Goal: Register for event/course

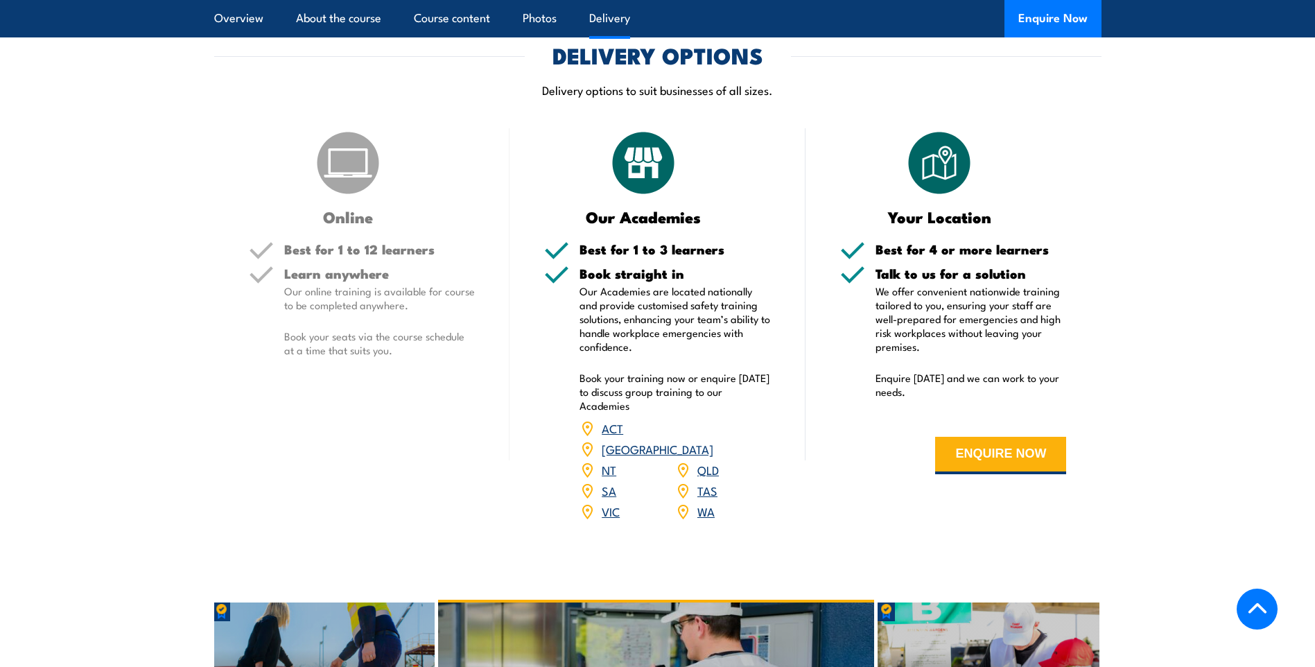
scroll to position [1802, 0]
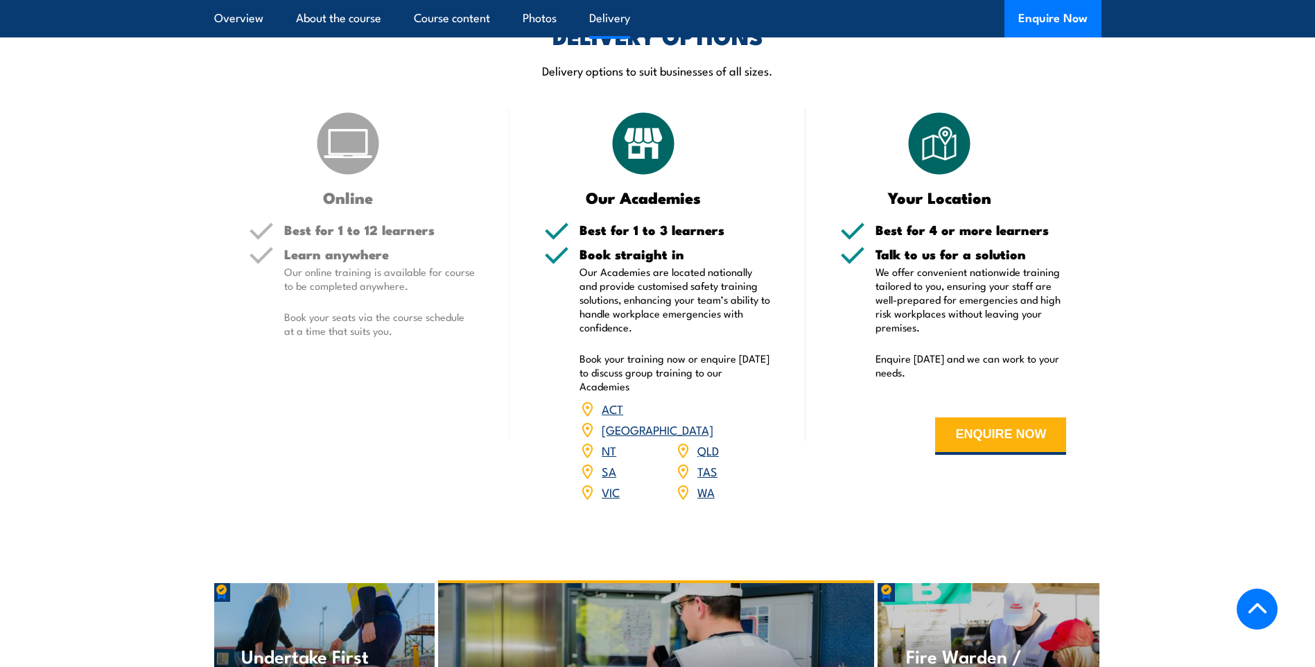
click at [703, 483] on link "WA" at bounding box center [705, 491] width 17 height 17
click at [705, 483] on link "WA" at bounding box center [705, 491] width 17 height 17
click at [704, 483] on link "WA" at bounding box center [705, 491] width 17 height 17
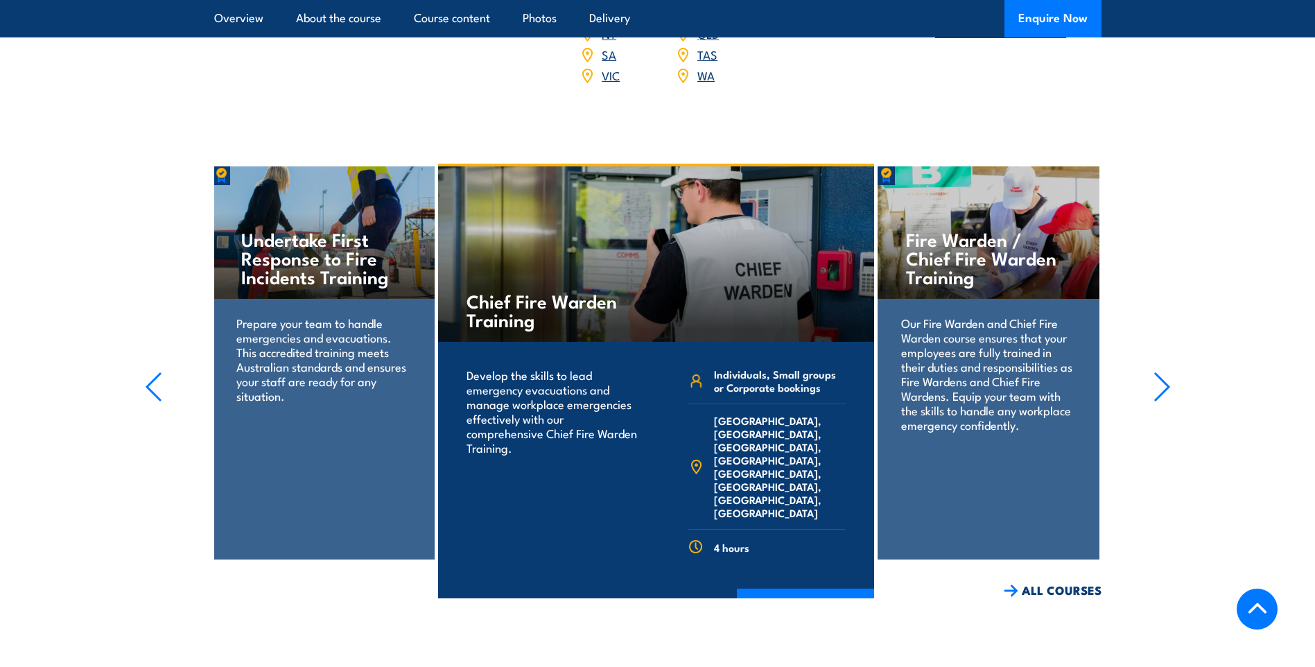
scroll to position [2218, 0]
click at [829, 589] on link "COURSE DETAILS" at bounding box center [805, 607] width 137 height 36
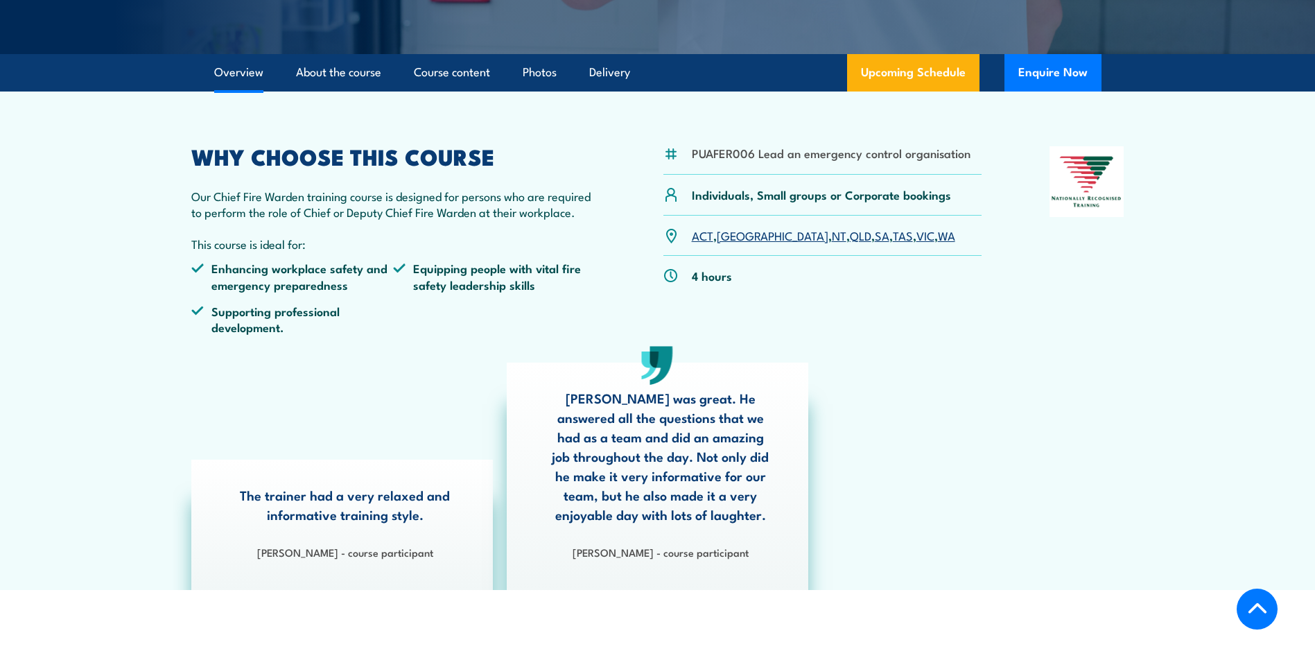
scroll to position [347, 0]
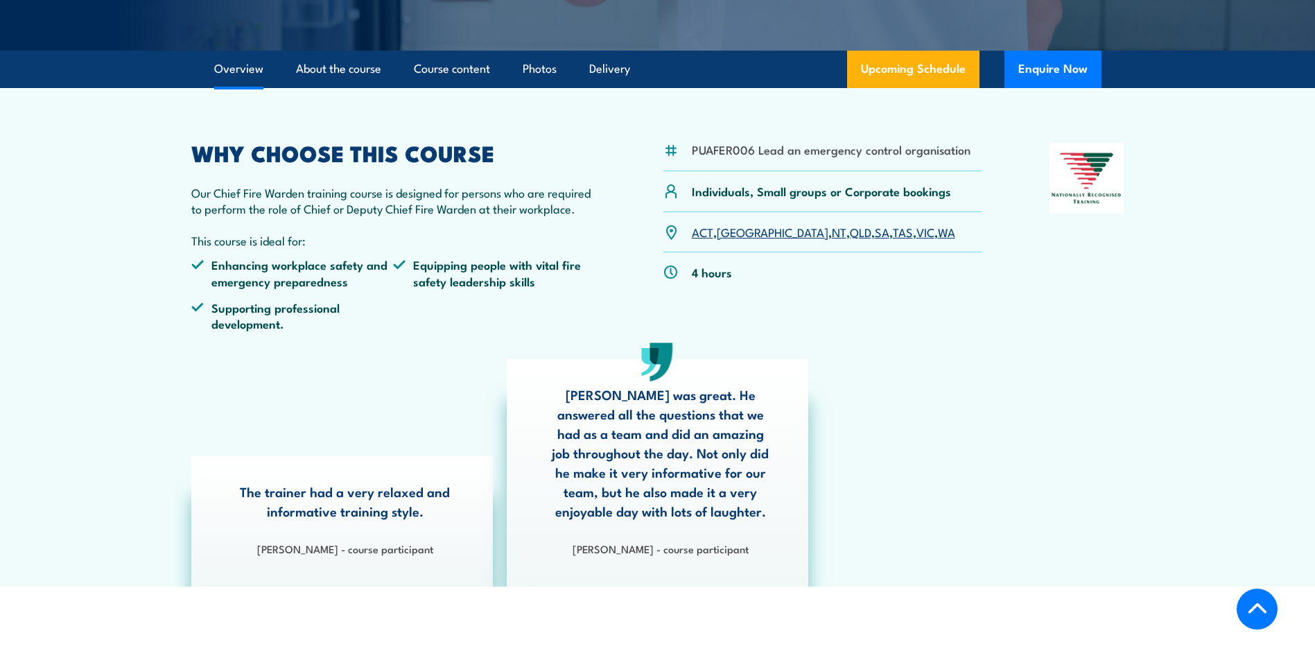
click at [938, 234] on link "WA" at bounding box center [946, 231] width 17 height 17
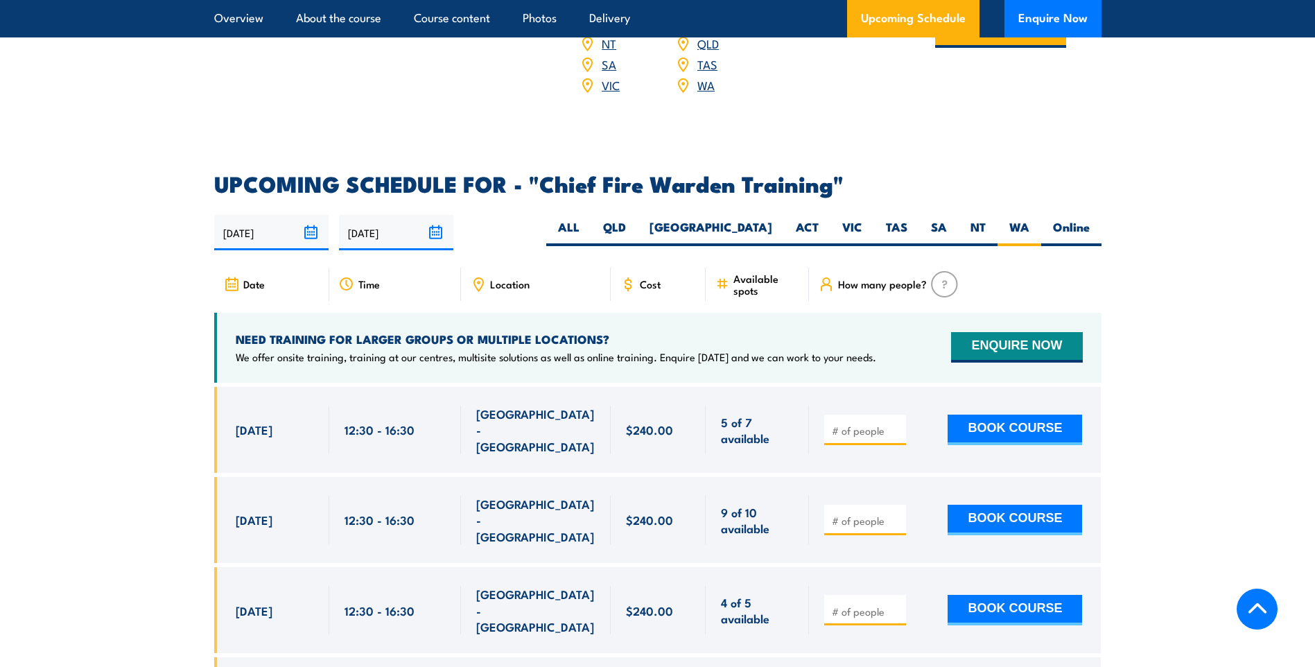
scroll to position [2473, 0]
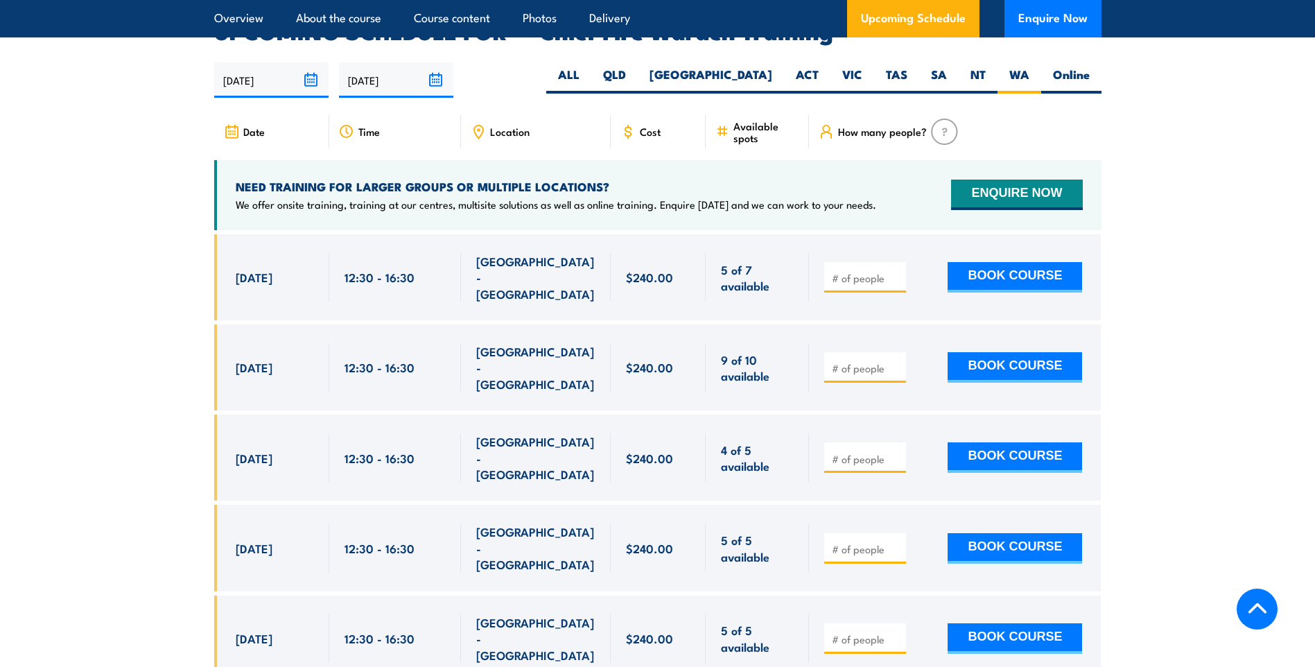
click at [507, 253] on span "[GEOGRAPHIC_DATA] - [GEOGRAPHIC_DATA]" at bounding box center [535, 277] width 119 height 49
click at [489, 115] on div "Location" at bounding box center [536, 131] width 150 height 33
click at [792, 261] on span "5 of 7 available" at bounding box center [757, 277] width 73 height 33
click at [869, 271] on input "number" at bounding box center [866, 278] width 69 height 14
type input "1"
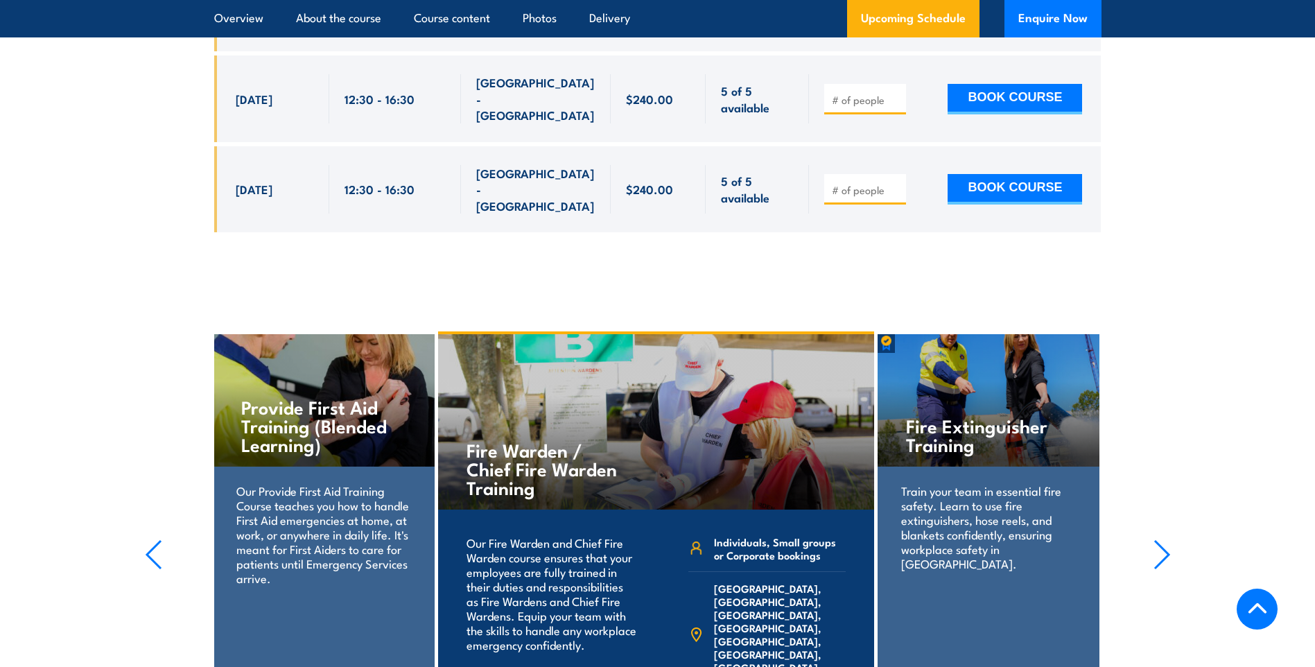
scroll to position [3096, 0]
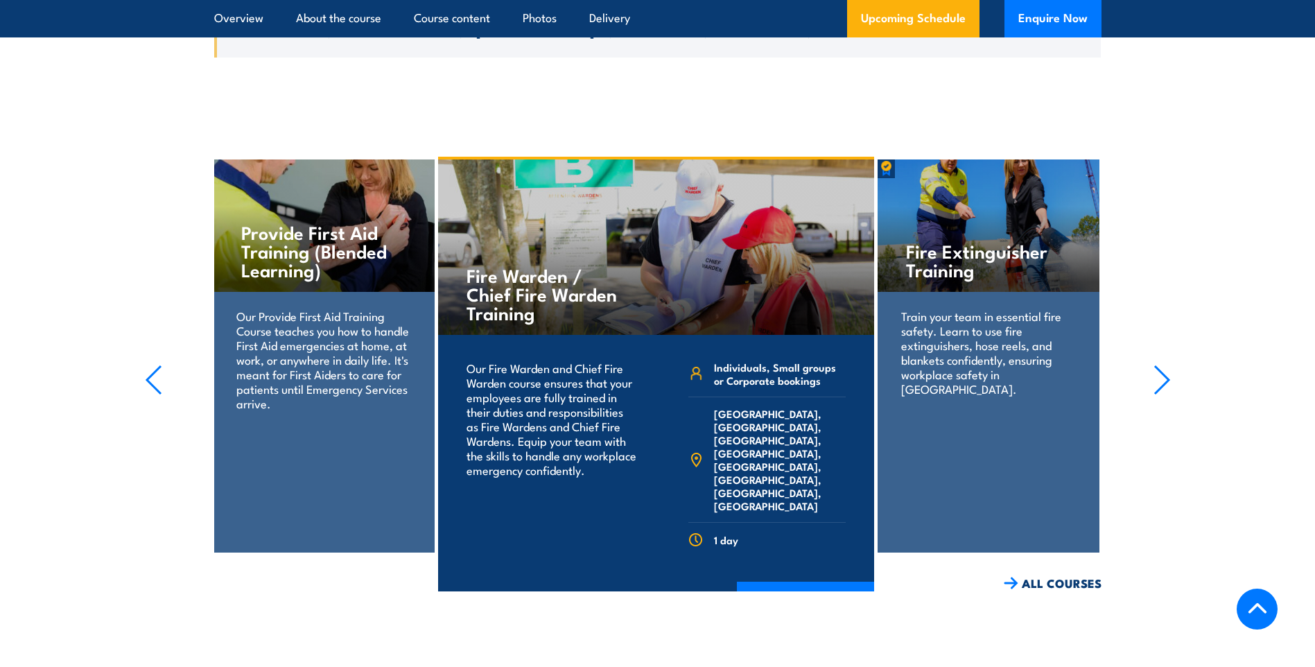
click at [640, 361] on div "Our Fire Warden and Chief Fire Warden course ensures that your employees are fu…" at bounding box center [552, 458] width 181 height 215
click at [805, 582] on link "COURSE DETAILS" at bounding box center [805, 600] width 137 height 36
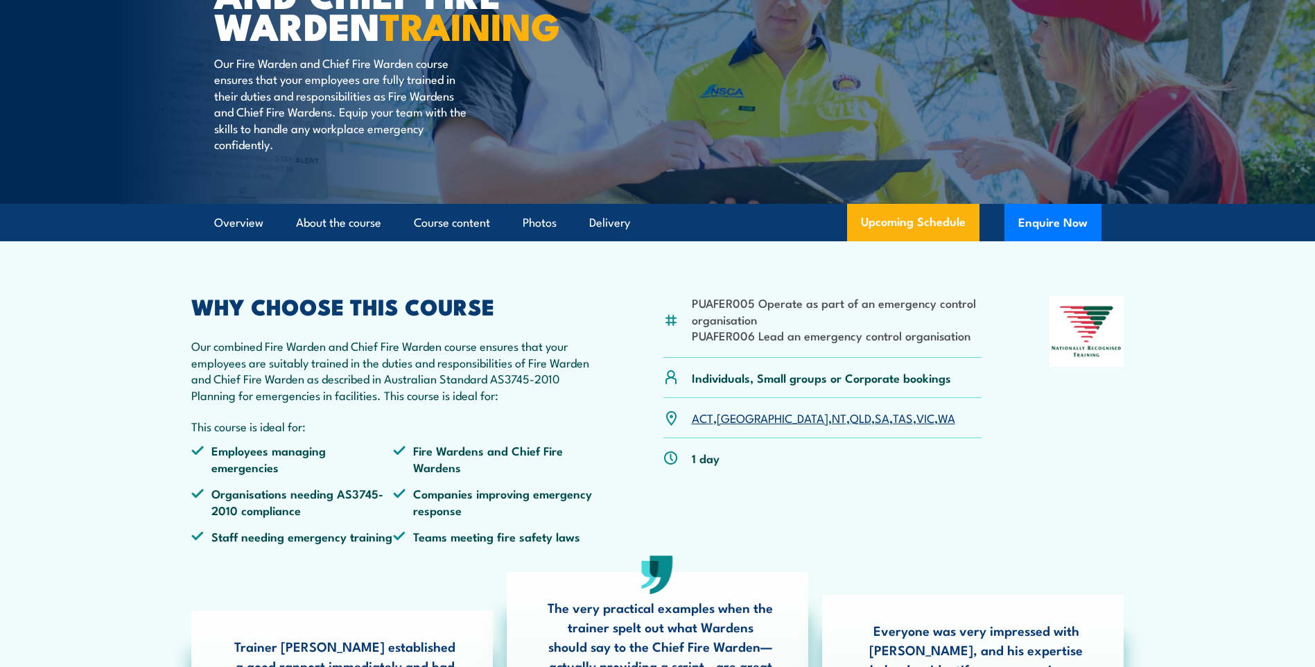
scroll to position [139, 0]
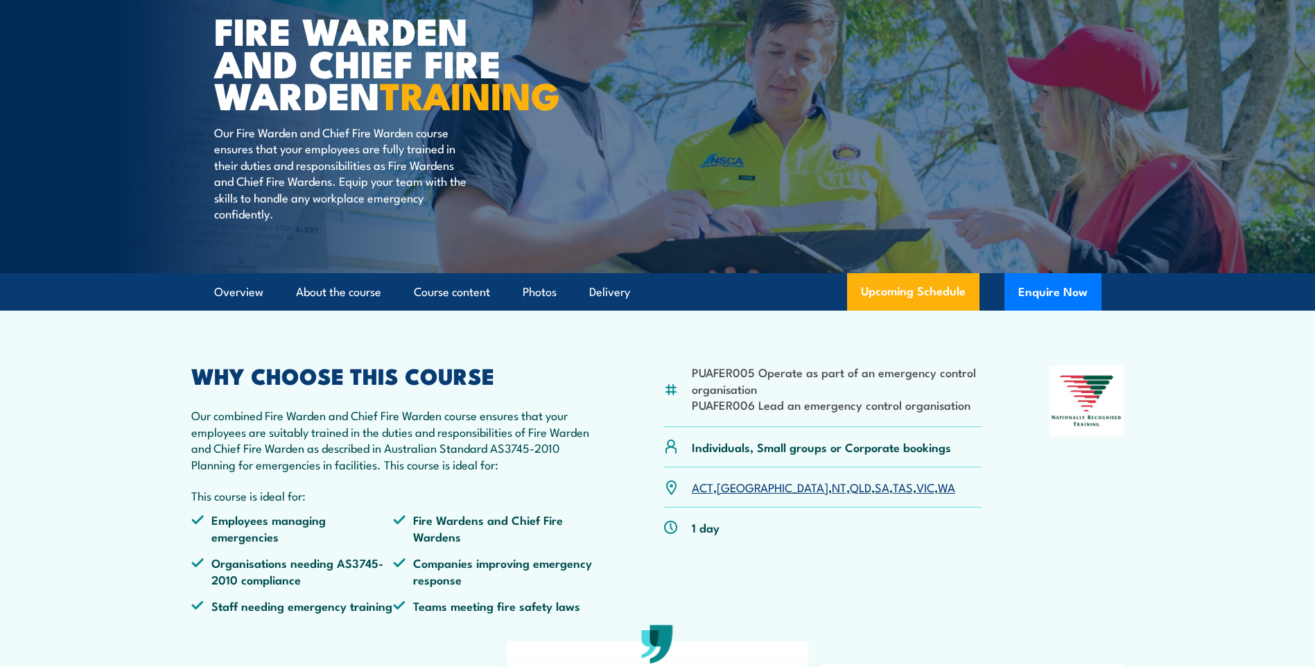
click at [938, 495] on link "WA" at bounding box center [946, 486] width 17 height 17
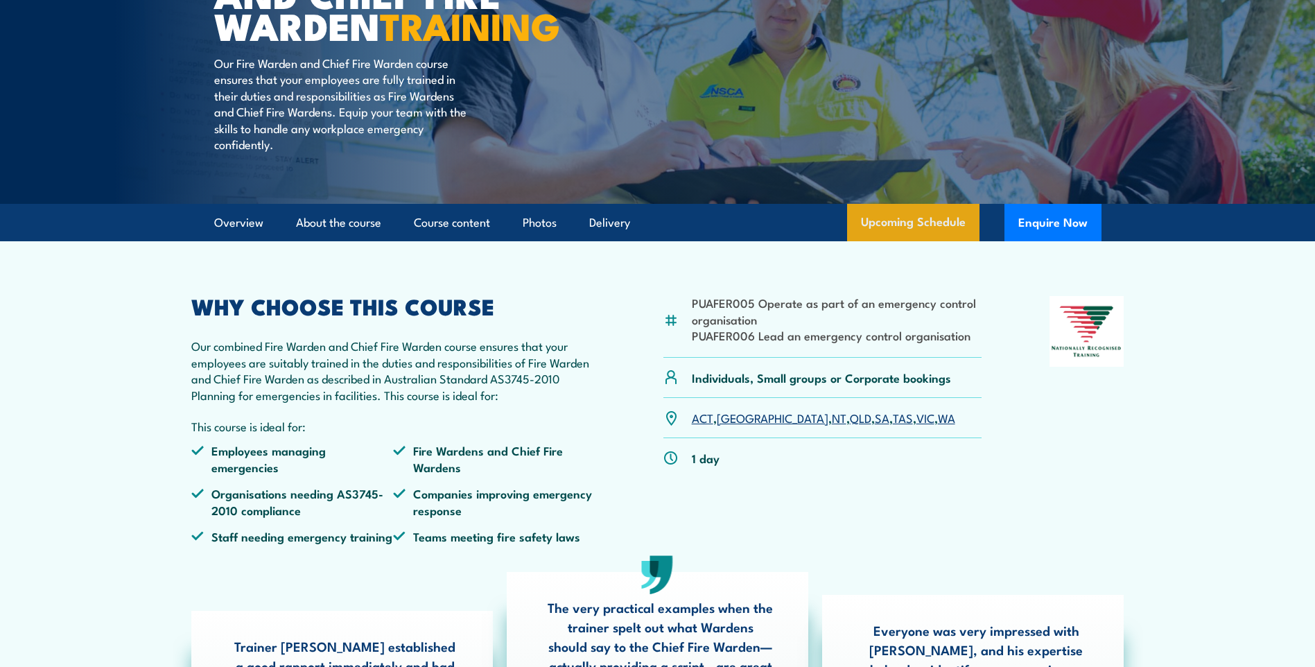
click at [921, 241] on link "Upcoming Schedule" at bounding box center [913, 222] width 132 height 37
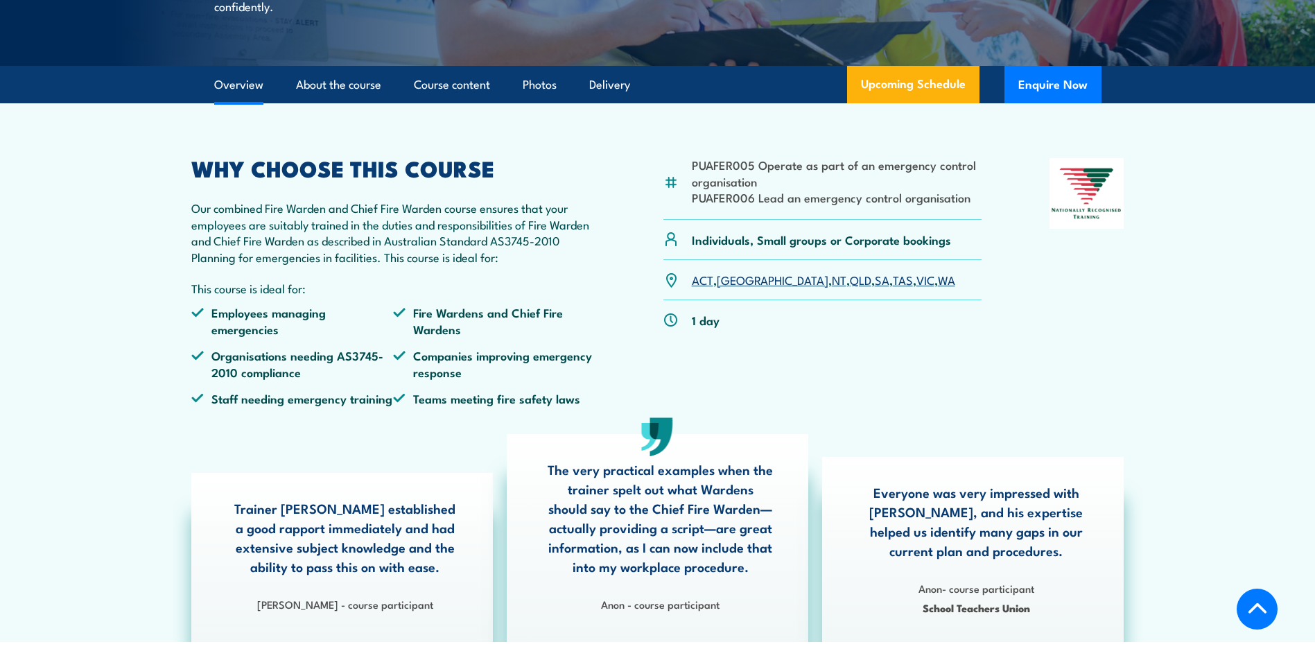
scroll to position [347, 0]
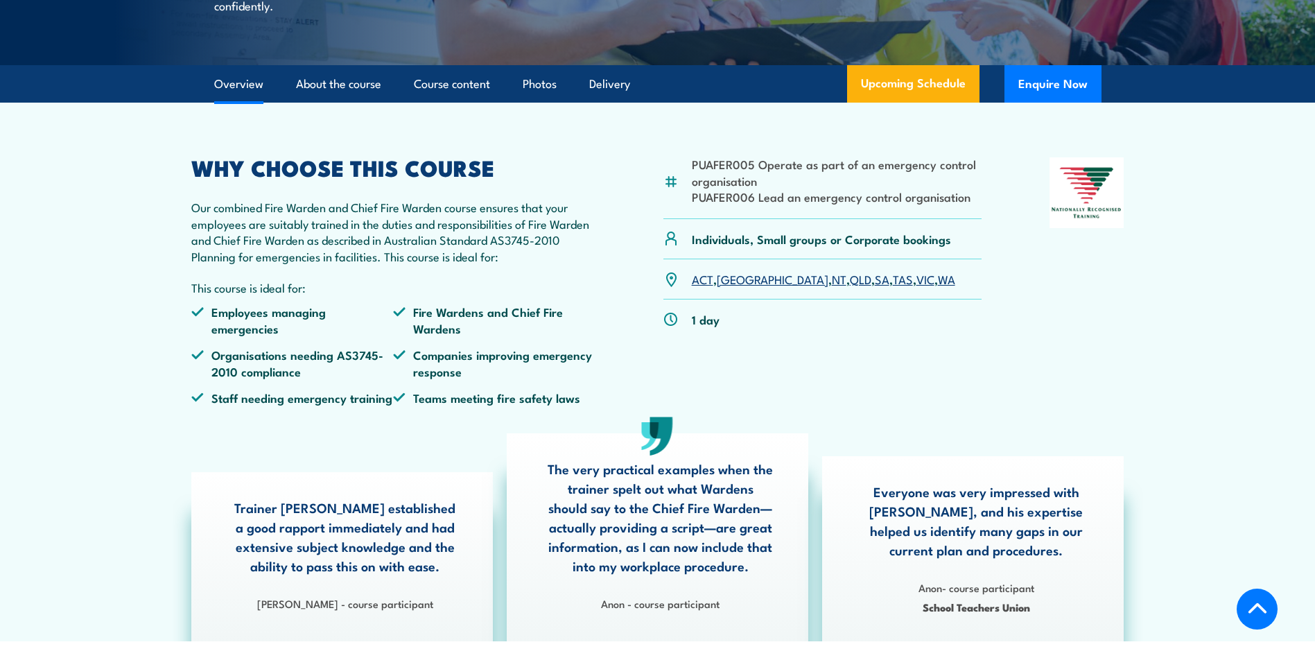
click at [938, 287] on link "WA" at bounding box center [946, 278] width 17 height 17
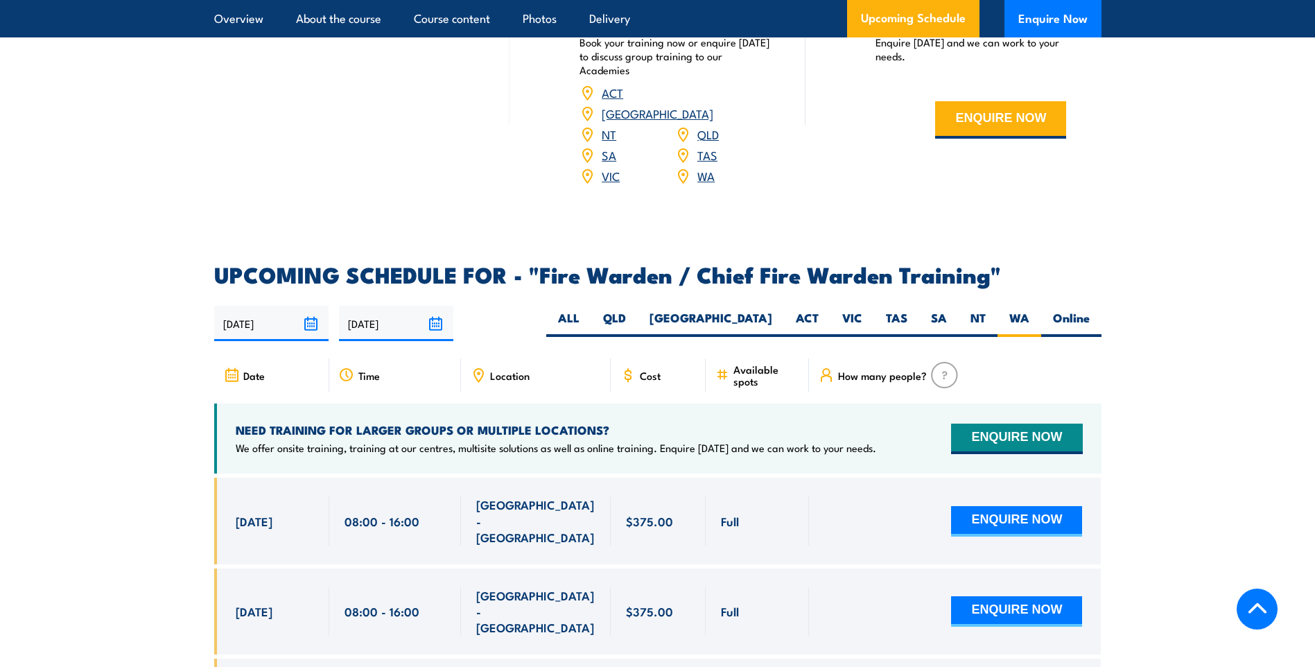
scroll to position [2178, 0]
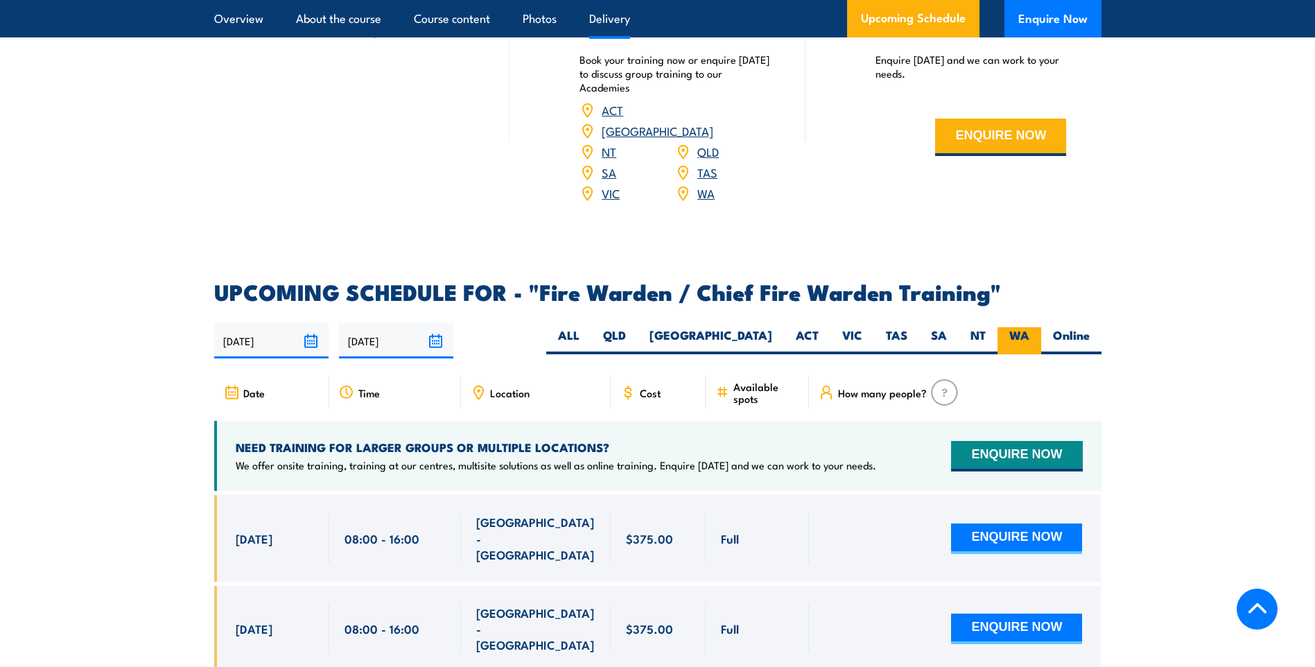
click at [1029, 336] on label "WA" at bounding box center [1019, 340] width 44 height 27
click at [1029, 336] on input "WA" at bounding box center [1033, 331] width 9 height 9
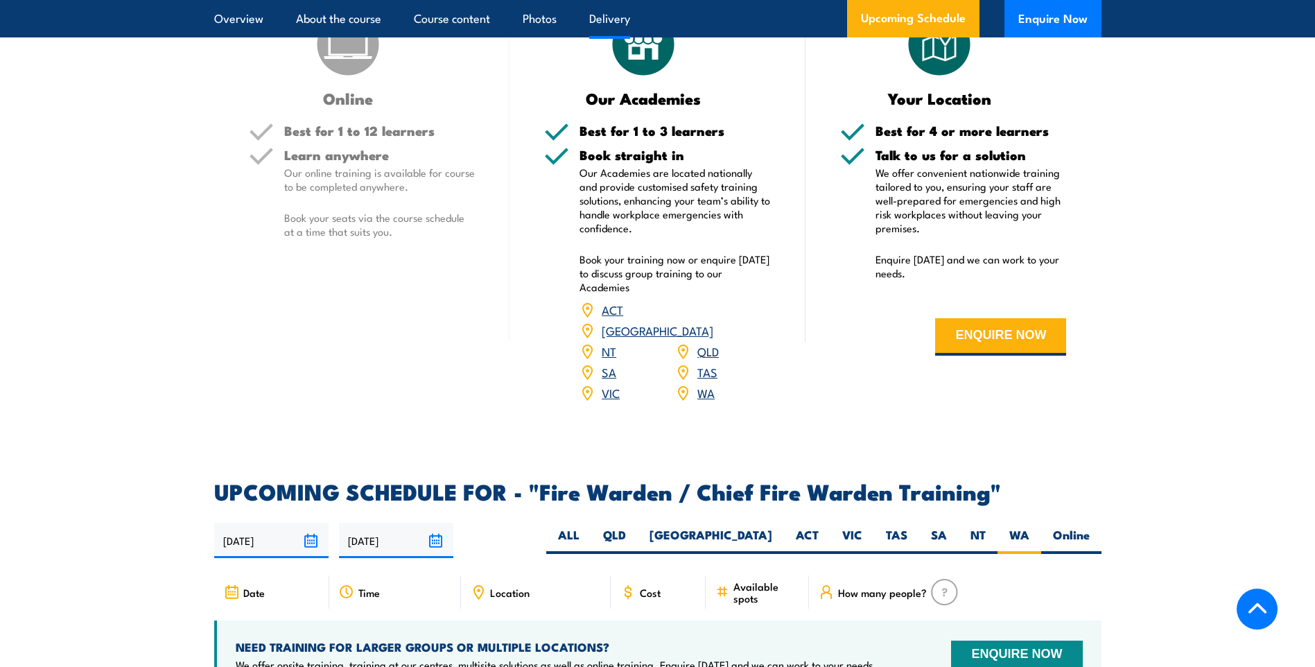
scroll to position [1901, 0]
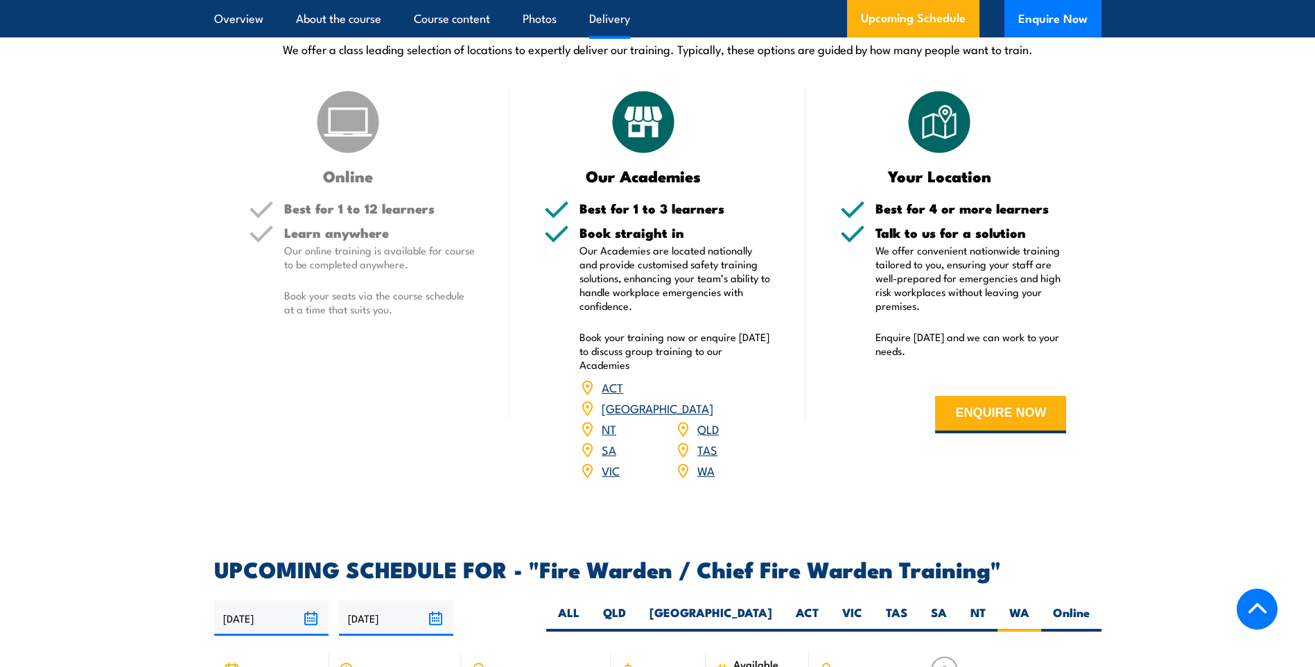
click at [703, 471] on link "WA" at bounding box center [705, 470] width 17 height 17
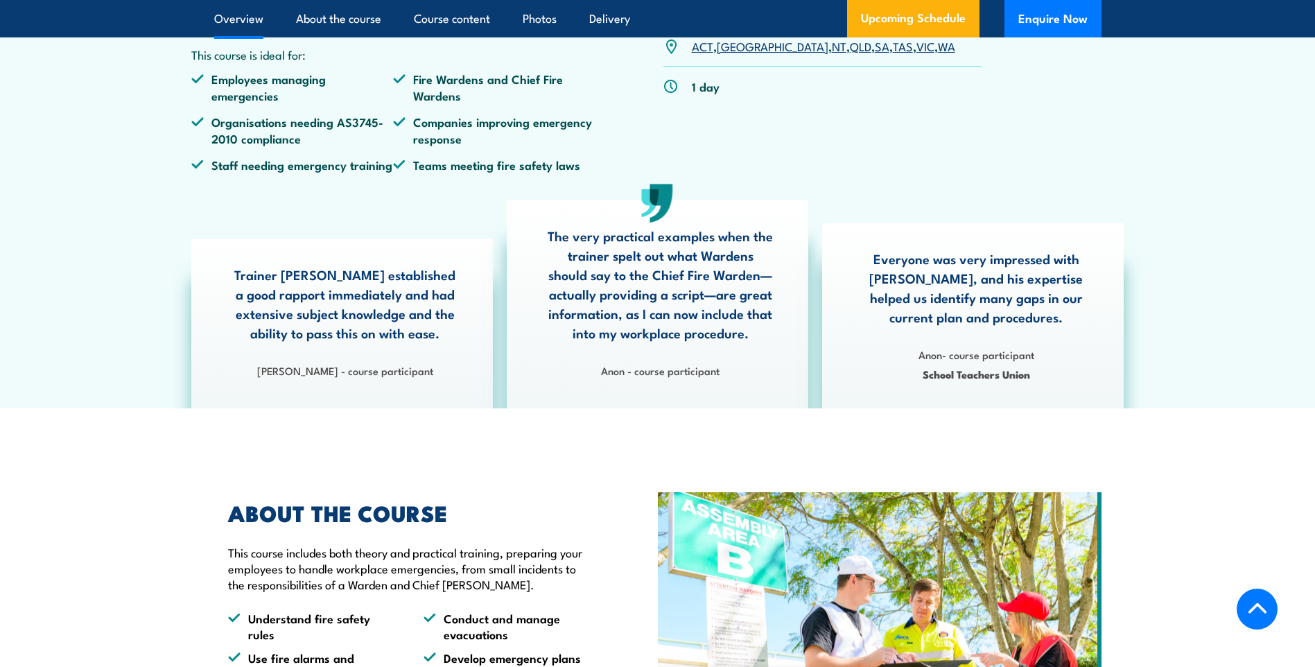
scroll to position [445, 0]
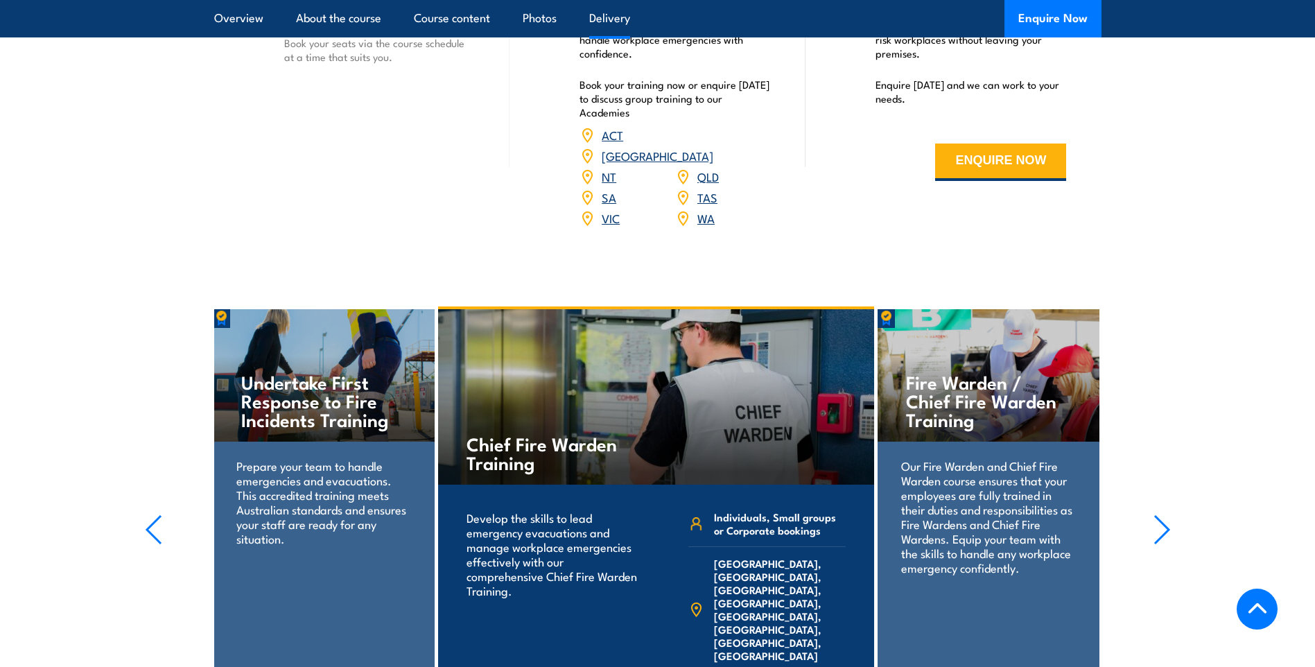
scroll to position [1941, 0]
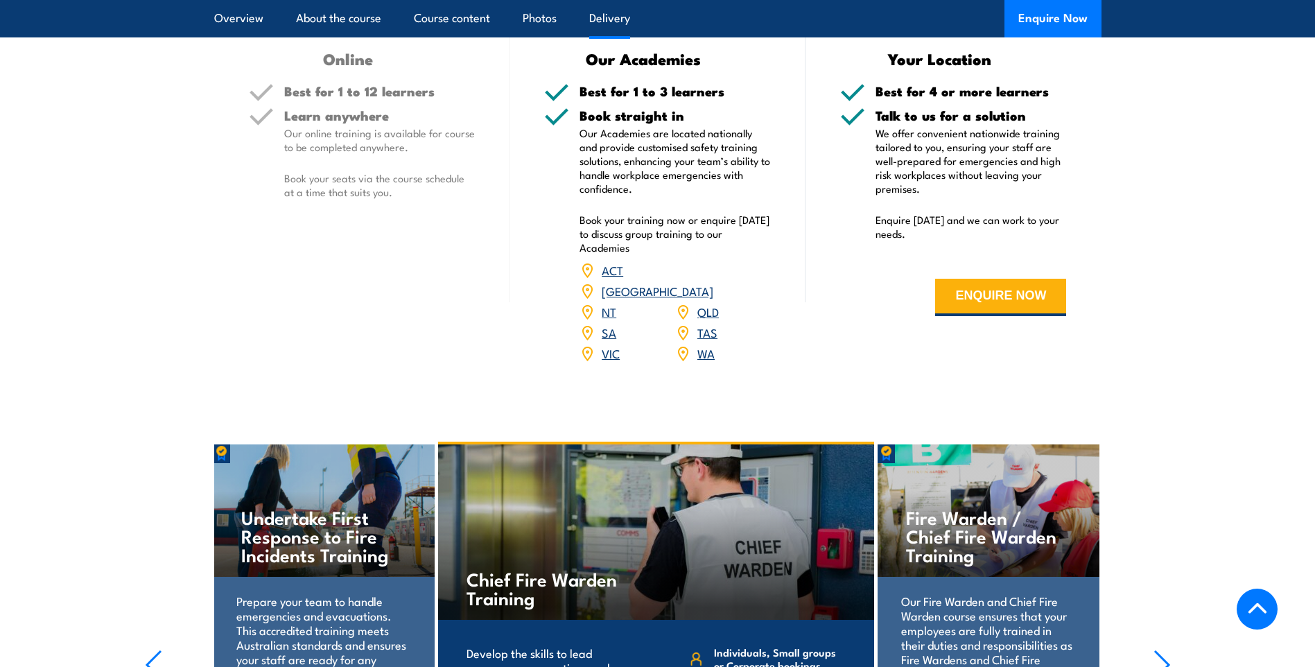
click at [705, 345] on link "WA" at bounding box center [705, 353] width 17 height 17
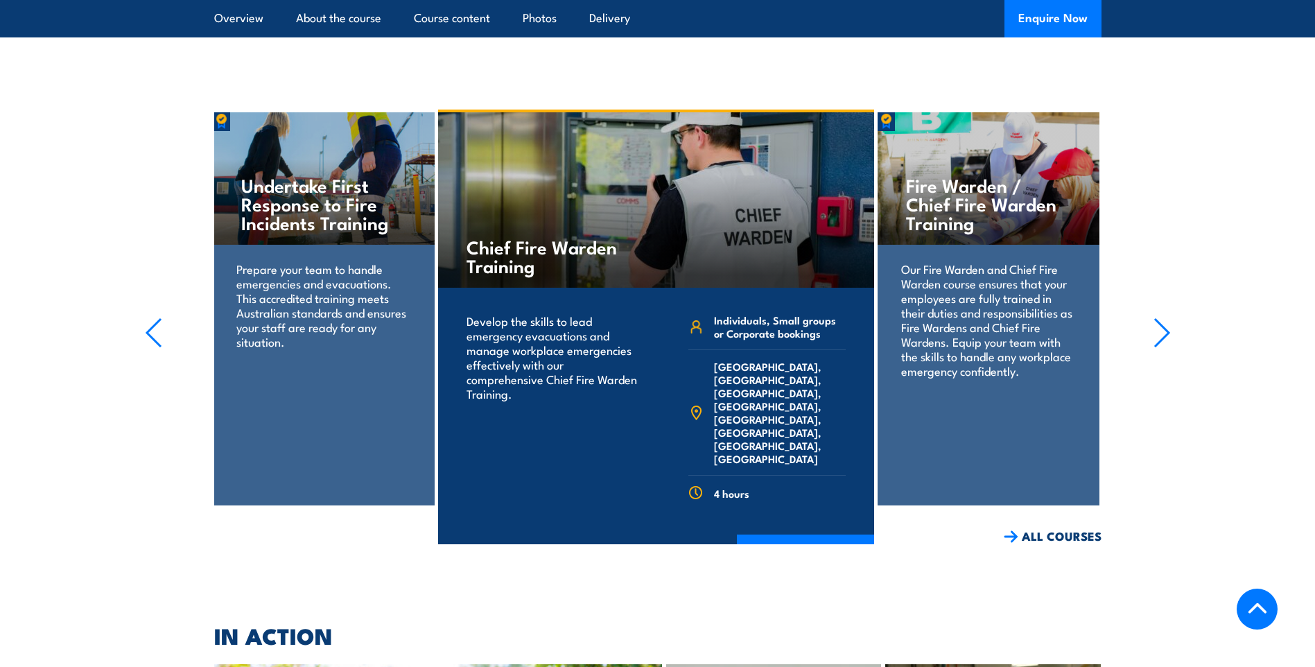
scroll to position [2287, 0]
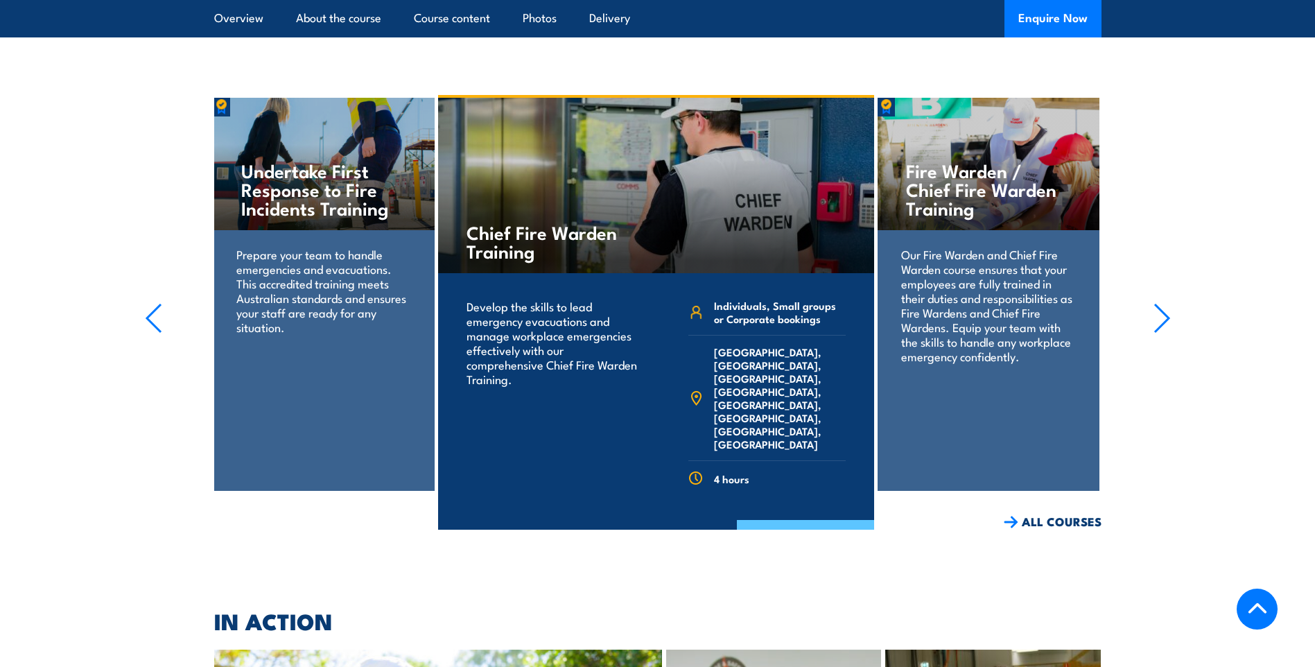
click at [817, 520] on link "COURSE DETAILS" at bounding box center [805, 538] width 137 height 36
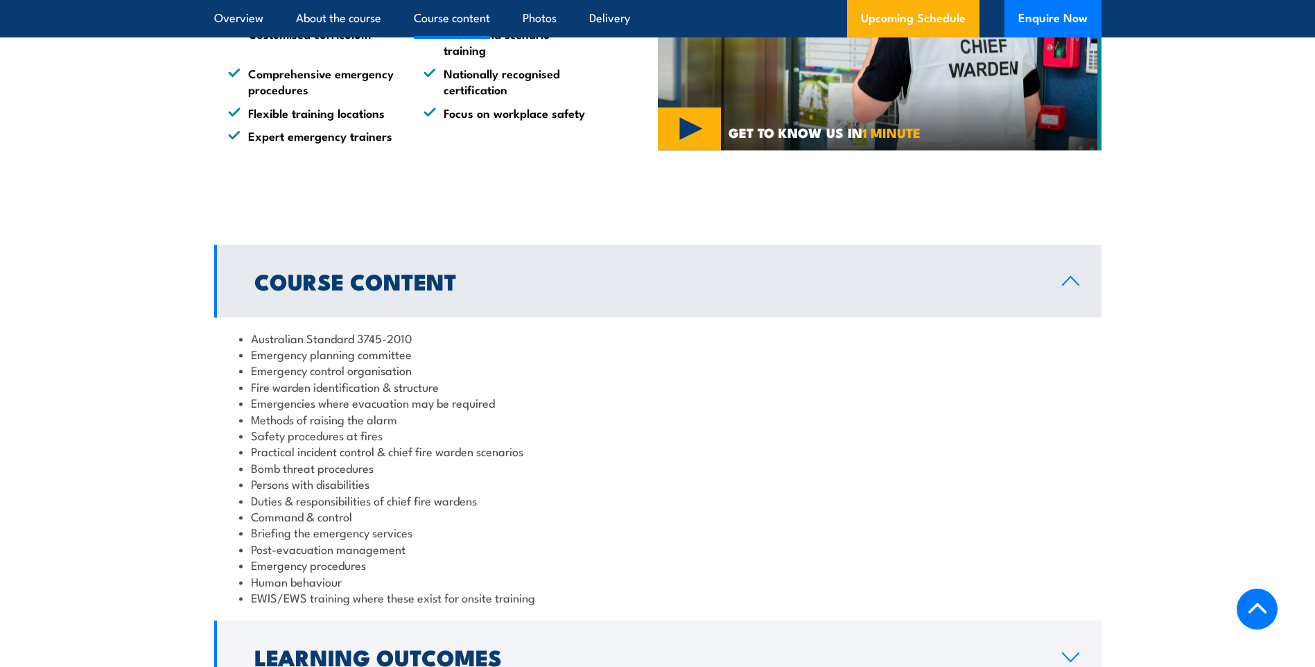
scroll to position [1386, 0]
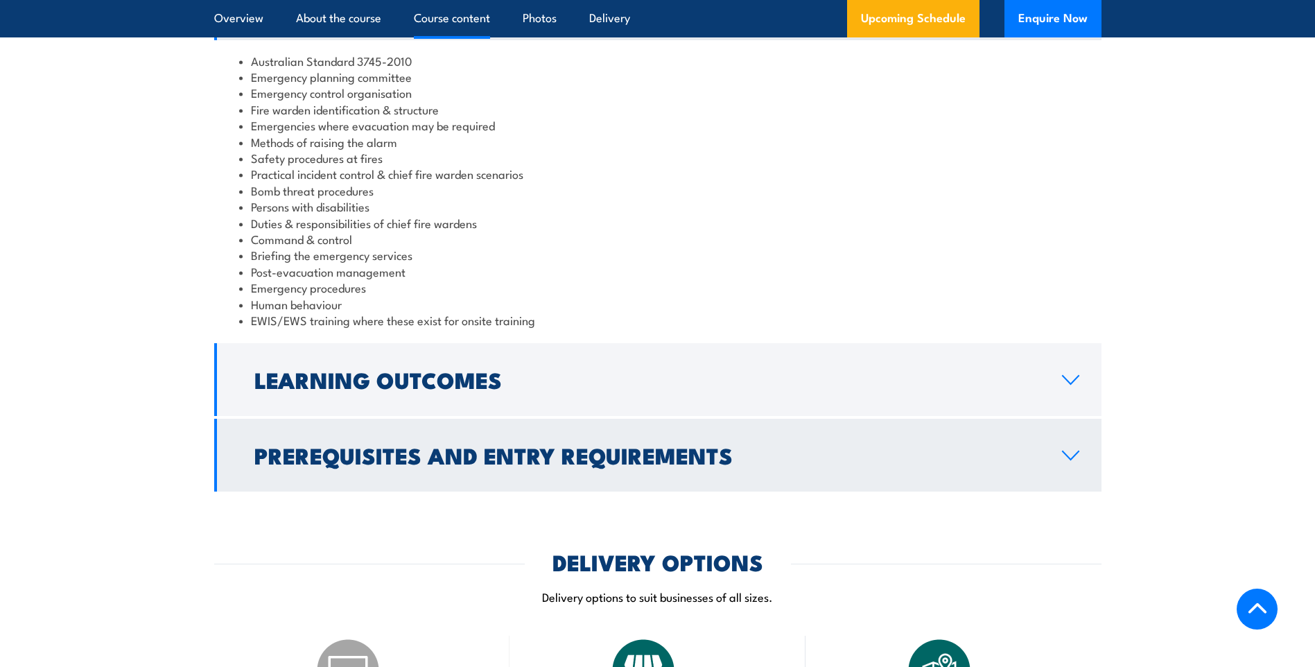
click at [1067, 455] on icon at bounding box center [1070, 455] width 19 height 11
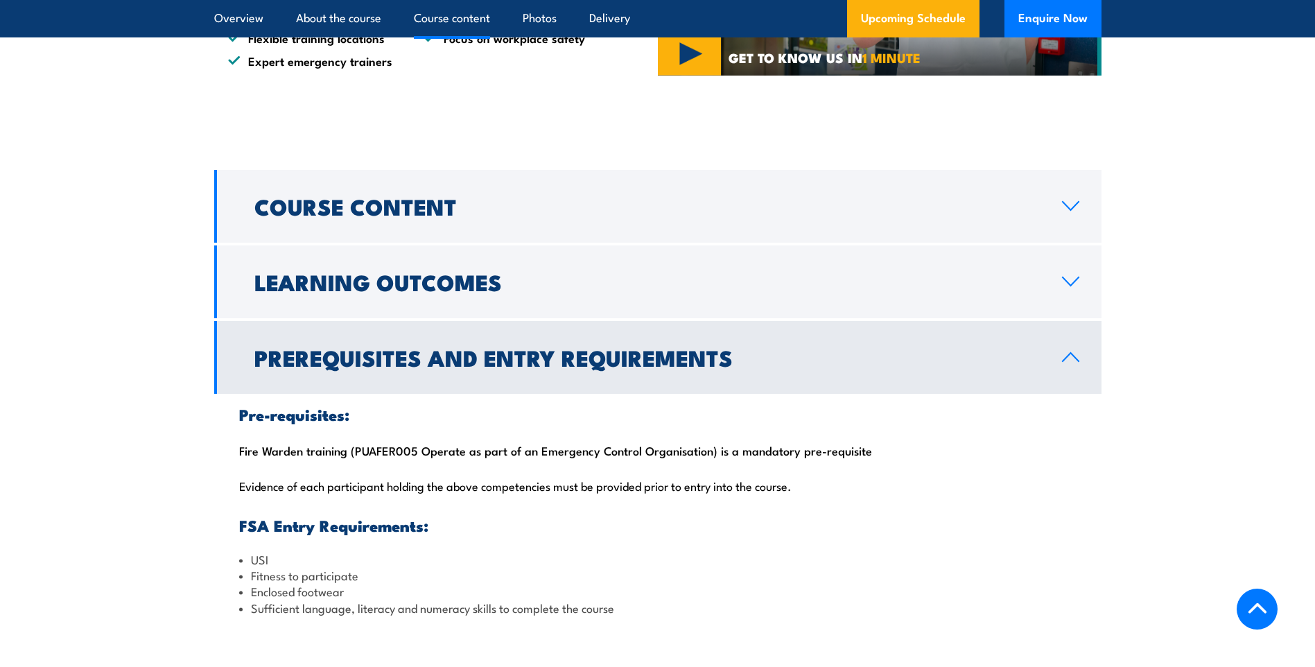
scroll to position [1178, 0]
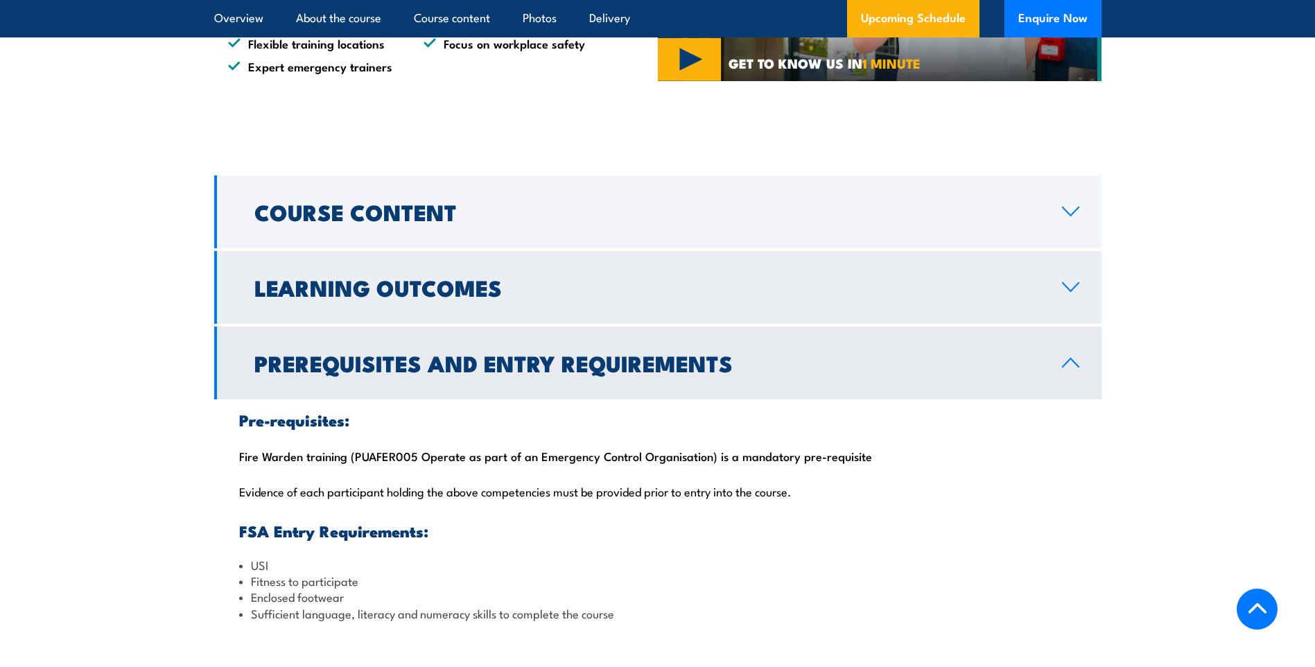
click at [1074, 284] on icon at bounding box center [1070, 286] width 19 height 11
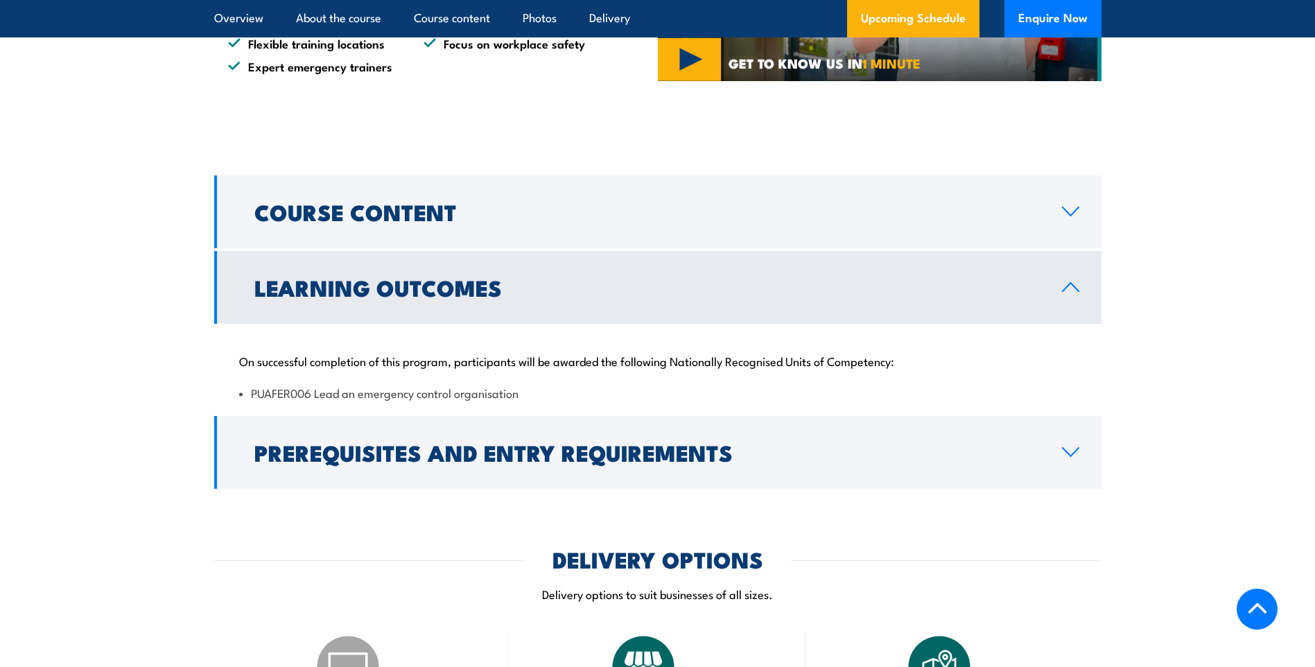
scroll to position [1109, 0]
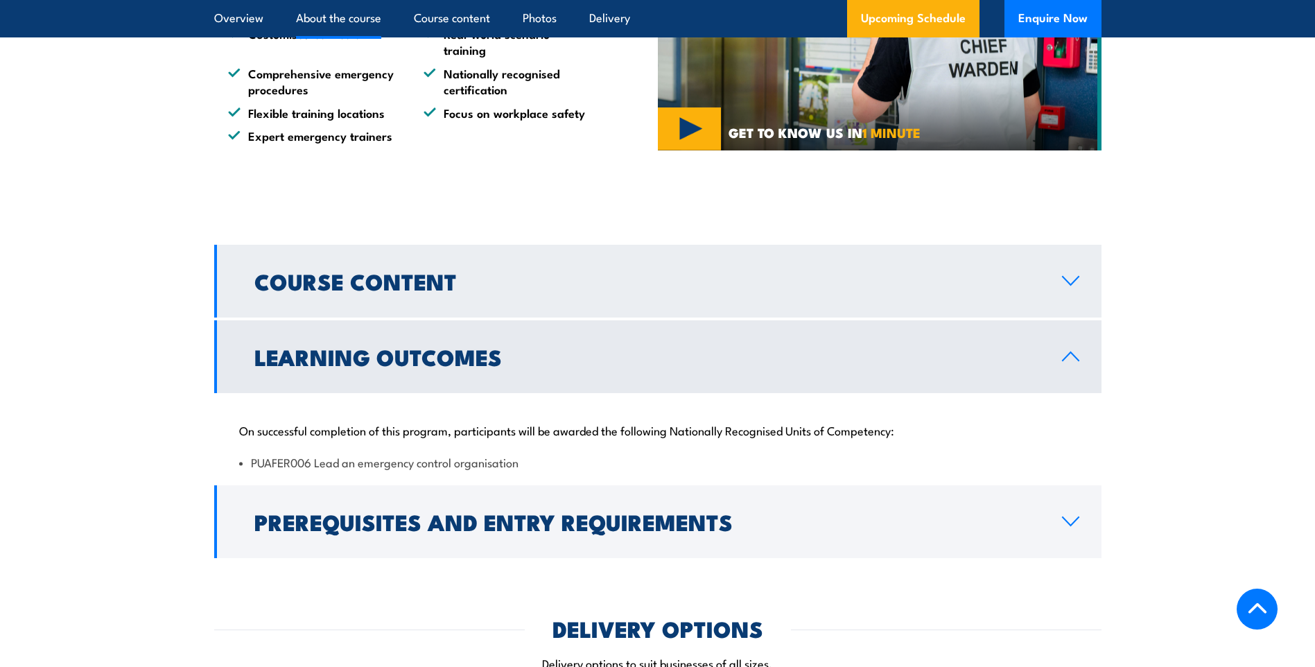
click at [1072, 284] on icon at bounding box center [1070, 280] width 19 height 11
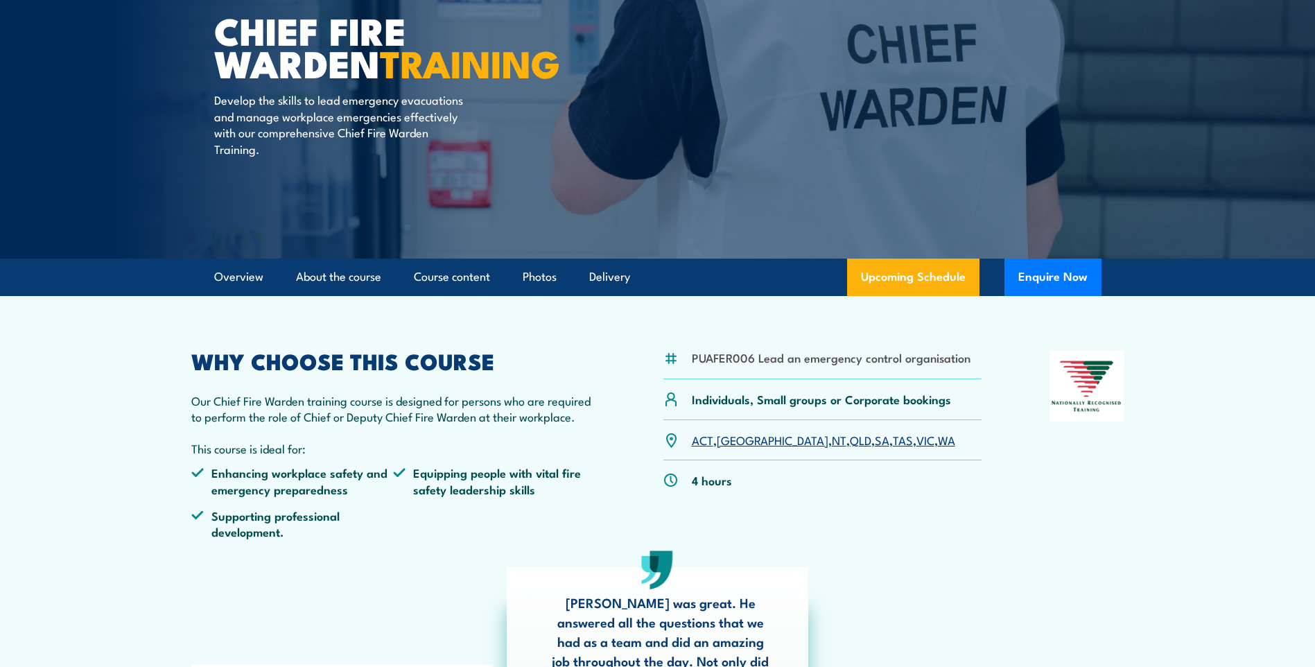
scroll to position [0, 0]
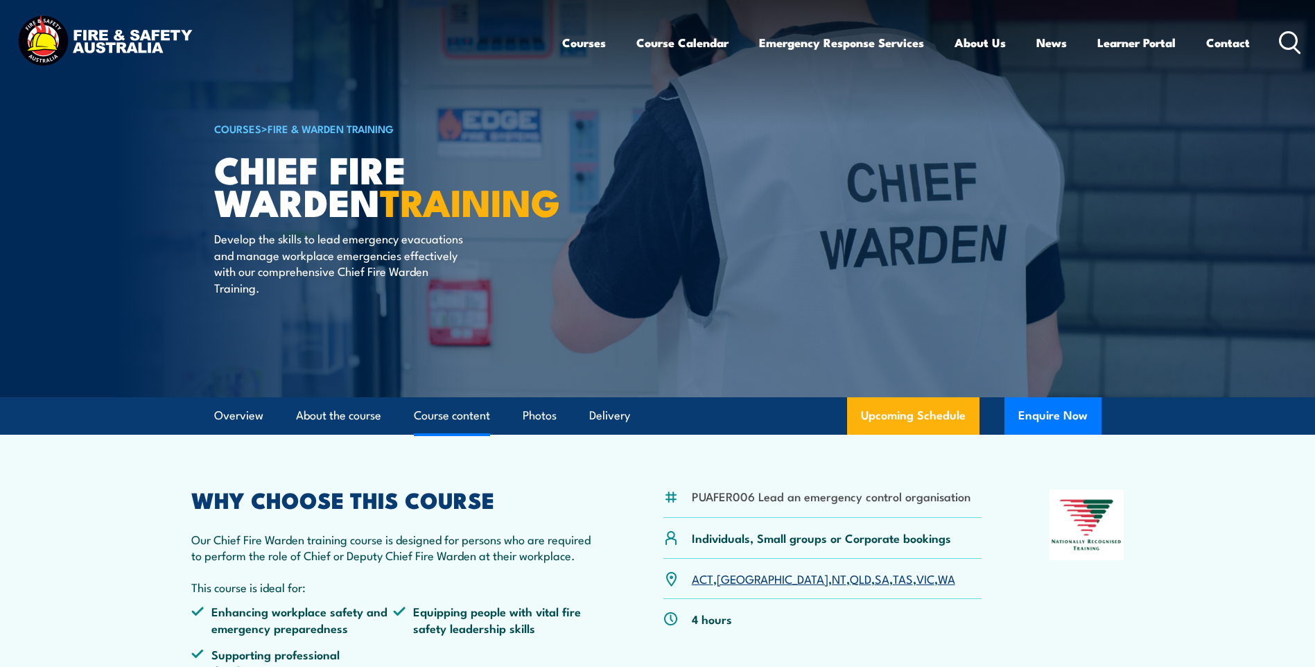
click at [457, 417] on link "Course content" at bounding box center [452, 415] width 76 height 37
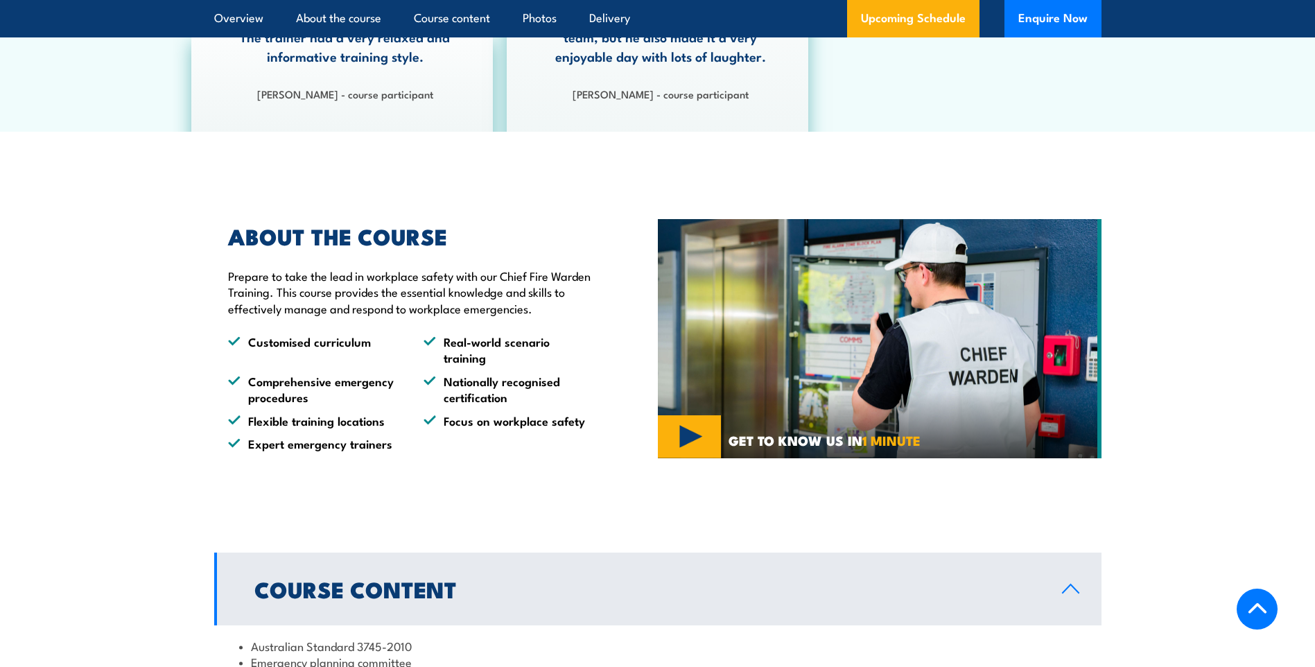
scroll to position [783, 0]
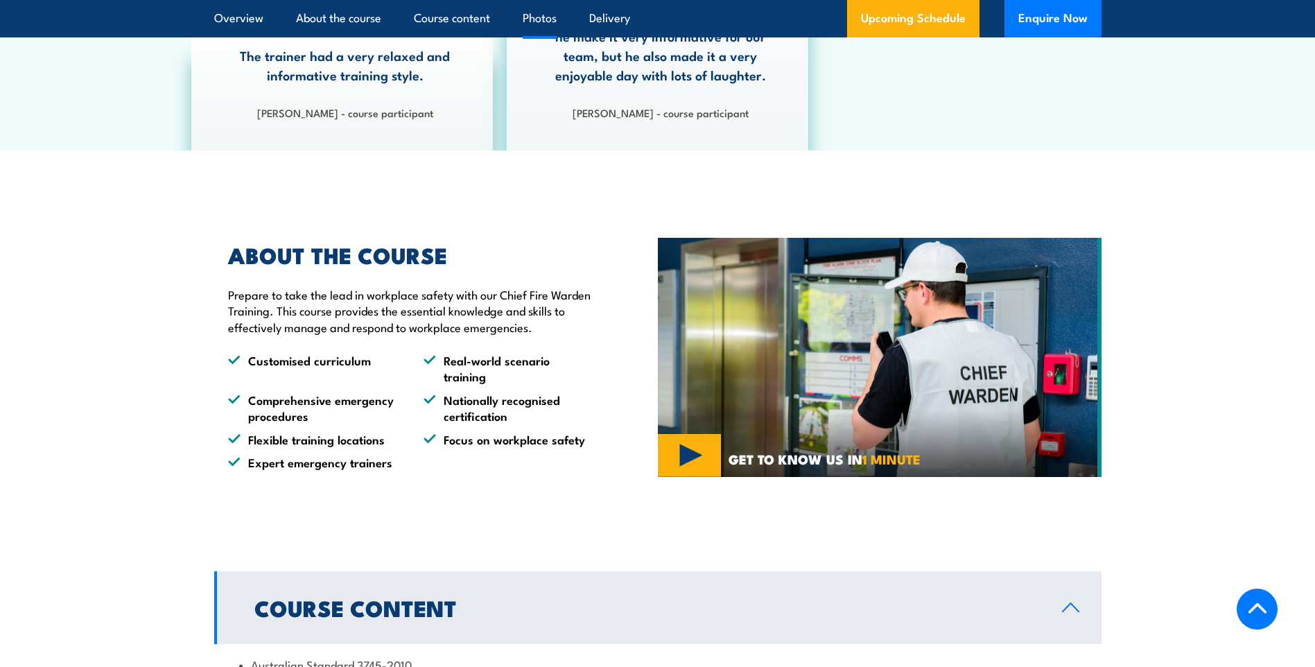
click at [541, 19] on link "Photos" at bounding box center [540, 18] width 34 height 37
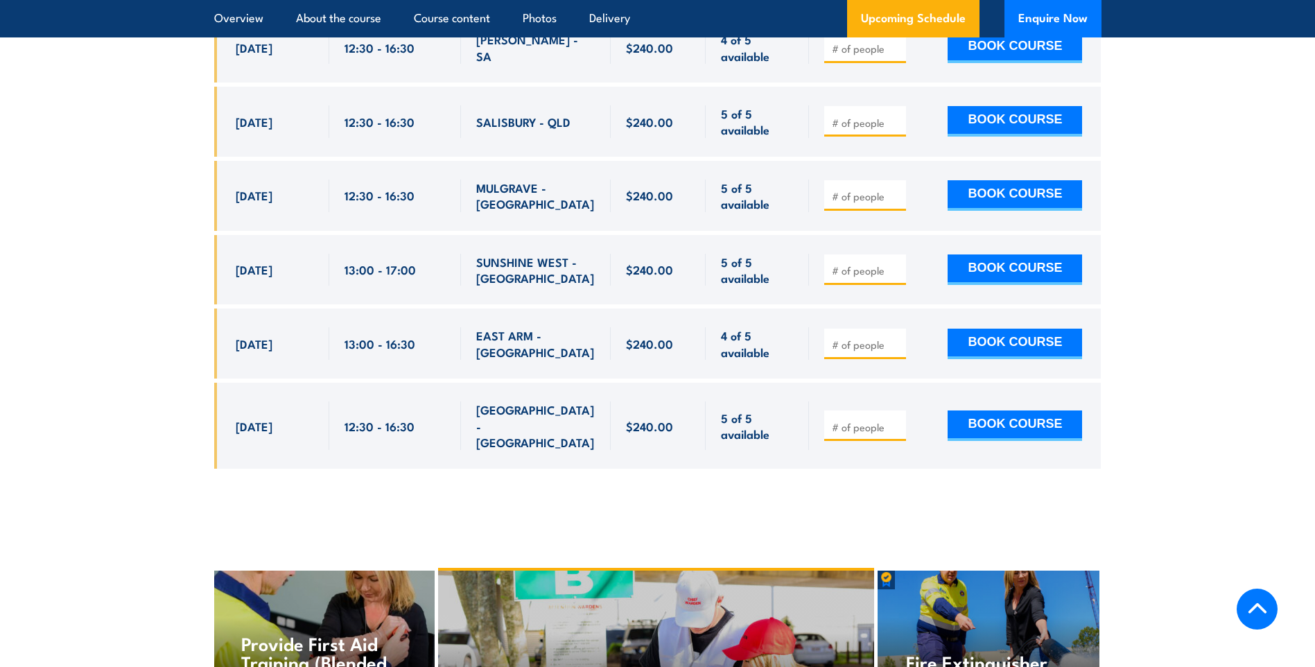
scroll to position [5690, 0]
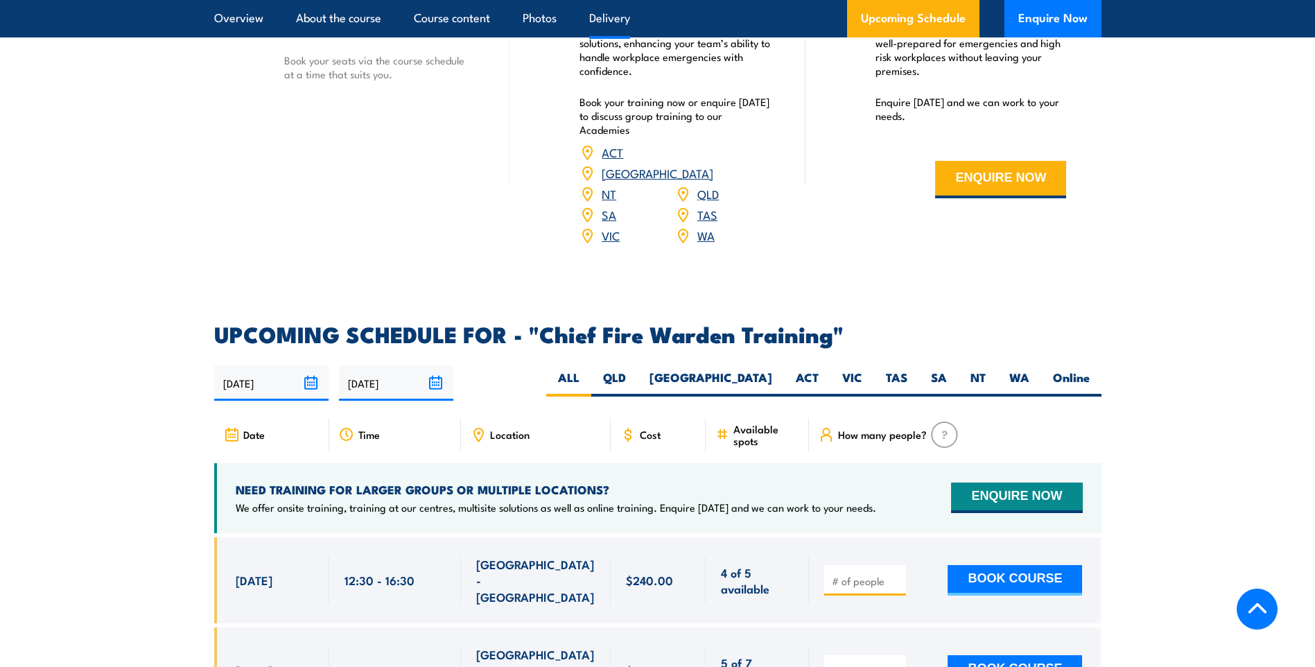
scroll to position [2287, 0]
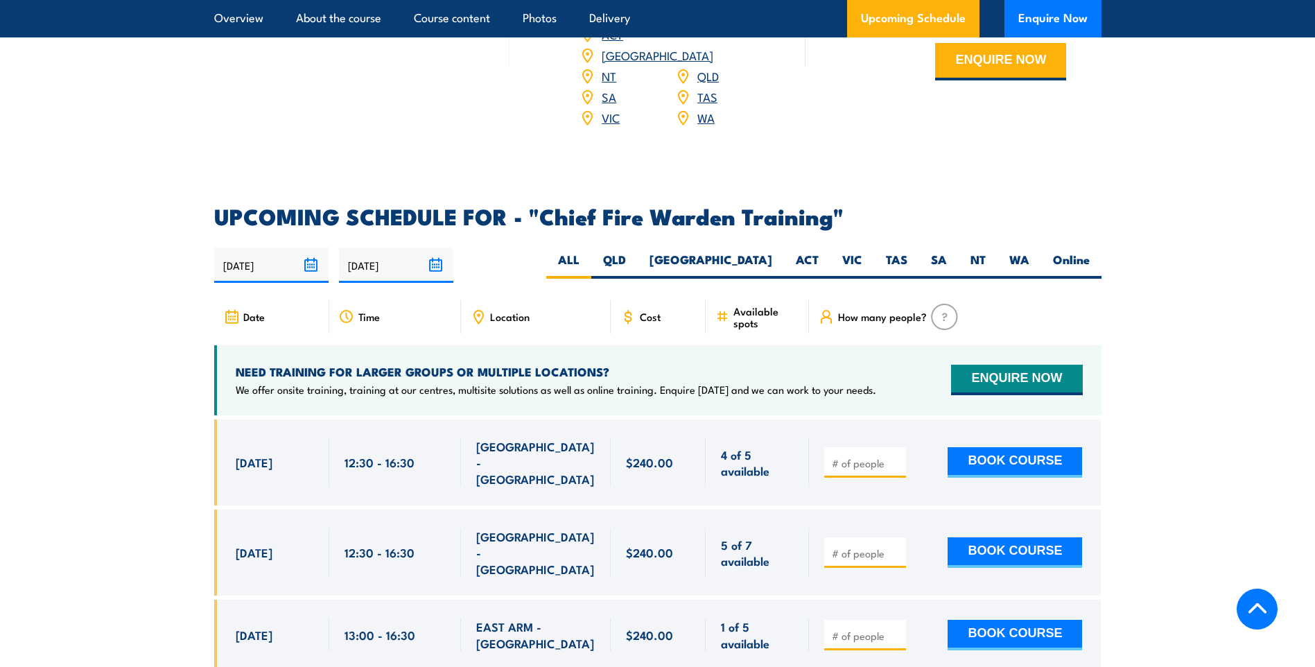
click at [855, 546] on input "number" at bounding box center [866, 553] width 69 height 14
type input "1"
click at [1003, 537] on button "BOOK COURSE" at bounding box center [1015, 552] width 134 height 30
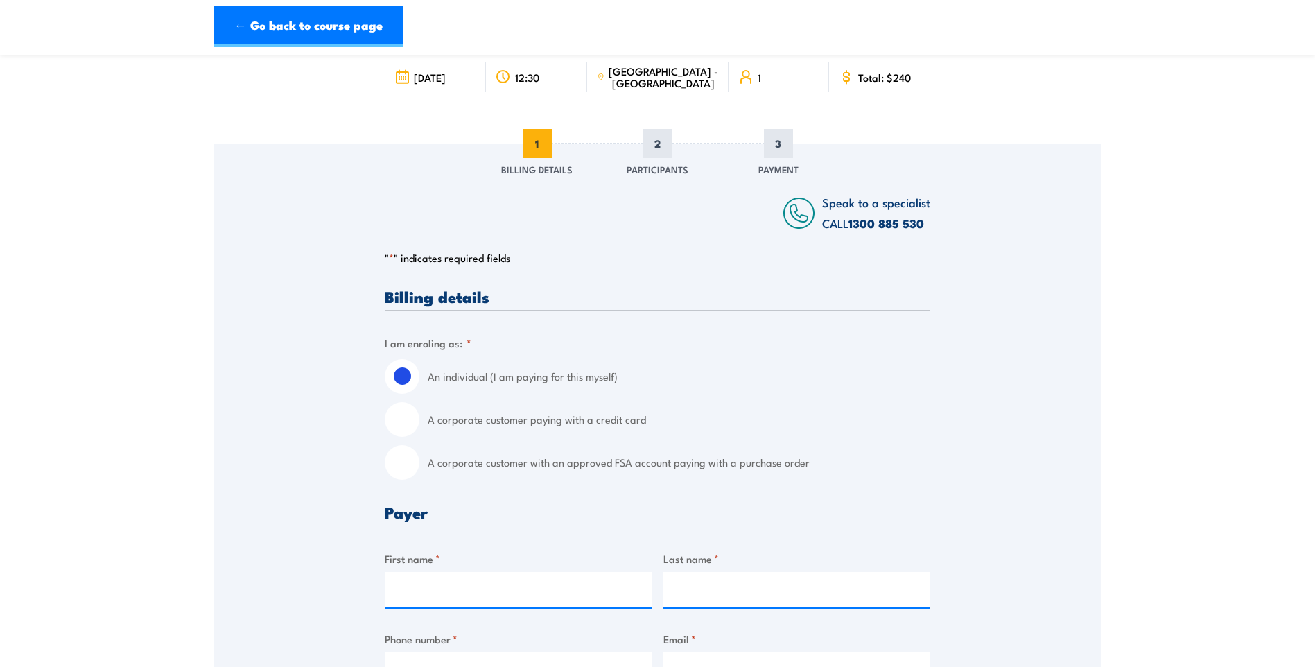
scroll to position [139, 0]
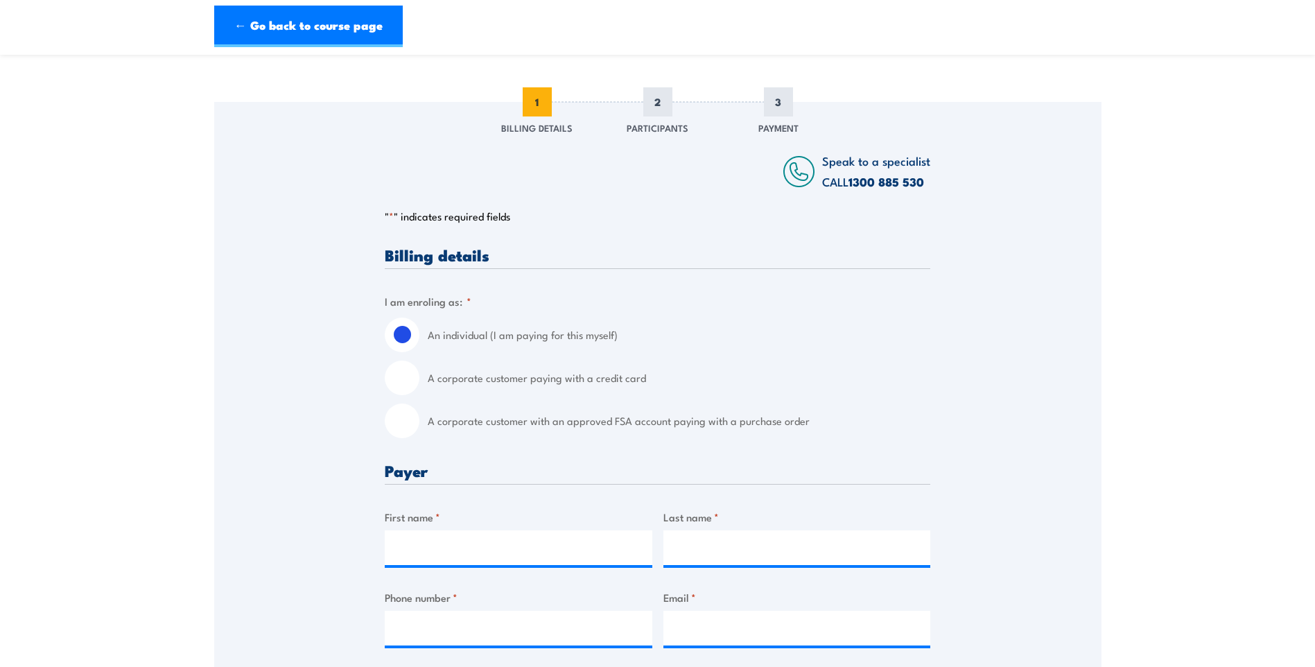
click at [407, 380] on input "A corporate customer paying with a credit card" at bounding box center [402, 377] width 35 height 35
radio input "true"
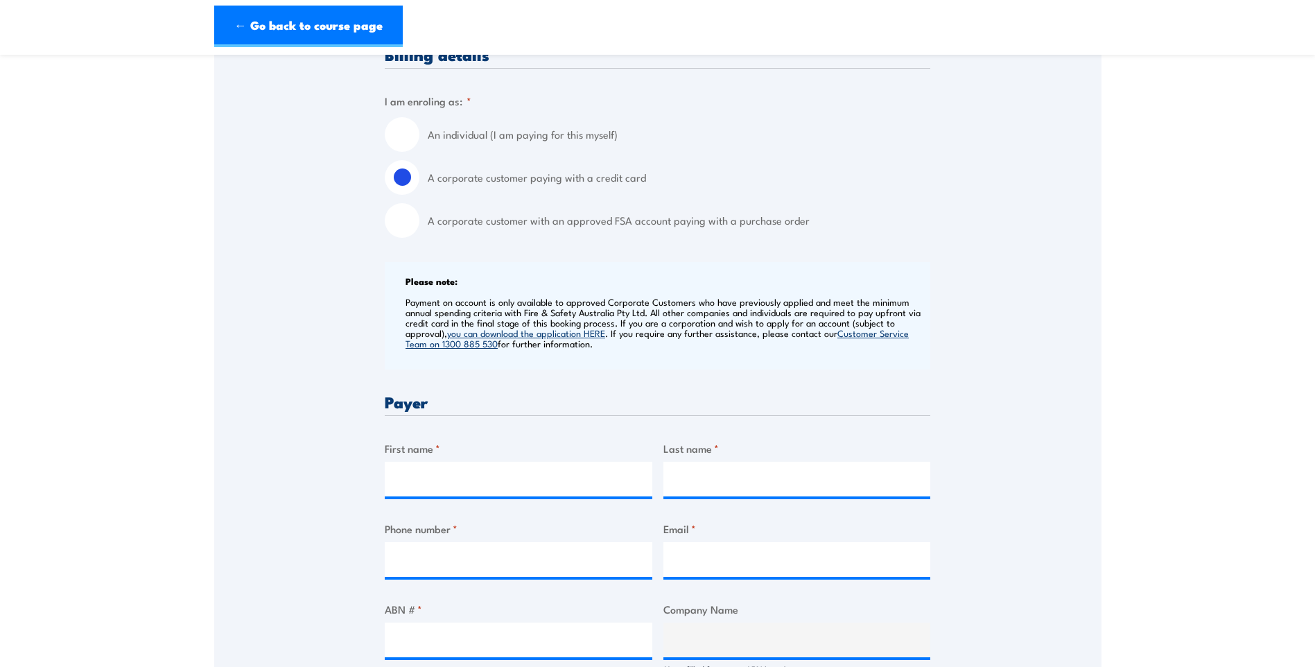
scroll to position [347, 0]
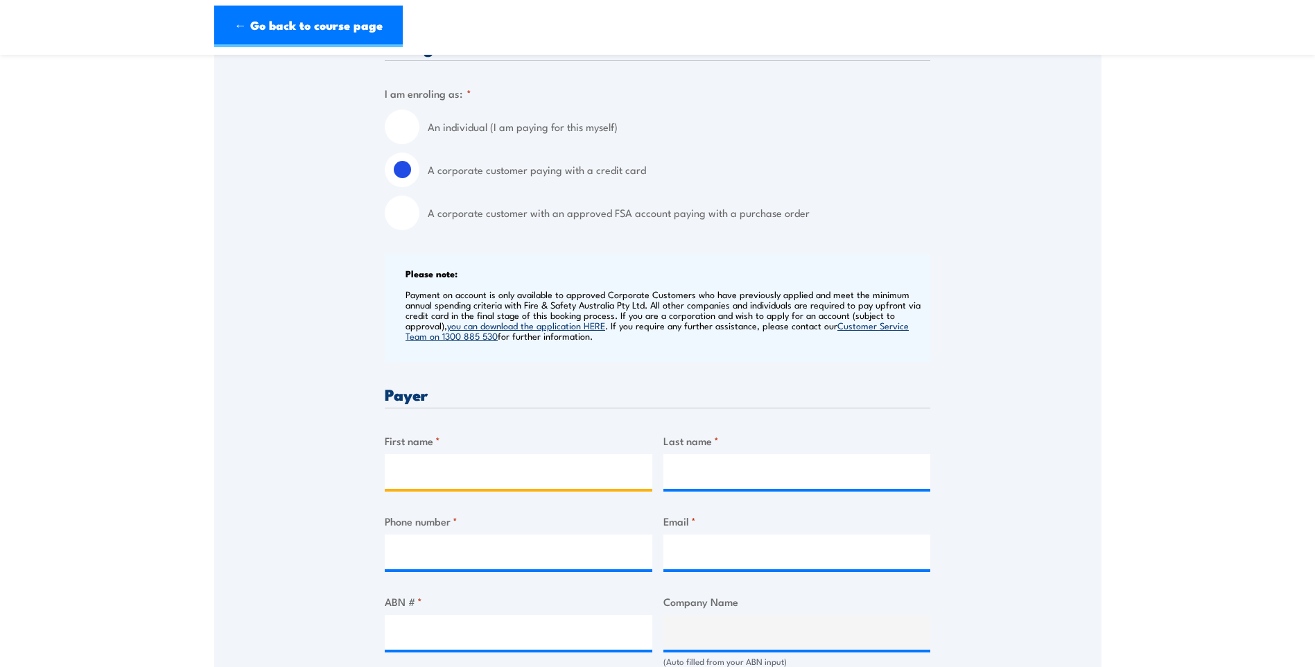
click at [484, 477] on input "First name *" at bounding box center [519, 471] width 268 height 35
type input "[PERSON_NAME]"
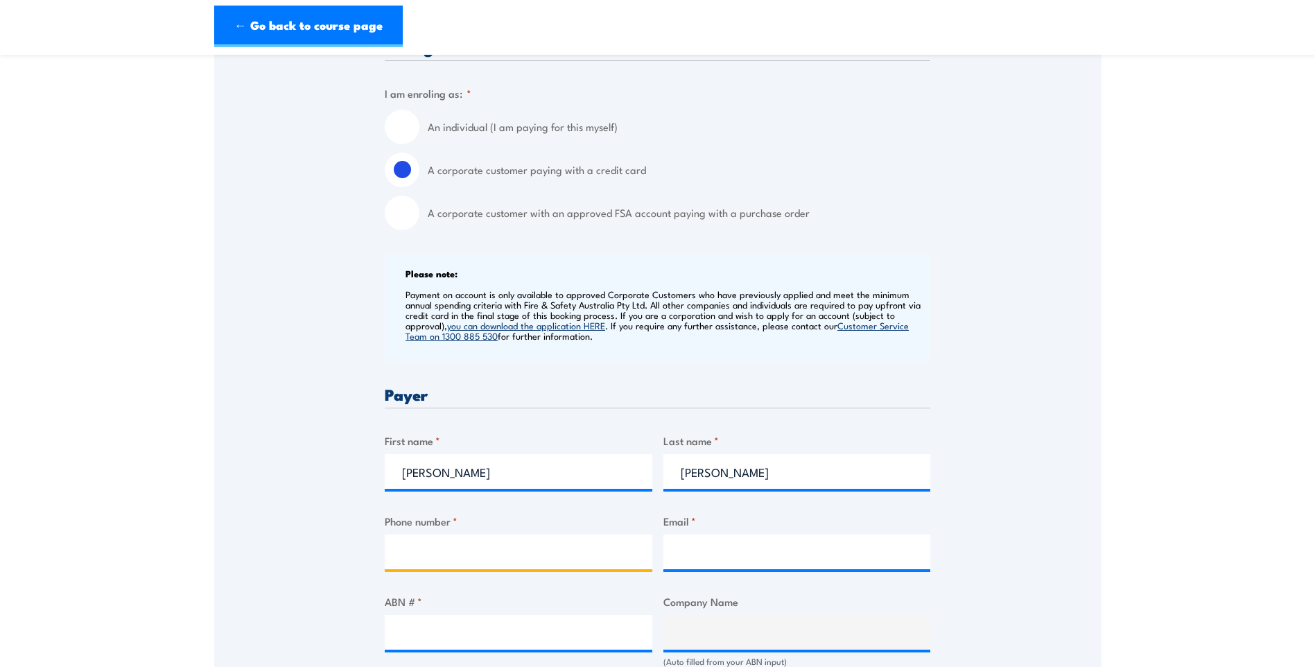
type input "0437782936"
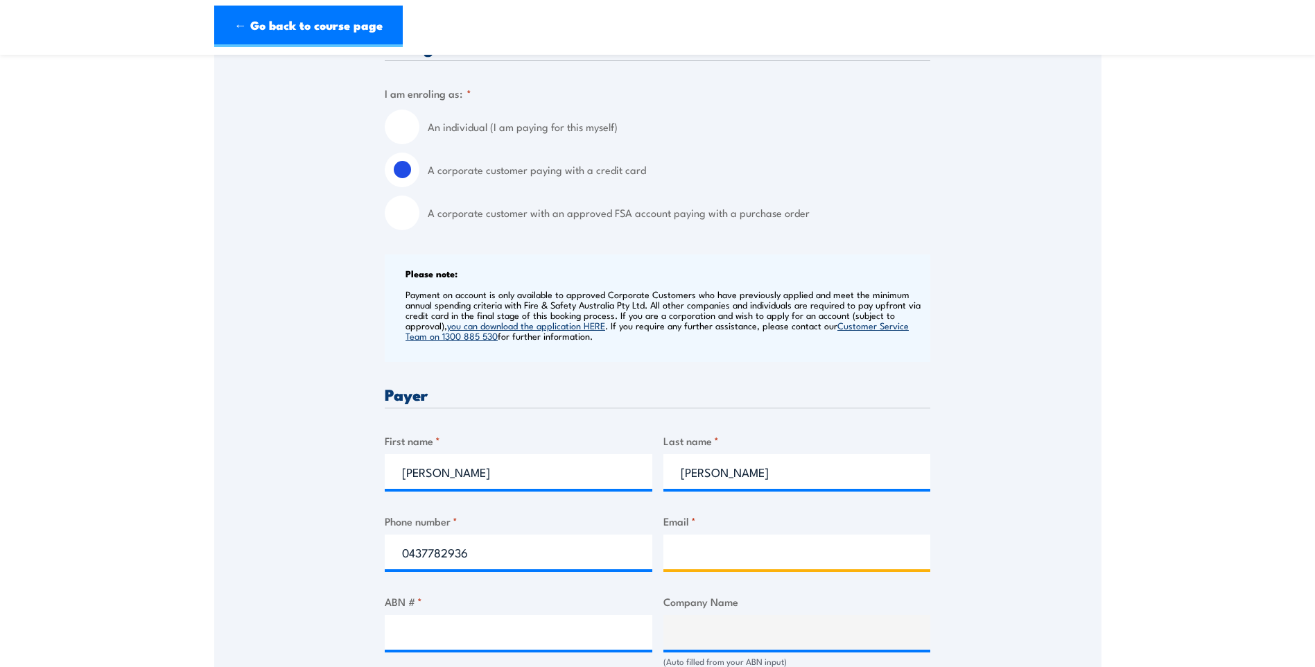
type input "[PERSON_NAME][EMAIL_ADDRESS][PERSON_NAME][DOMAIN_NAME]"
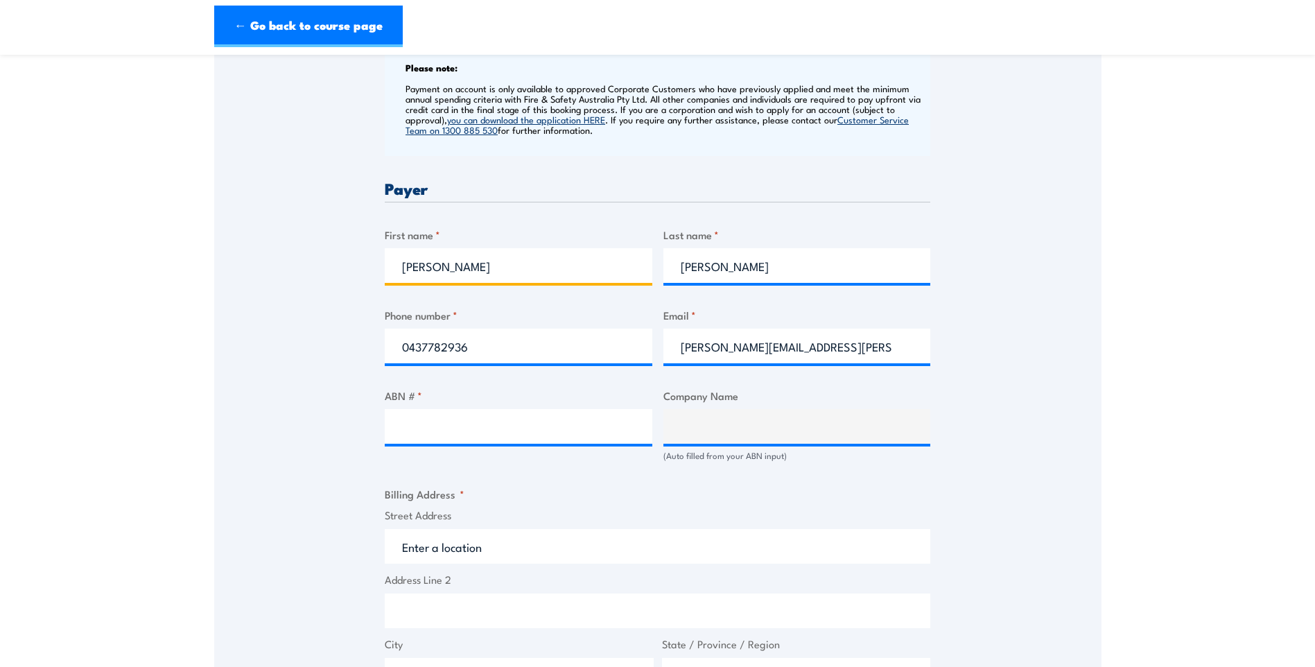
scroll to position [555, 0]
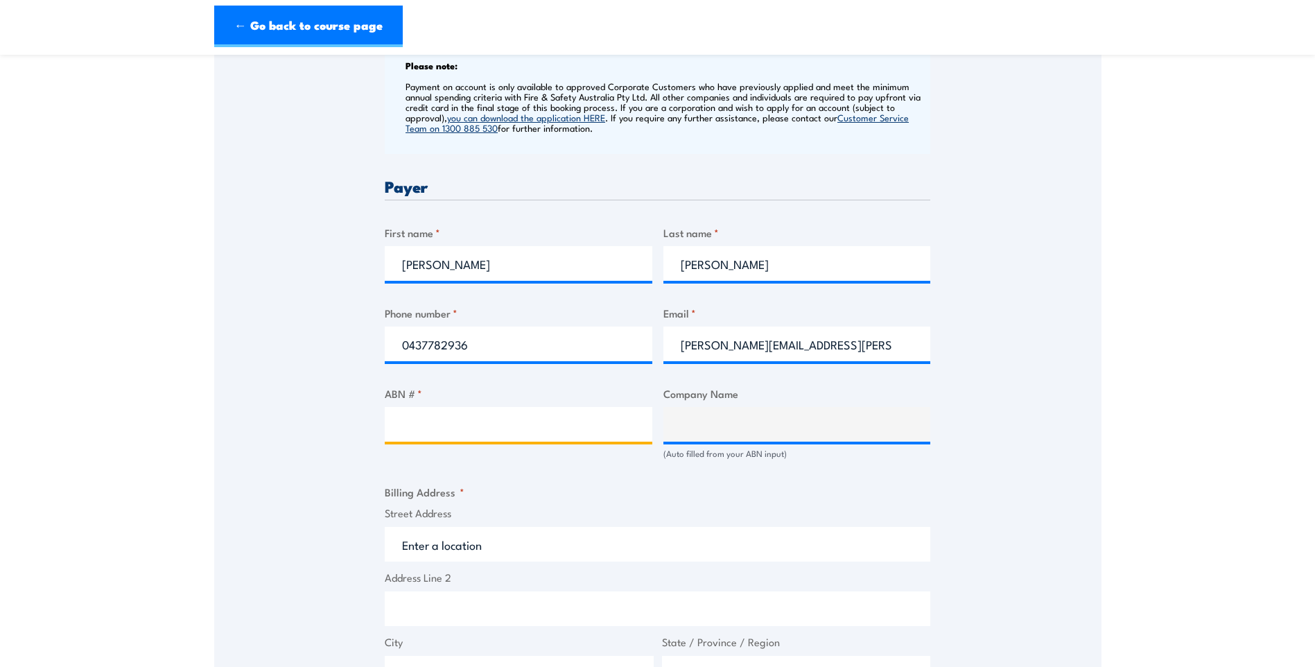
click at [506, 432] on input "ABN # *" at bounding box center [519, 424] width 268 height 35
click at [471, 431] on input "ABN # *" at bounding box center [519, 424] width 268 height 35
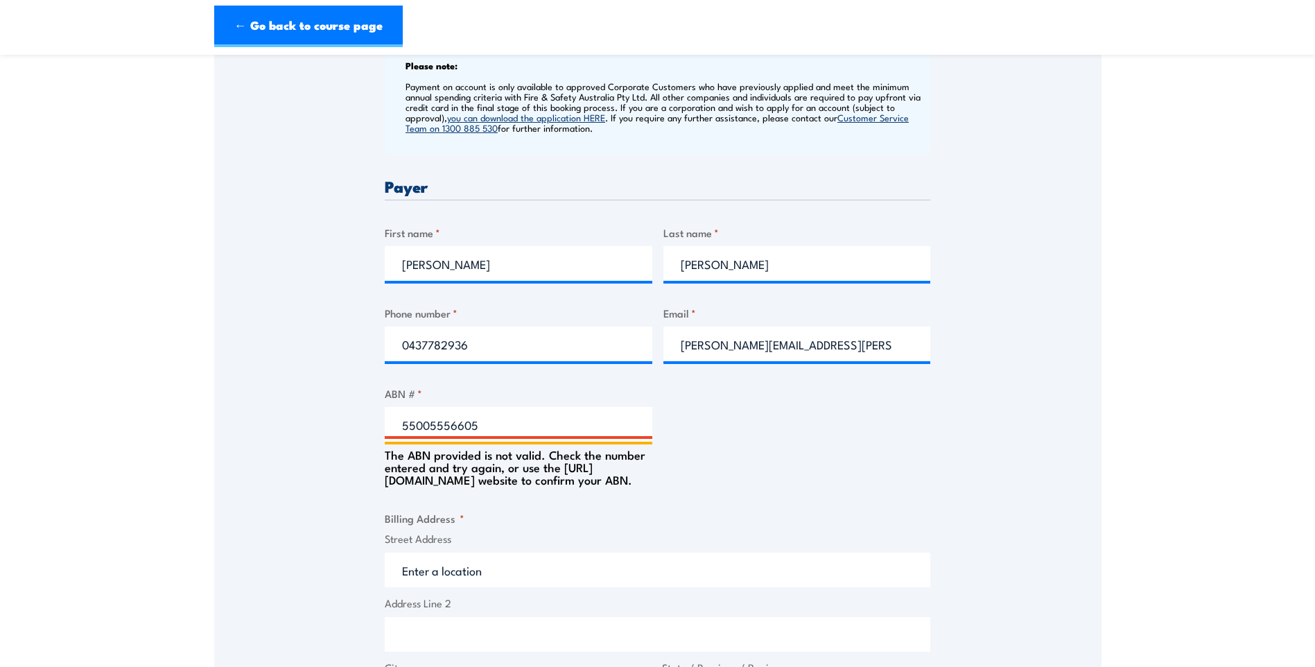
click at [415, 425] on input "55005556605" at bounding box center [519, 424] width 268 height 35
type input "57005556605"
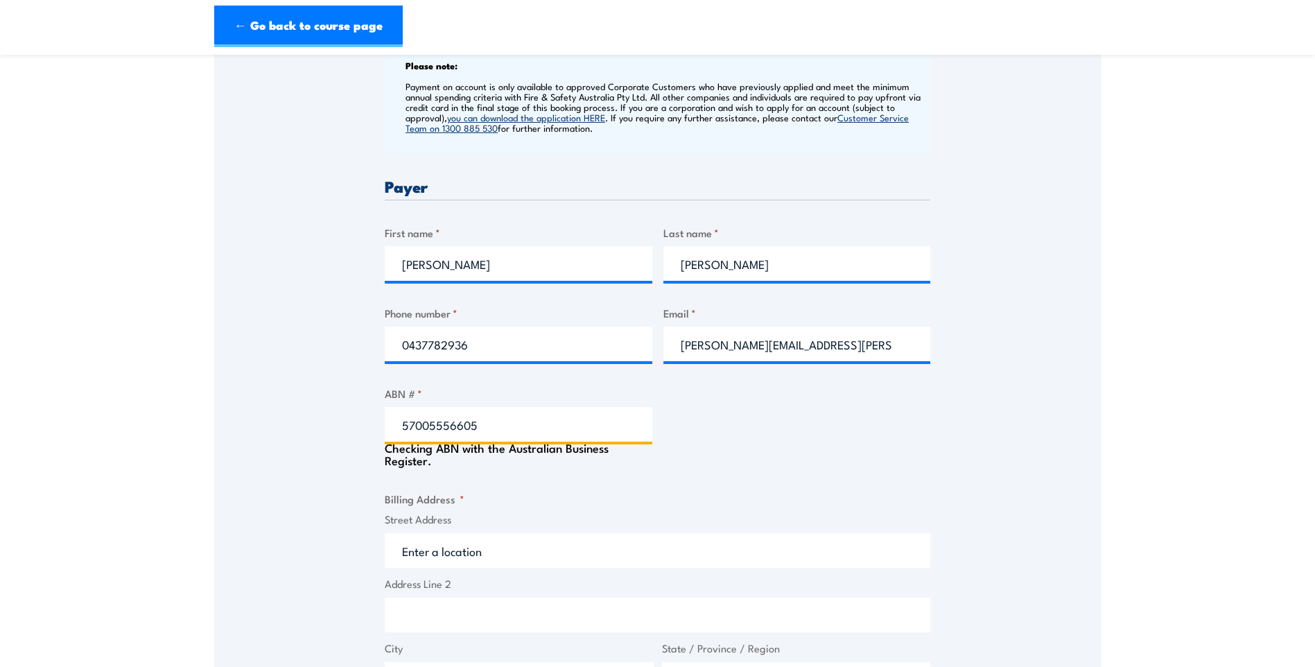
type input "HYDRO-CHEM PTY. LTD."
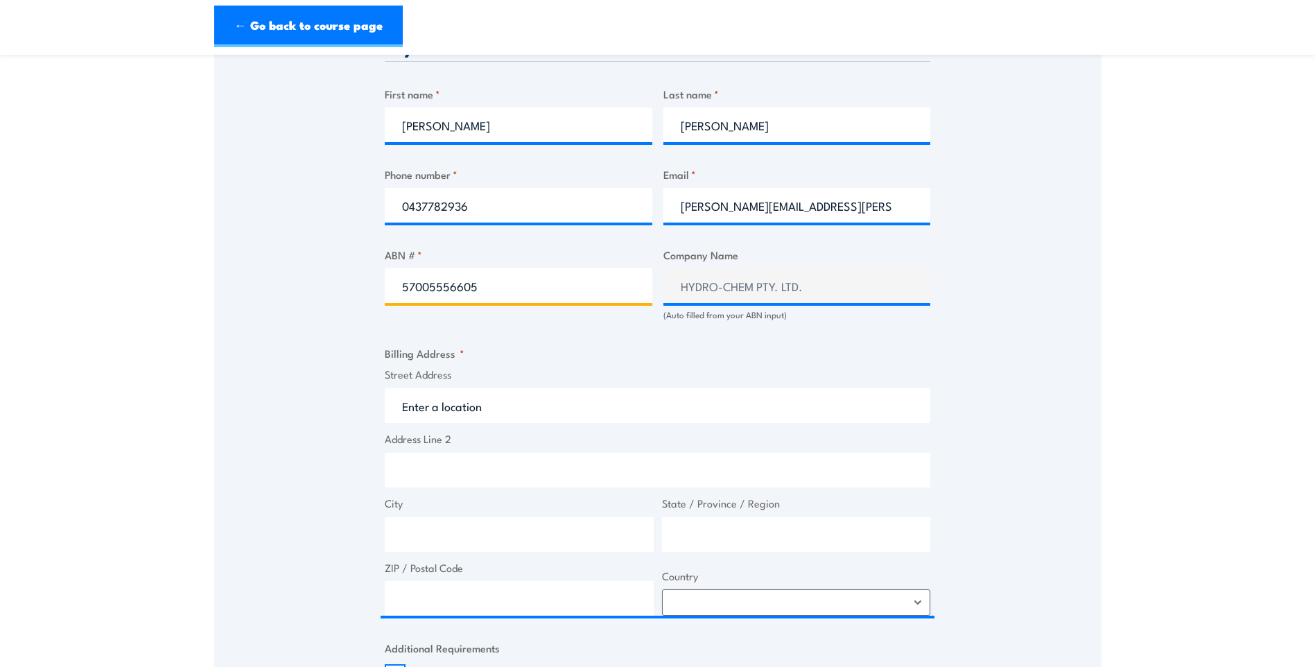
scroll to position [762, 0]
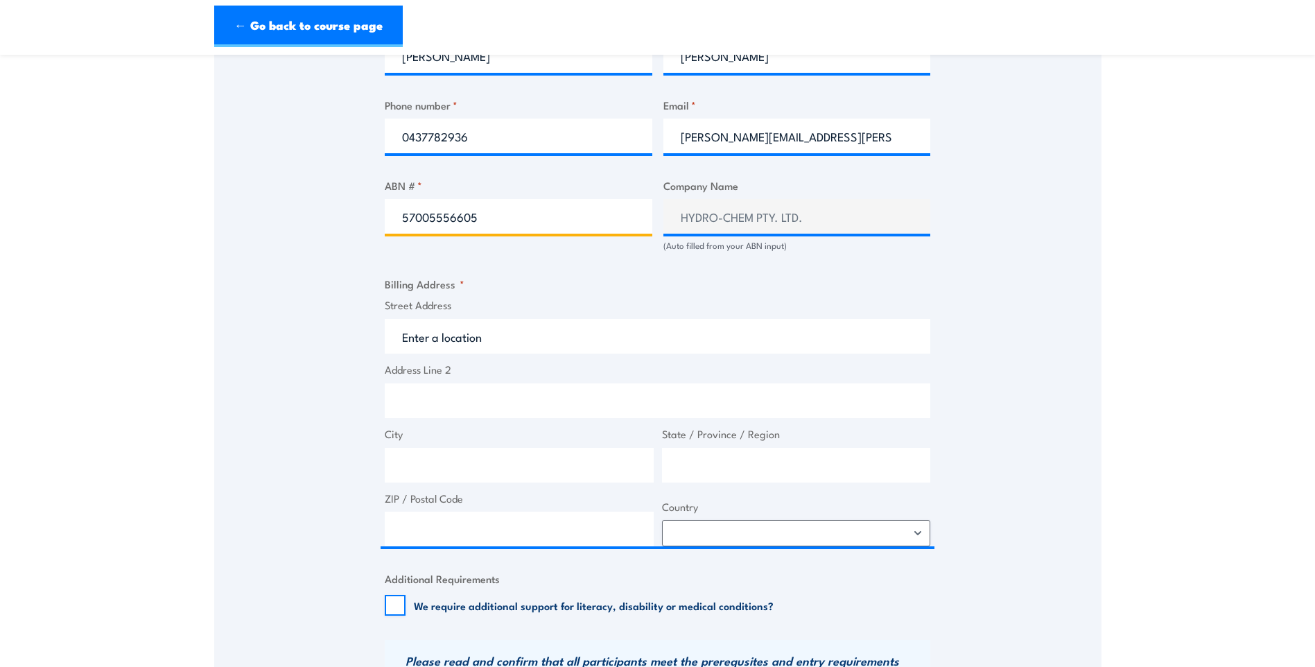
type input "57005556605"
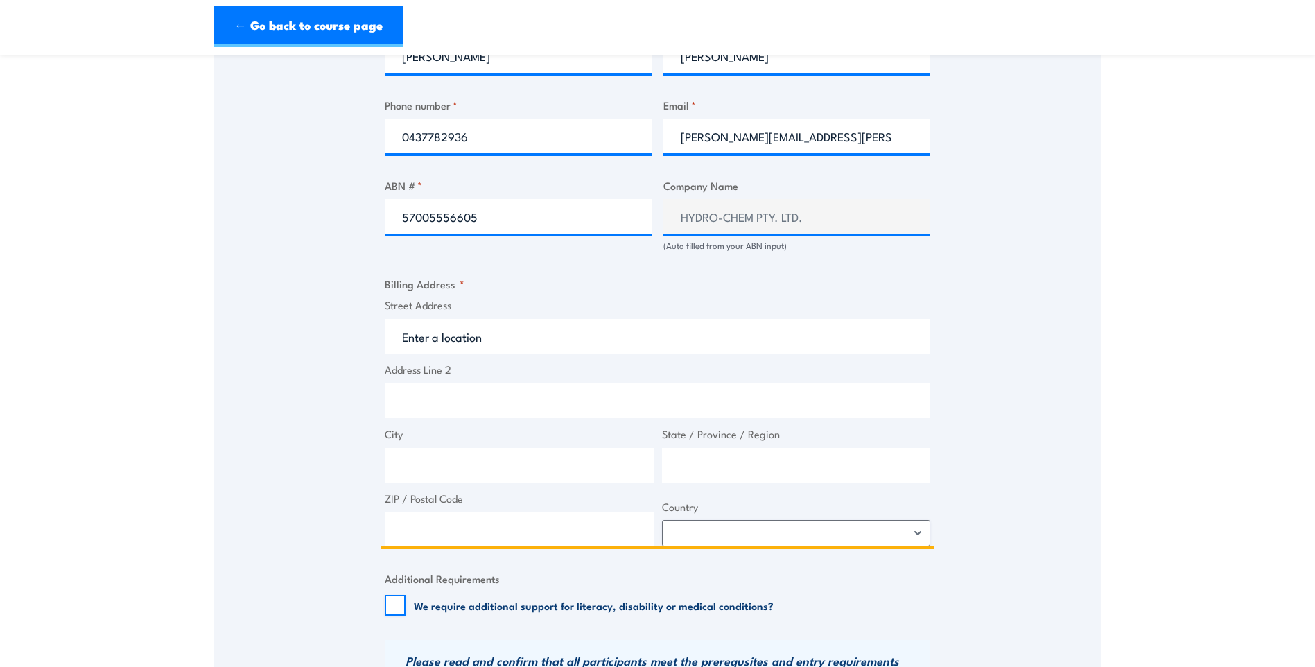
click at [531, 338] on input "Street Address" at bounding box center [658, 336] width 546 height 35
click at [537, 342] on input "Street Address" at bounding box center [658, 336] width 546 height 35
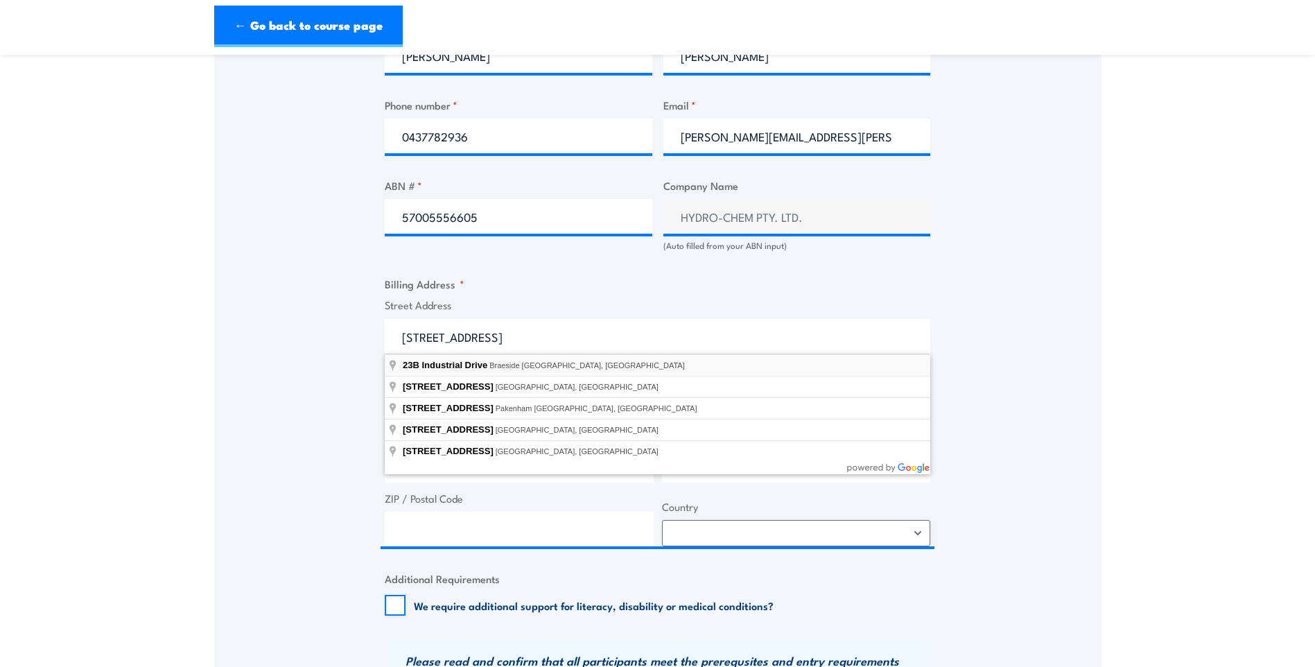
type input "23B Industrial Drive, Braeside VIC, Australia"
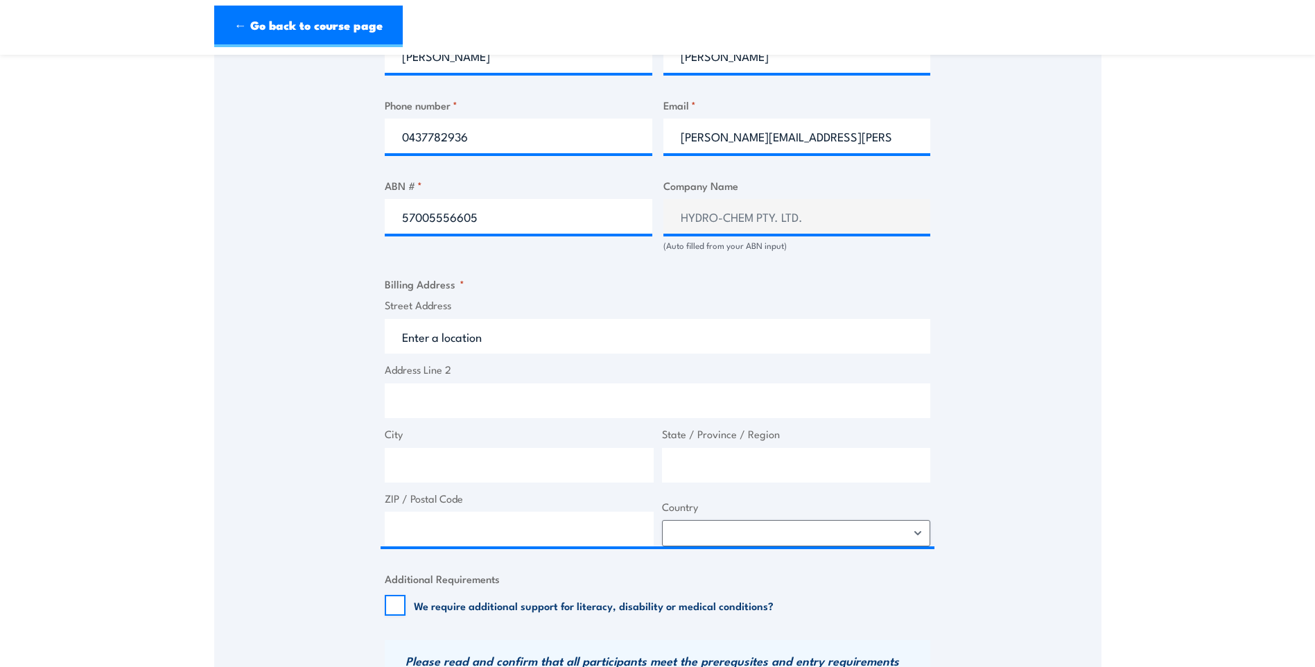
type input "23B Industrial Dr"
type input "Braeside"
type input "Victoria"
type input "3195"
select select "Australia"
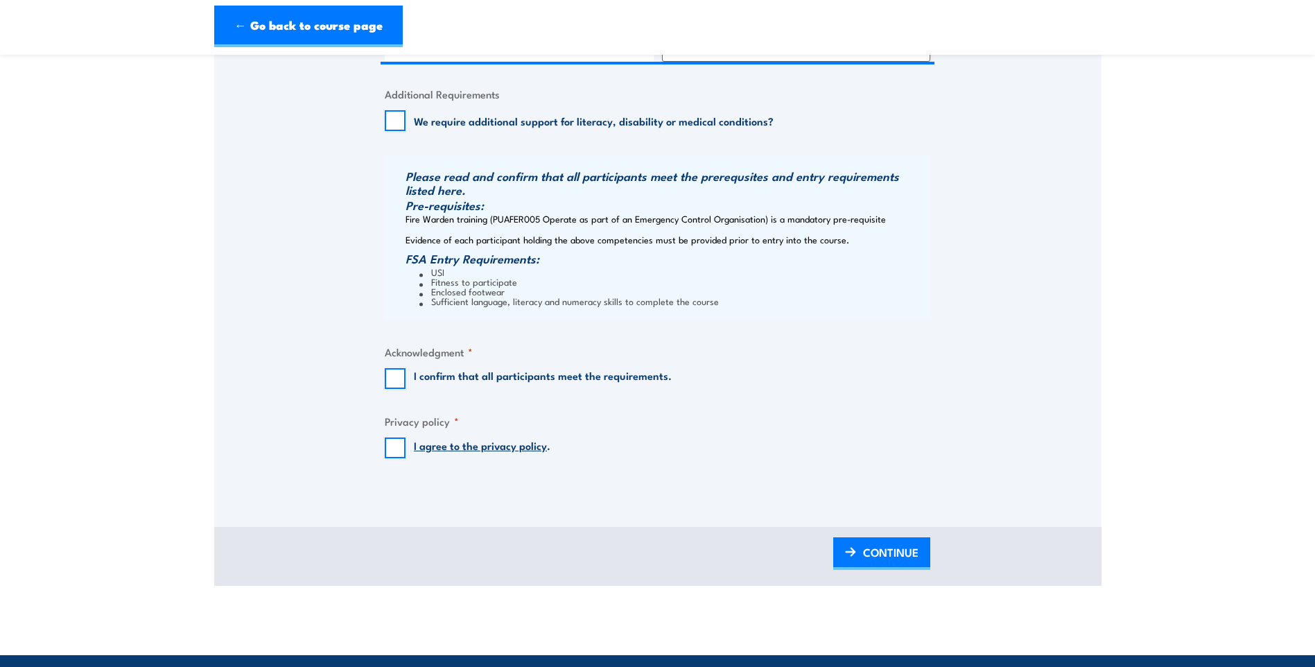
scroll to position [1248, 0]
click at [399, 380] on input "I confirm that all participants meet the requirements." at bounding box center [395, 377] width 21 height 21
checkbox input "true"
click at [397, 451] on input "I agree to the privacy policy ." at bounding box center [395, 447] width 21 height 21
checkbox input "true"
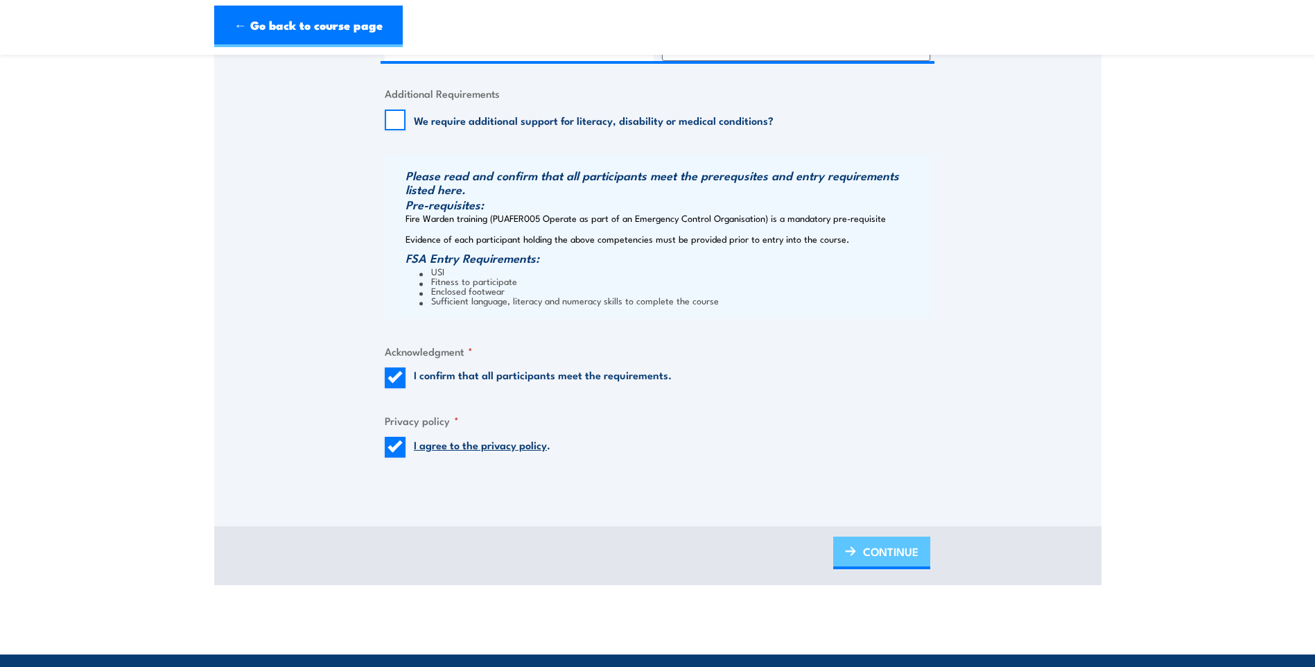
click at [870, 546] on span "CONTINUE" at bounding box center [890, 551] width 55 height 37
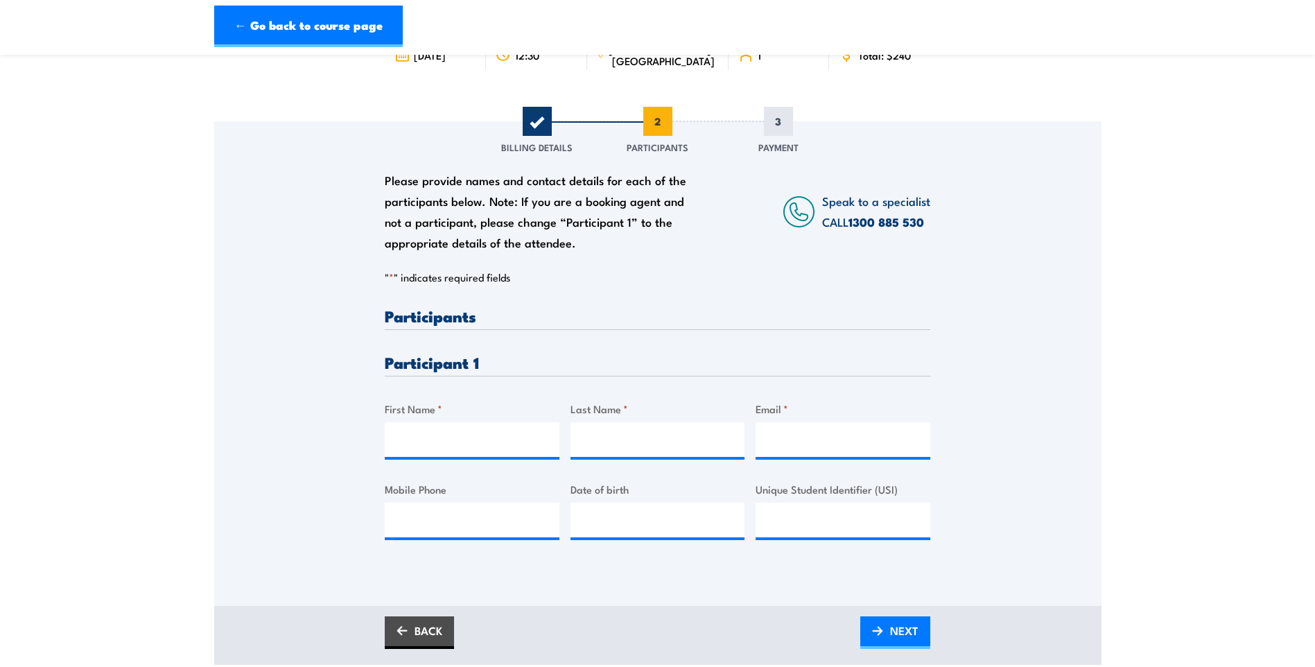
scroll to position [139, 0]
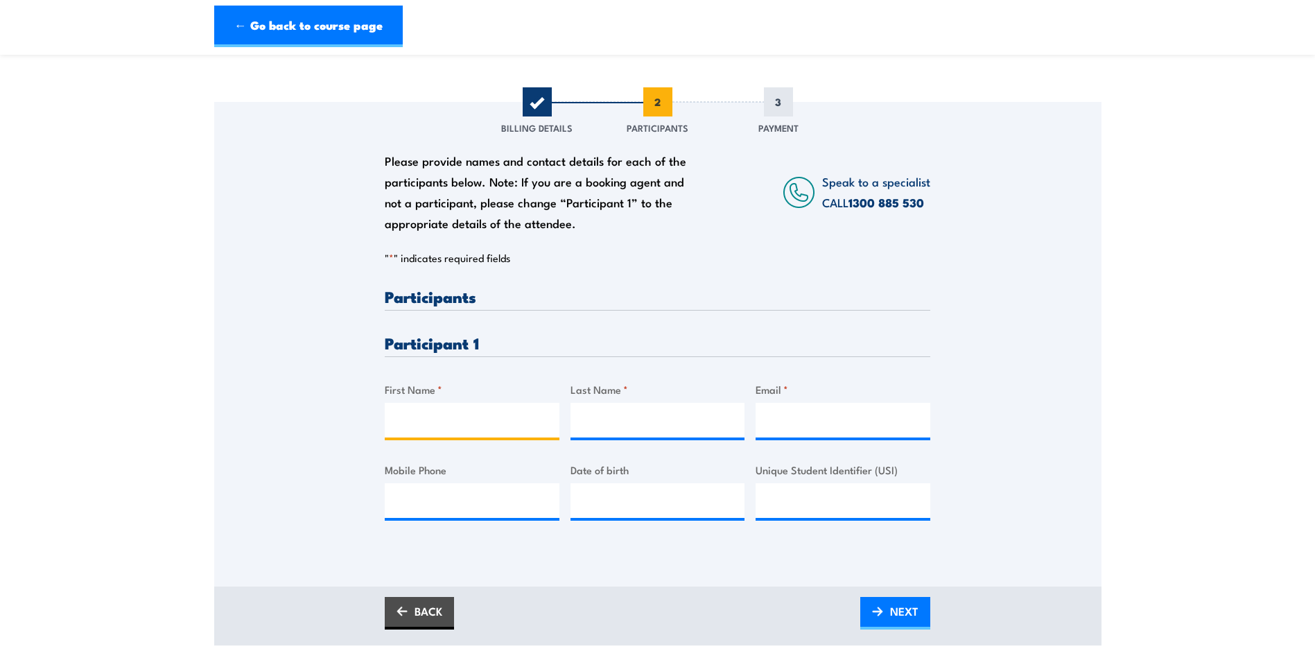
click at [451, 426] on input "First Name *" at bounding box center [472, 420] width 175 height 35
type input "Gary"
type input "Crawford"
type input "gary.crawford@hydrochem.com.au"
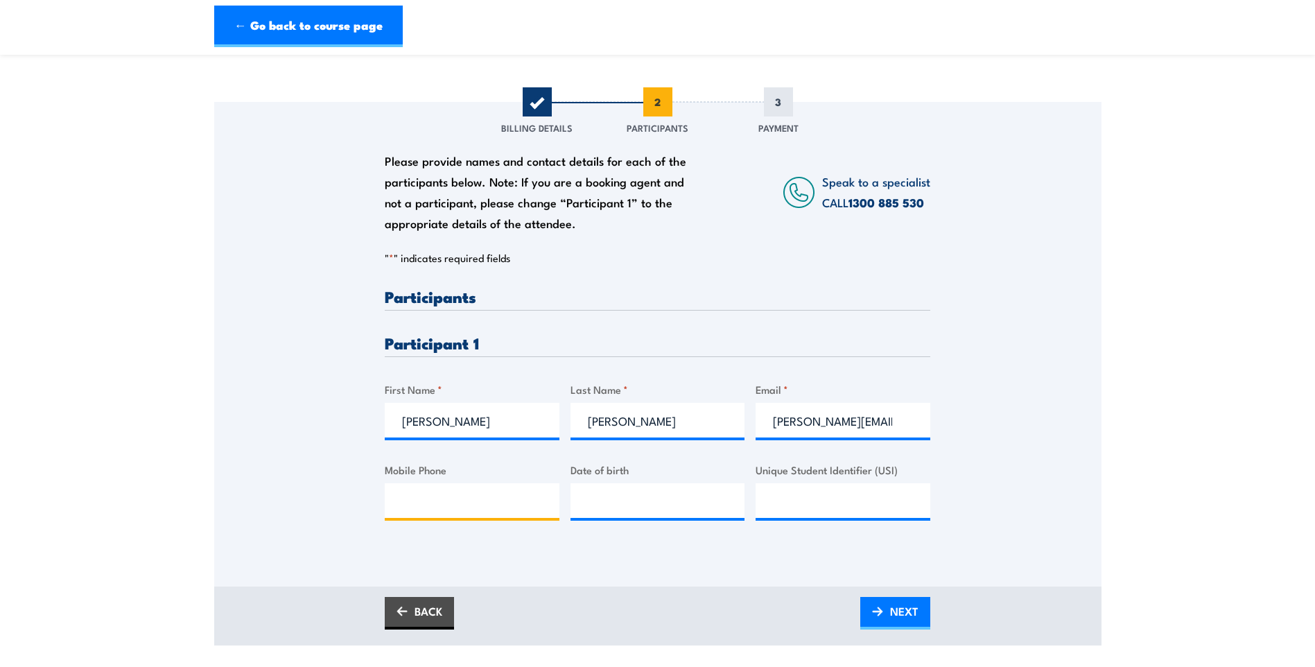
type input "0437782936"
click at [623, 507] on input "__/__/____" at bounding box center [657, 500] width 175 height 35
type input "02/12/1974"
click at [838, 507] on input "Unique Student Identifier (USI)" at bounding box center [843, 500] width 175 height 35
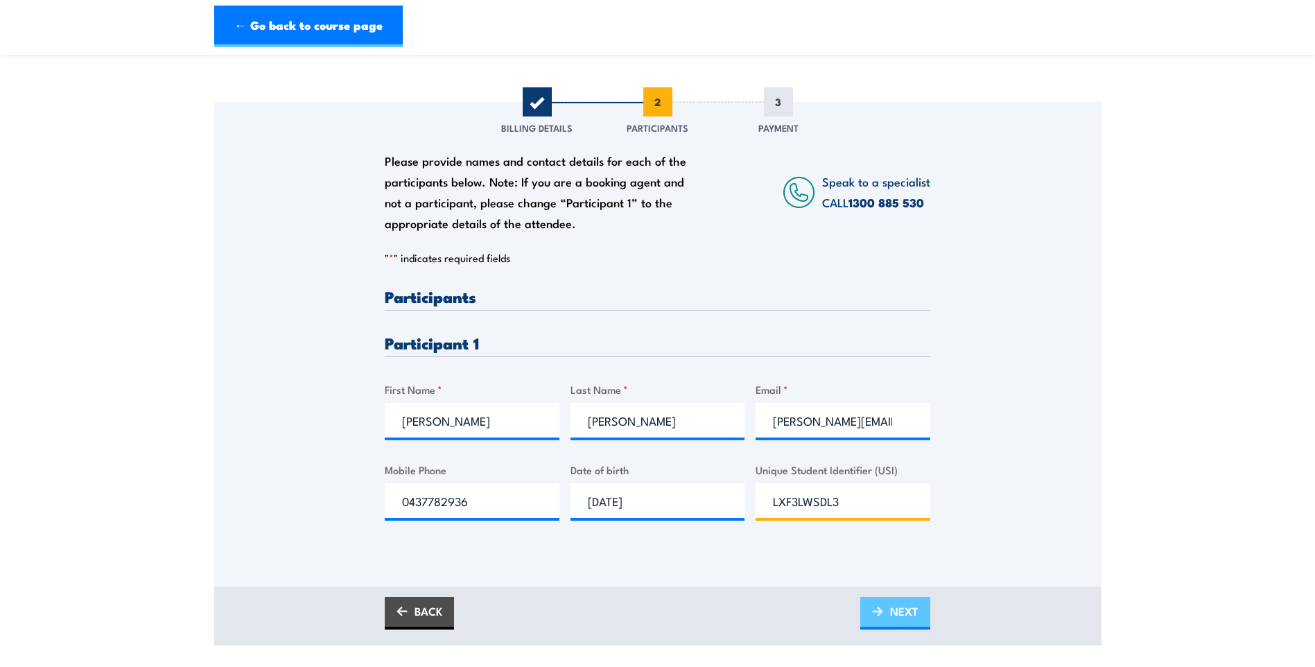
type input "LXF3LWSDL3"
click at [884, 609] on link "NEXT" at bounding box center [895, 613] width 70 height 33
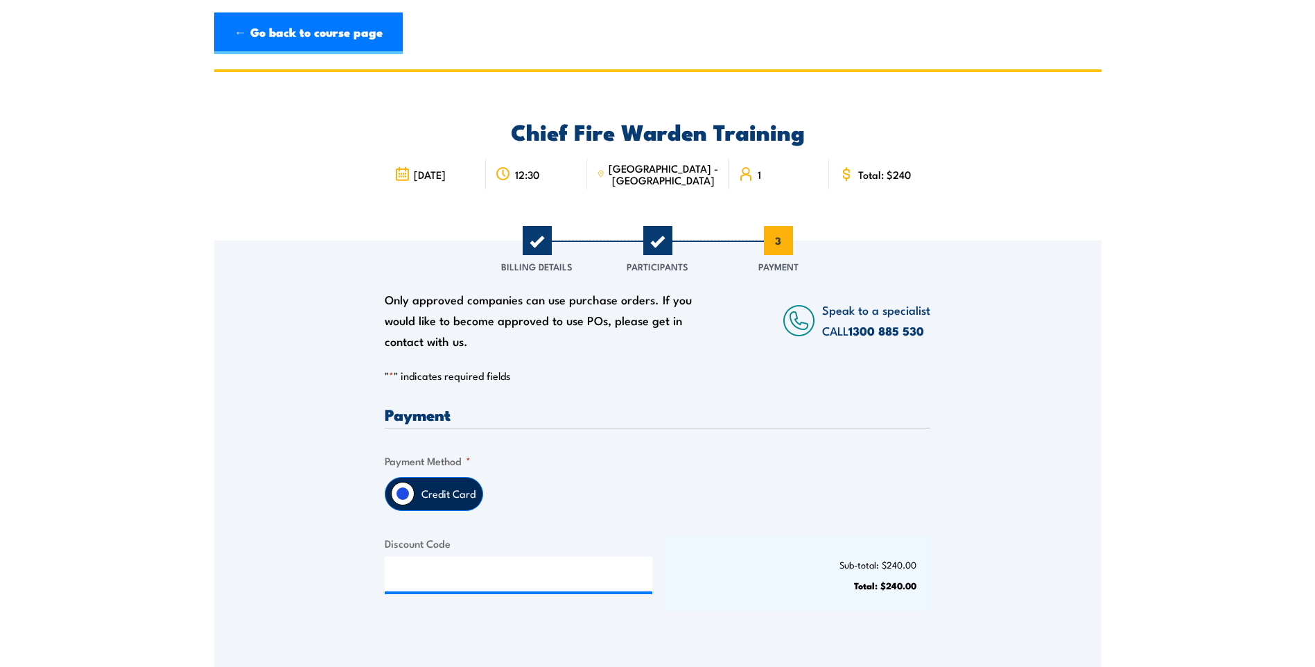
scroll to position [0, 0]
click at [440, 494] on label "Credit Card" at bounding box center [449, 494] width 68 height 33
click at [415, 494] on input "Credit Card" at bounding box center [403, 494] width 24 height 24
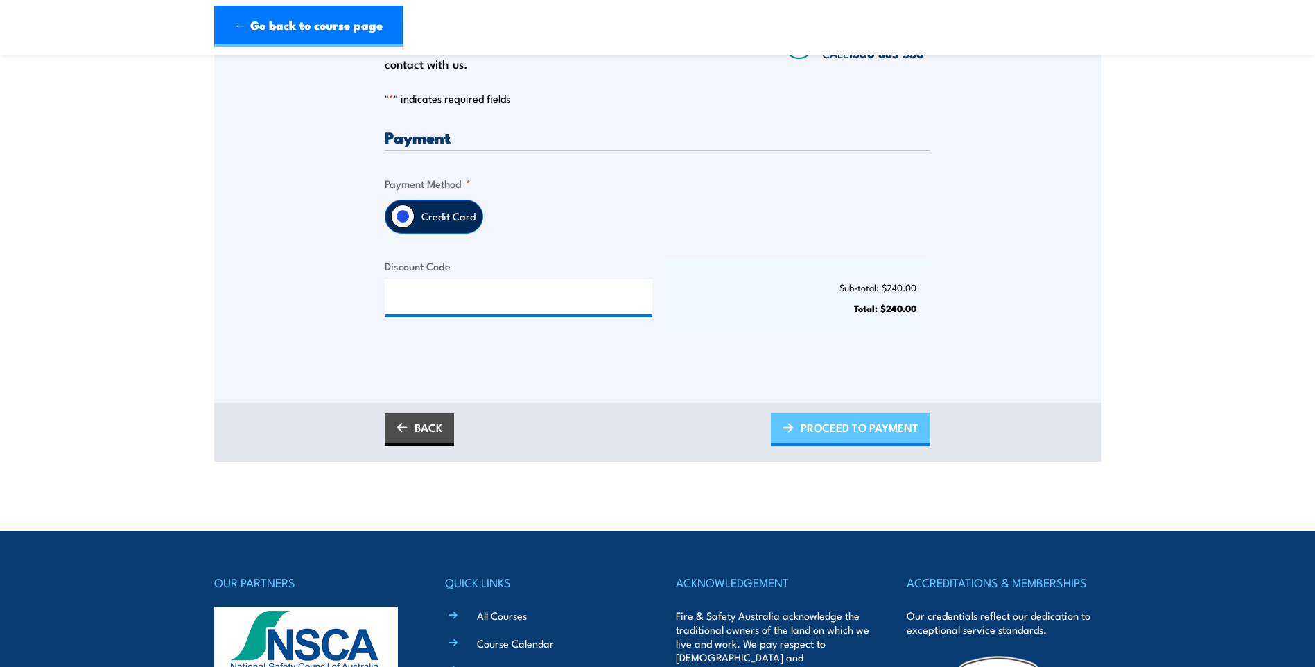
click at [844, 430] on span "PROCEED TO PAYMENT" at bounding box center [860, 427] width 118 height 37
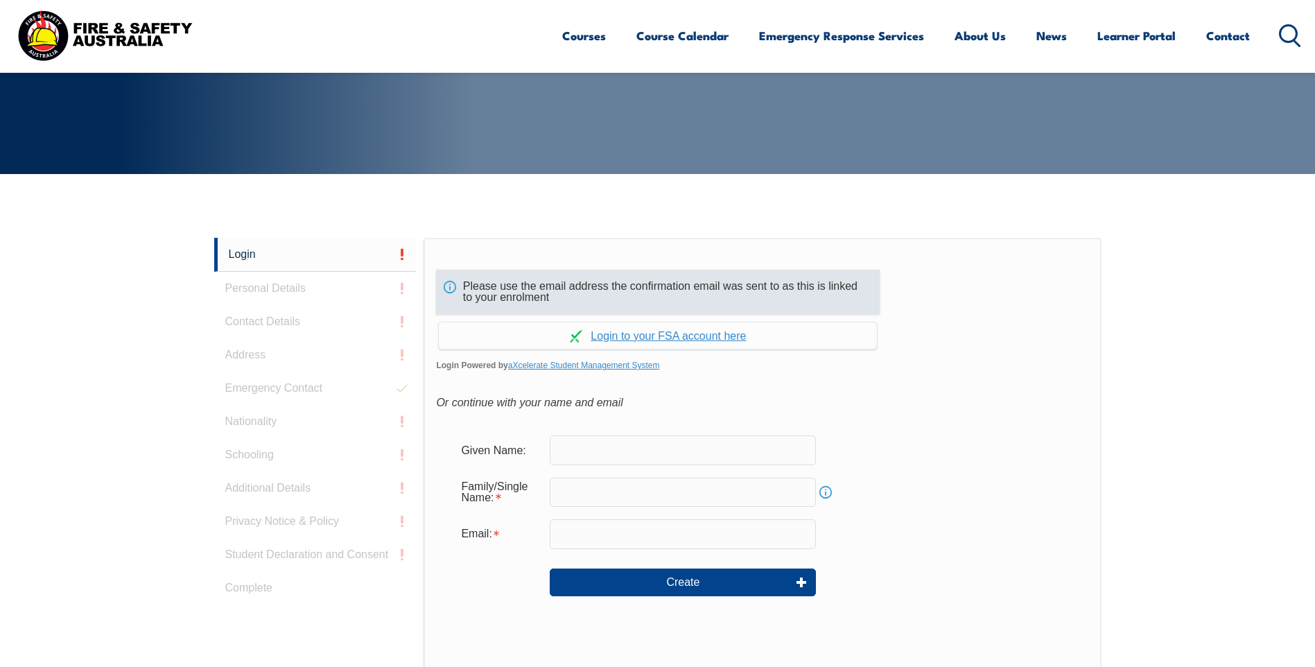
scroll to position [296, 0]
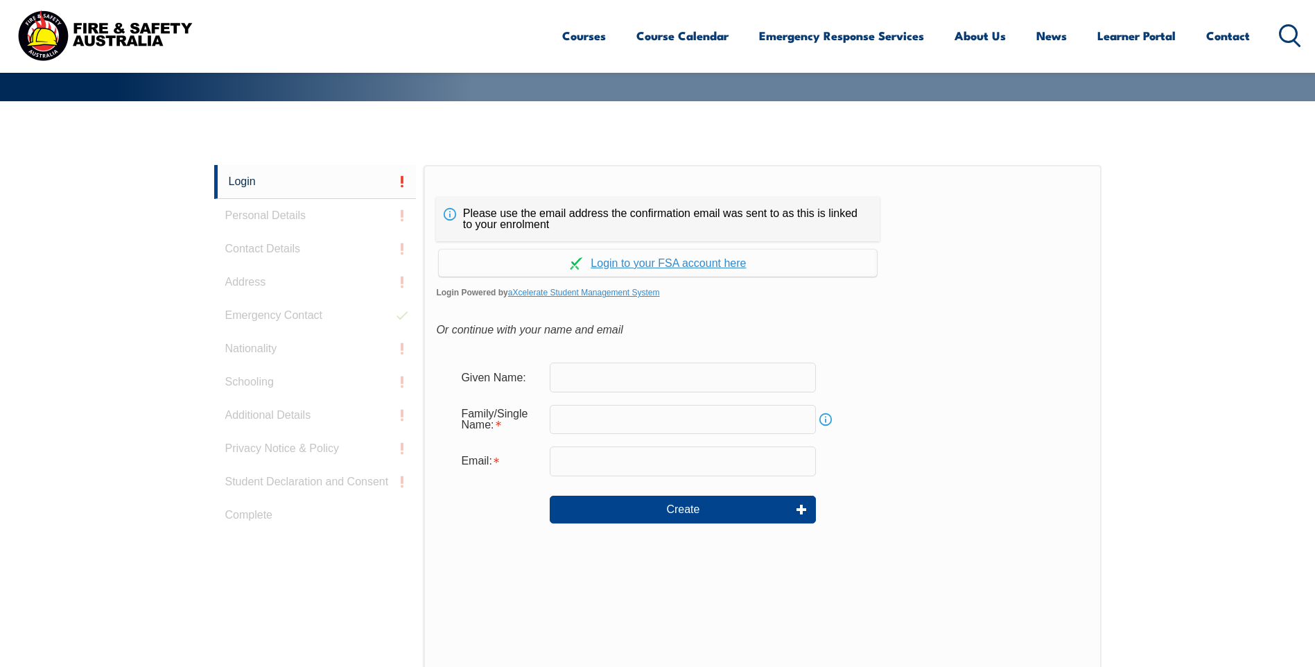
click at [638, 378] on input "text" at bounding box center [683, 377] width 266 height 29
type input "[PERSON_NAME]"
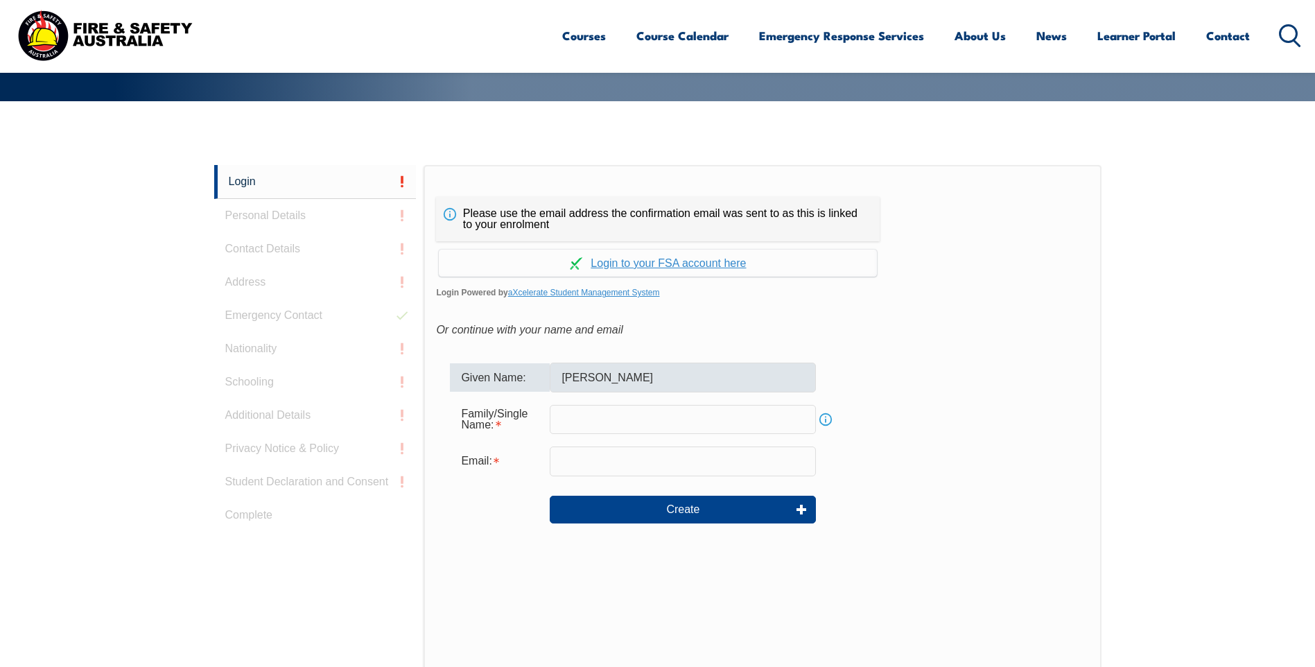
type input "[PERSON_NAME]"
type input "[PERSON_NAME][EMAIL_ADDRESS][PERSON_NAME][DOMAIN_NAME]"
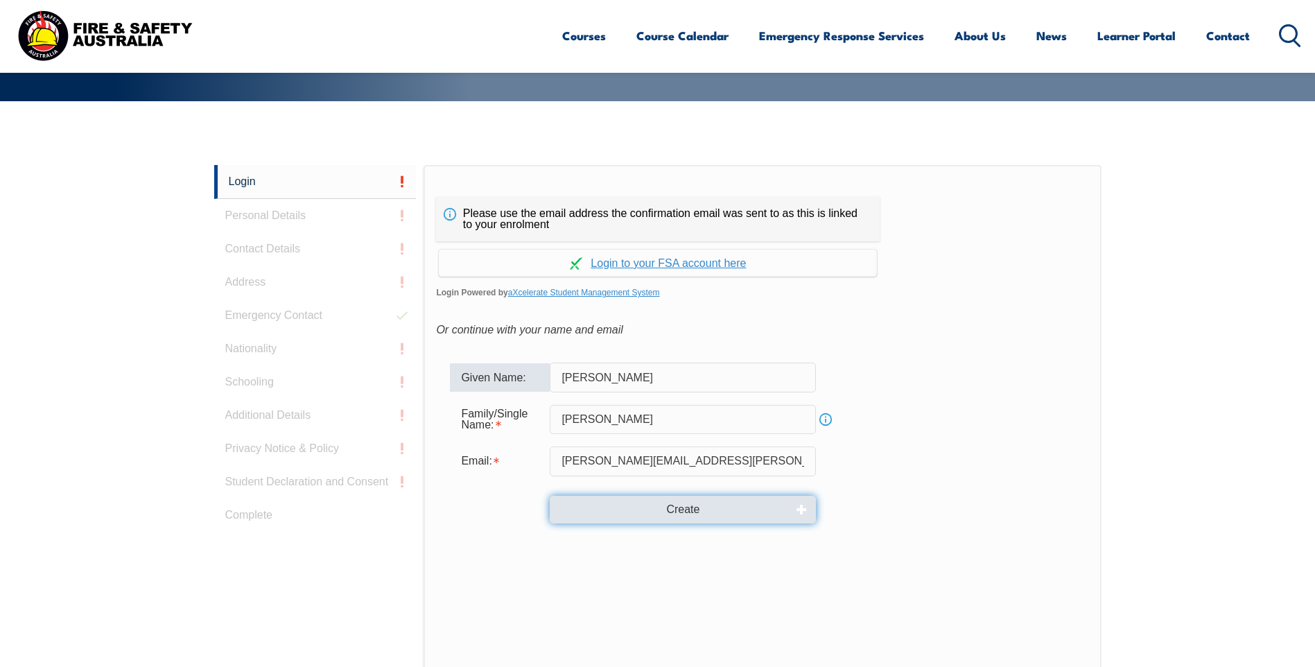
click at [747, 509] on button "Create" at bounding box center [683, 510] width 266 height 28
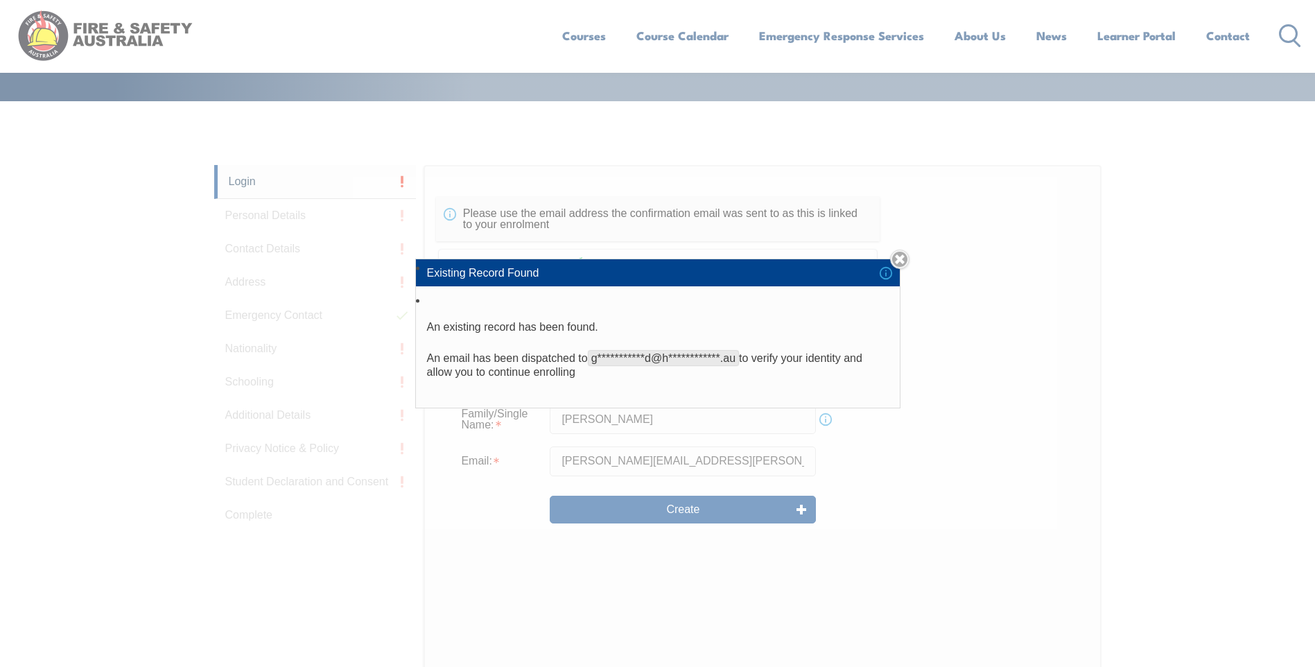
click at [690, 512] on div "**********" at bounding box center [657, 333] width 1315 height 667
click at [905, 257] on link "Close" at bounding box center [899, 259] width 19 height 19
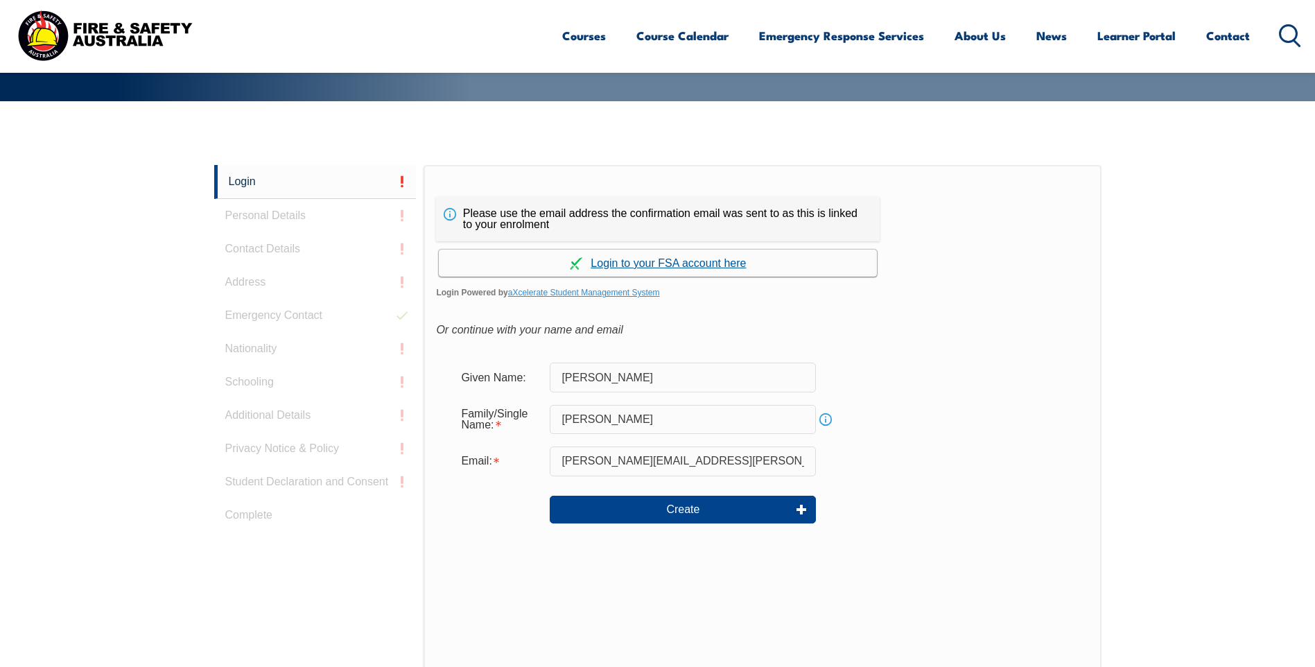
click at [670, 263] on link "Continue with aXcelerate" at bounding box center [658, 263] width 438 height 27
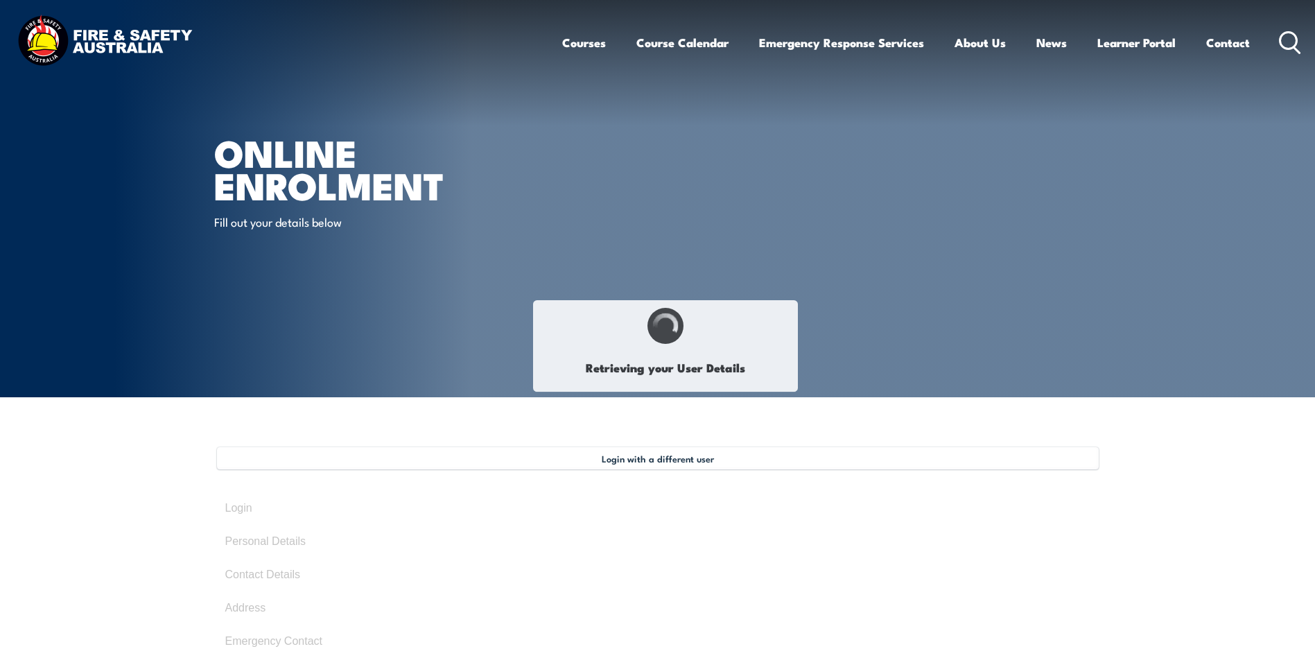
type input "[PERSON_NAME]"
type input "[DATE]"
type input "LXF3LWSDL3"
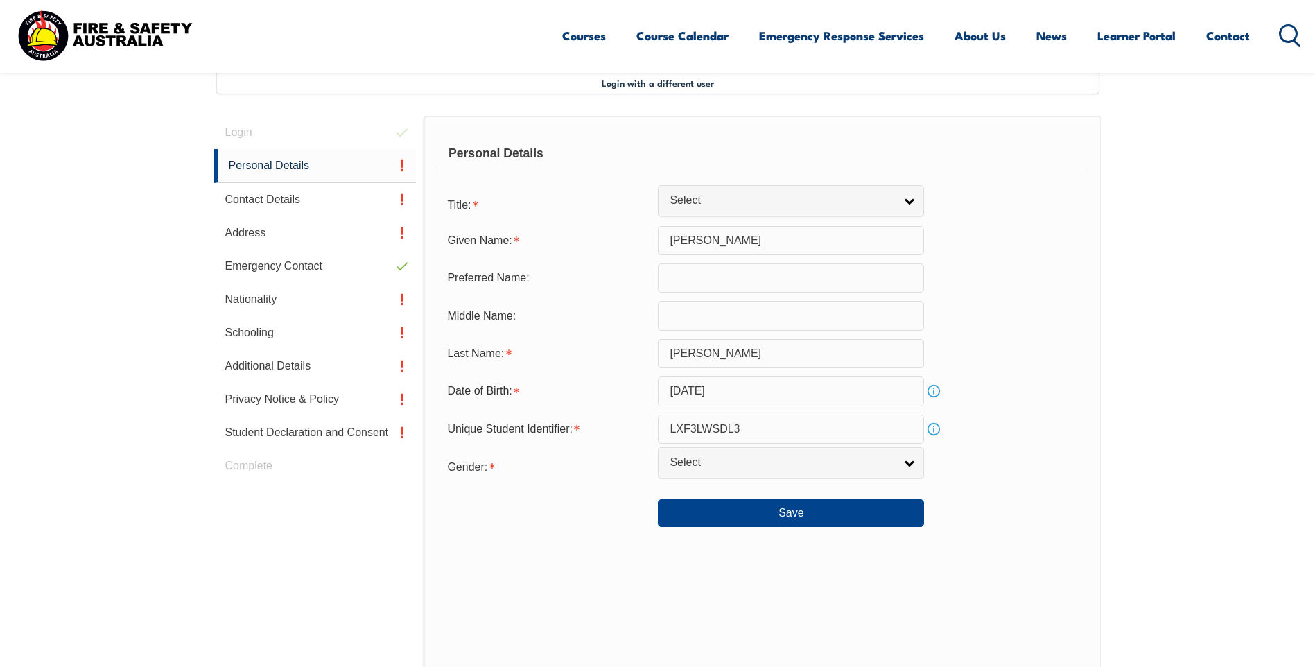
scroll to position [378, 0]
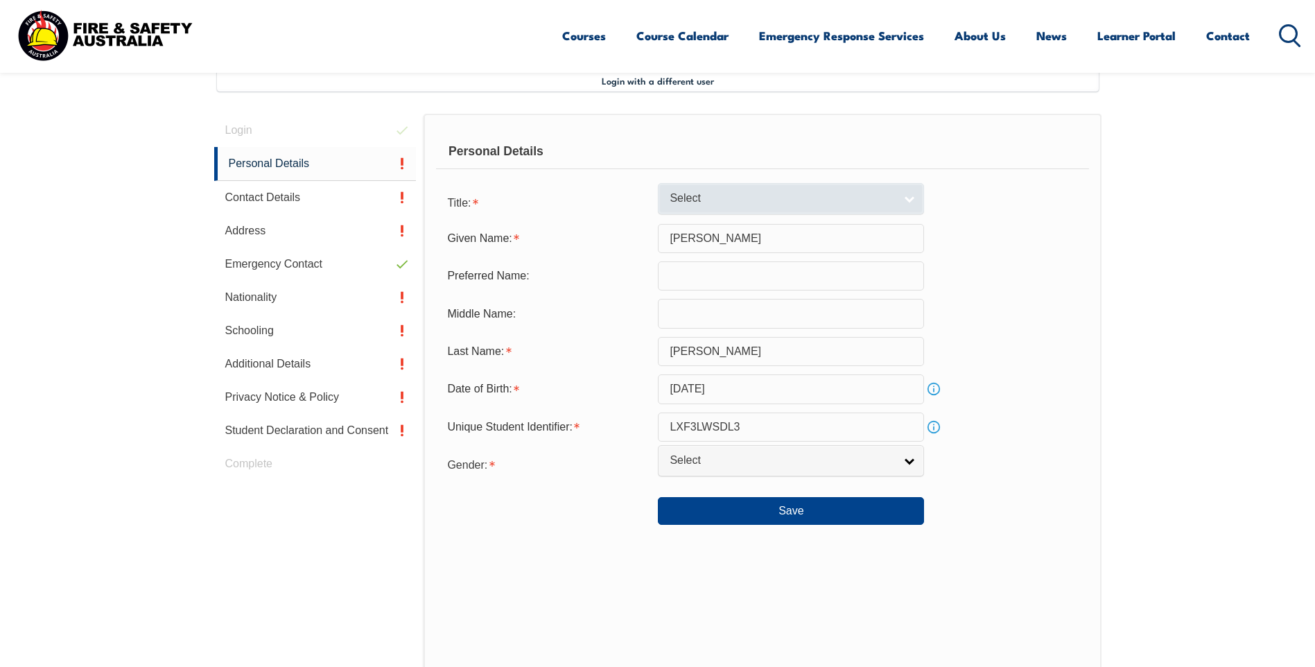
click at [914, 198] on link "Select" at bounding box center [791, 198] width 266 height 31
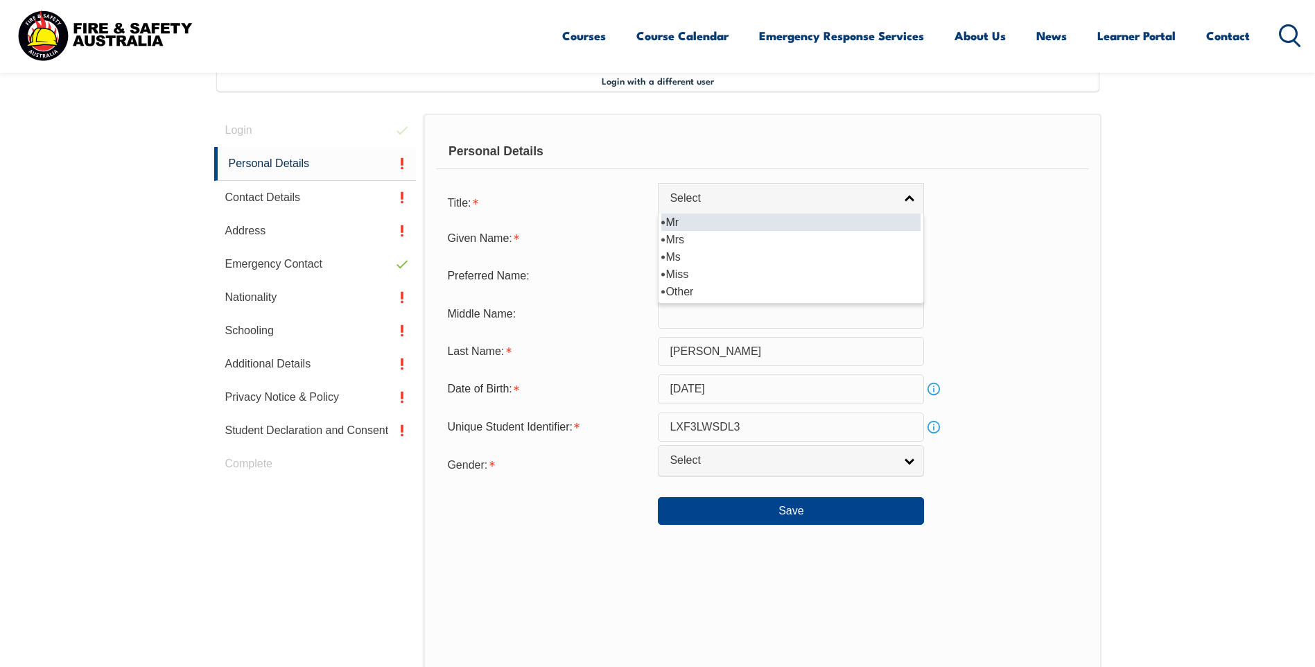
click at [698, 221] on li "Mr" at bounding box center [790, 221] width 259 height 17
select select "Mr"
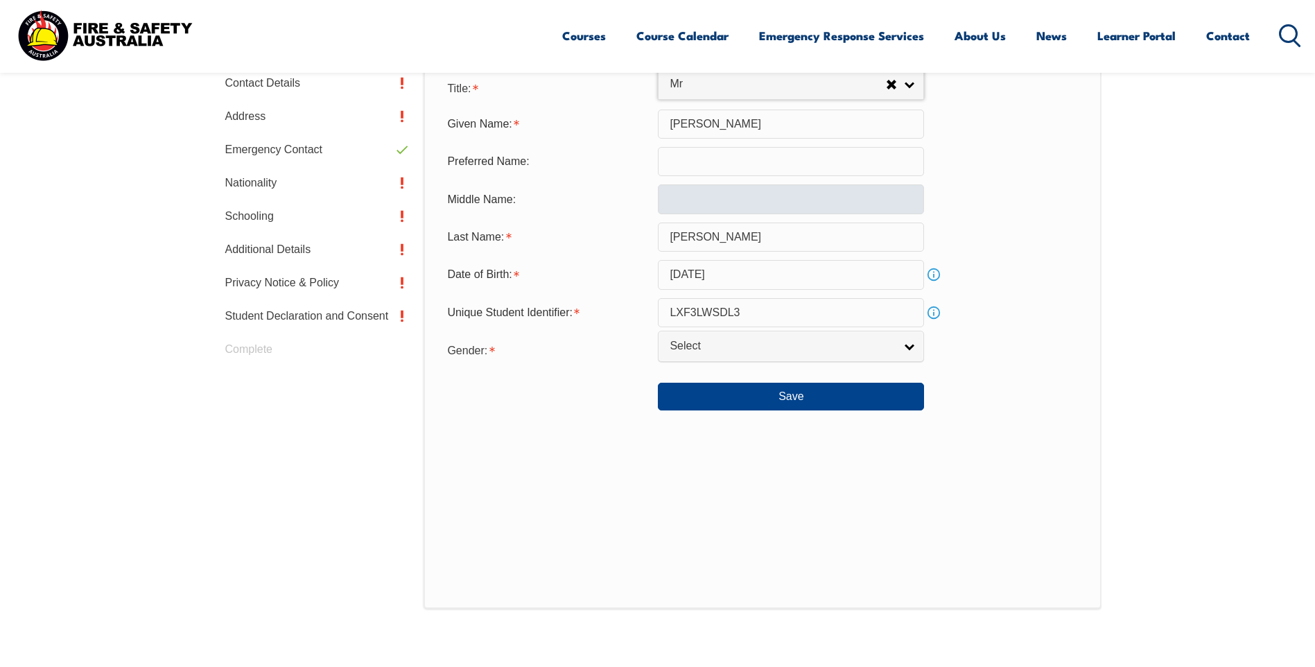
scroll to position [516, 0]
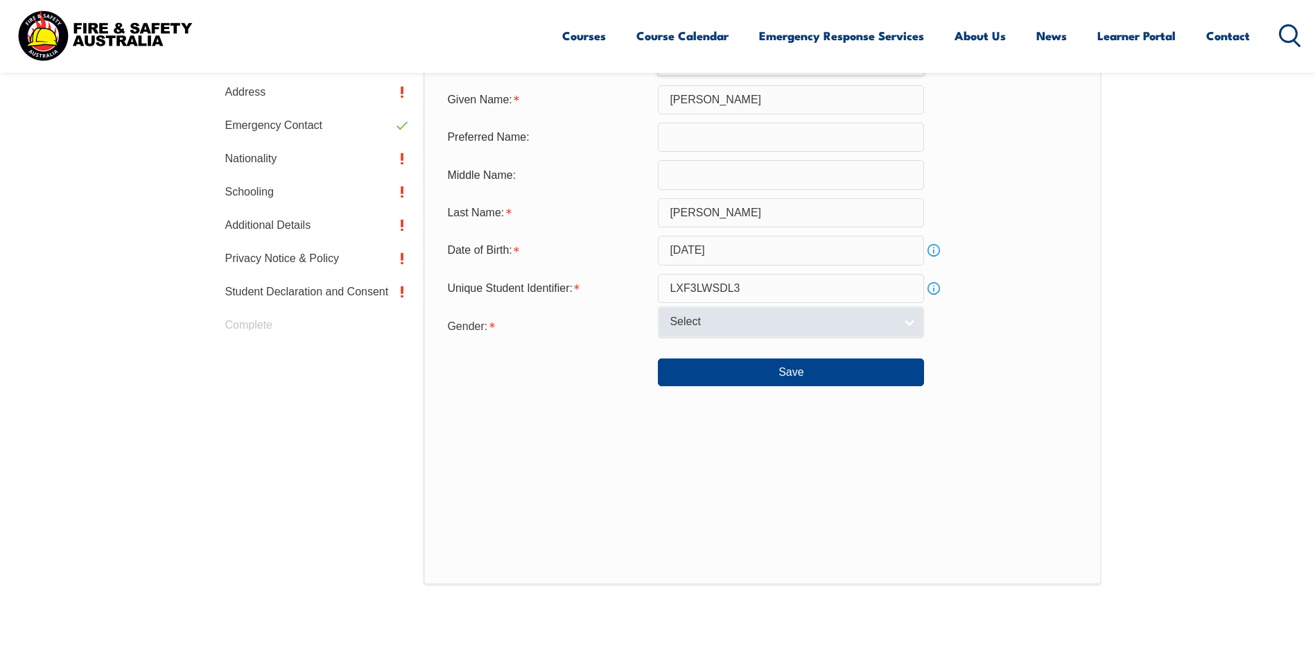
click at [907, 321] on link "Select" at bounding box center [791, 321] width 266 height 31
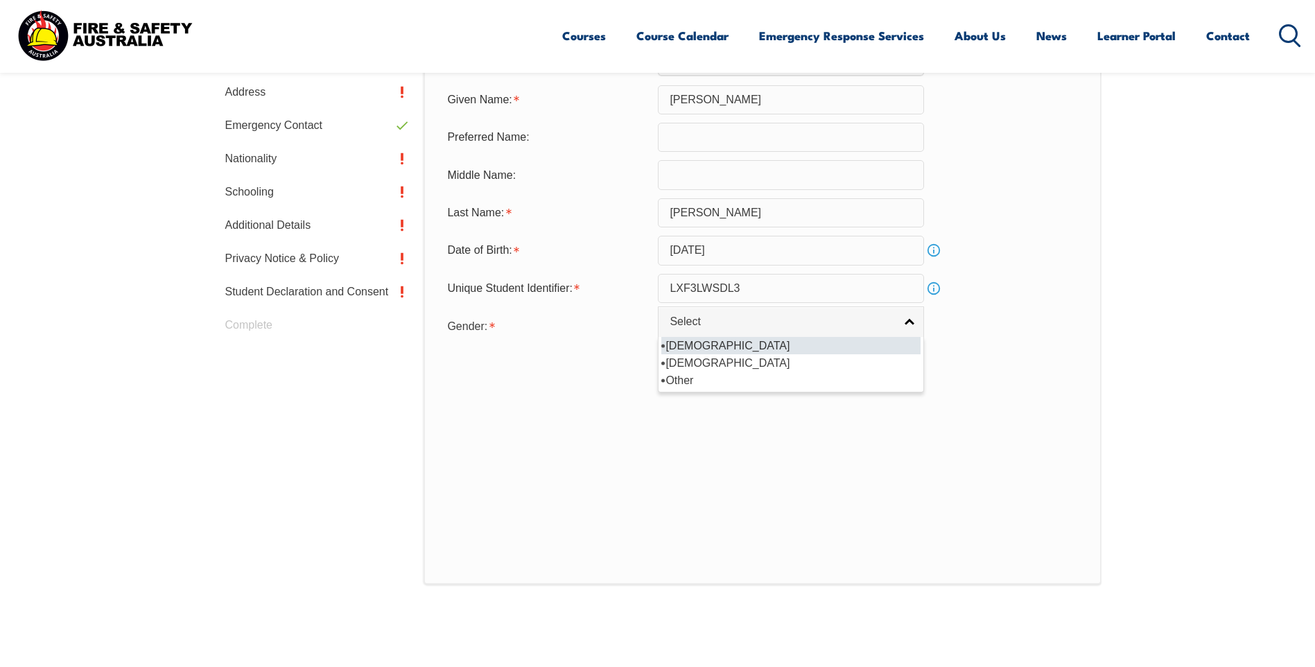
click at [688, 345] on li "[DEMOGRAPHIC_DATA]" at bounding box center [790, 345] width 259 height 17
select select "M"
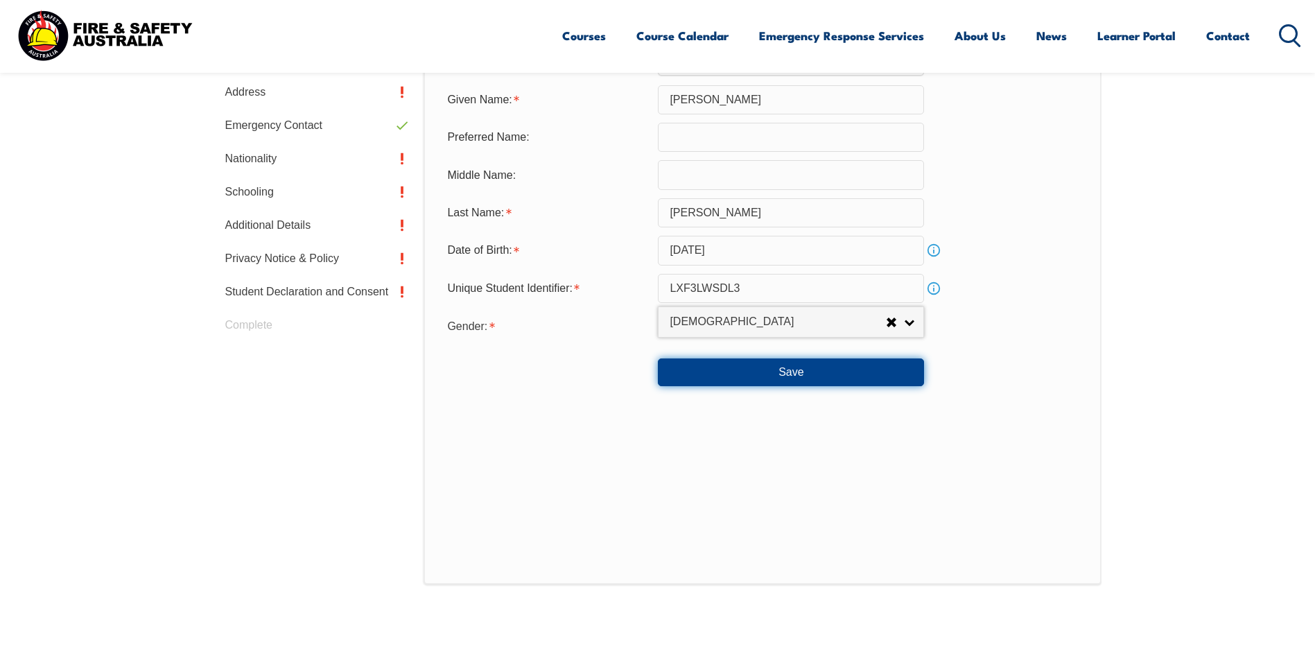
click at [814, 374] on button "Save" at bounding box center [791, 372] width 266 height 28
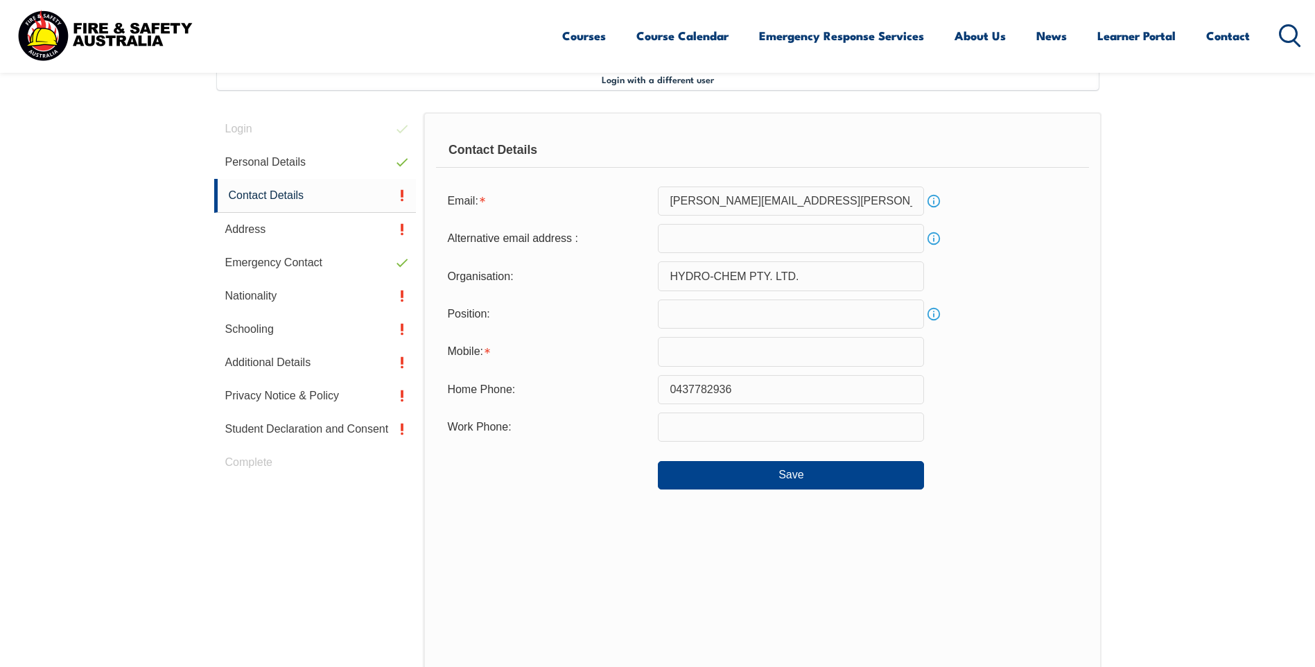
scroll to position [378, 0]
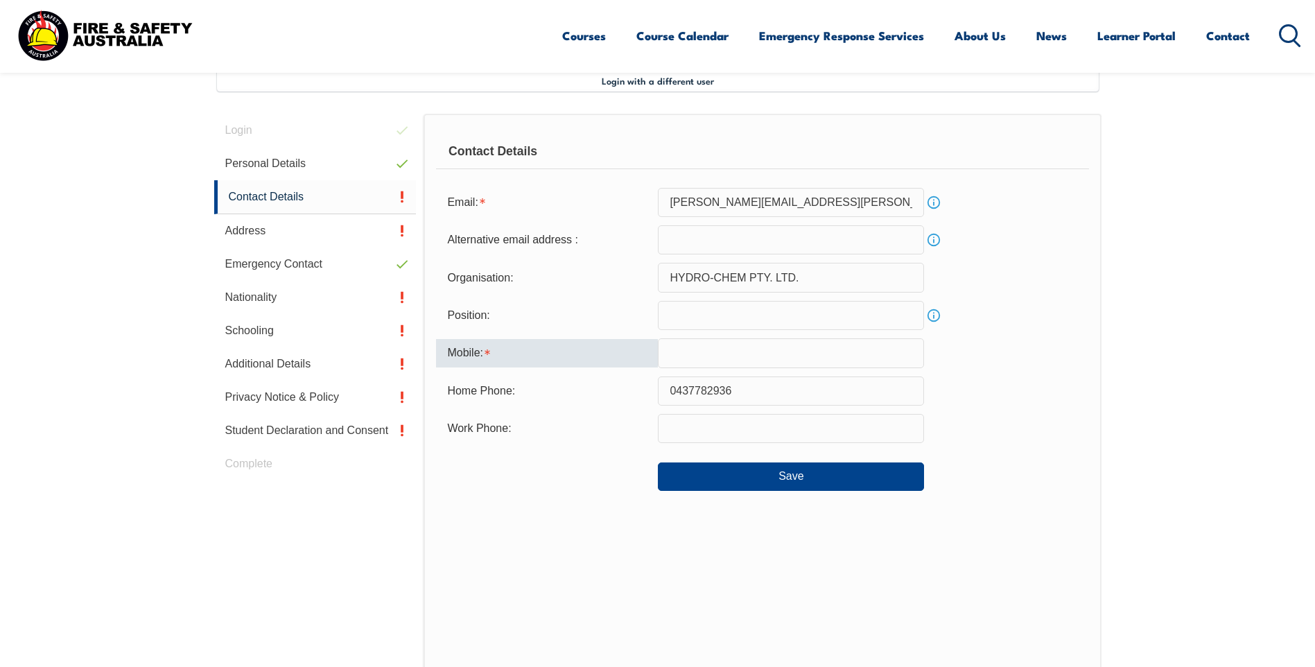
click at [704, 351] on input "text" at bounding box center [791, 352] width 266 height 29
type input "0437782936"
type input "[PERSON_NAME][EMAIL_ADDRESS][PERSON_NAME][DOMAIN_NAME]"
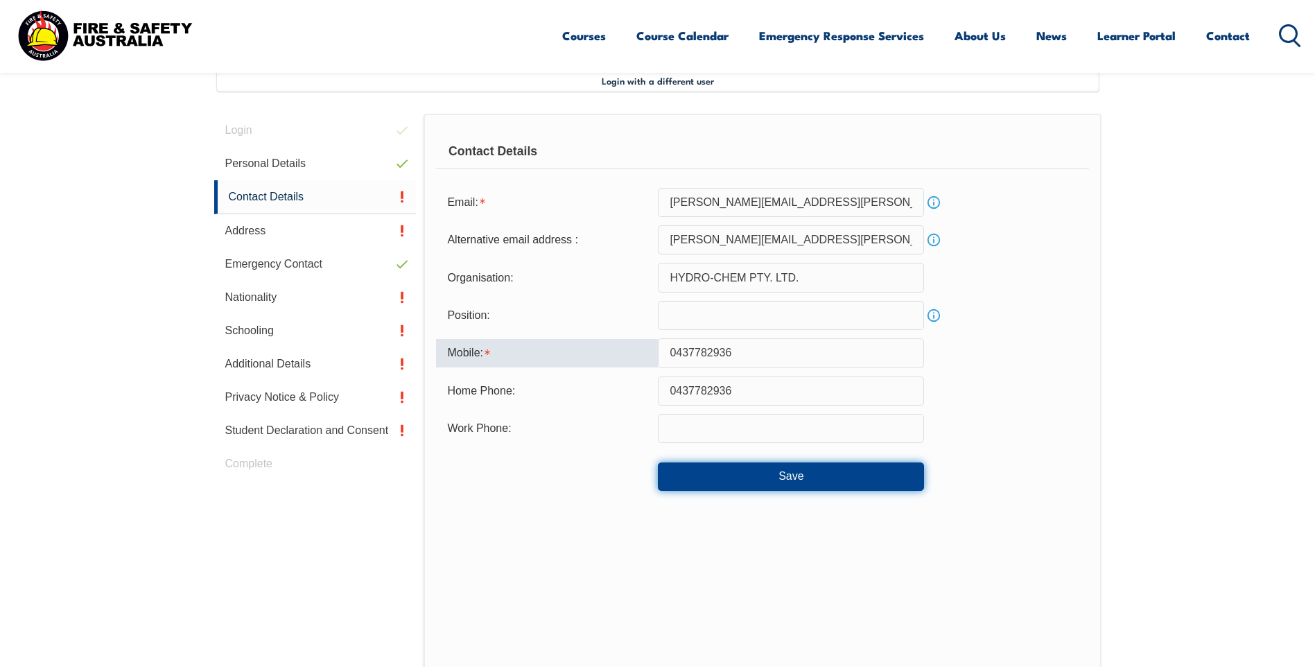
click at [774, 478] on button "Save" at bounding box center [791, 476] width 266 height 28
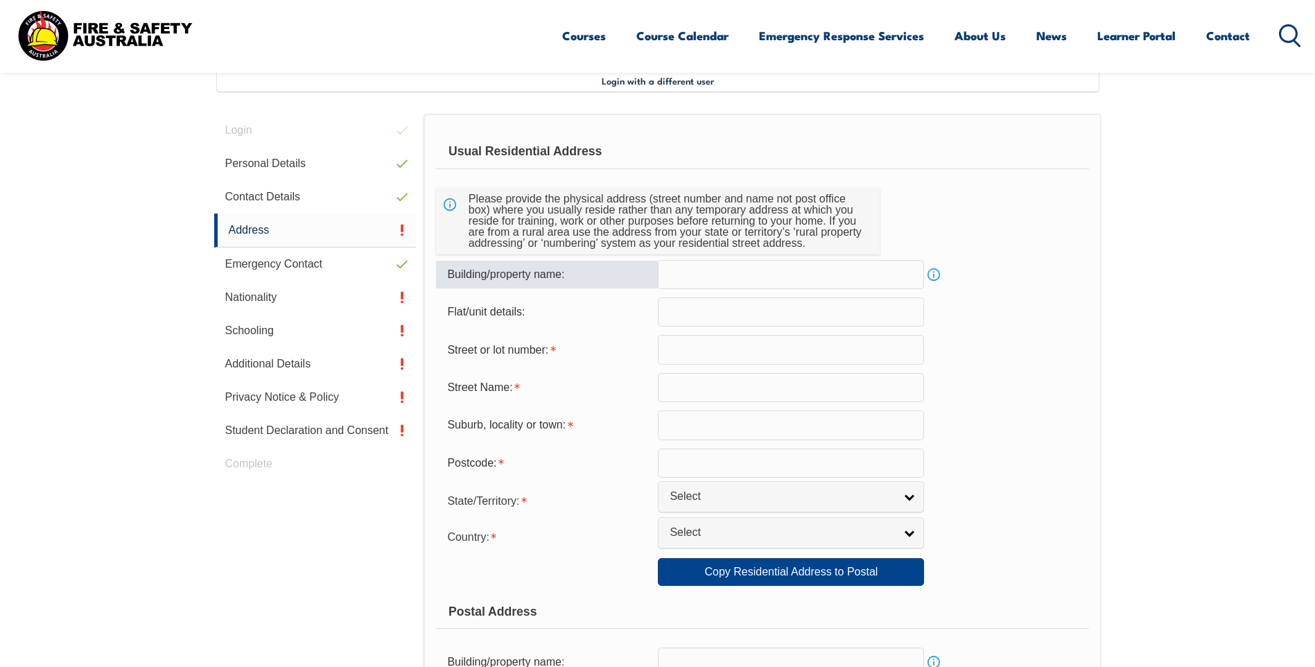
click at [780, 279] on input "text" at bounding box center [791, 274] width 266 height 29
click at [742, 353] on input "text" at bounding box center [791, 349] width 266 height 29
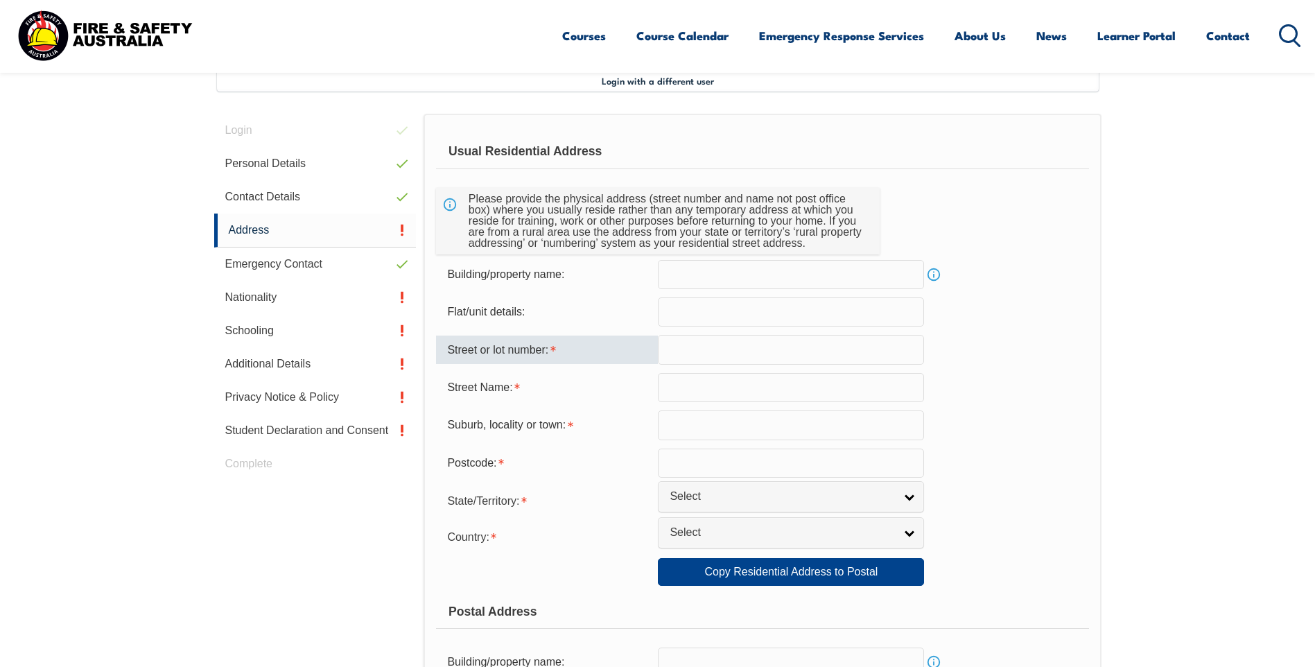
type input "220"
type input "Welshpool"
type input "6106"
select select "1101"
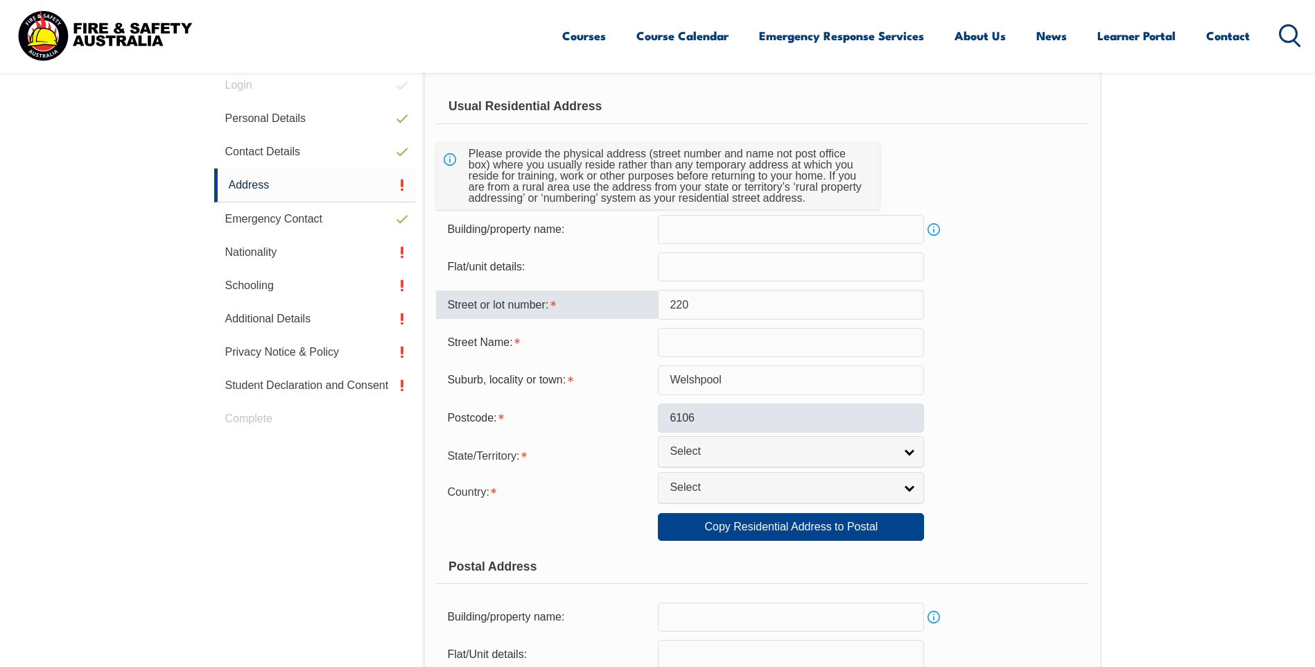
scroll to position [447, 0]
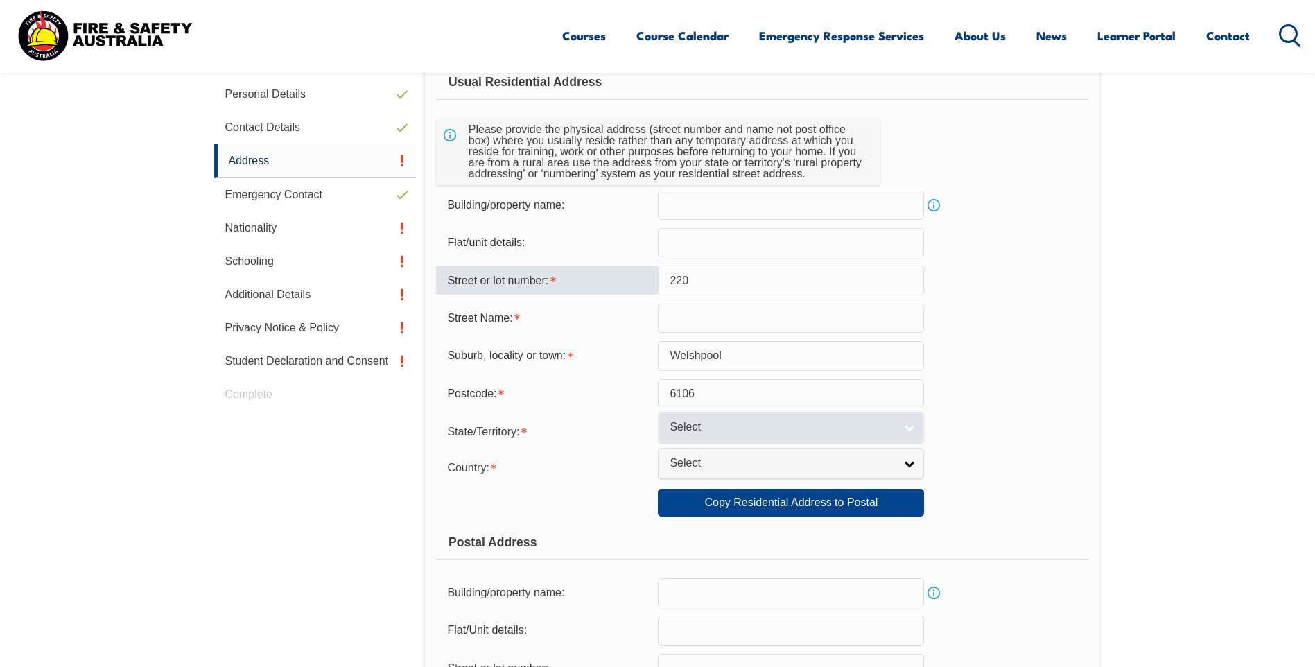
click at [907, 430] on link "Select" at bounding box center [791, 427] width 266 height 31
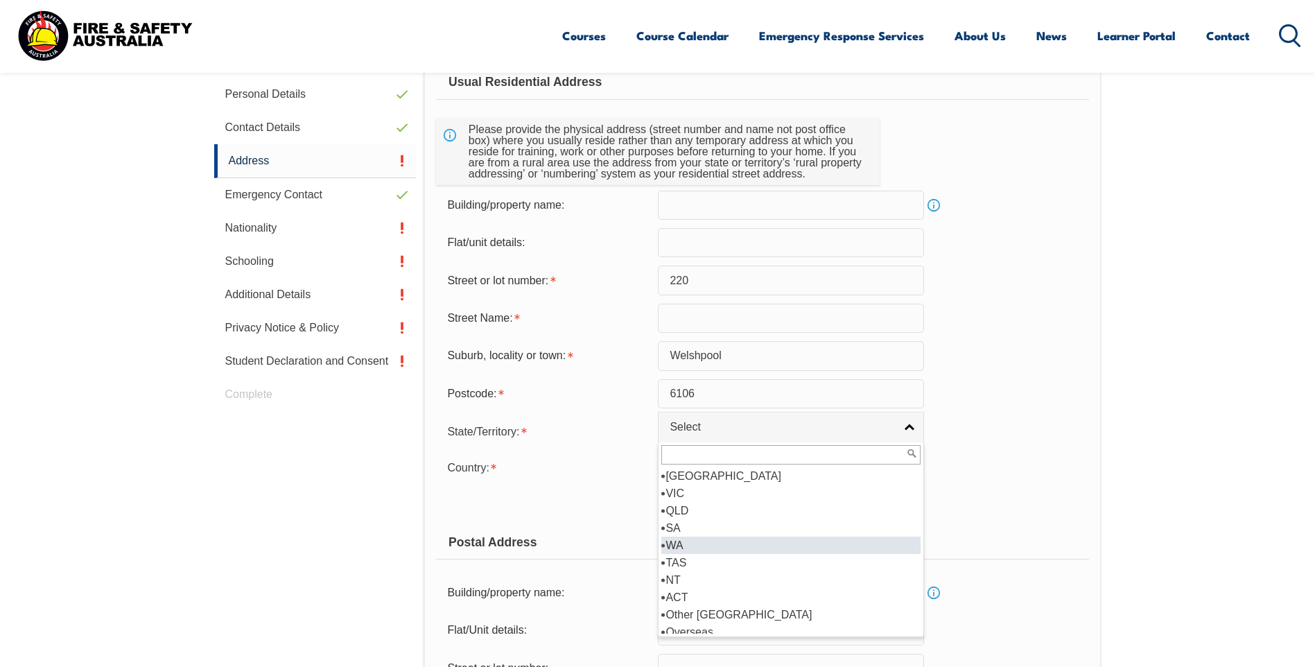
click at [706, 543] on li "WA" at bounding box center [790, 545] width 259 height 17
select select "WA"
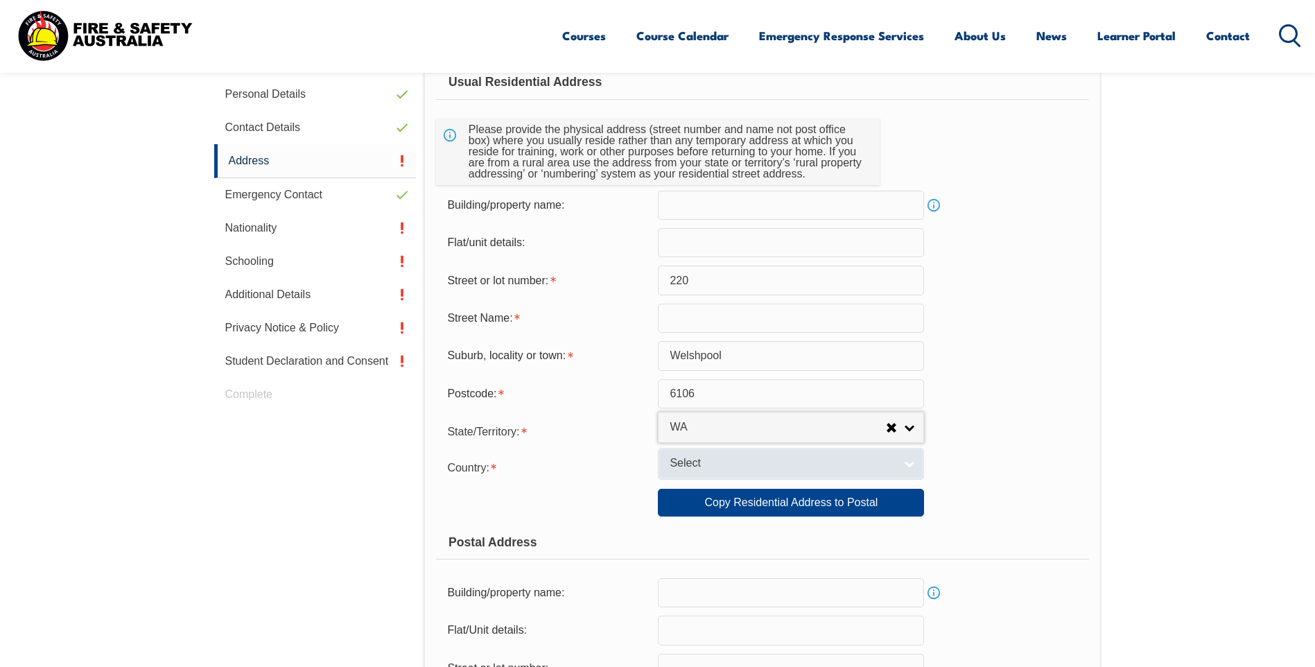
click at [909, 463] on link "Select" at bounding box center [791, 463] width 266 height 31
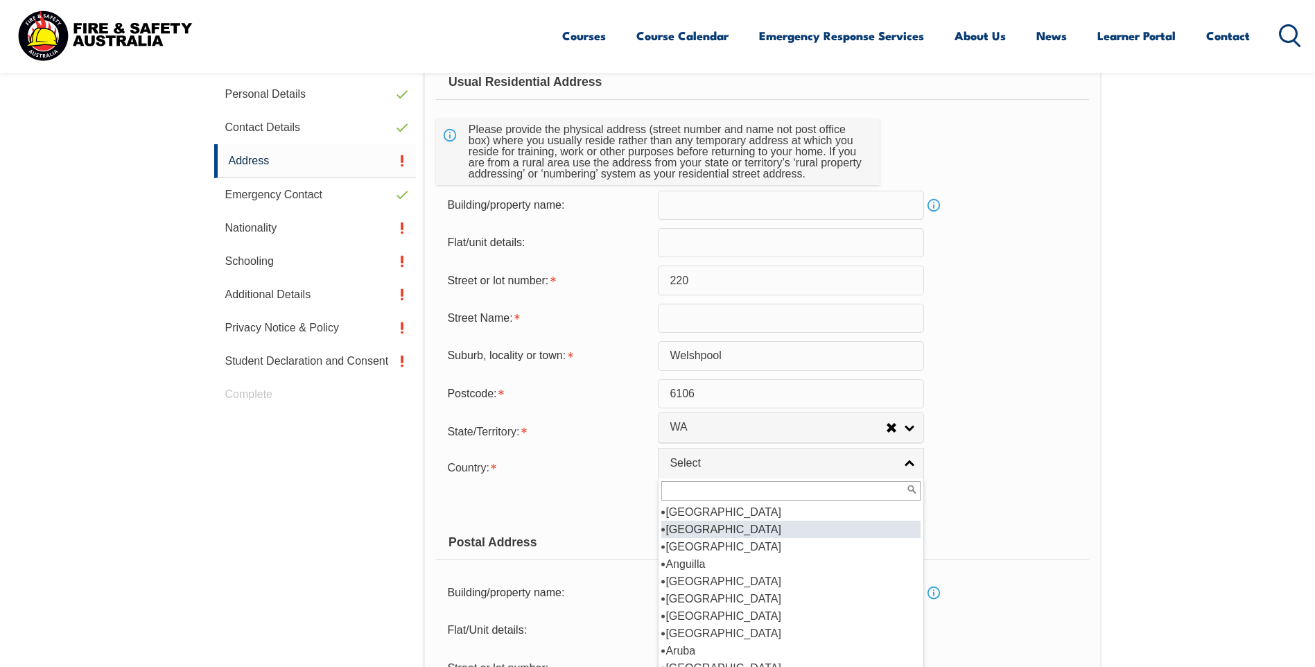
scroll to position [139, 0]
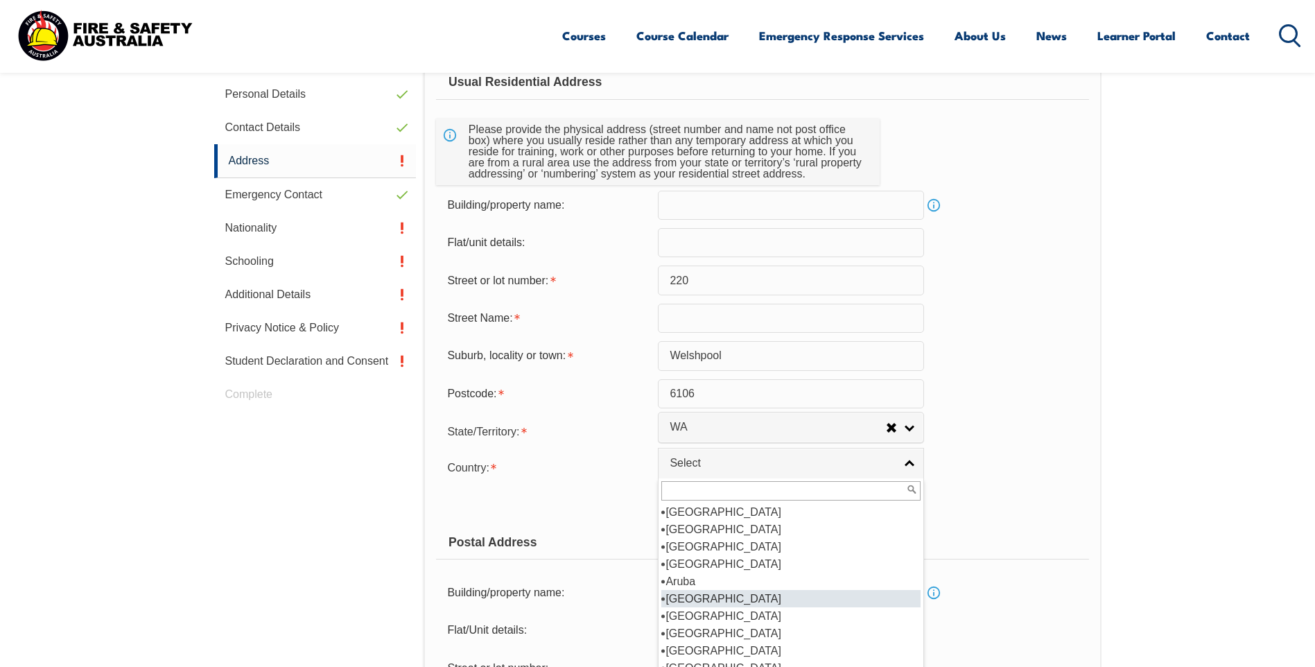
click at [702, 598] on li "[GEOGRAPHIC_DATA]" at bounding box center [790, 598] width 259 height 17
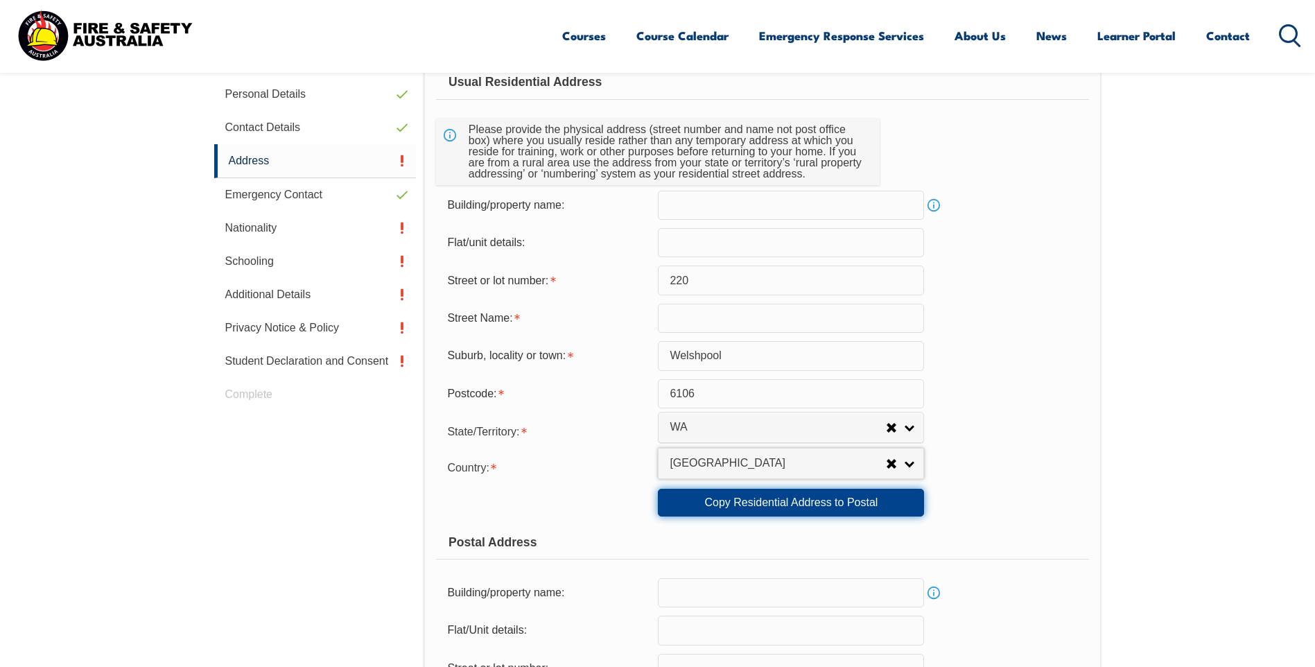
click at [862, 504] on link "Copy Residential Address to Postal" at bounding box center [791, 503] width 266 height 28
type input "220"
type input "Welshpool"
select select "WA"
type input "6106"
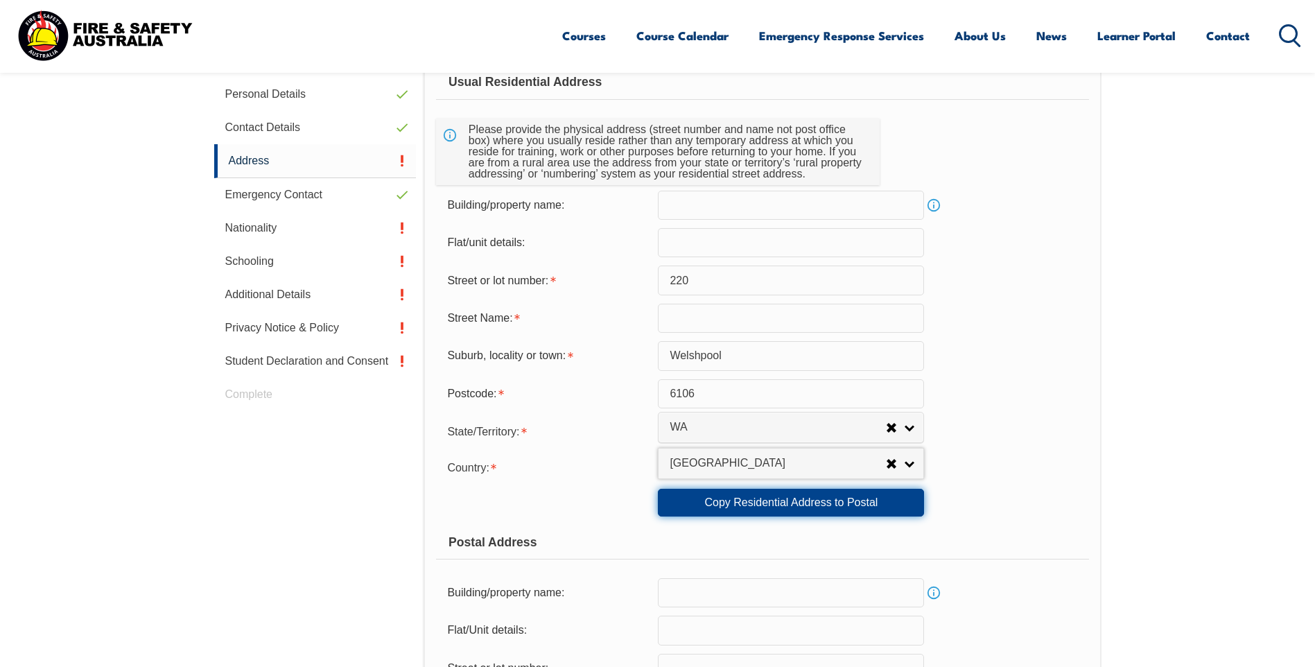
select select "1101"
click at [864, 502] on link "Copy Residential Address to Postal" at bounding box center [791, 503] width 266 height 28
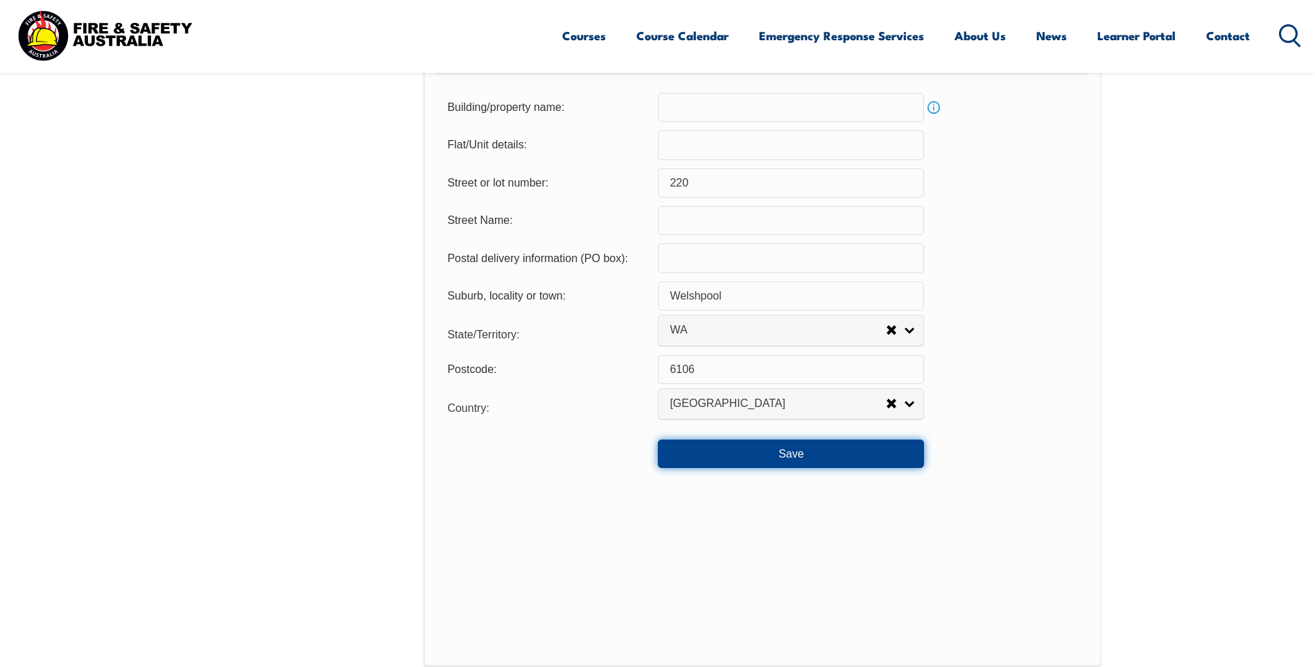
click at [828, 453] on button "Save" at bounding box center [791, 453] width 266 height 28
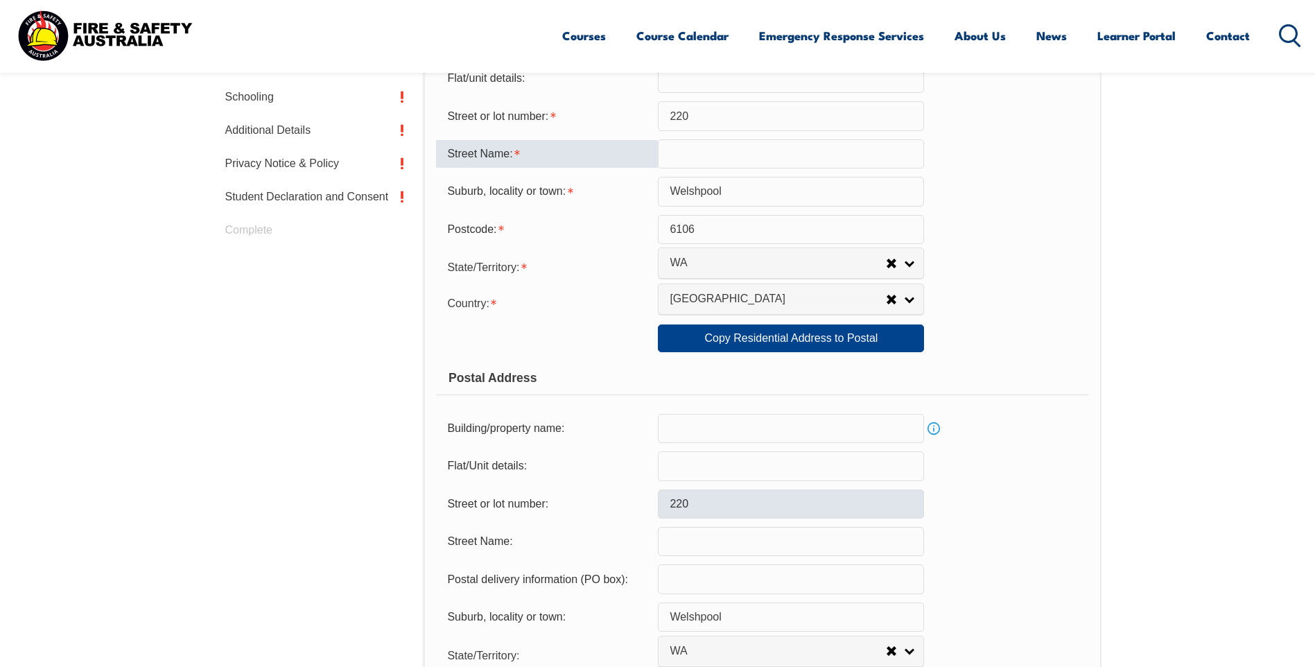
scroll to position [473, 0]
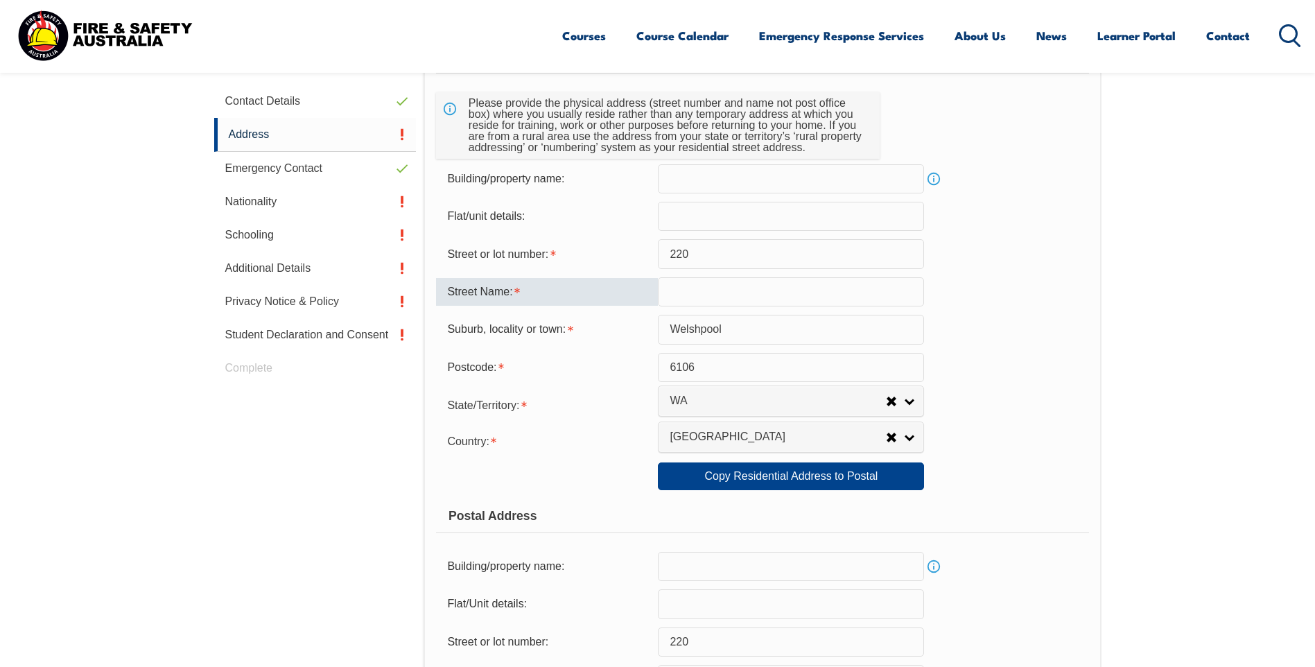
click at [725, 295] on input "text" at bounding box center [791, 291] width 266 height 29
type input "Welshpool rd"
click at [863, 481] on link "Copy Residential Address to Postal" at bounding box center [791, 476] width 266 height 28
type input "Welshpool rd"
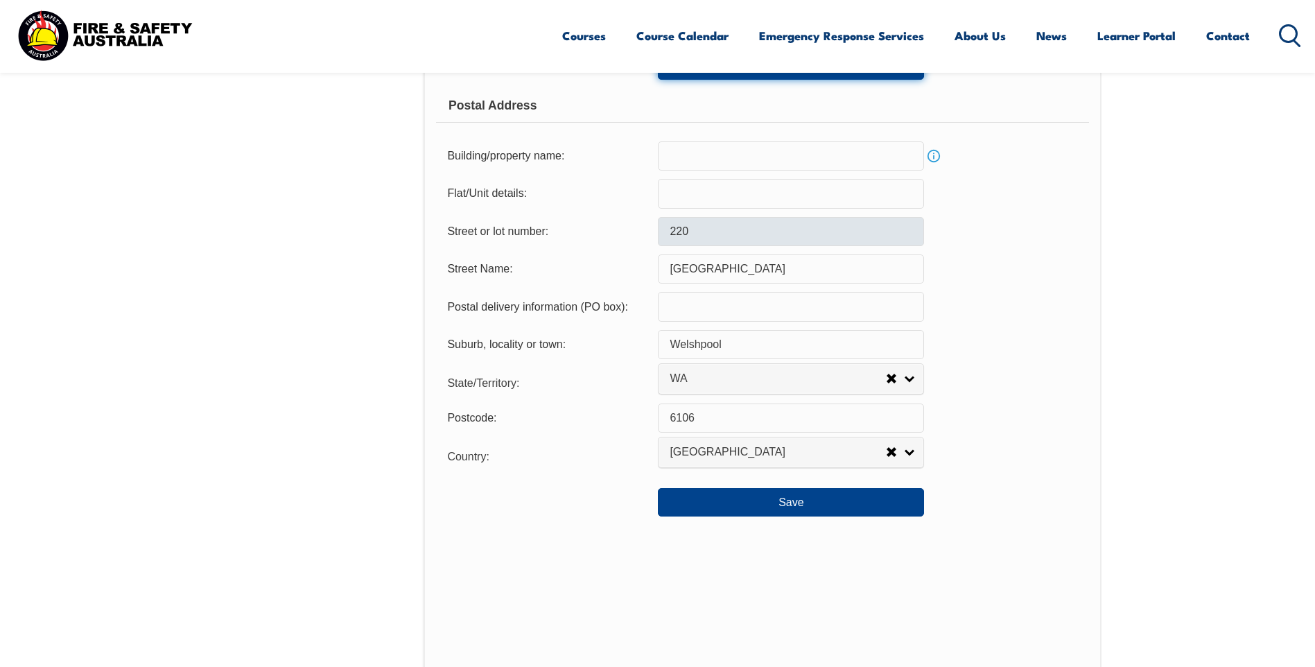
scroll to position [889, 0]
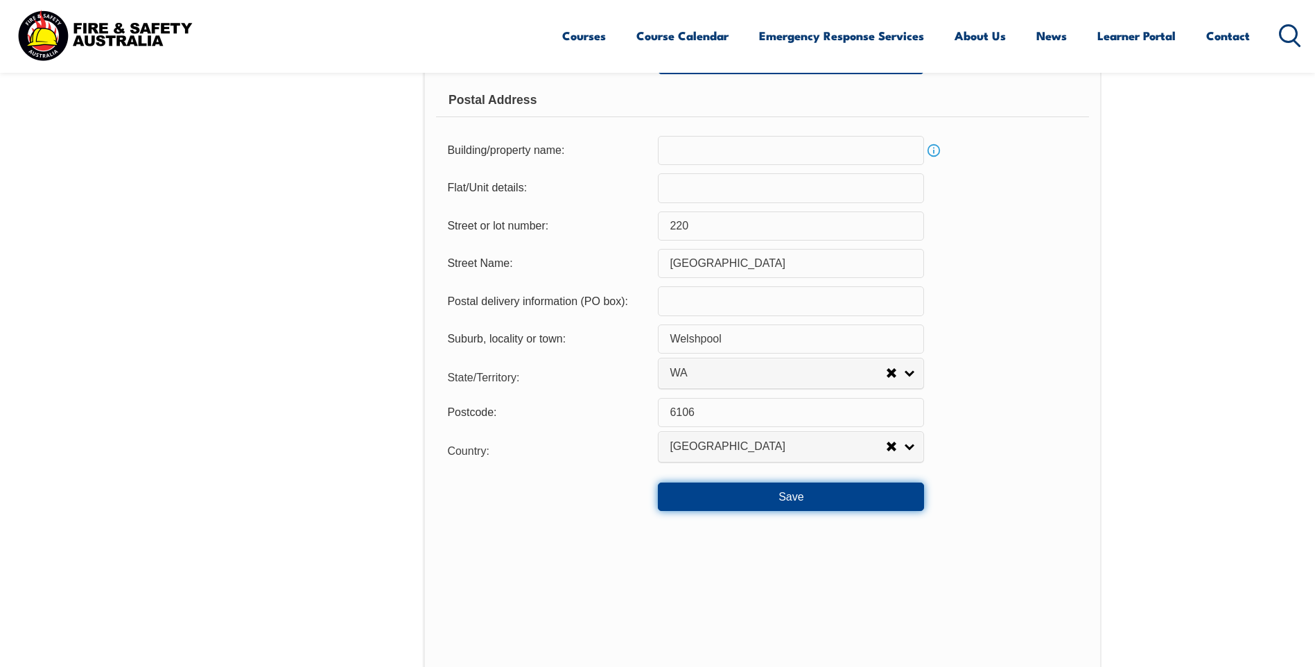
click at [848, 495] on button "Save" at bounding box center [791, 496] width 266 height 28
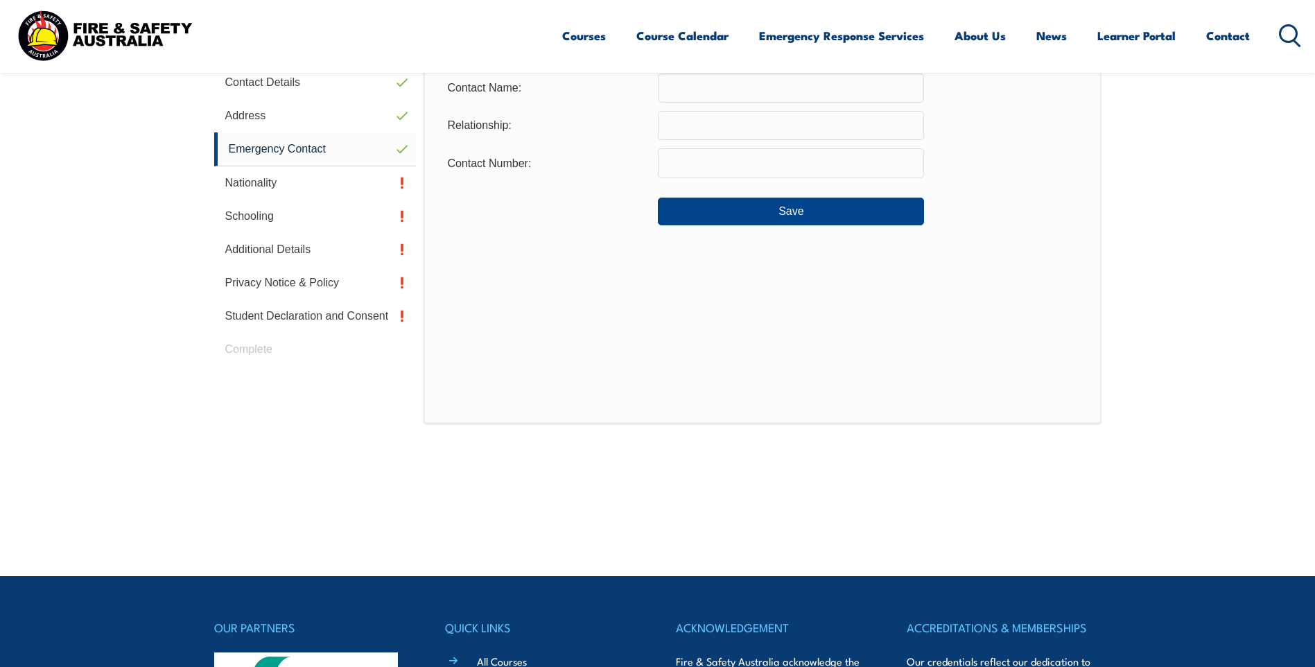
scroll to position [378, 0]
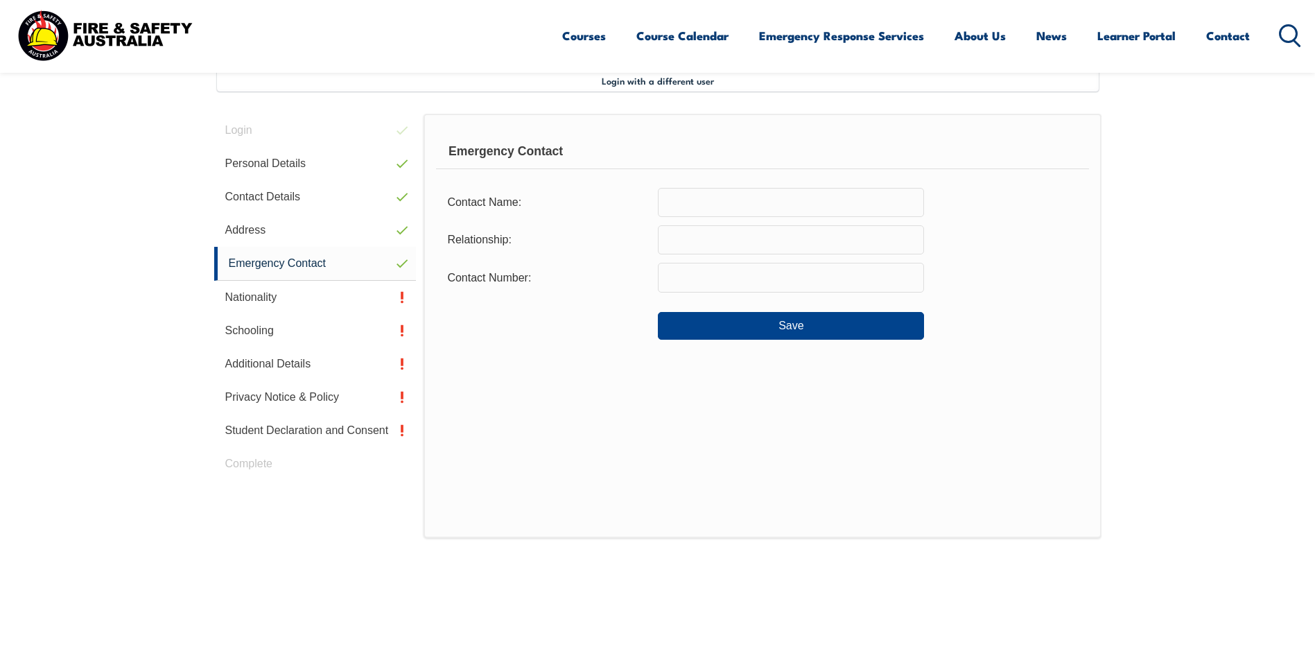
click at [742, 205] on input "text" at bounding box center [791, 202] width 266 height 29
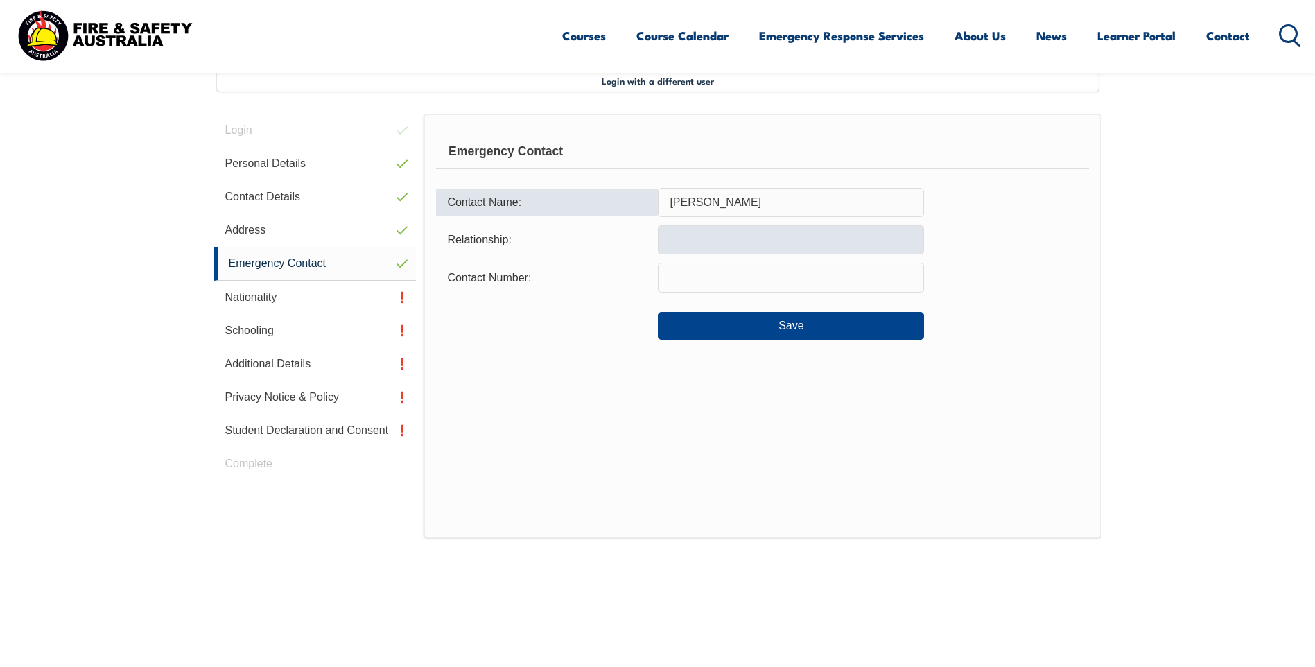
type input "sally crawford"
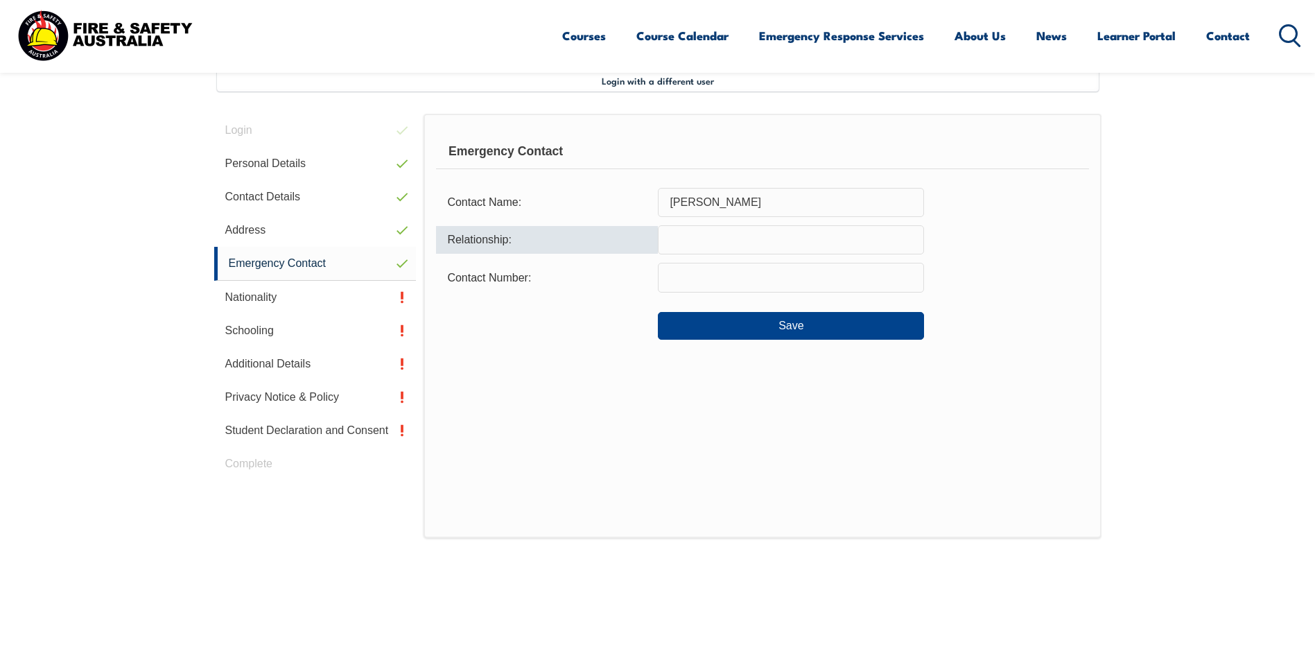
click at [729, 238] on input "text" at bounding box center [791, 239] width 266 height 29
type input "spouse"
click at [688, 273] on input "text" at bounding box center [791, 277] width 266 height 29
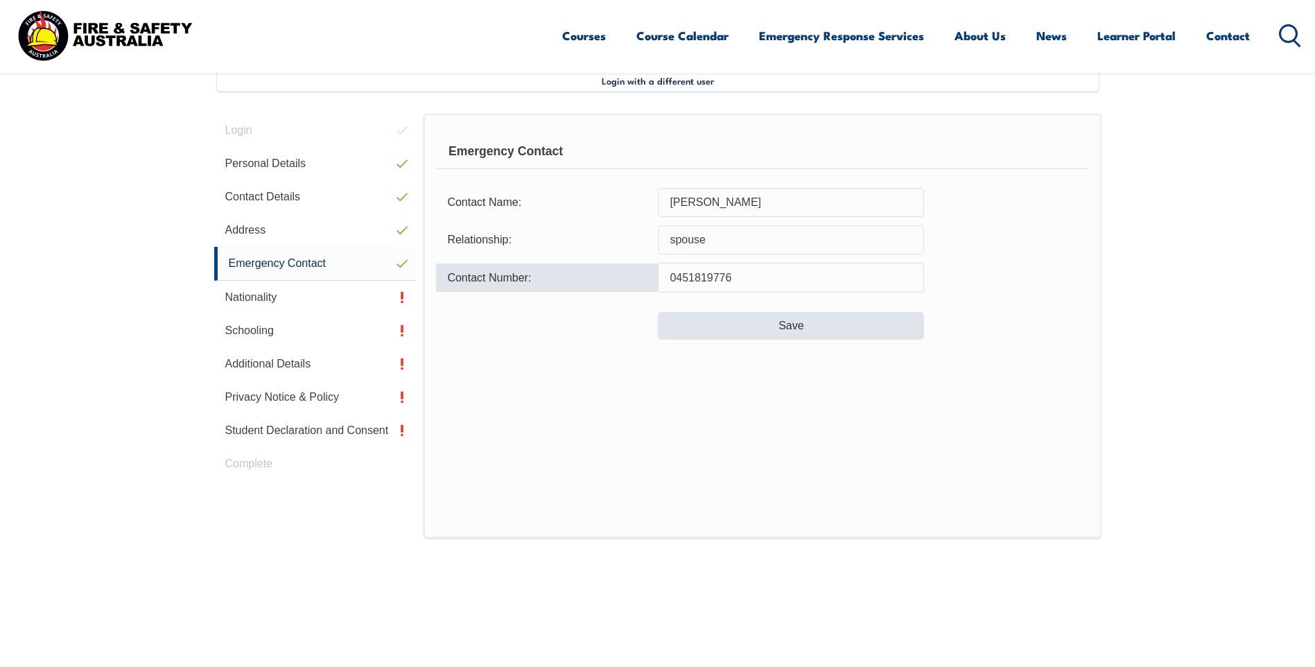
type input "0451819776"
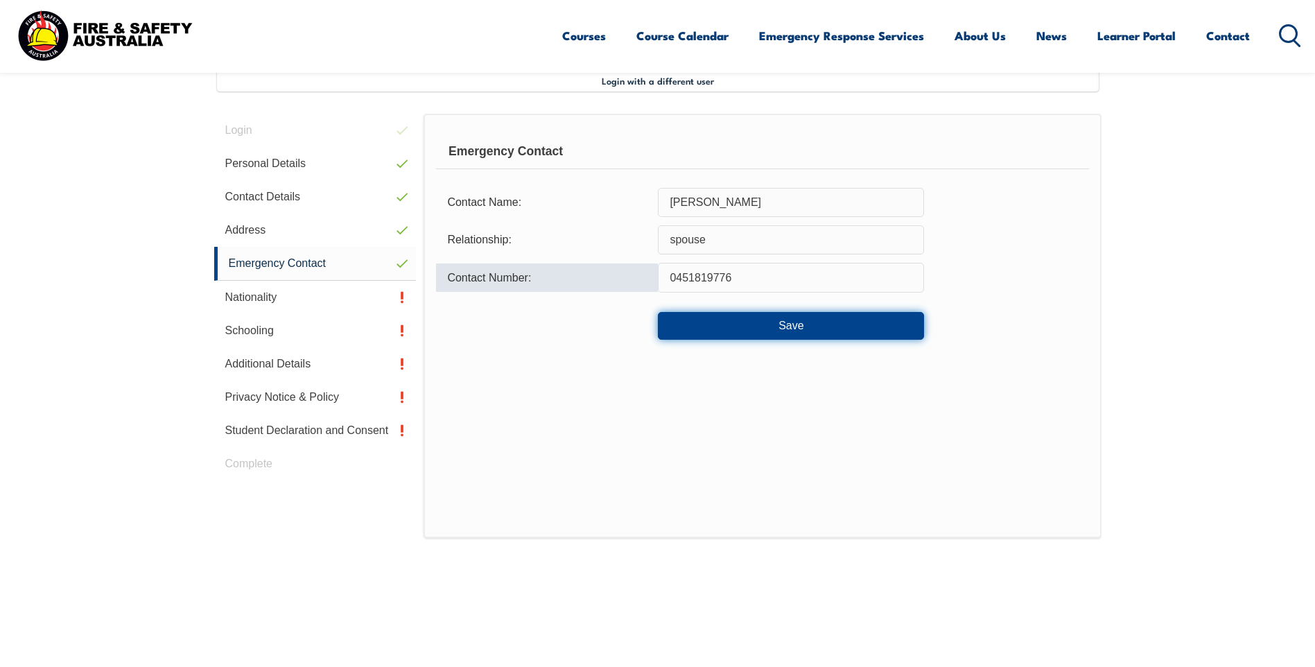
click at [791, 322] on button "Save" at bounding box center [791, 326] width 266 height 28
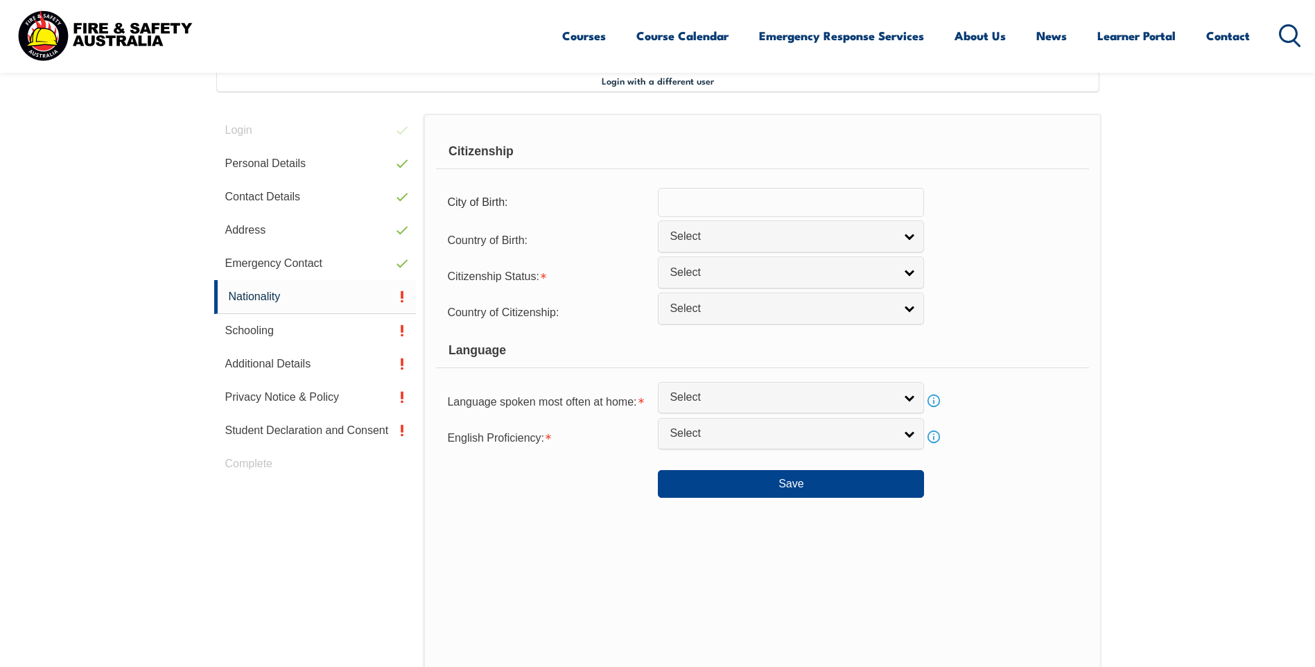
click at [713, 205] on input "text" at bounding box center [791, 202] width 266 height 29
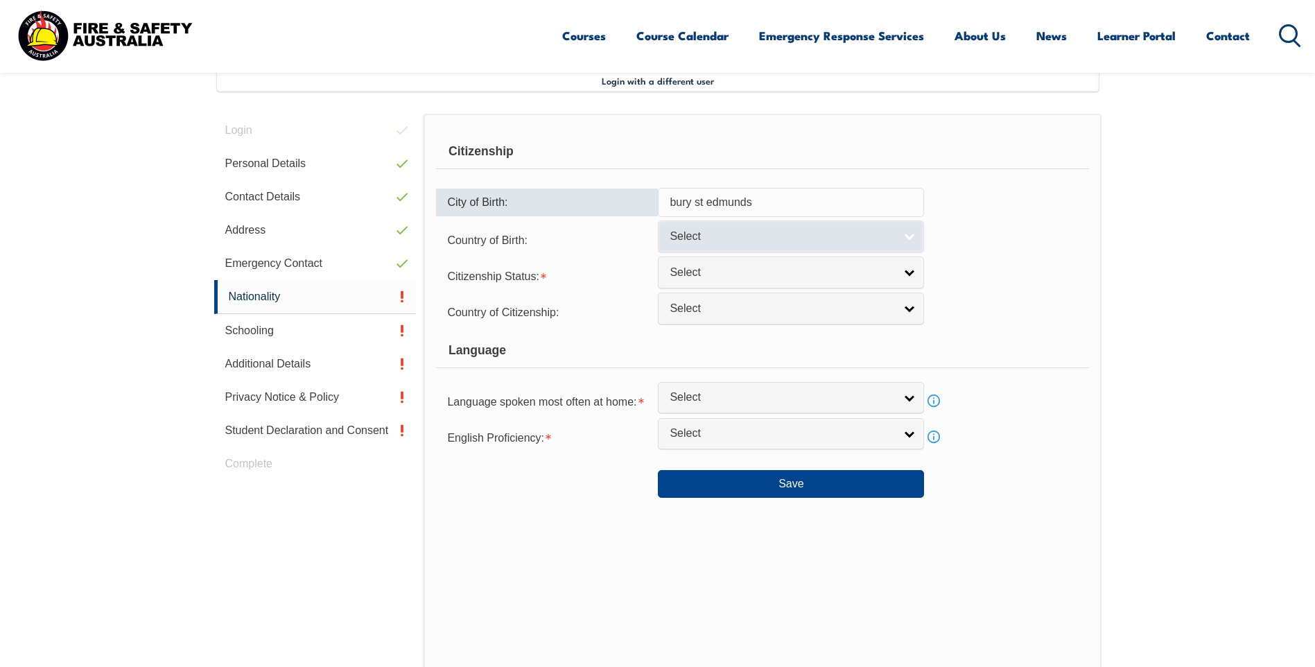
type input "bury st edmunds"
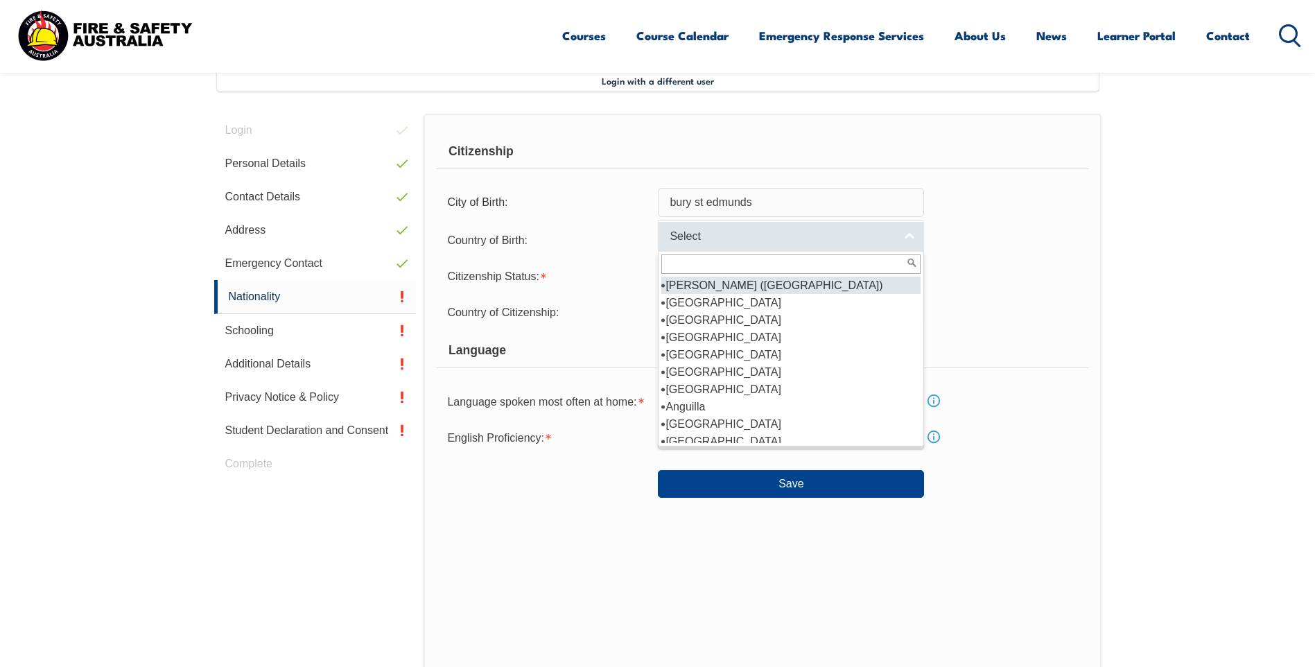
click at [902, 234] on link "Select" at bounding box center [791, 235] width 266 height 31
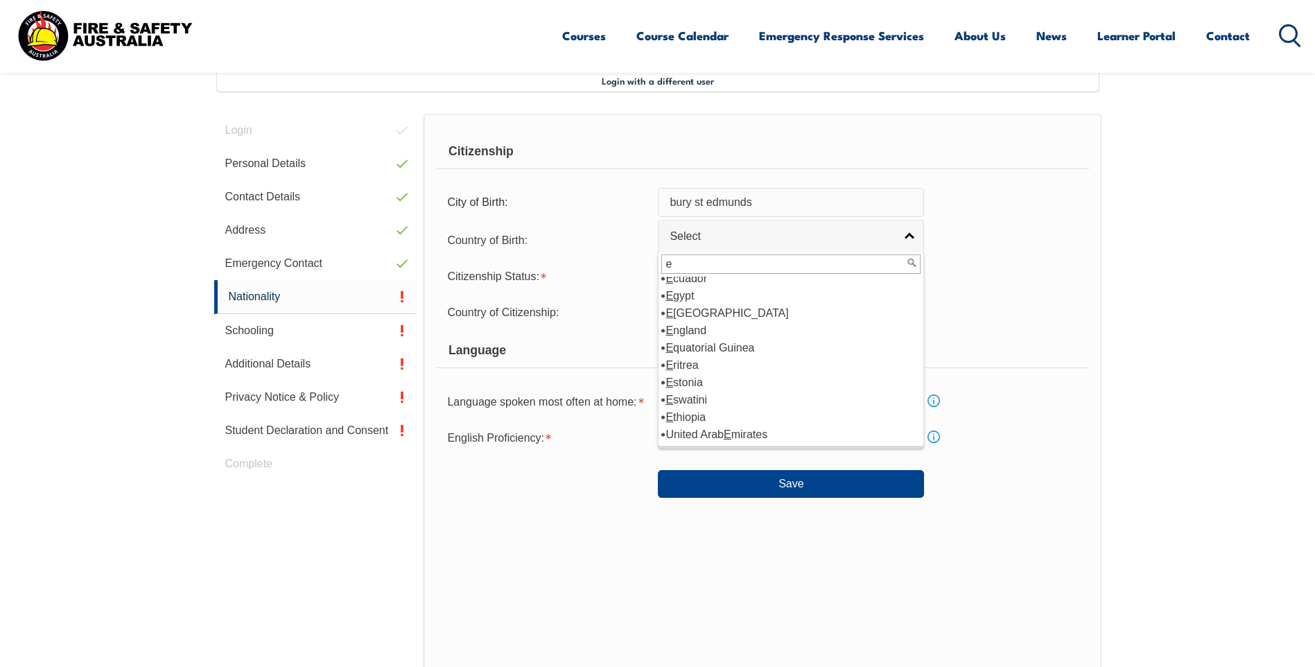
scroll to position [0, 0]
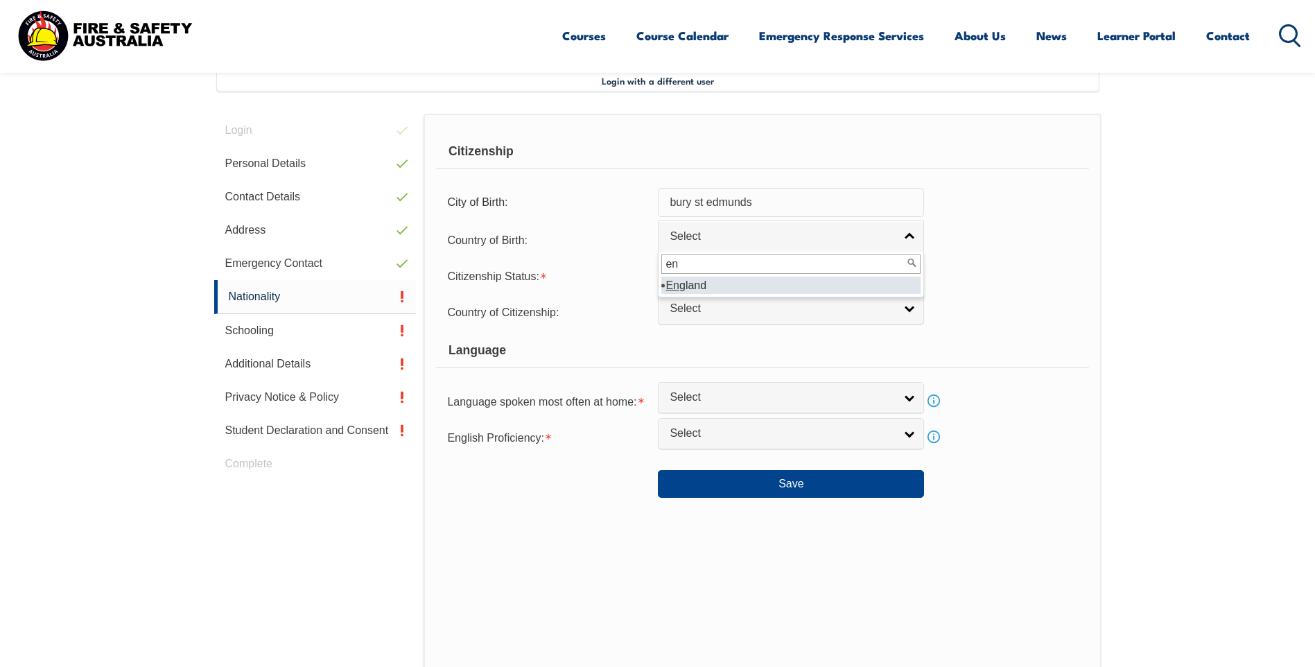
type input "en"
click at [767, 285] on li "En gland" at bounding box center [790, 285] width 259 height 17
select select "2102"
click at [914, 271] on link "Select" at bounding box center [791, 271] width 266 height 31
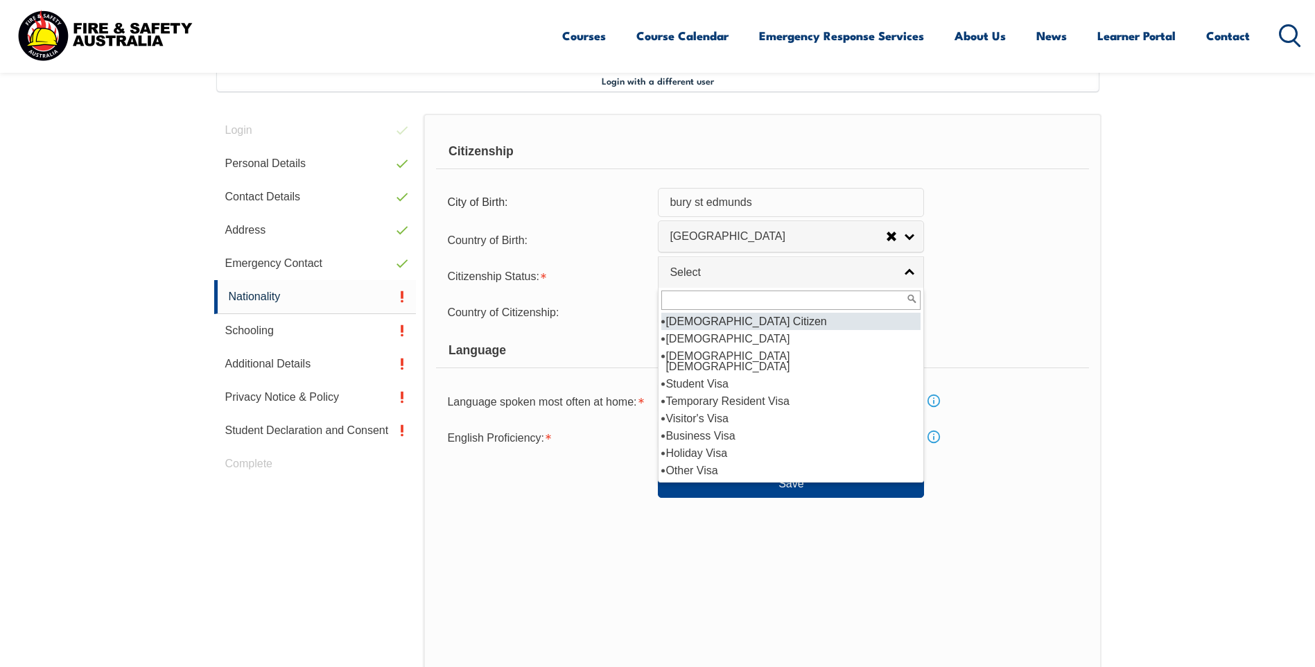
drag, startPoint x: 744, startPoint y: 324, endPoint x: 758, endPoint y: 325, distance: 13.9
click at [744, 324] on li "[DEMOGRAPHIC_DATA] Citizen" at bounding box center [790, 321] width 259 height 17
select select "1"
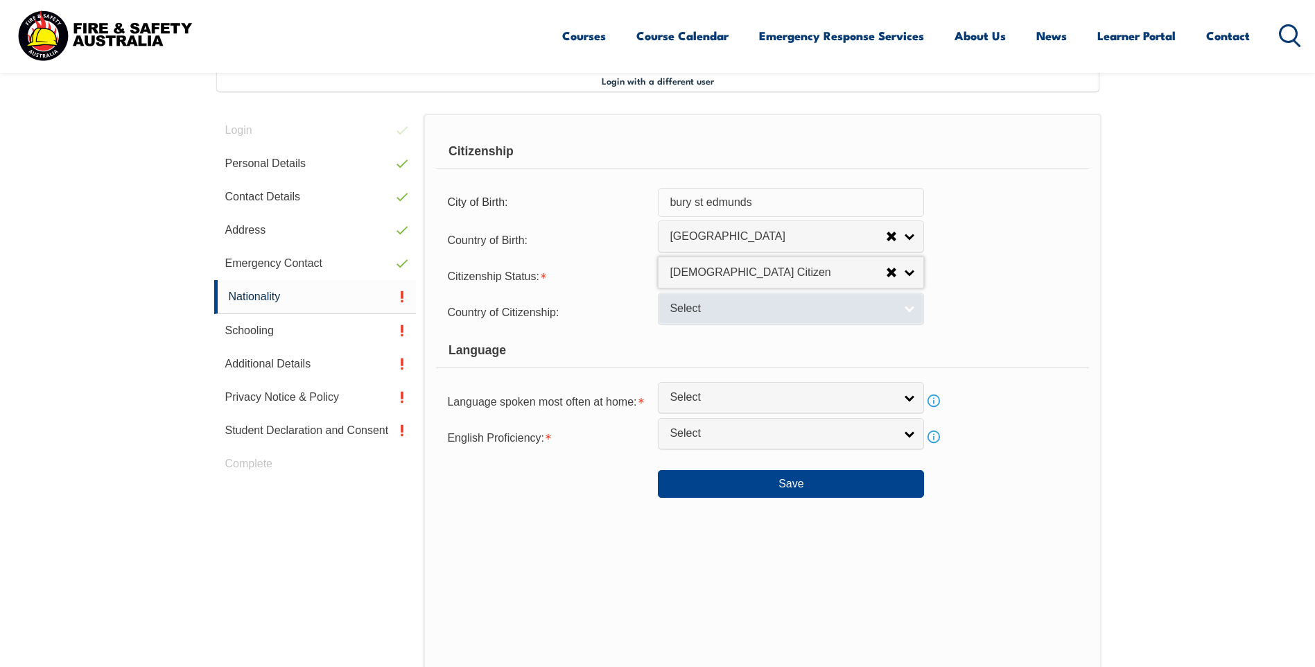
click at [912, 308] on link "Select" at bounding box center [791, 308] width 266 height 31
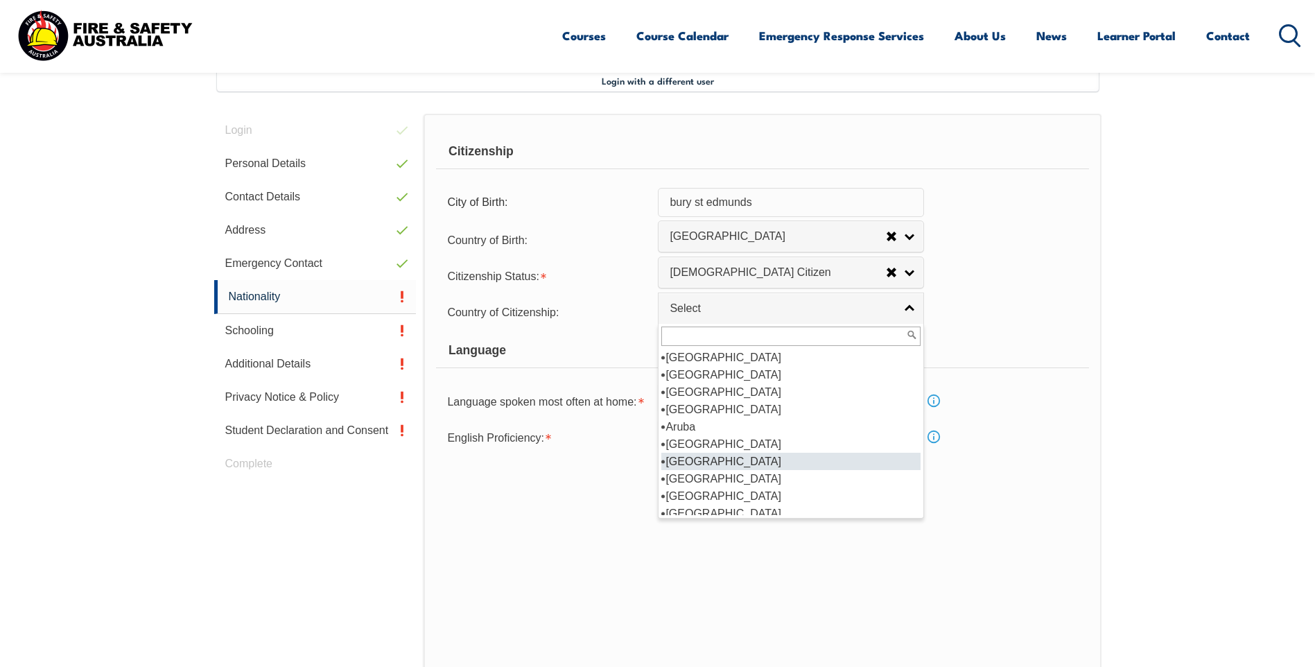
scroll to position [208, 0]
click at [1002, 451] on form "Citizenship City of Birth: bury st edmunds Country of Birth: Adelie Land (Franc…" at bounding box center [762, 315] width 652 height 363
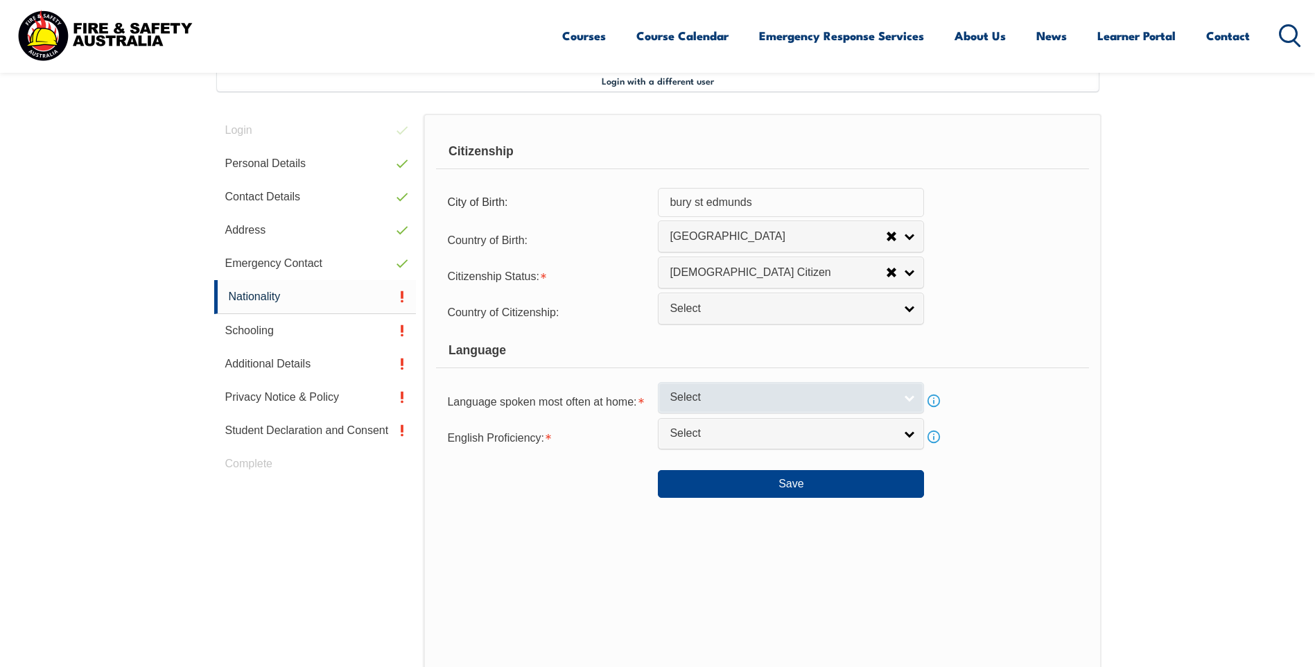
click at [907, 396] on link "Select" at bounding box center [791, 397] width 266 height 31
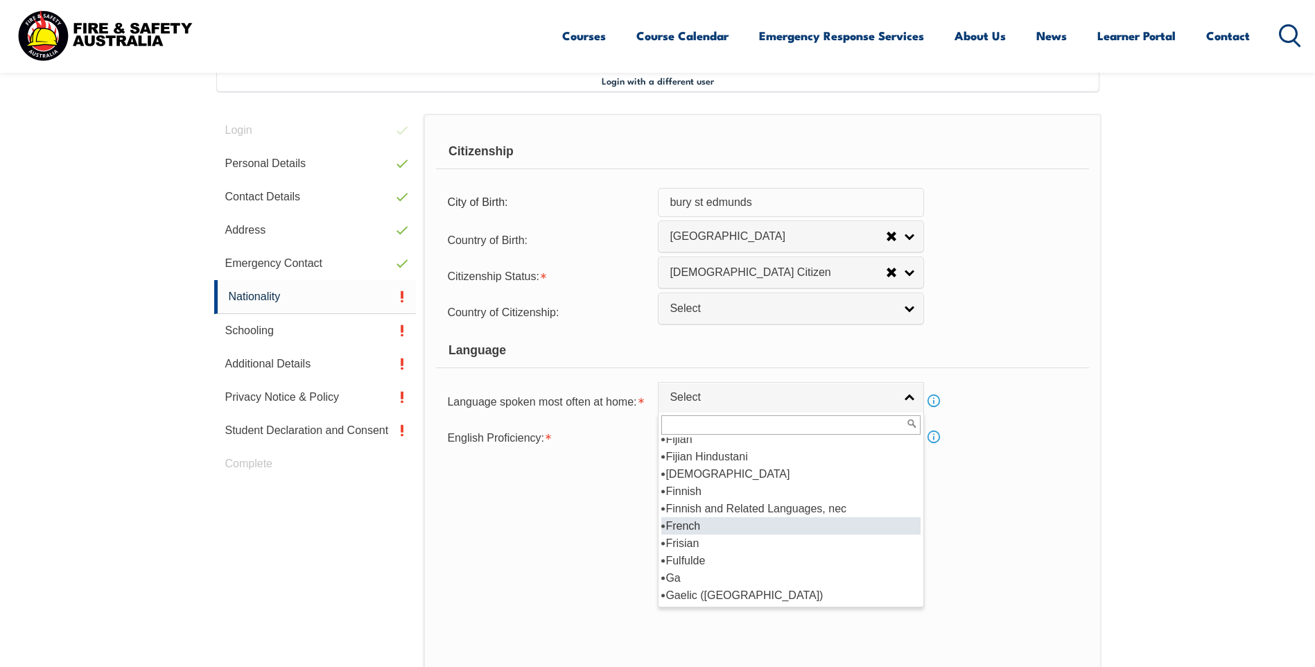
scroll to position [1664, 0]
click at [704, 525] on li "English" at bounding box center [790, 525] width 259 height 17
select select "1201"
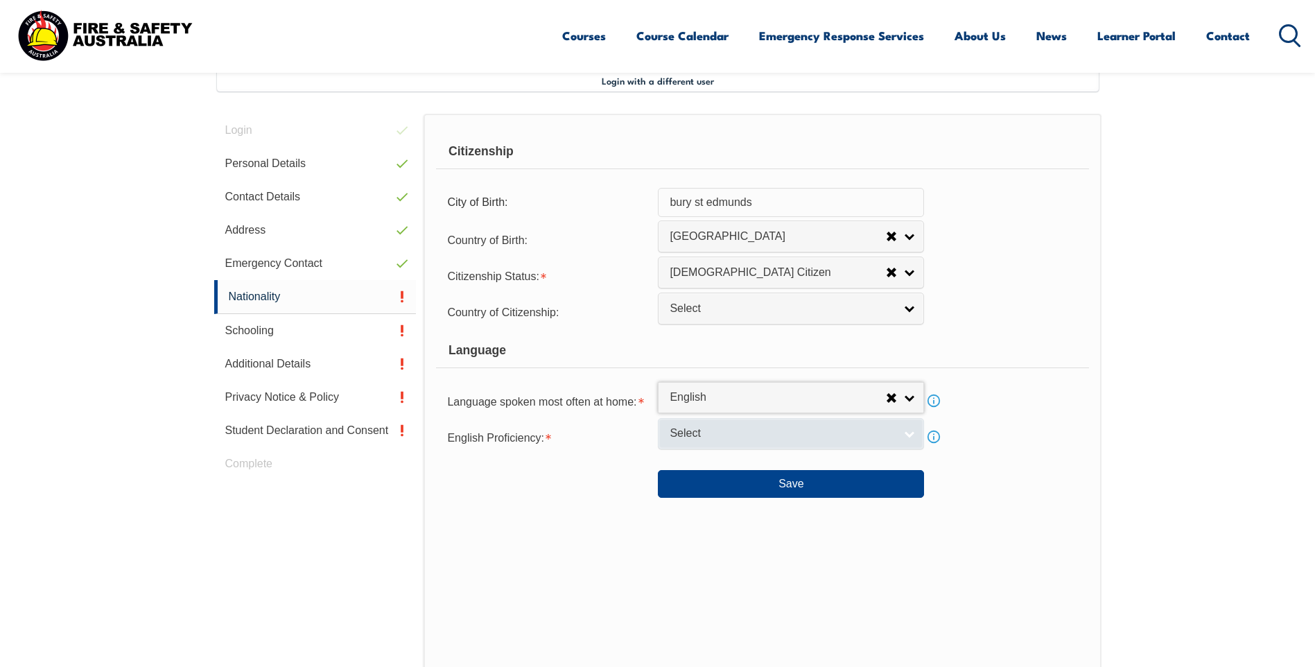
click at [914, 433] on link "Select" at bounding box center [791, 433] width 266 height 31
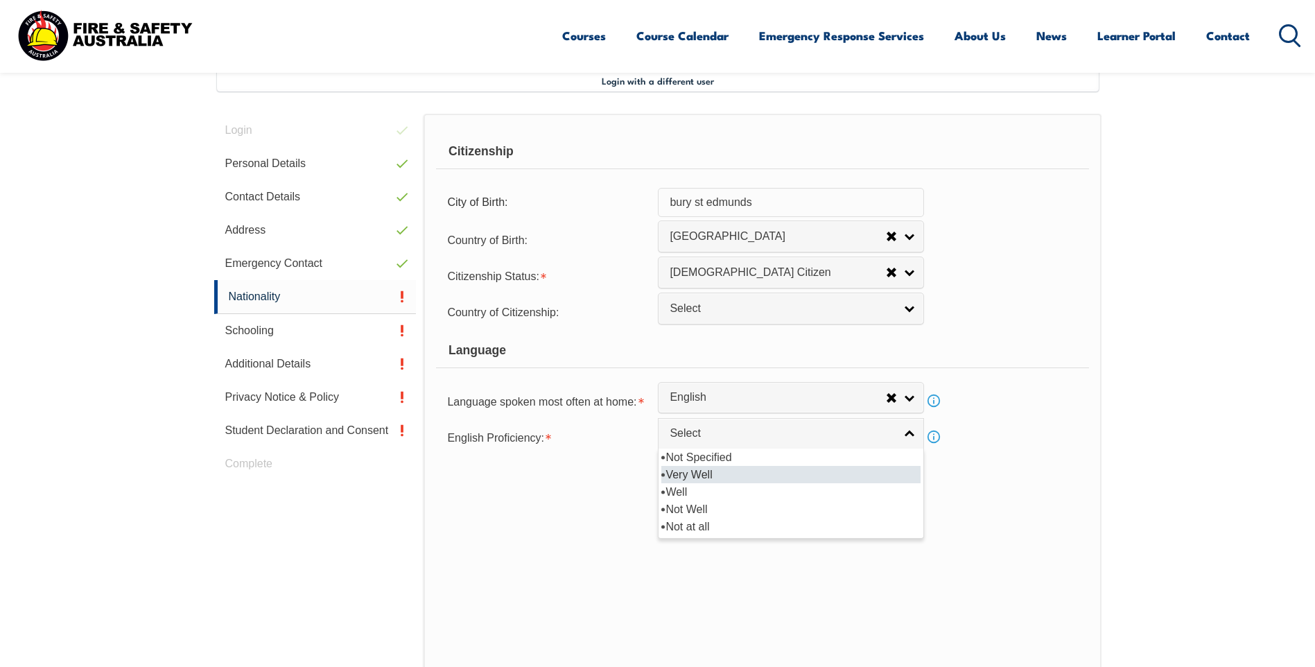
click at [705, 473] on li "Very Well" at bounding box center [790, 474] width 259 height 17
select select "1"
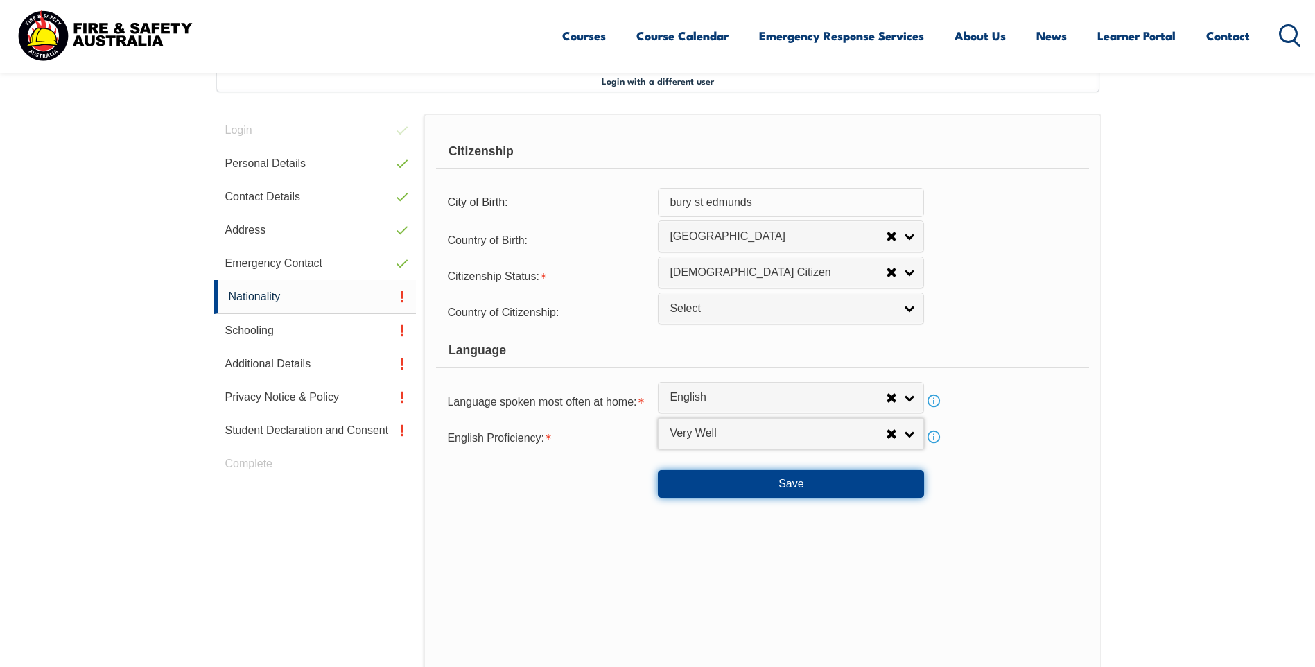
click at [832, 479] on button "Save" at bounding box center [791, 484] width 266 height 28
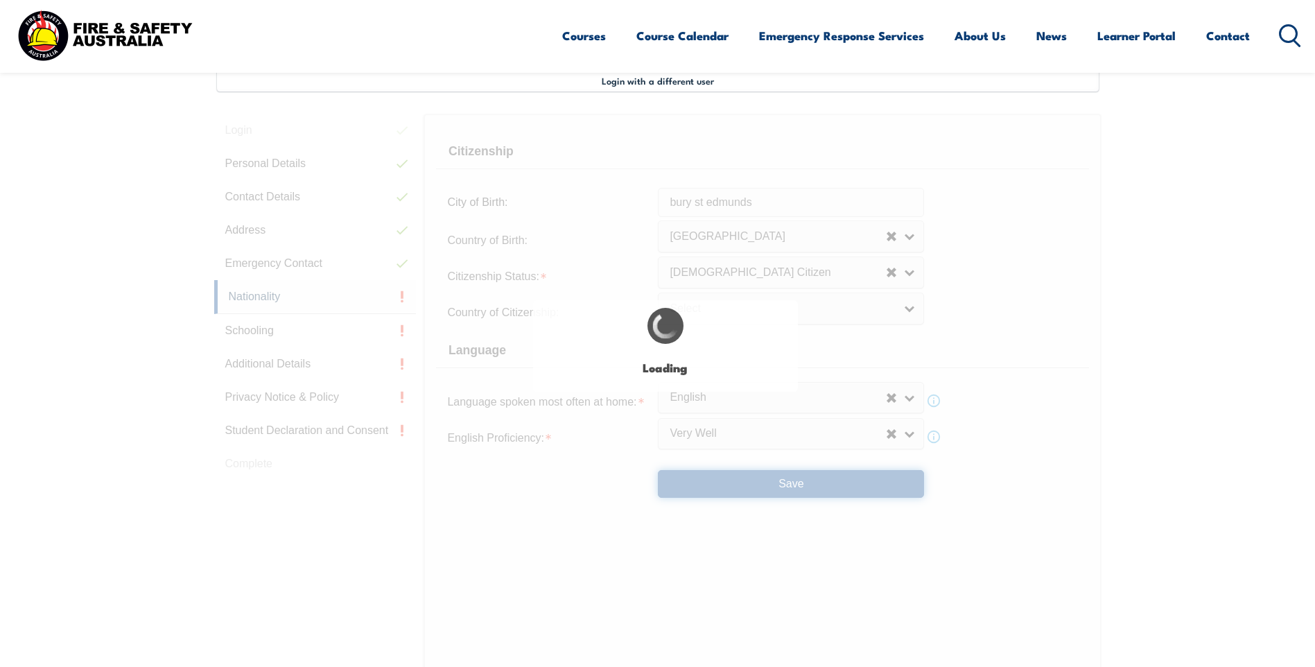
select select "false"
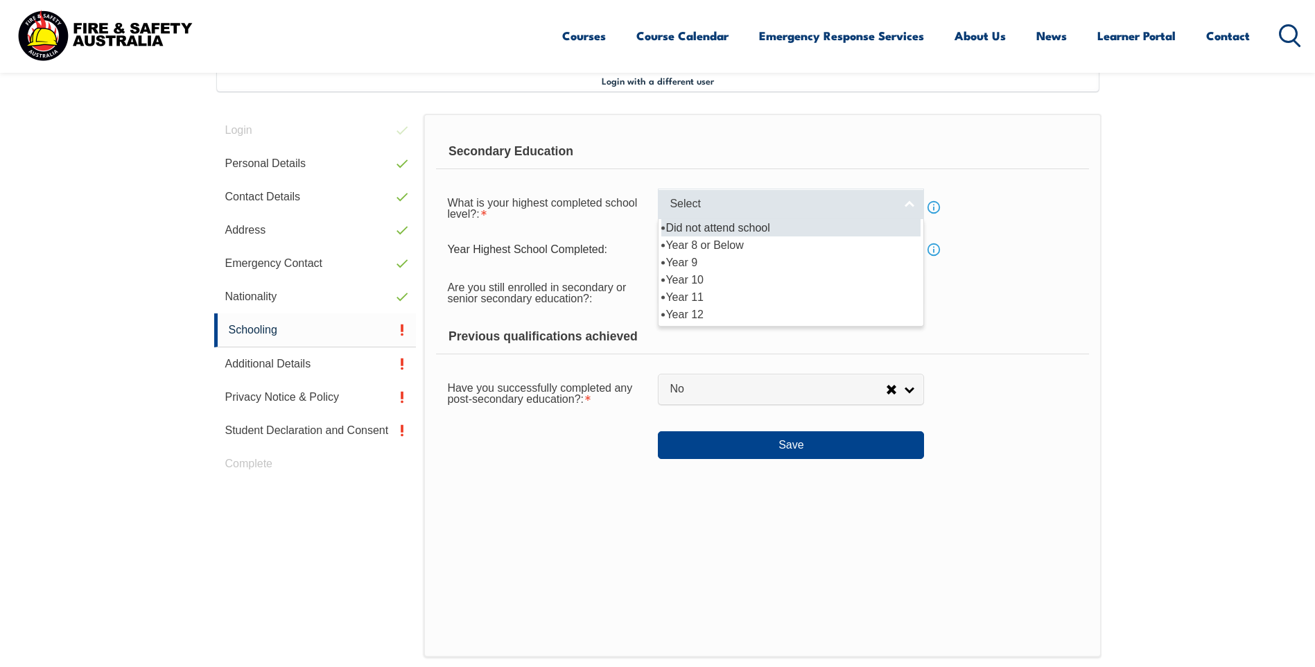
click at [909, 201] on link "Select" at bounding box center [791, 204] width 266 height 31
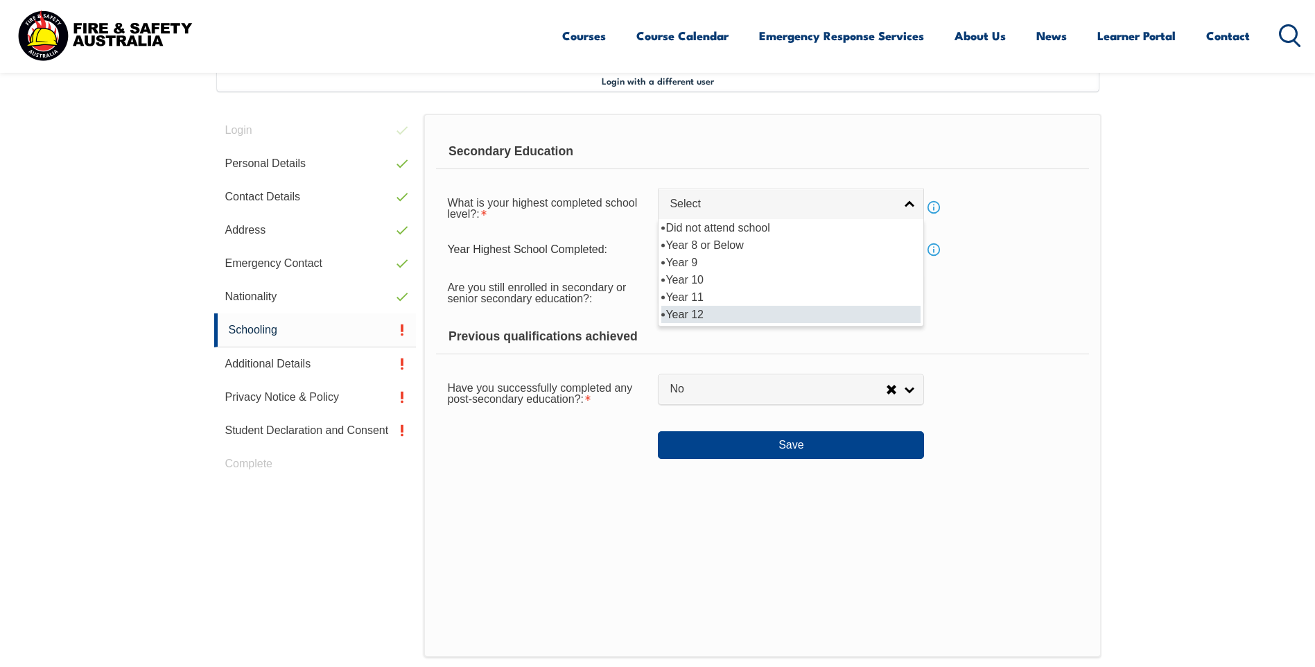
click at [774, 316] on li "Year 12" at bounding box center [790, 314] width 259 height 17
select select "12"
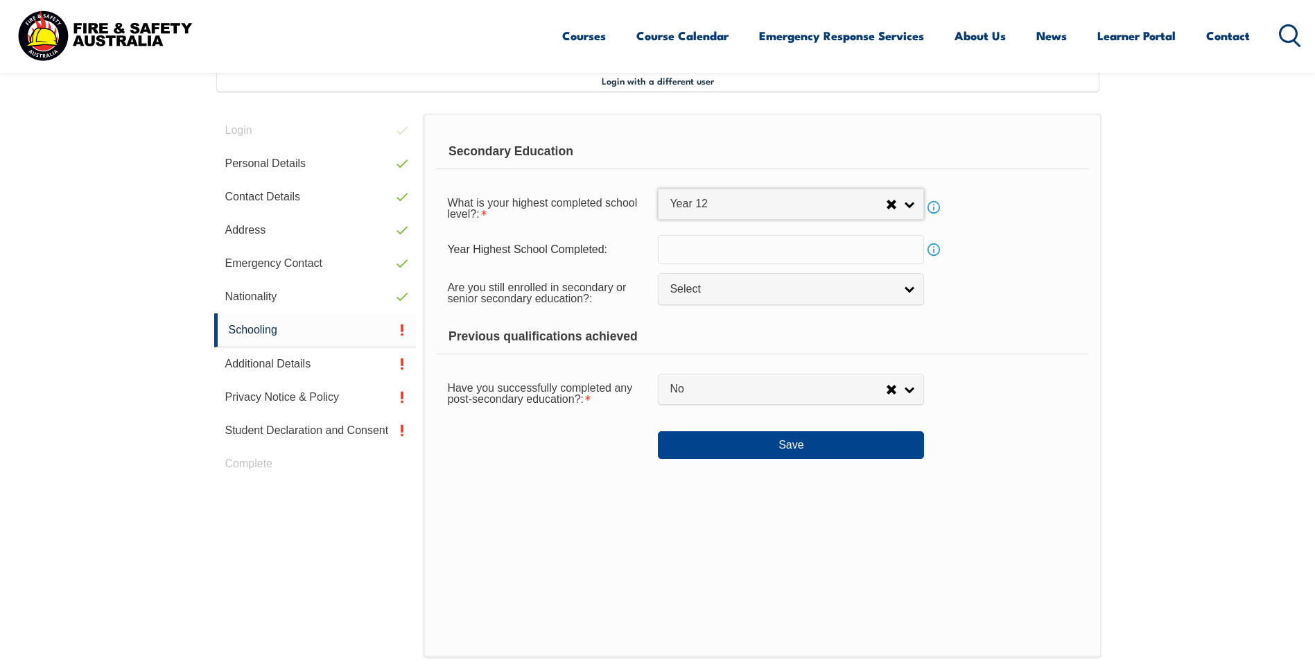
click at [891, 242] on input "text" at bounding box center [791, 249] width 266 height 29
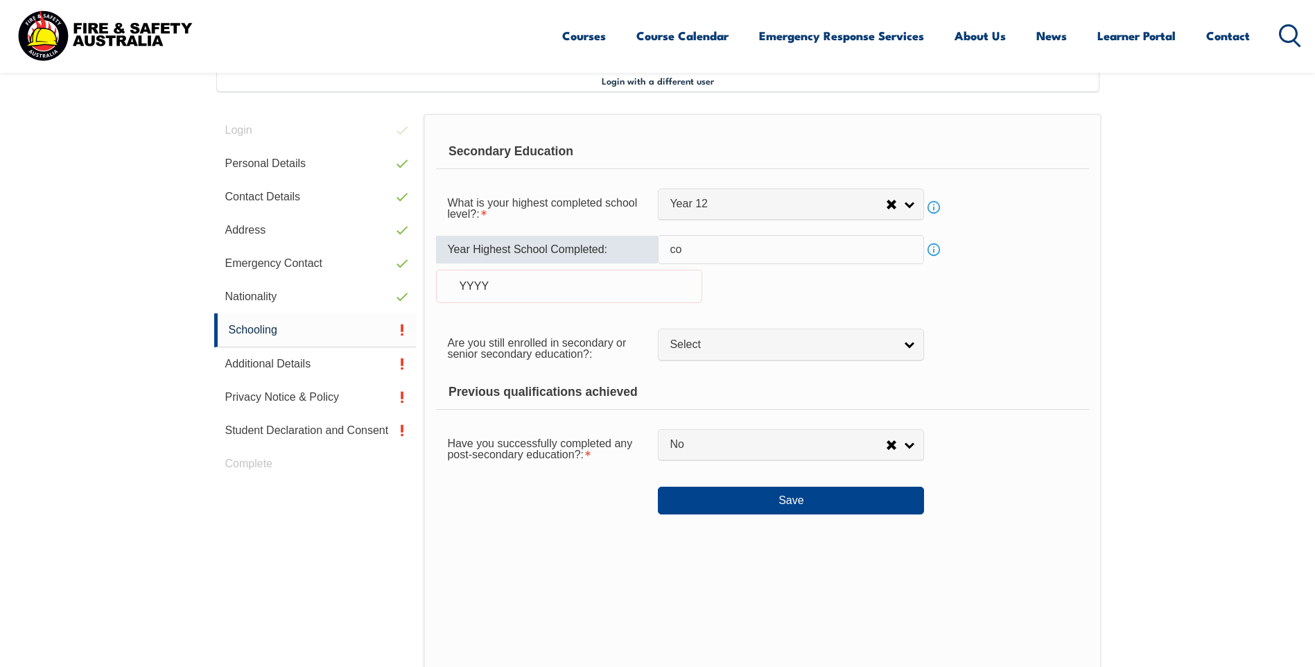
type input "c"
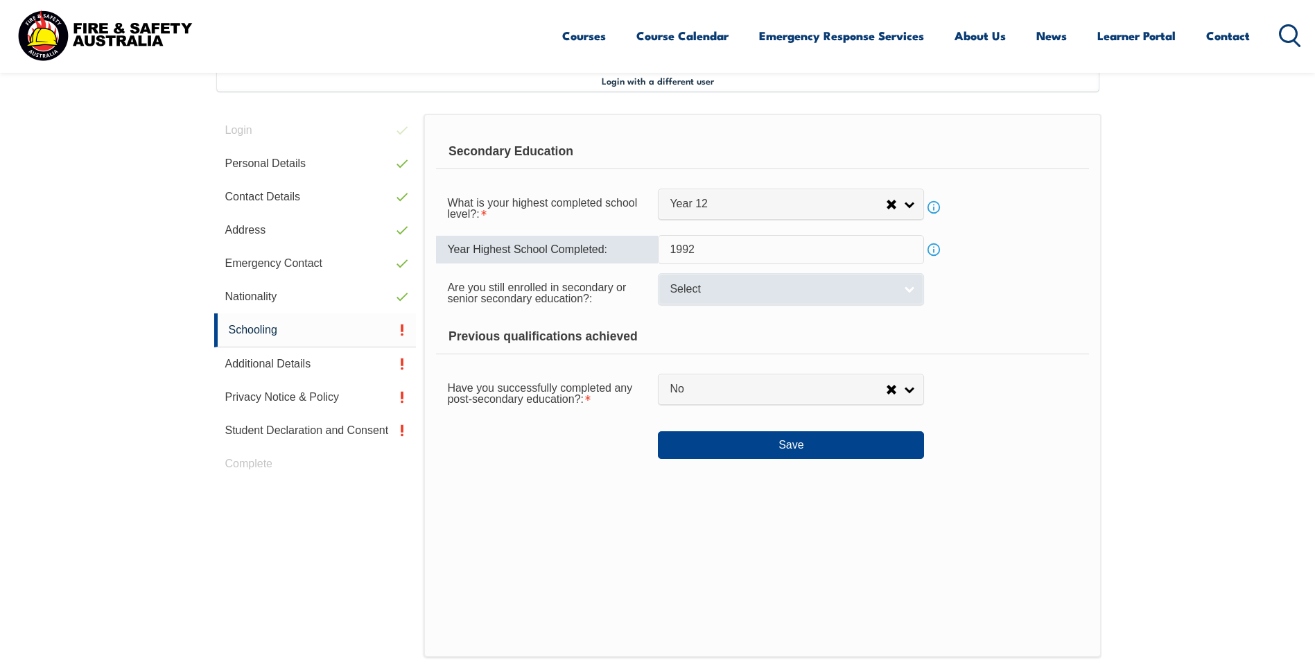
type input "1992"
click at [914, 285] on link "Select" at bounding box center [791, 288] width 266 height 31
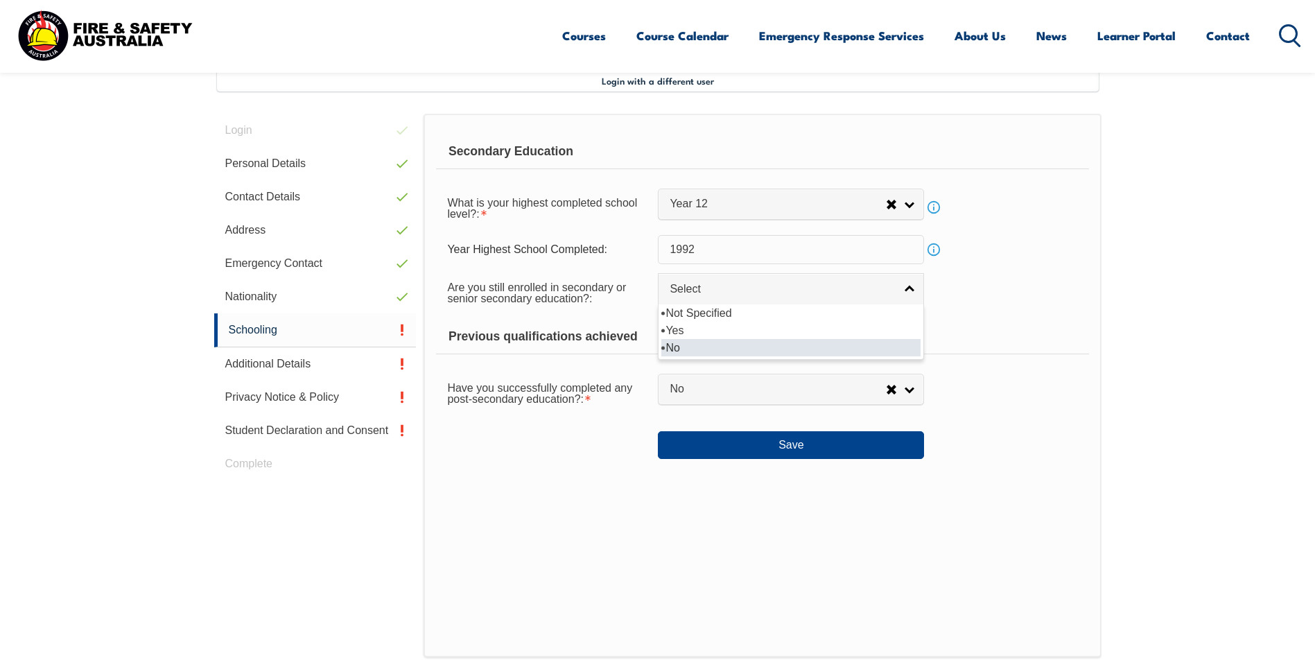
click at [712, 346] on li "No" at bounding box center [790, 347] width 259 height 17
select select "false"
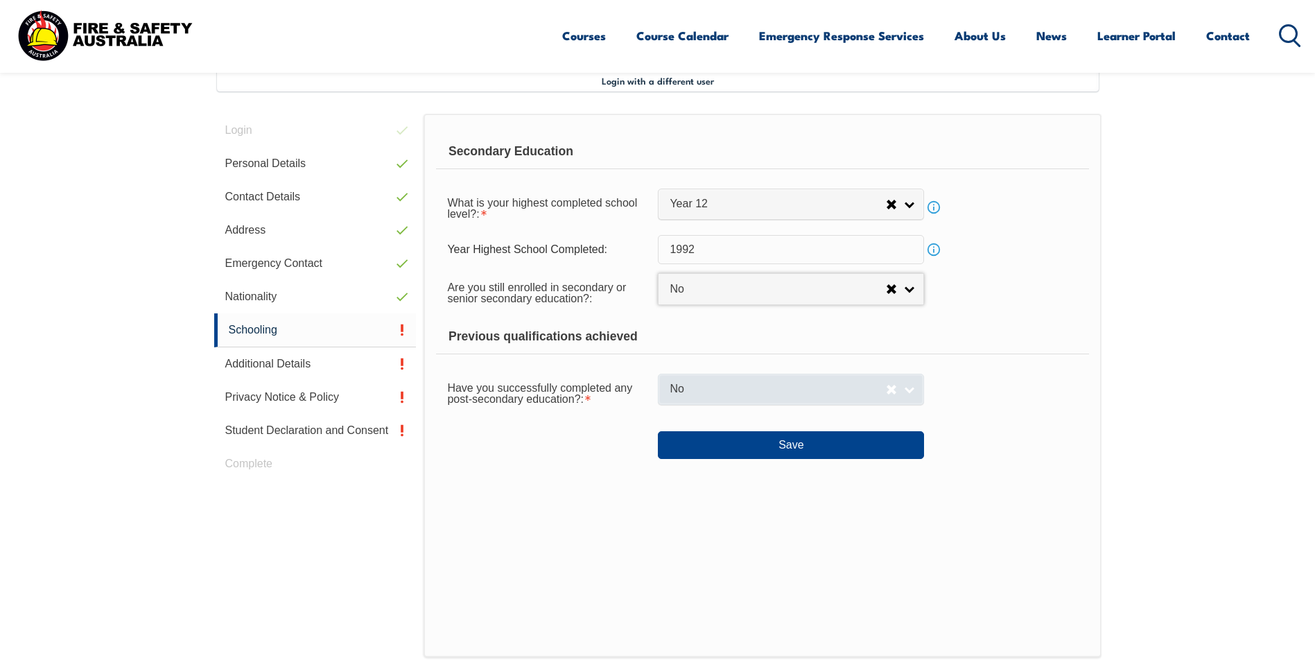
click at [909, 385] on link "No" at bounding box center [791, 389] width 266 height 31
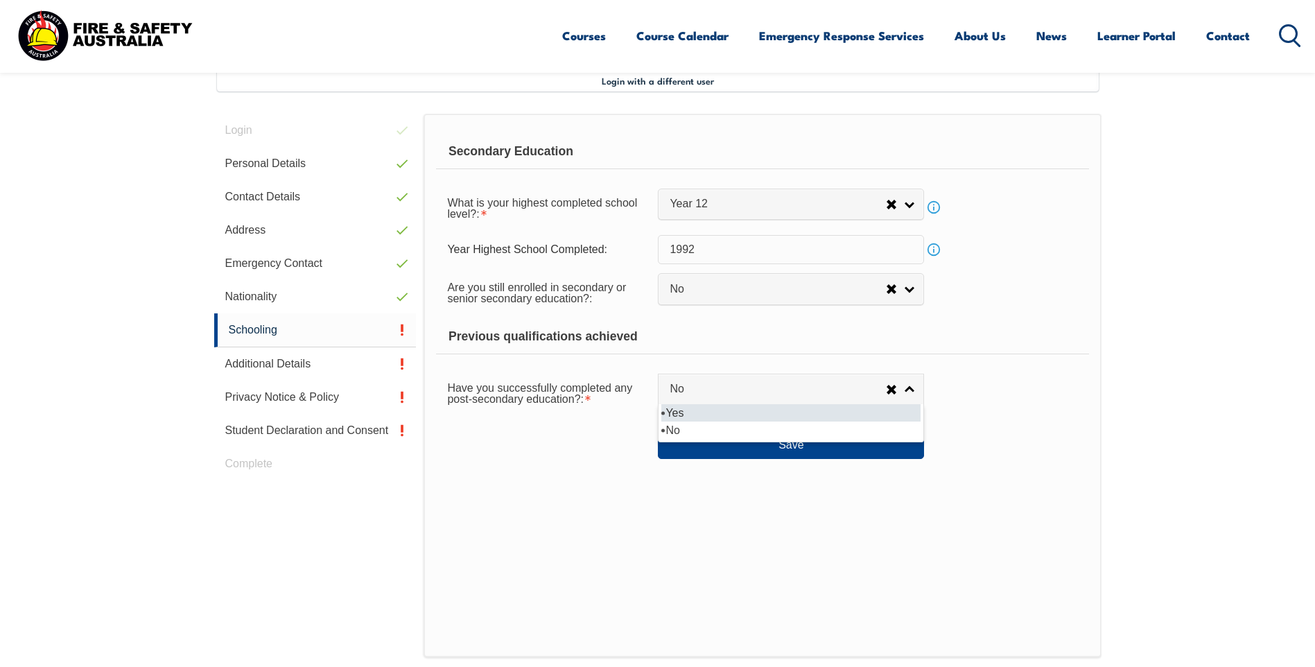
click at [730, 412] on li "Yes" at bounding box center [790, 412] width 259 height 17
select select "true"
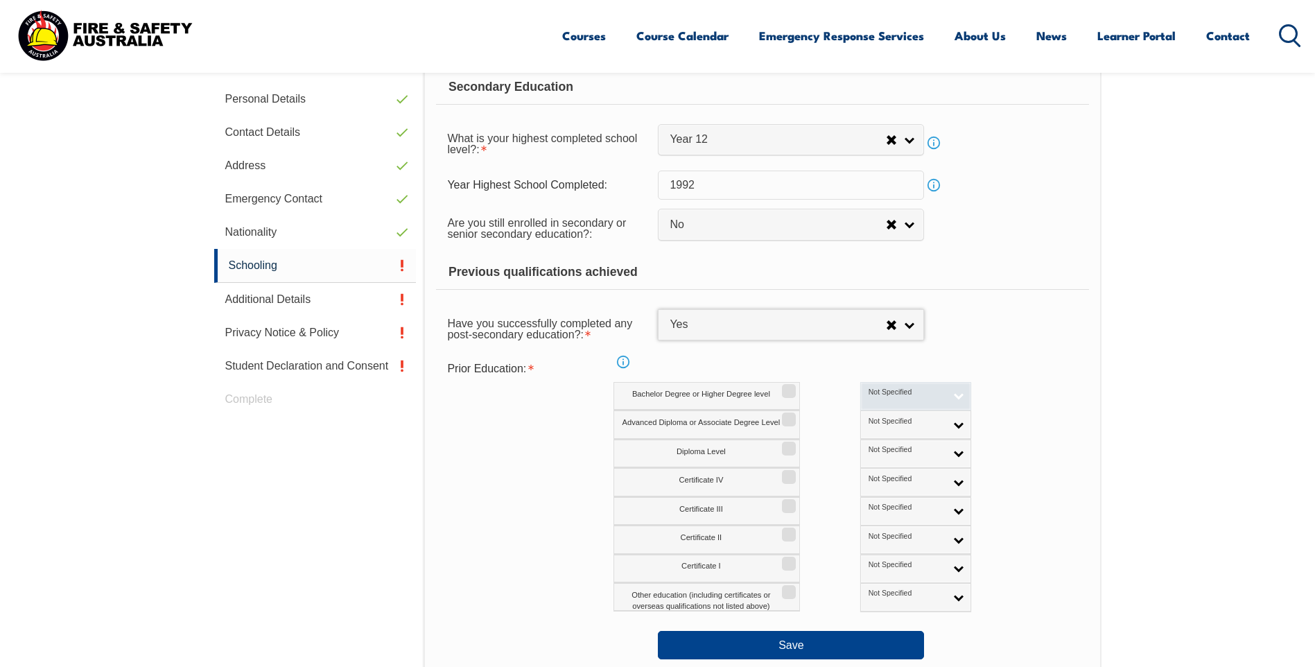
scroll to position [516, 0]
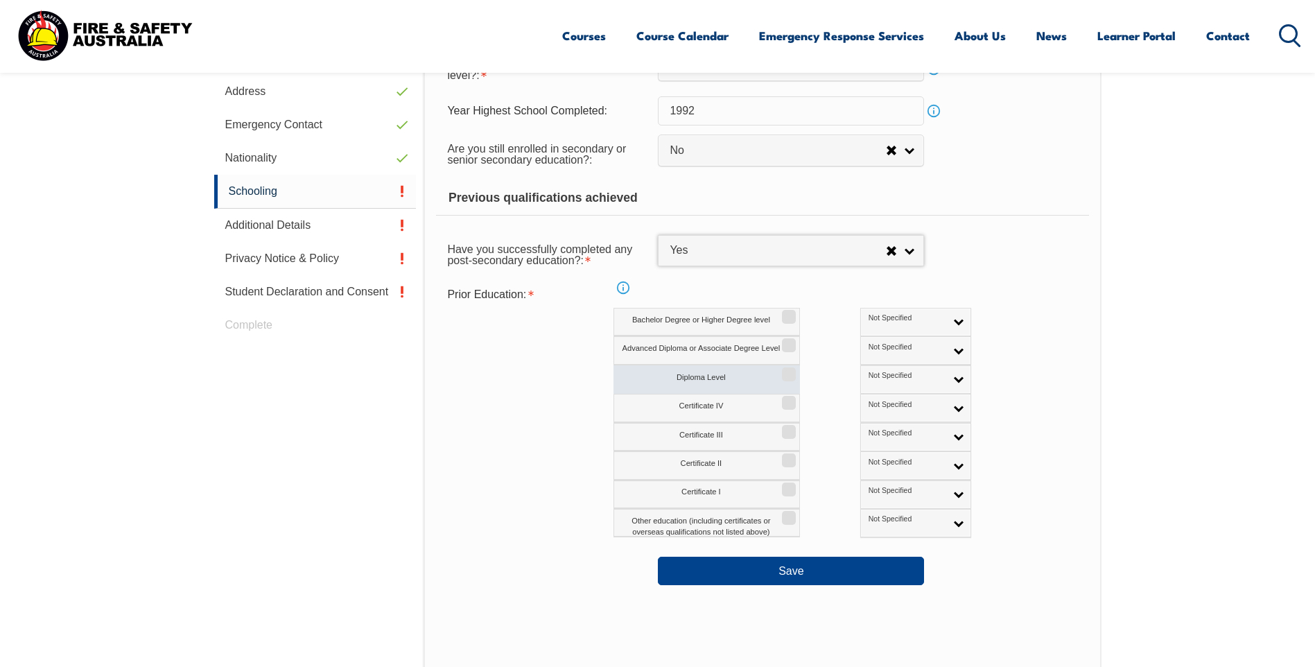
click at [783, 370] on input "Diploma Level" at bounding box center [787, 369] width 8 height 1
checkbox input "true"
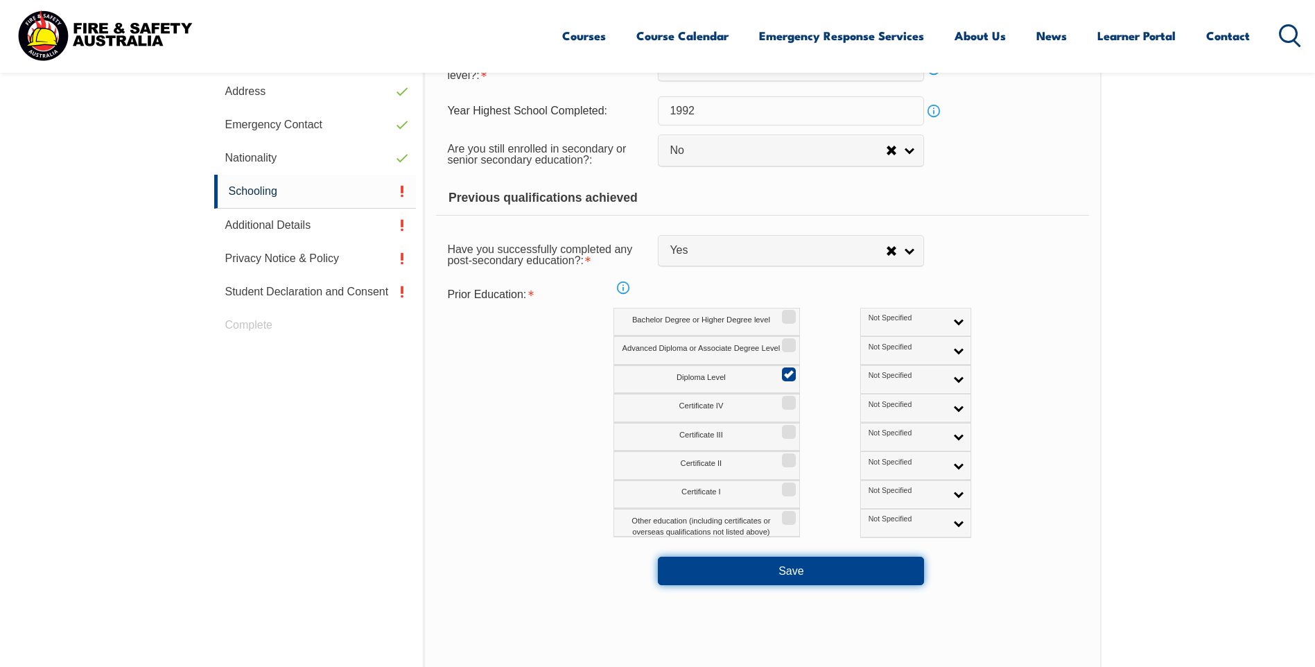
click at [823, 575] on button "Save" at bounding box center [791, 571] width 266 height 28
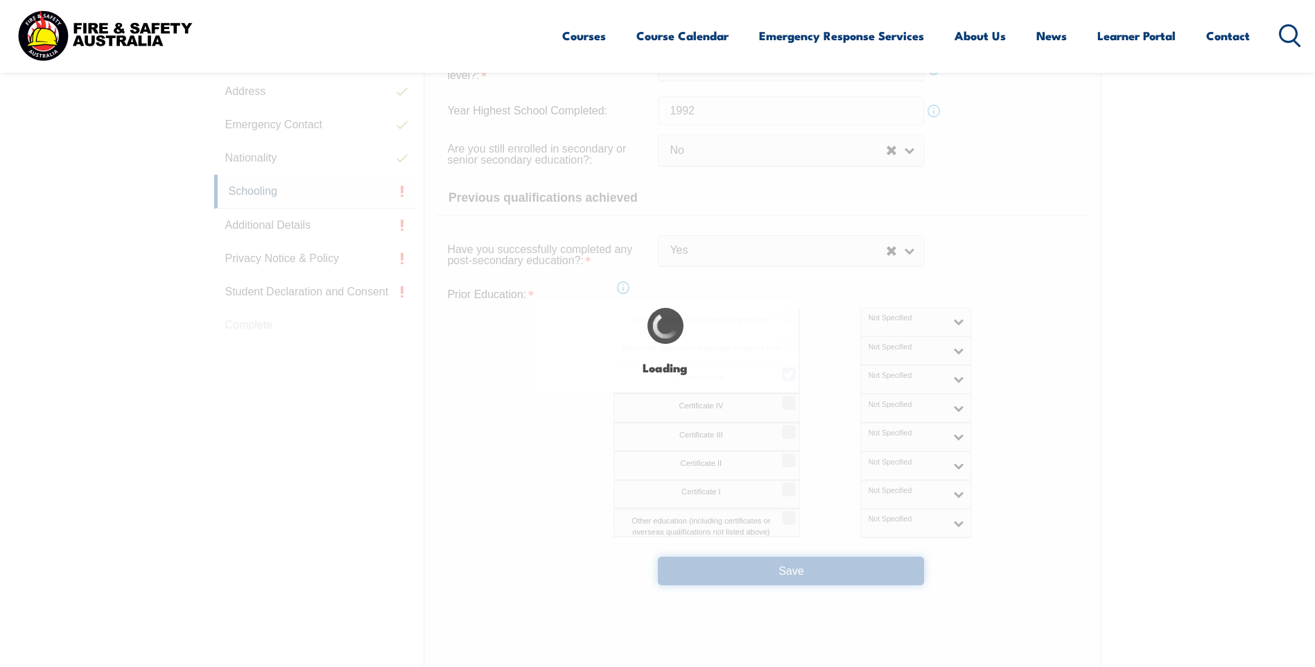
select select
select select "false"
select select "true"
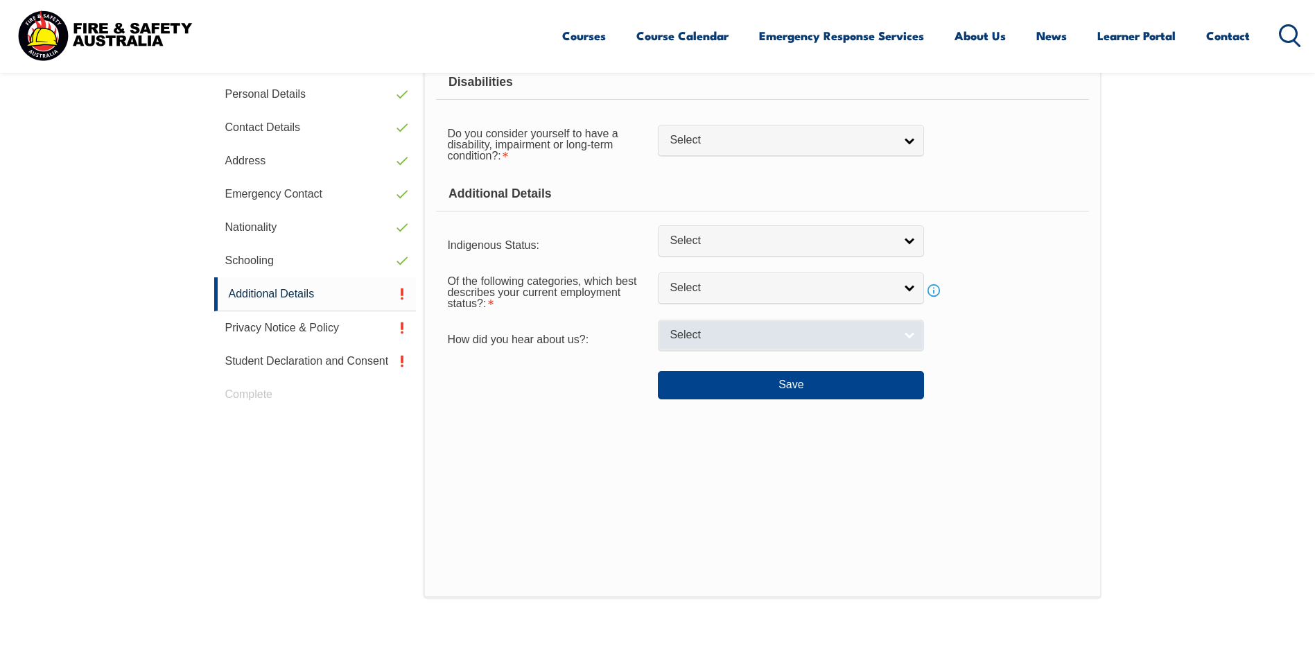
scroll to position [378, 0]
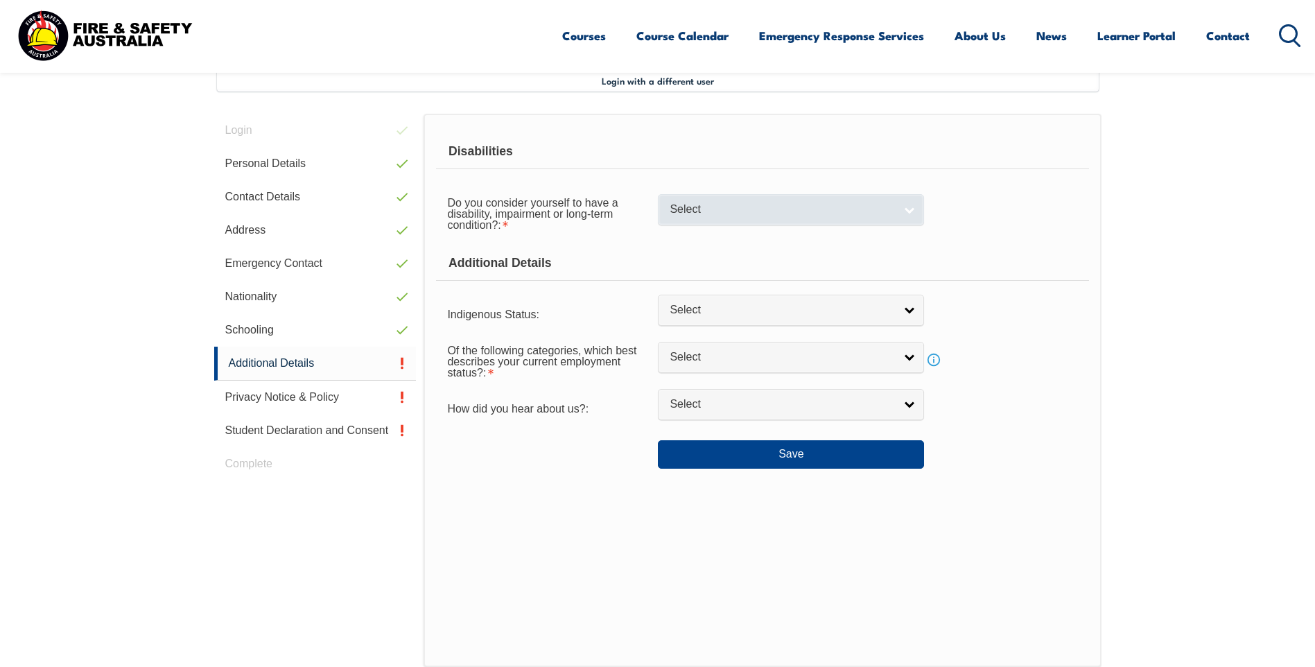
click at [916, 210] on link "Select" at bounding box center [791, 209] width 266 height 31
click at [741, 234] on li "No" at bounding box center [790, 233] width 259 height 17
select select "false"
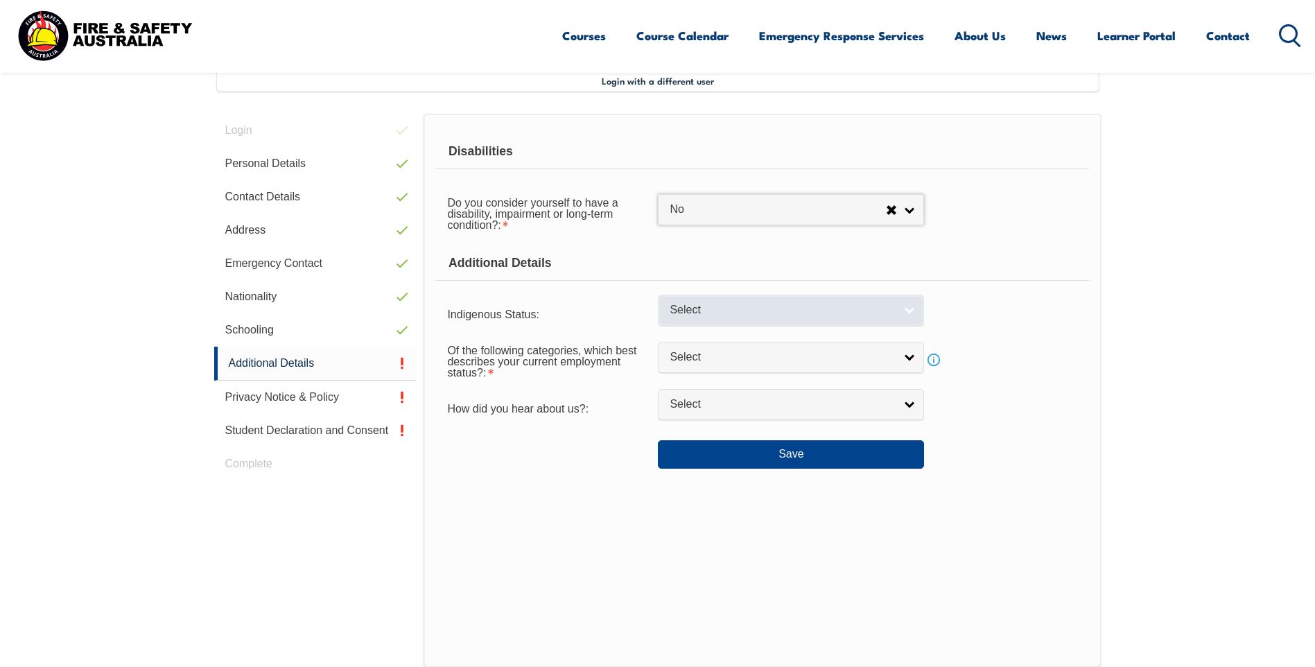
click at [909, 311] on link "Select" at bounding box center [791, 310] width 266 height 31
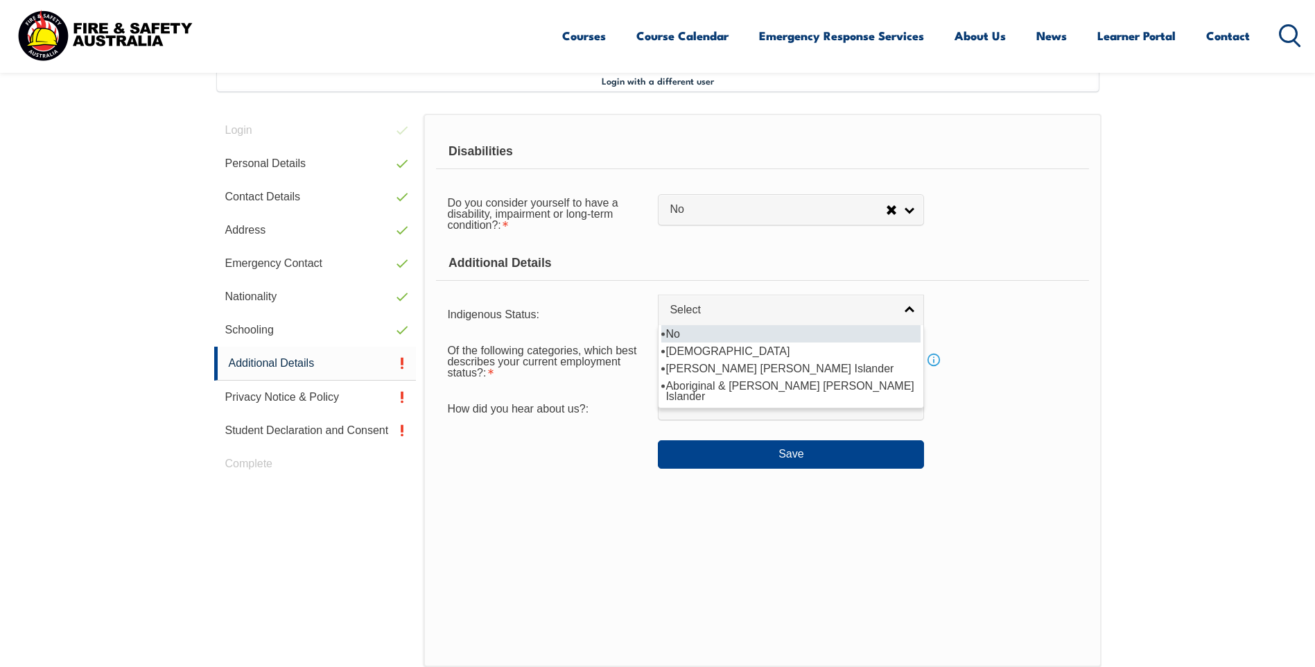
click at [700, 333] on li "No" at bounding box center [790, 333] width 259 height 17
select select "4"
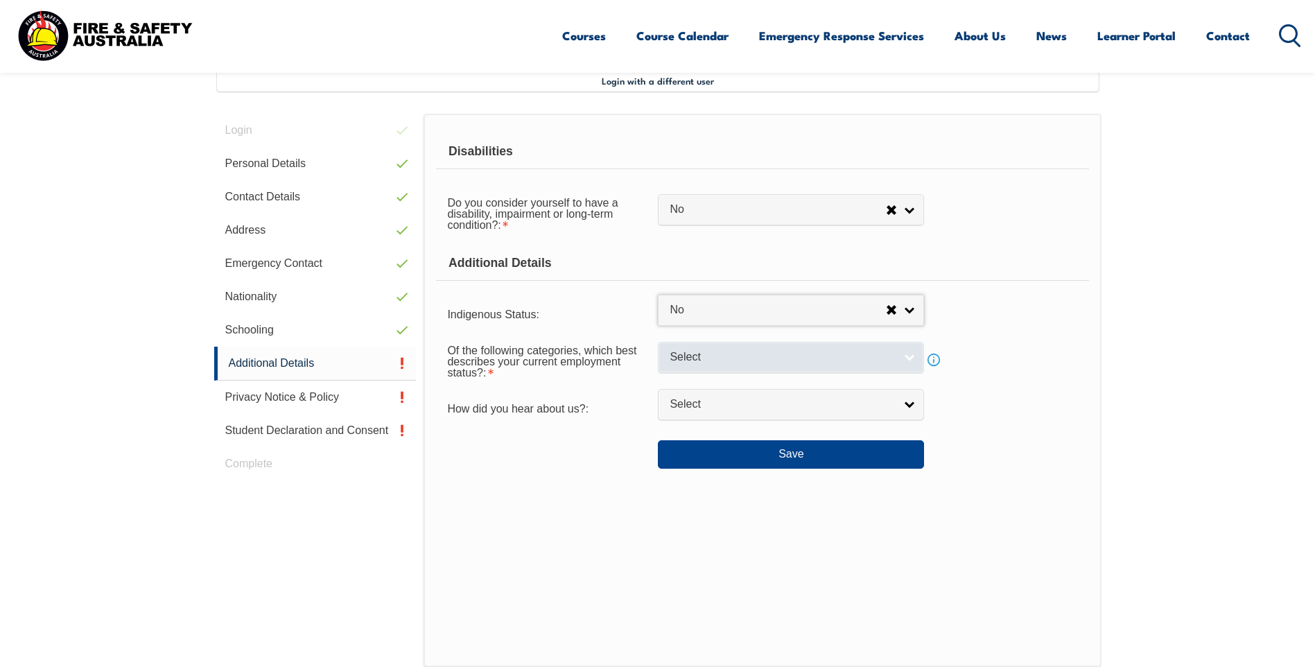
click at [907, 356] on link "Select" at bounding box center [791, 357] width 266 height 31
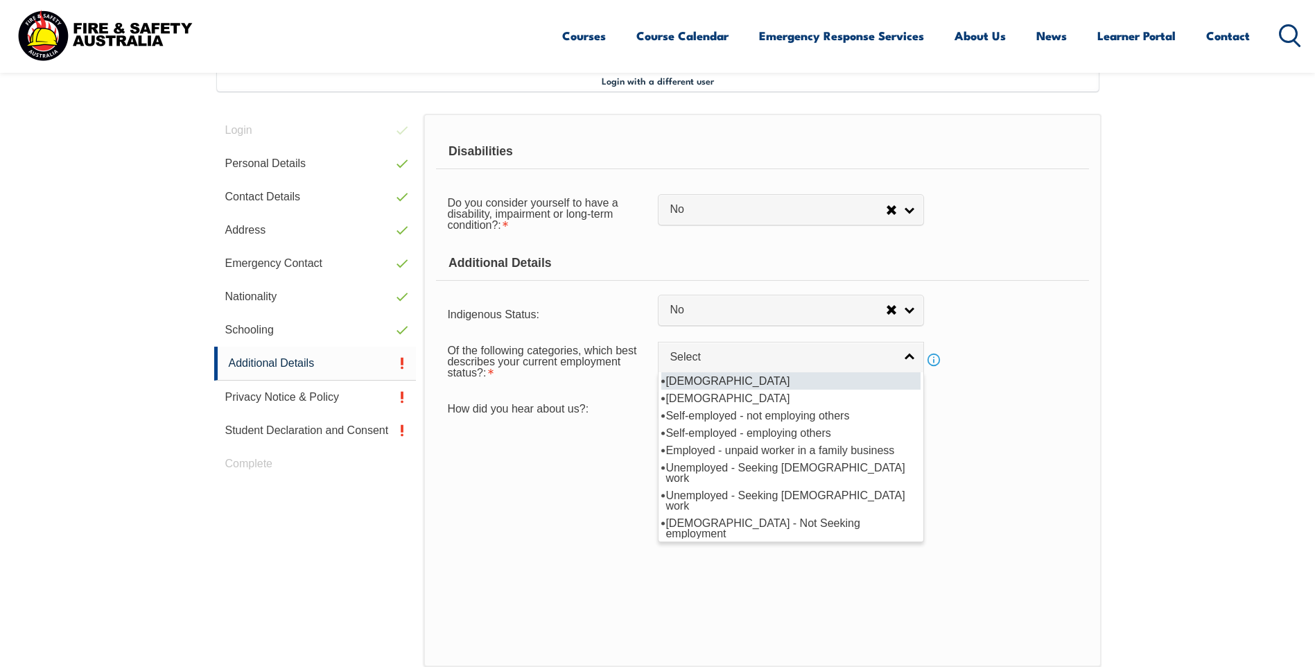
click at [756, 384] on li "[DEMOGRAPHIC_DATA]" at bounding box center [790, 380] width 259 height 17
select select "1"
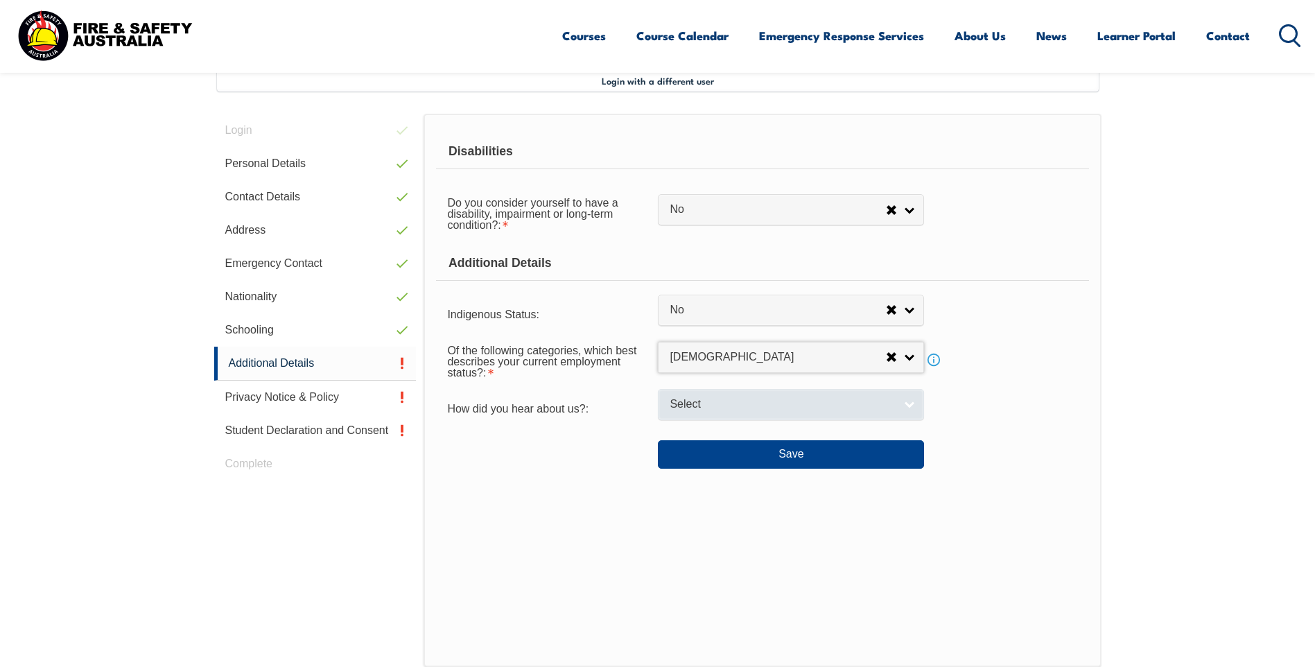
click at [905, 401] on link "Select" at bounding box center [791, 404] width 266 height 31
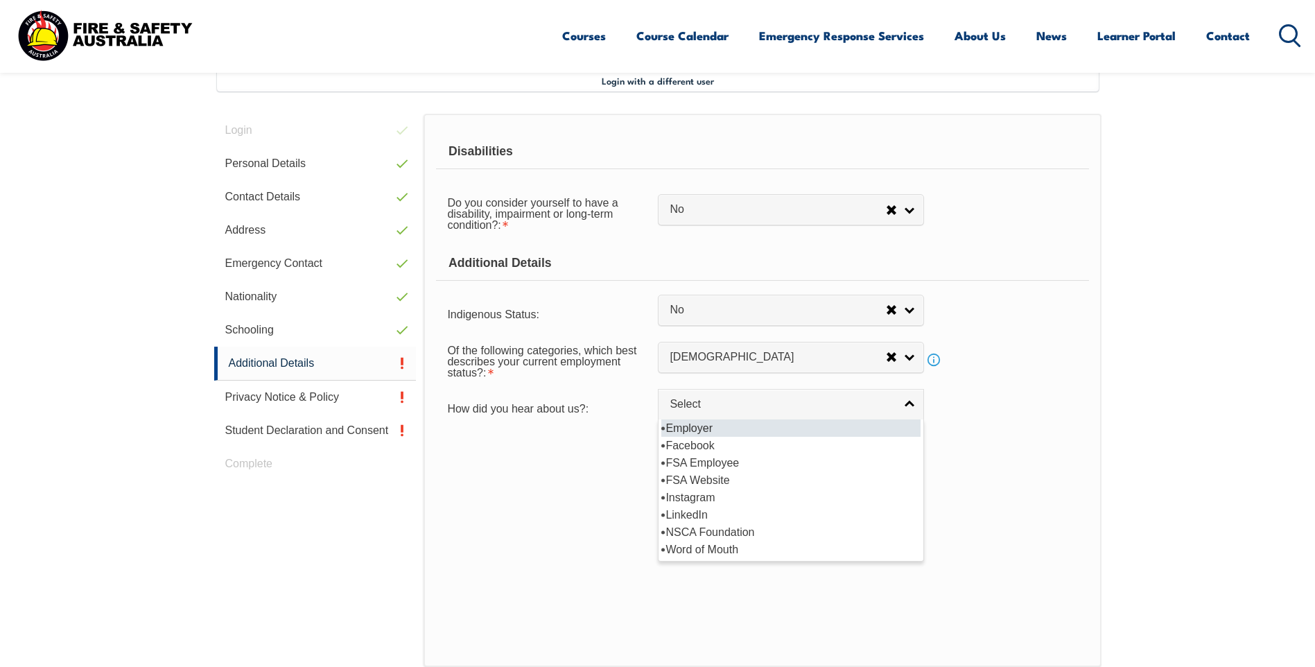
click at [721, 428] on li "Employer" at bounding box center [790, 427] width 259 height 17
select select "8019"
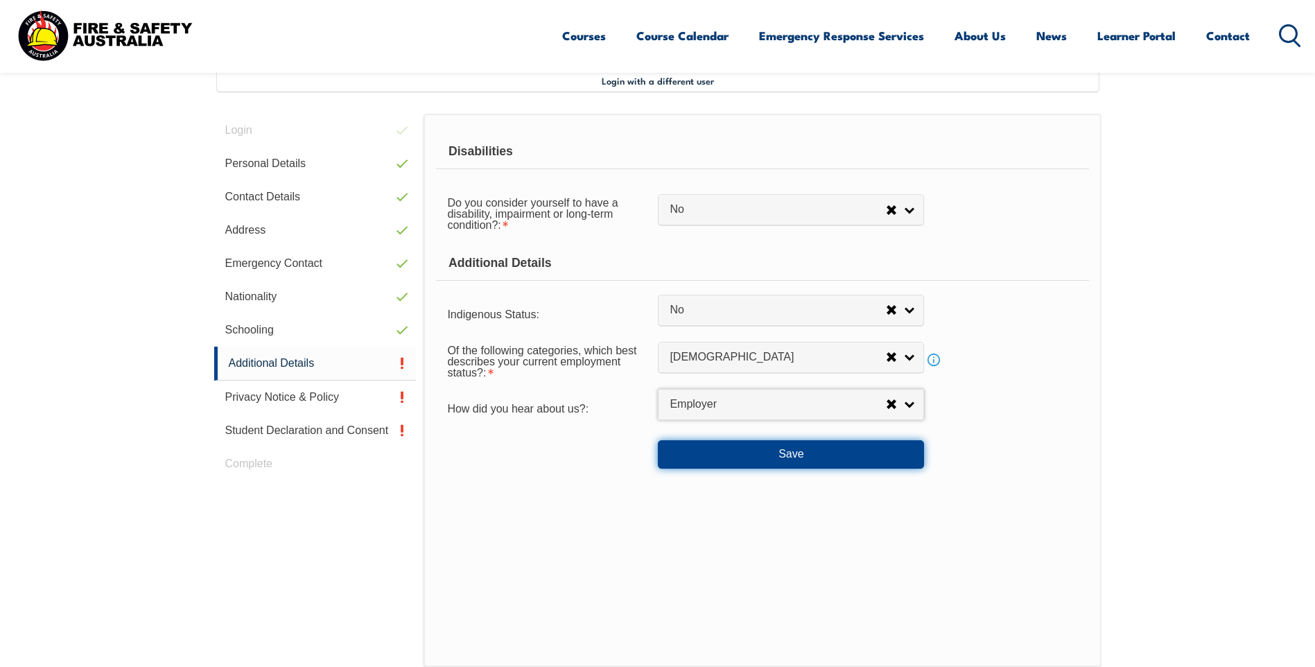
click at [882, 449] on button "Save" at bounding box center [791, 454] width 266 height 28
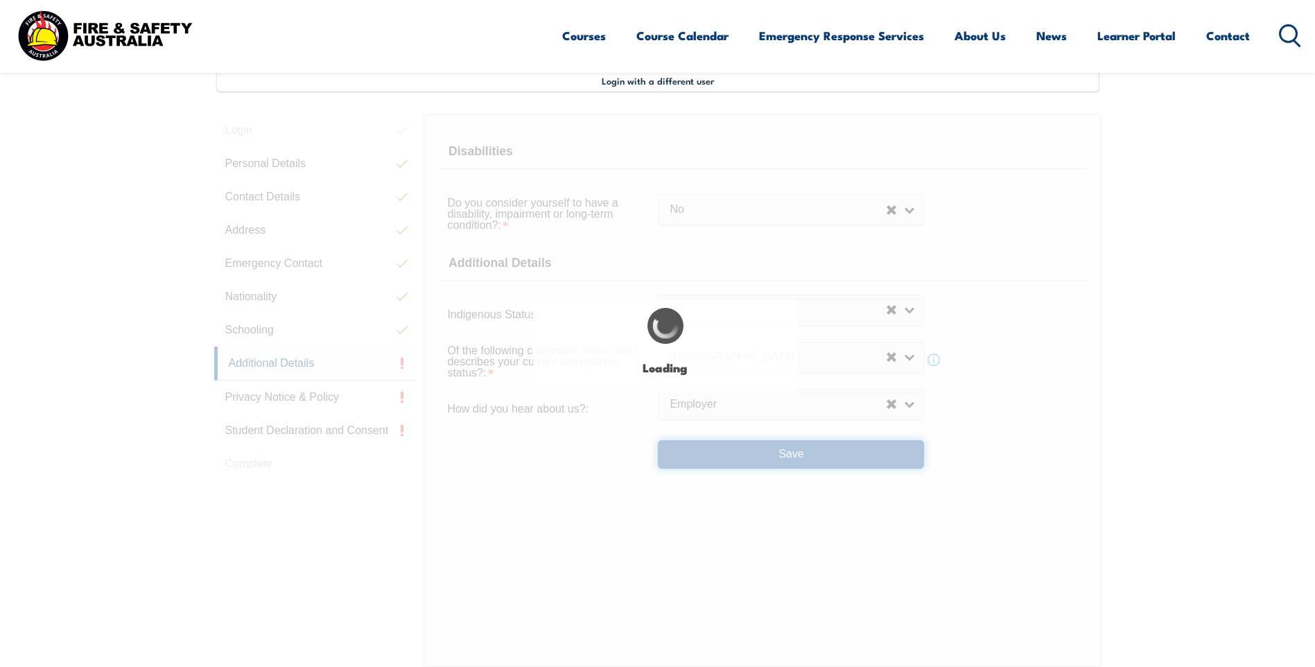
select select "false"
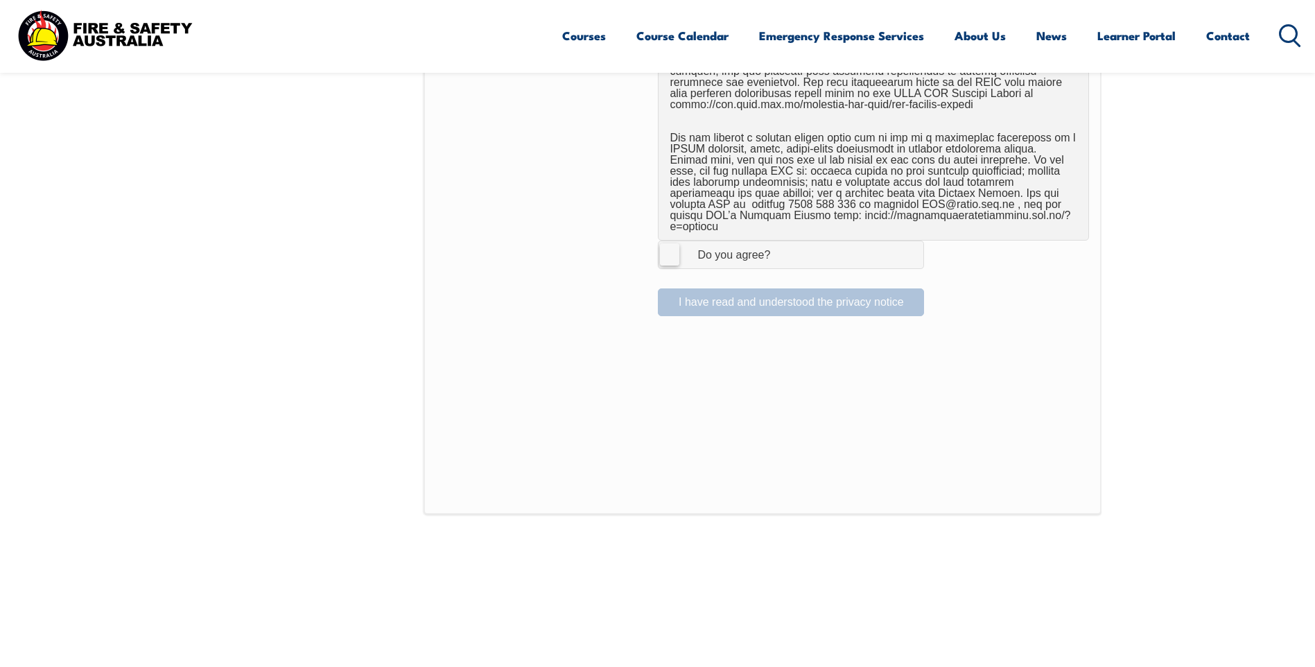
scroll to position [932, 0]
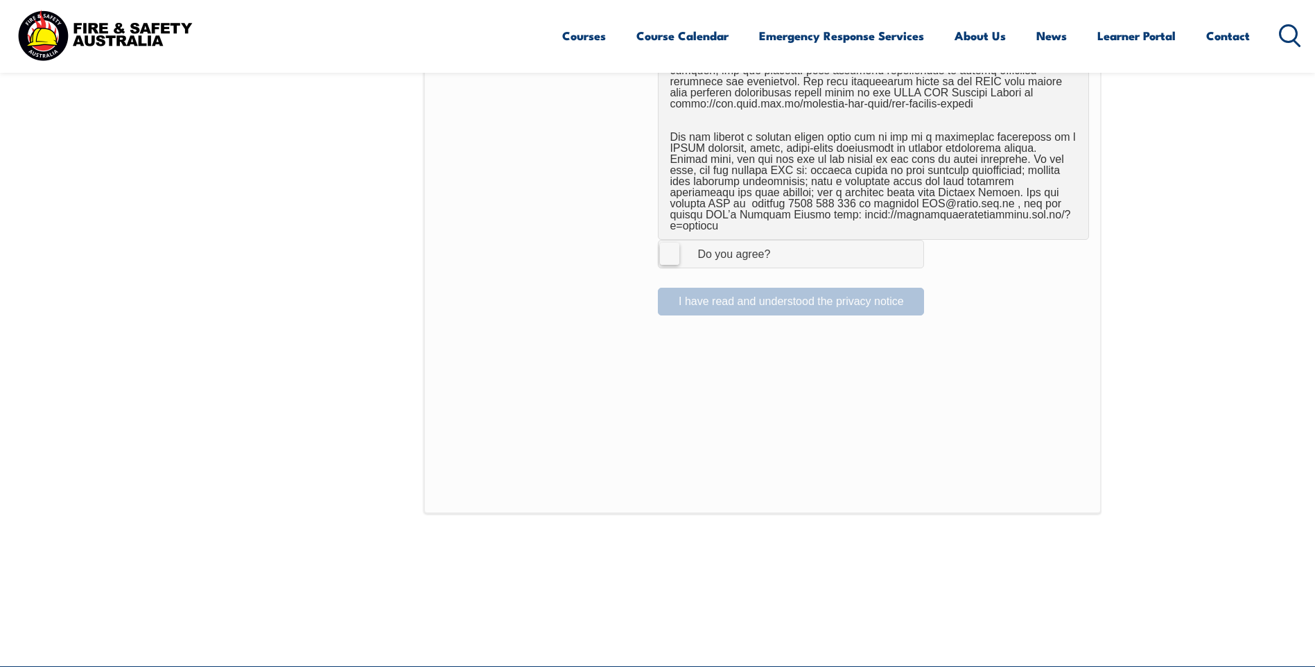
click at [677, 248] on label "I Agree Do you agree?" at bounding box center [791, 254] width 266 height 28
click at [781, 248] on input "I Agree Do you agree?" at bounding box center [793, 254] width 24 height 26
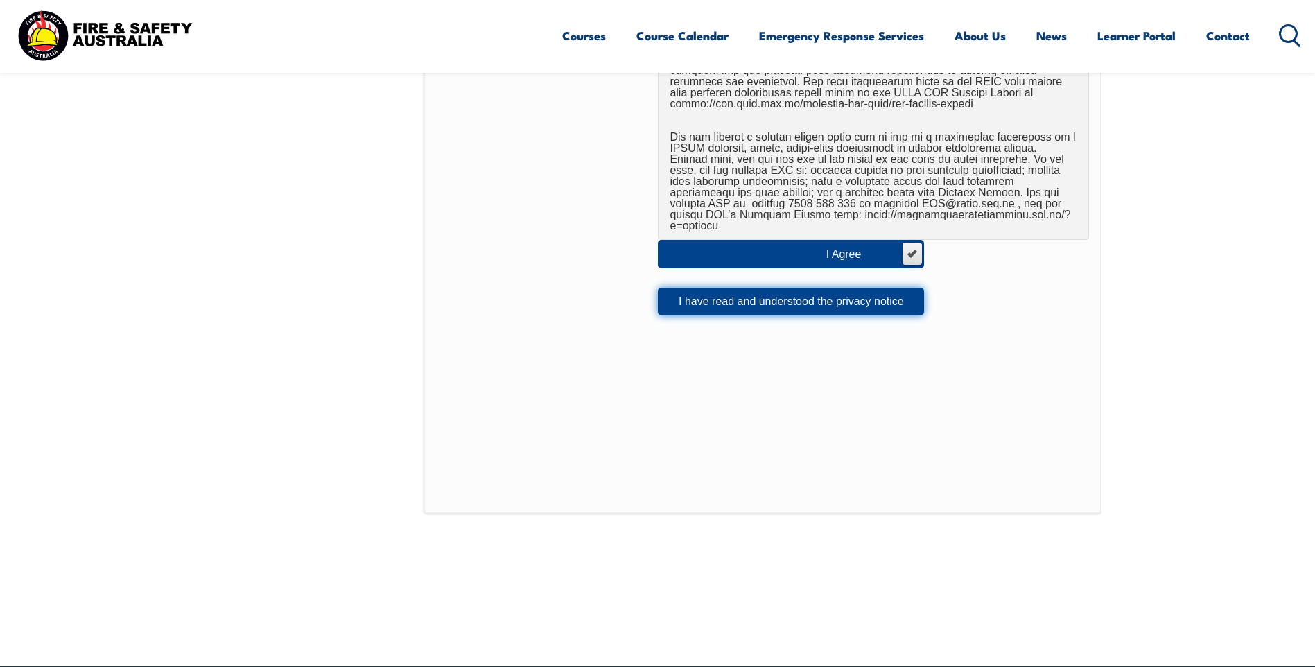
click at [879, 288] on button "I have read and understood the privacy notice" at bounding box center [791, 302] width 266 height 28
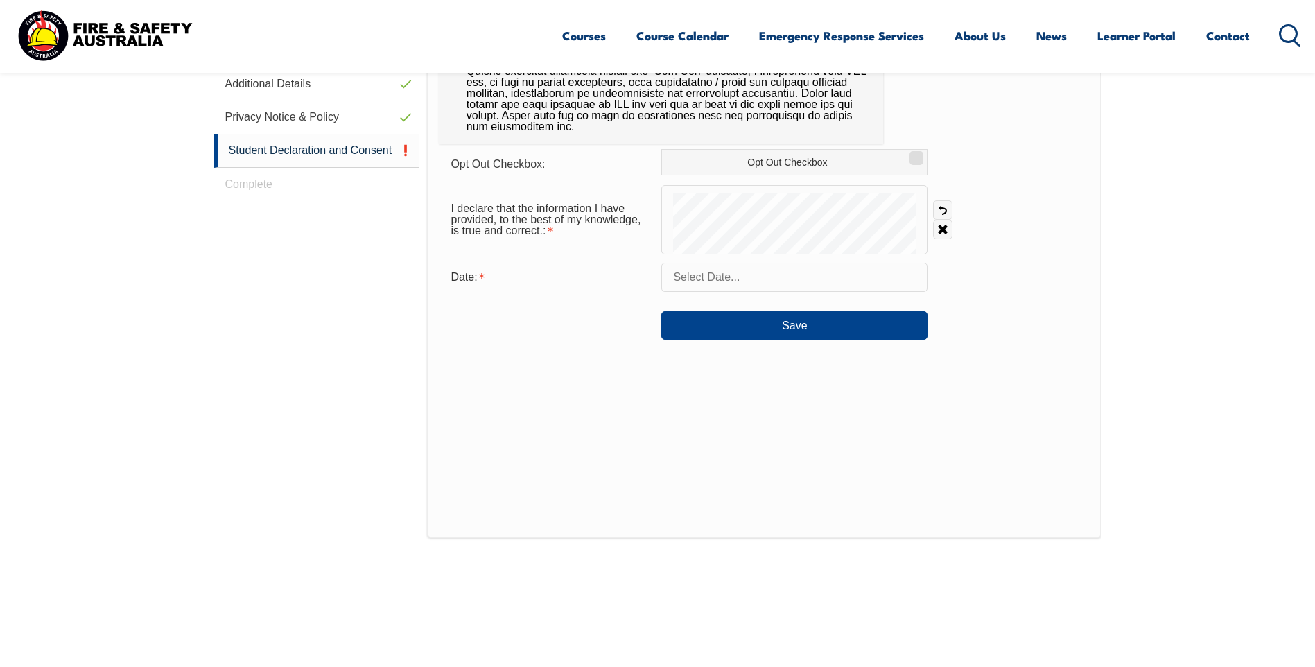
scroll to position [378, 0]
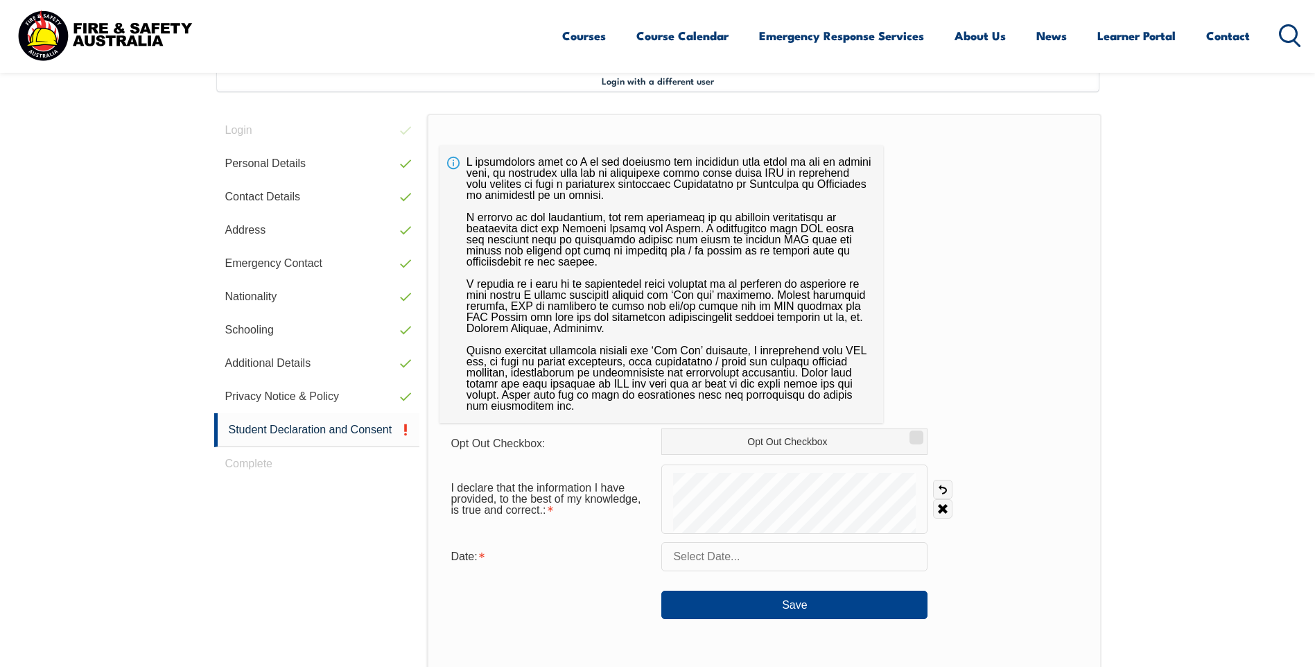
click at [804, 558] on input "text" at bounding box center [794, 556] width 266 height 29
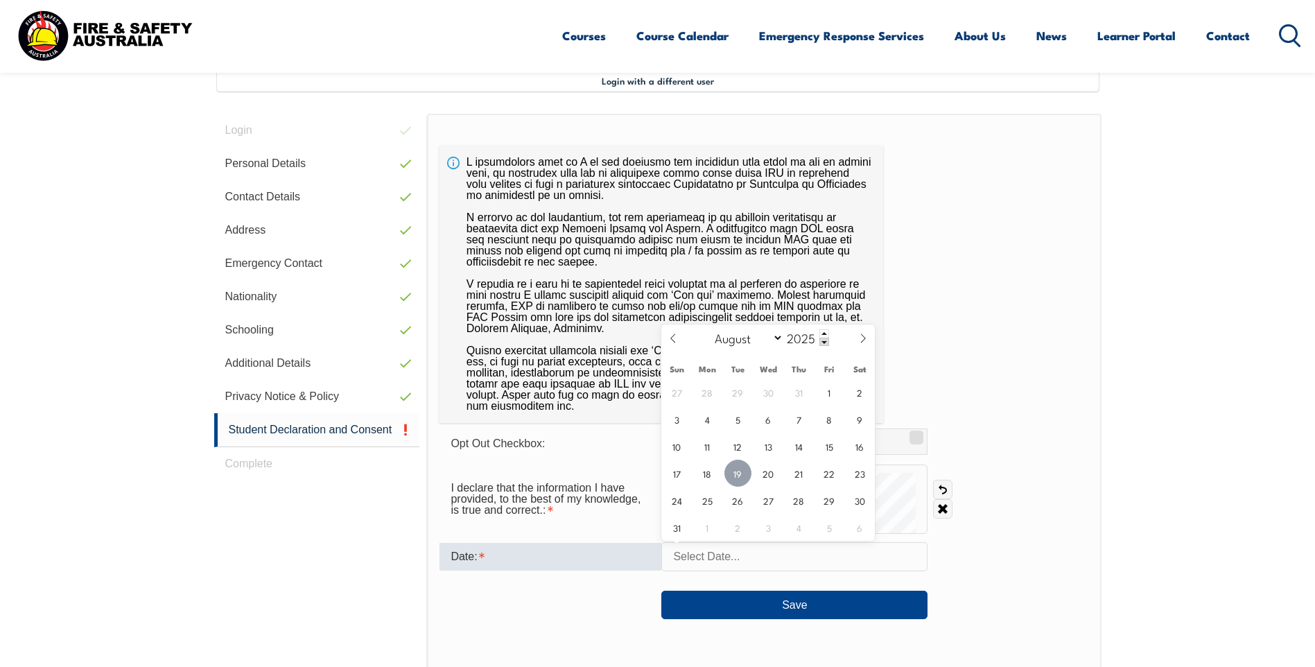
click at [741, 472] on span "19" at bounding box center [737, 473] width 27 height 27
type input "August 19, 2025"
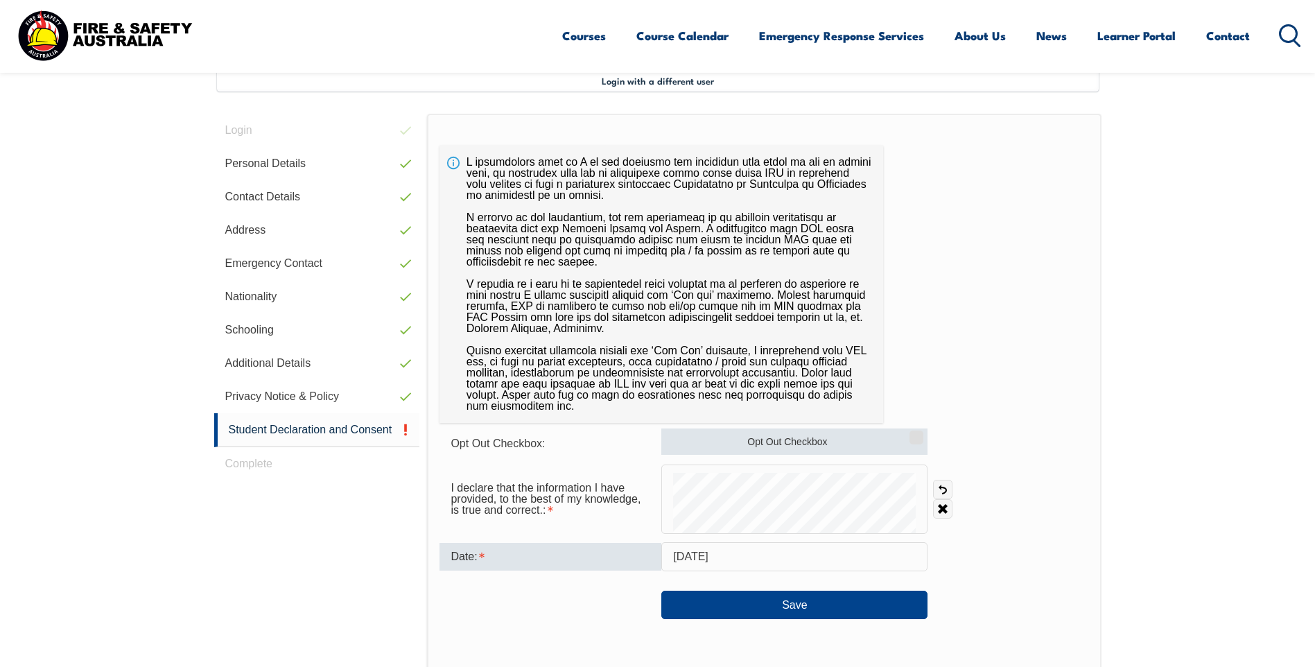
click at [862, 441] on label "Opt Out Checkbox" at bounding box center [794, 441] width 266 height 26
click at [910, 433] on input "Opt Out Checkbox" at bounding box center [914, 432] width 8 height 1
checkbox input "true"
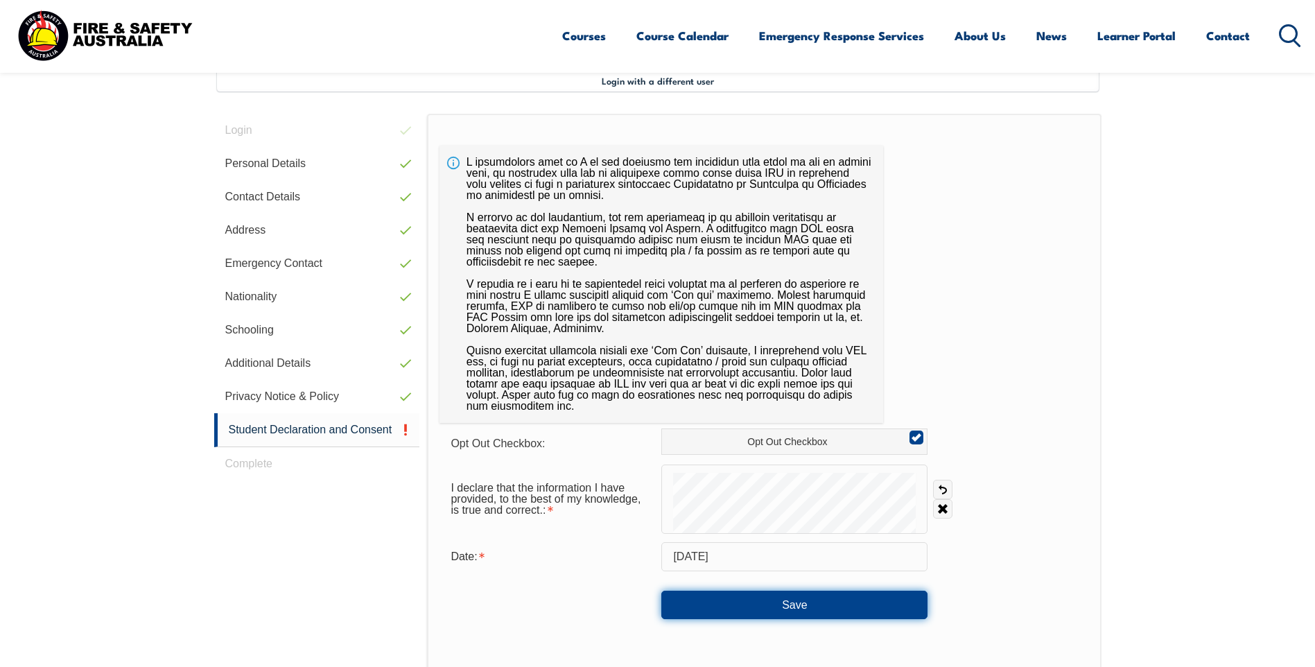
click at [829, 609] on button "Save" at bounding box center [794, 605] width 266 height 28
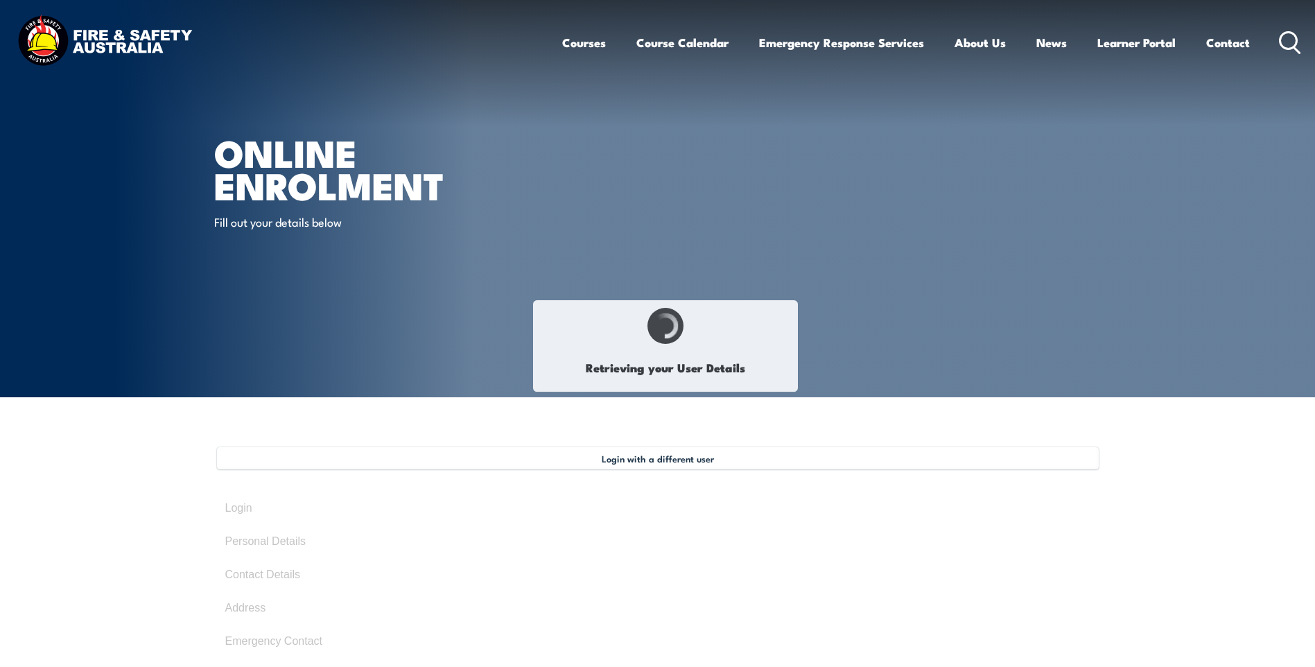
type input "[PERSON_NAME]"
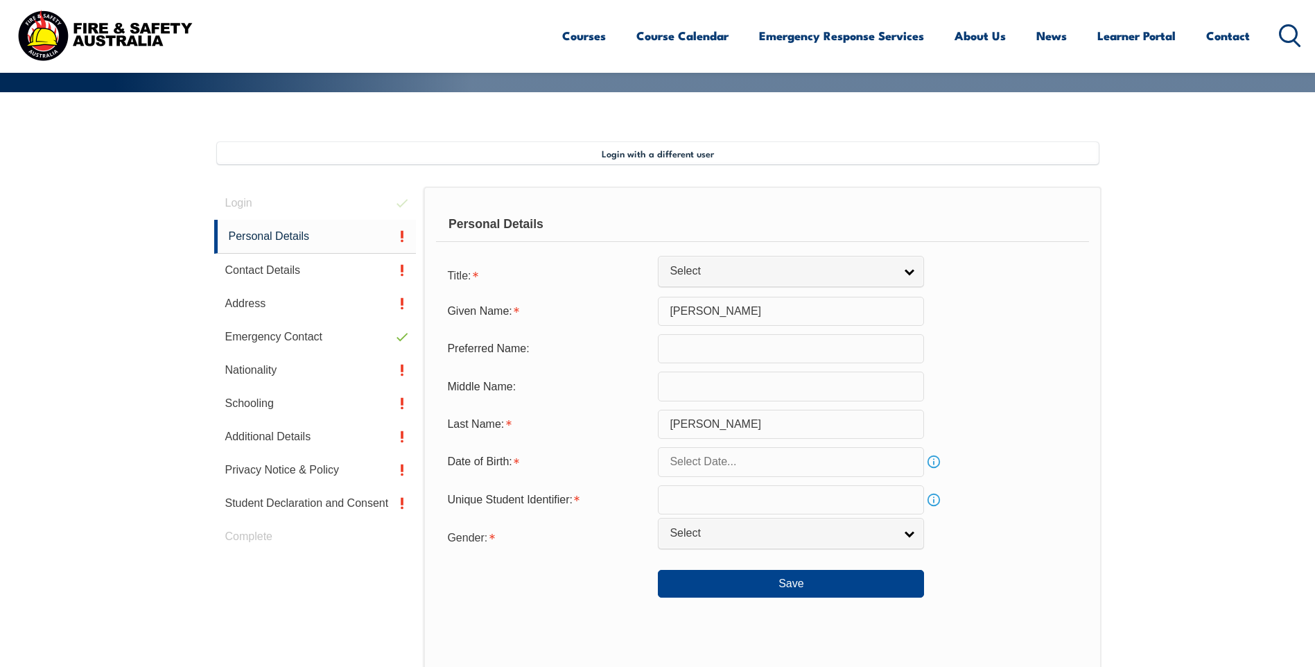
scroll to position [170, 0]
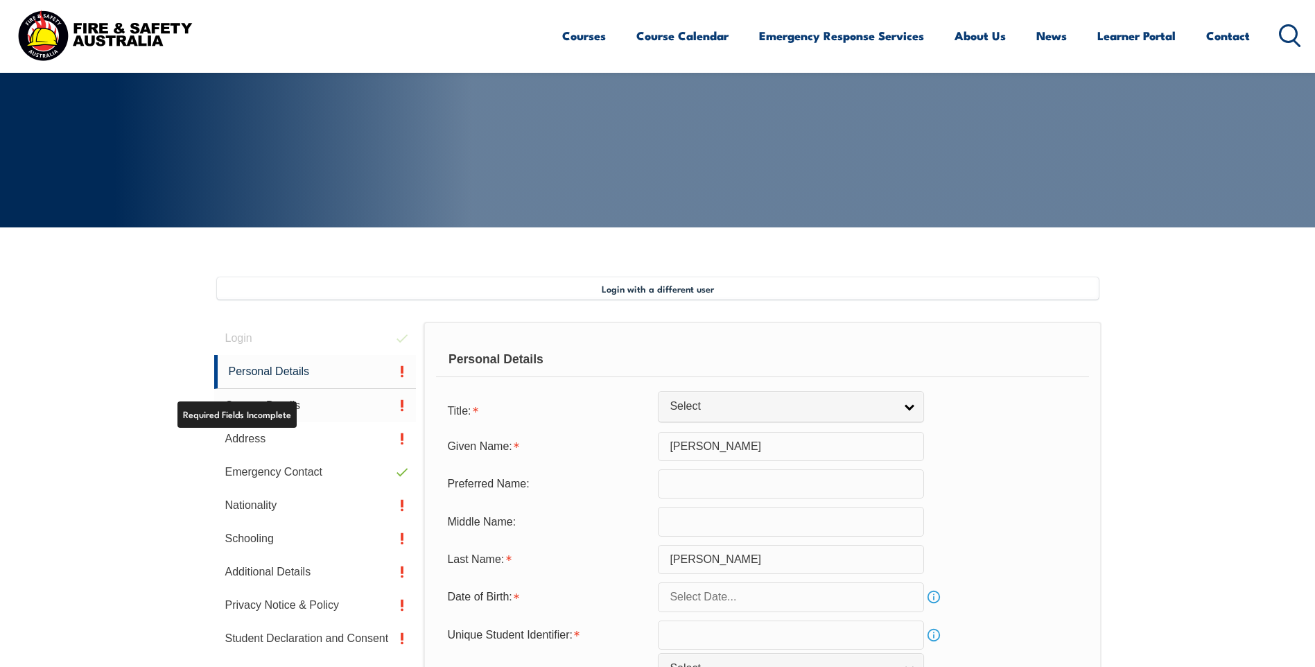
click at [302, 403] on link "Contact Details" at bounding box center [315, 405] width 202 height 33
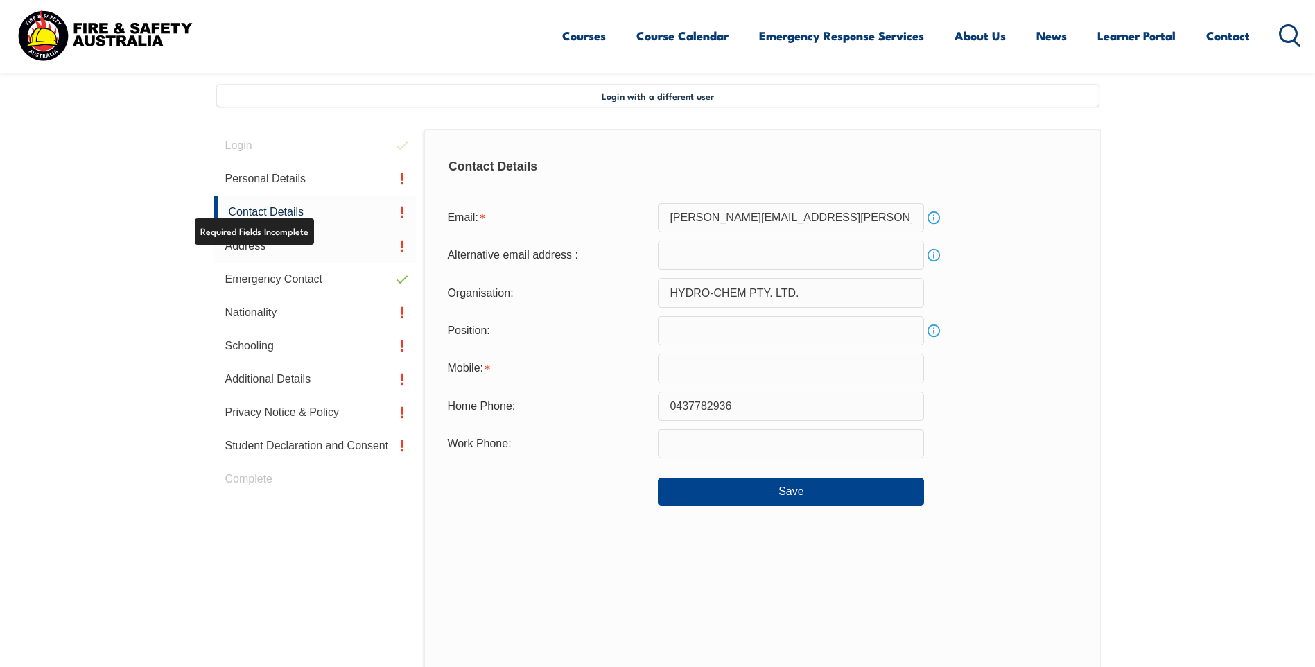
scroll to position [378, 0]
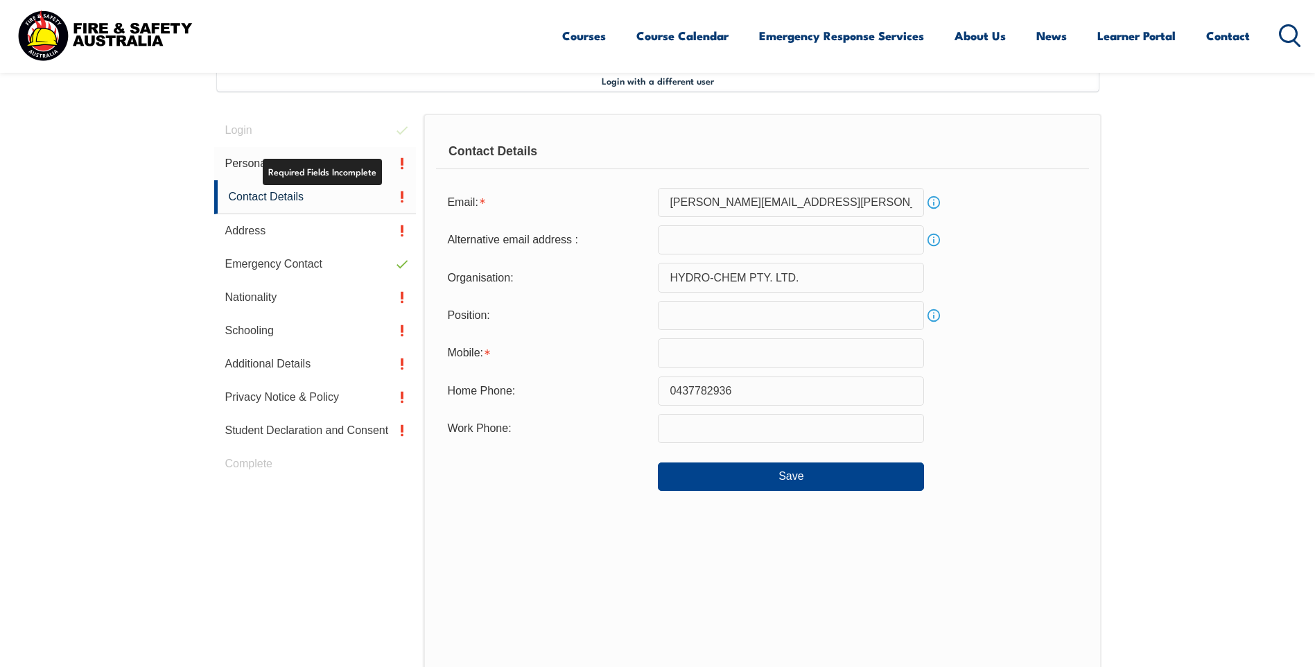
click at [371, 171] on link "Personal Details" at bounding box center [315, 163] width 202 height 33
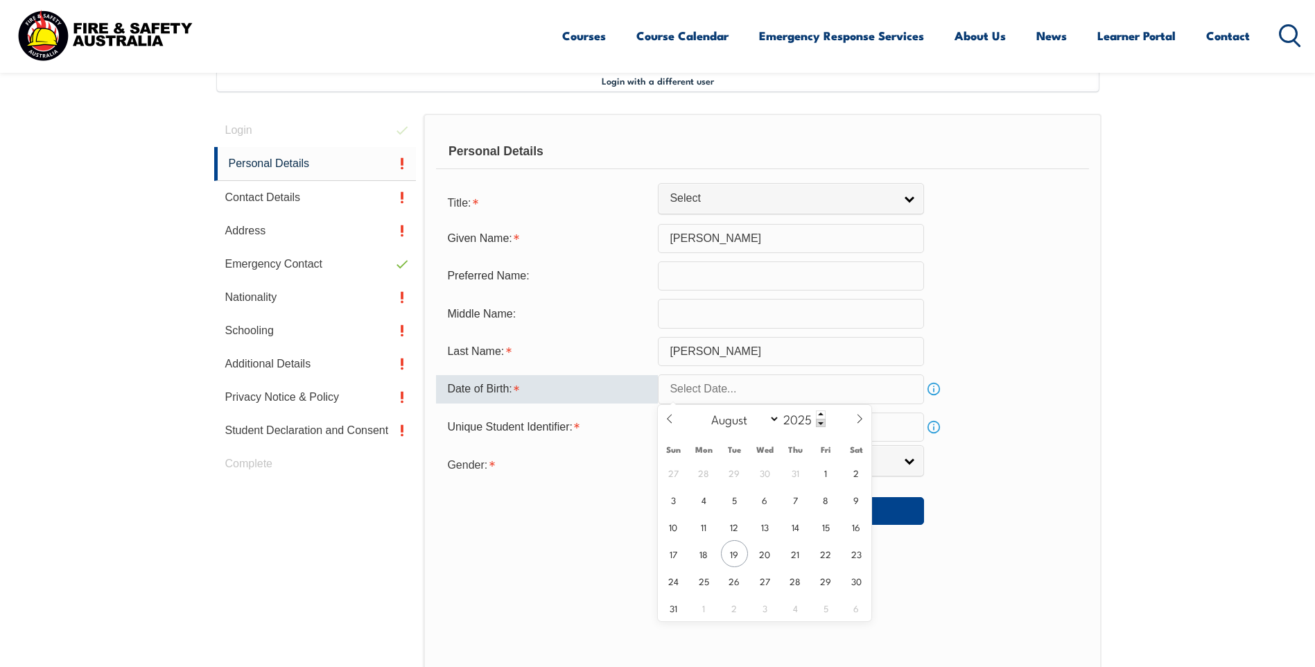
click at [909, 390] on input "text" at bounding box center [791, 388] width 266 height 29
click at [817, 424] on span at bounding box center [821, 423] width 10 height 8
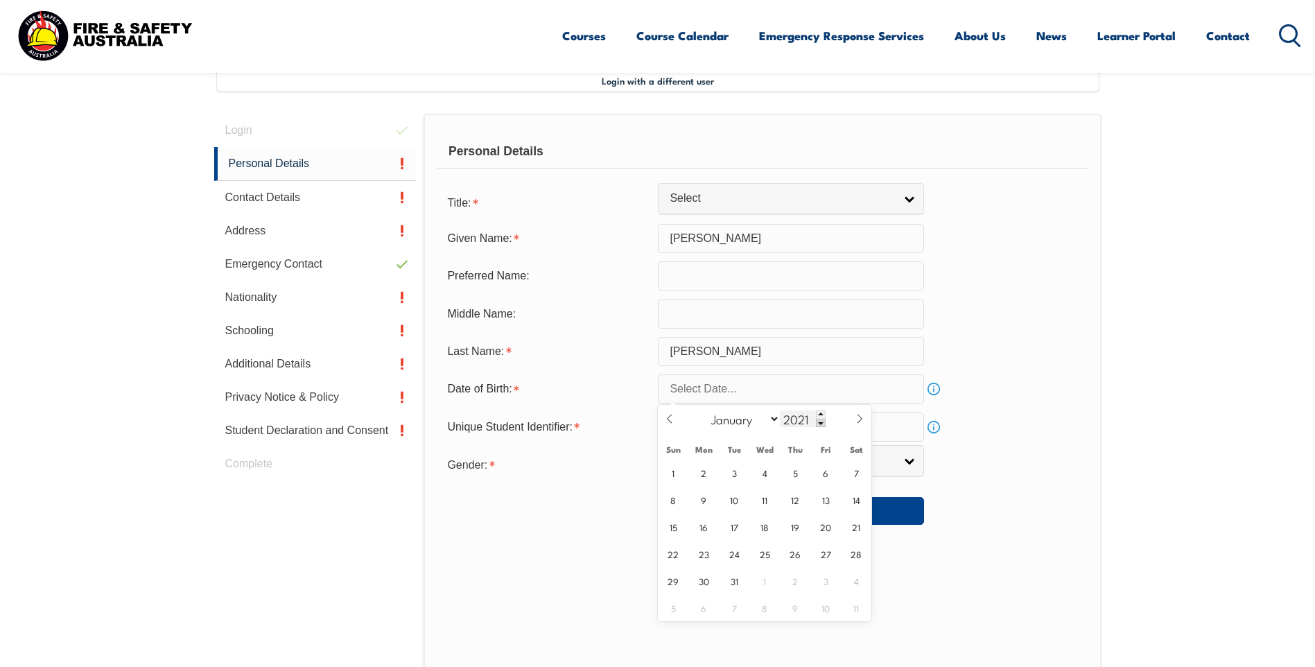
click at [817, 424] on span at bounding box center [821, 423] width 10 height 8
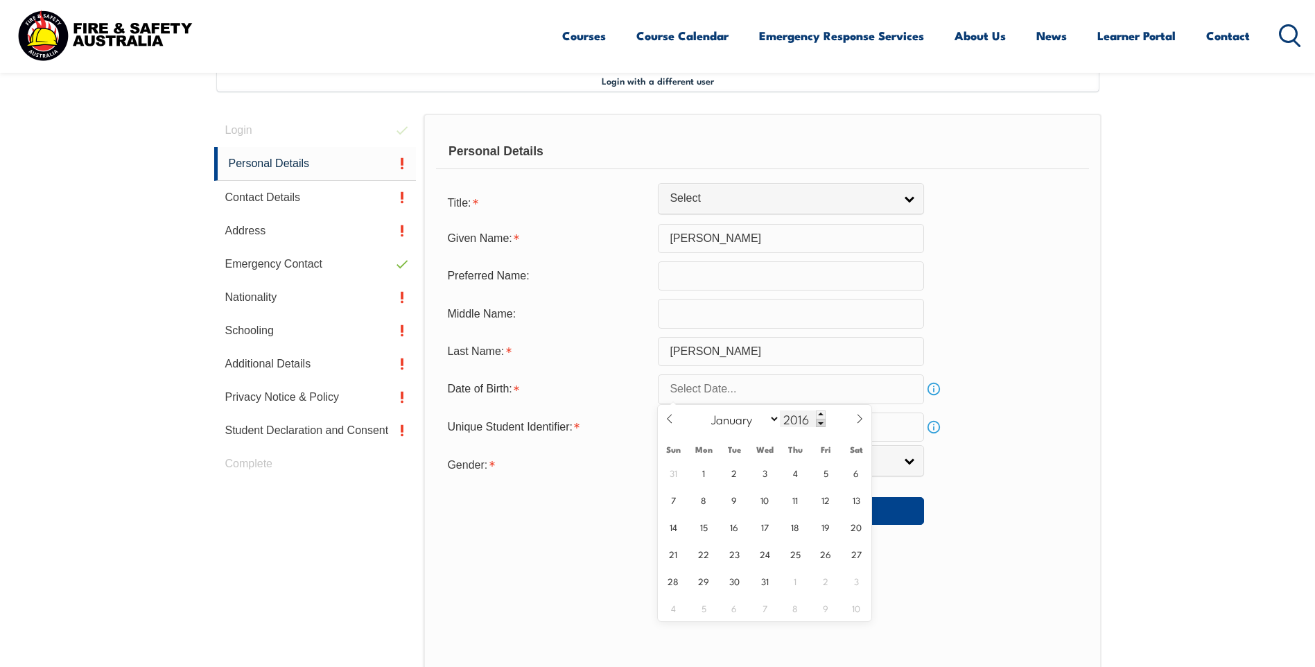
click at [817, 424] on span at bounding box center [821, 423] width 10 height 8
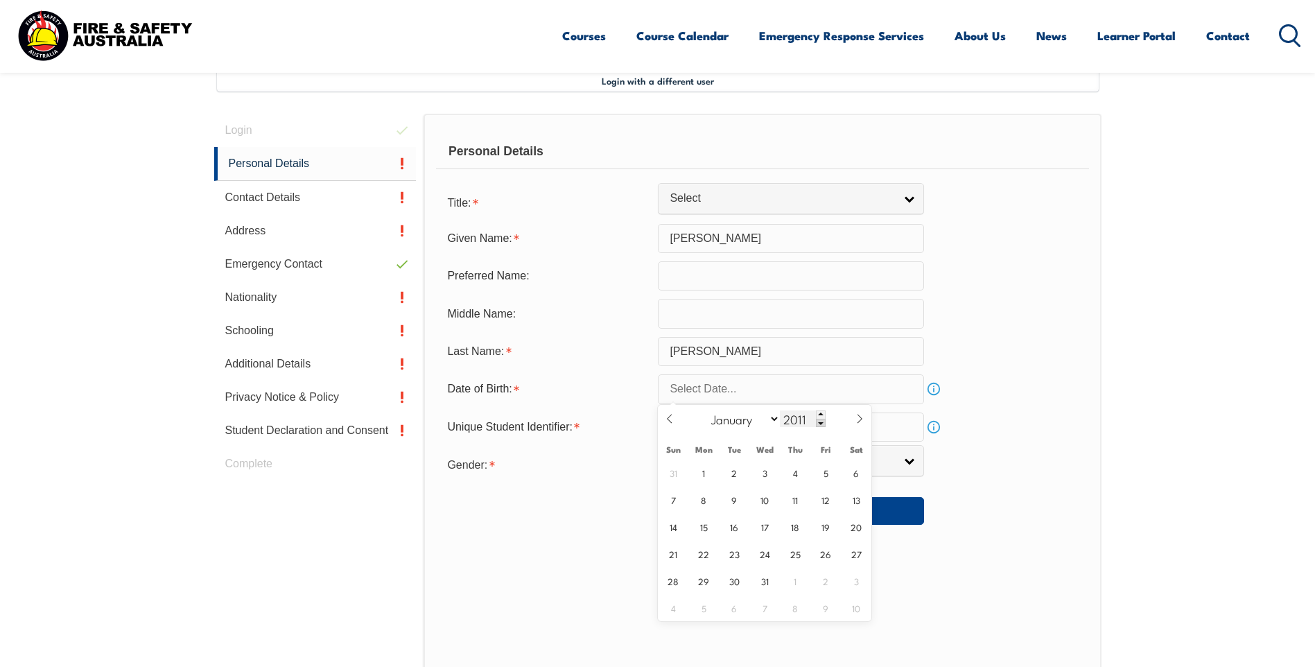
click at [817, 424] on span at bounding box center [821, 423] width 10 height 8
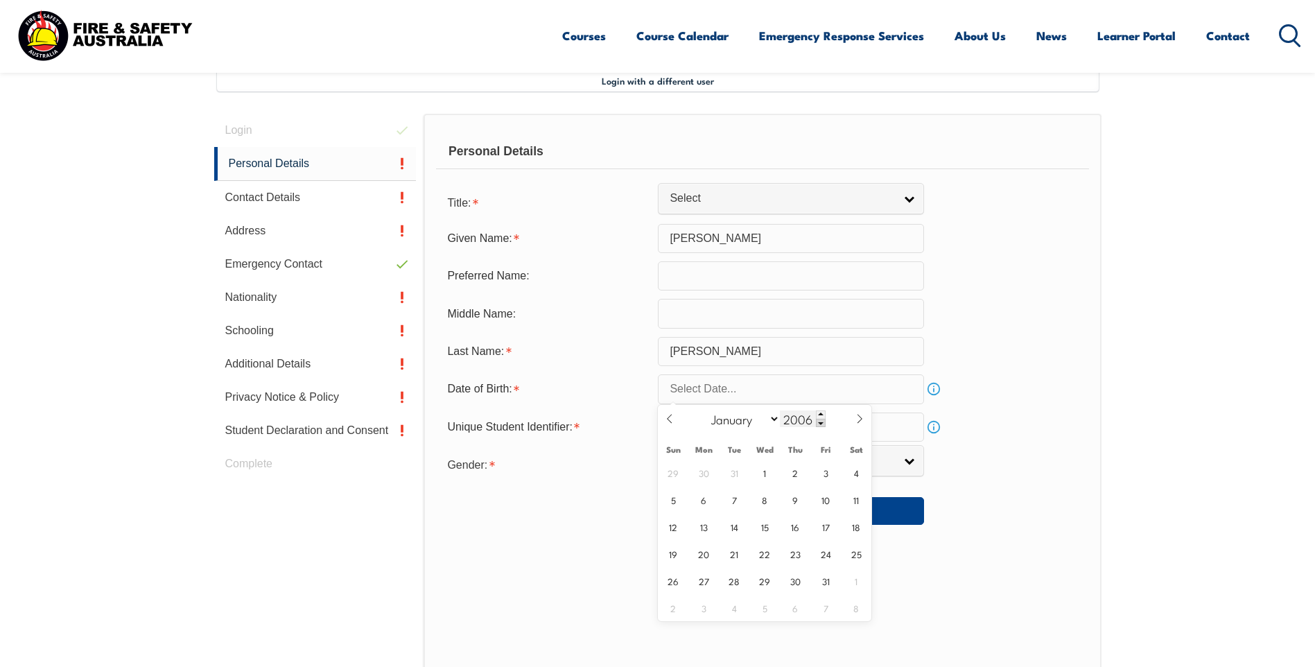
click at [817, 424] on span at bounding box center [821, 423] width 10 height 8
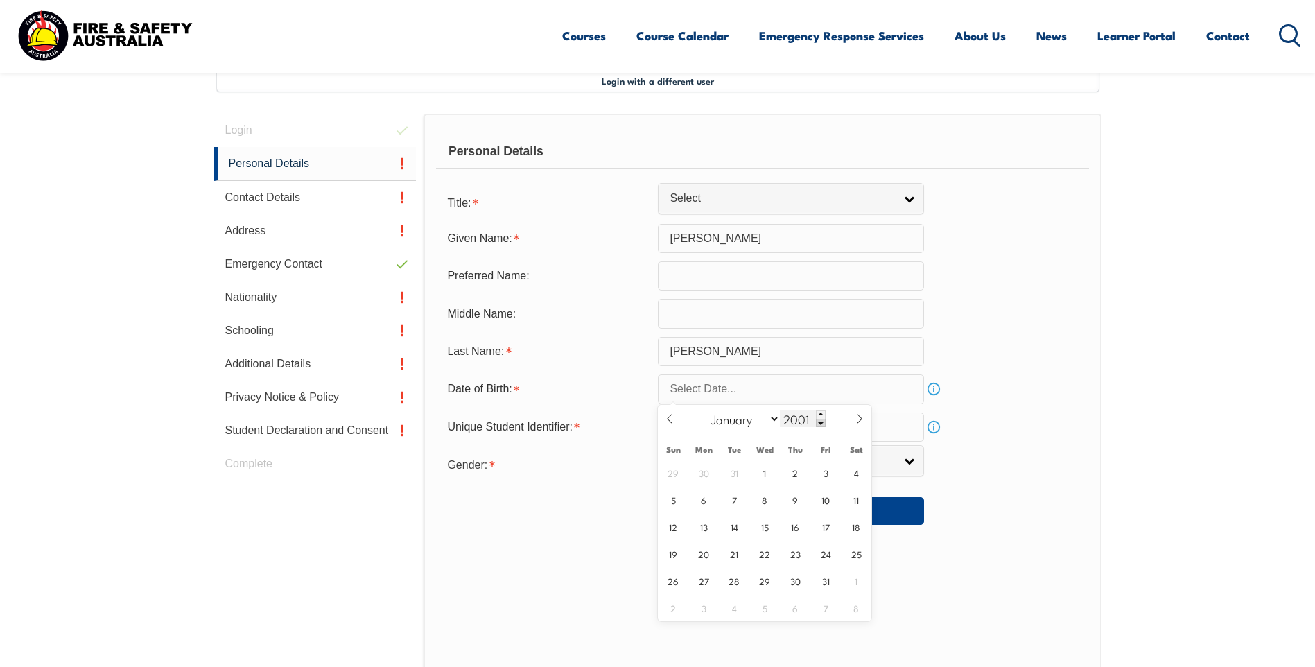
click at [817, 424] on span at bounding box center [821, 423] width 10 height 8
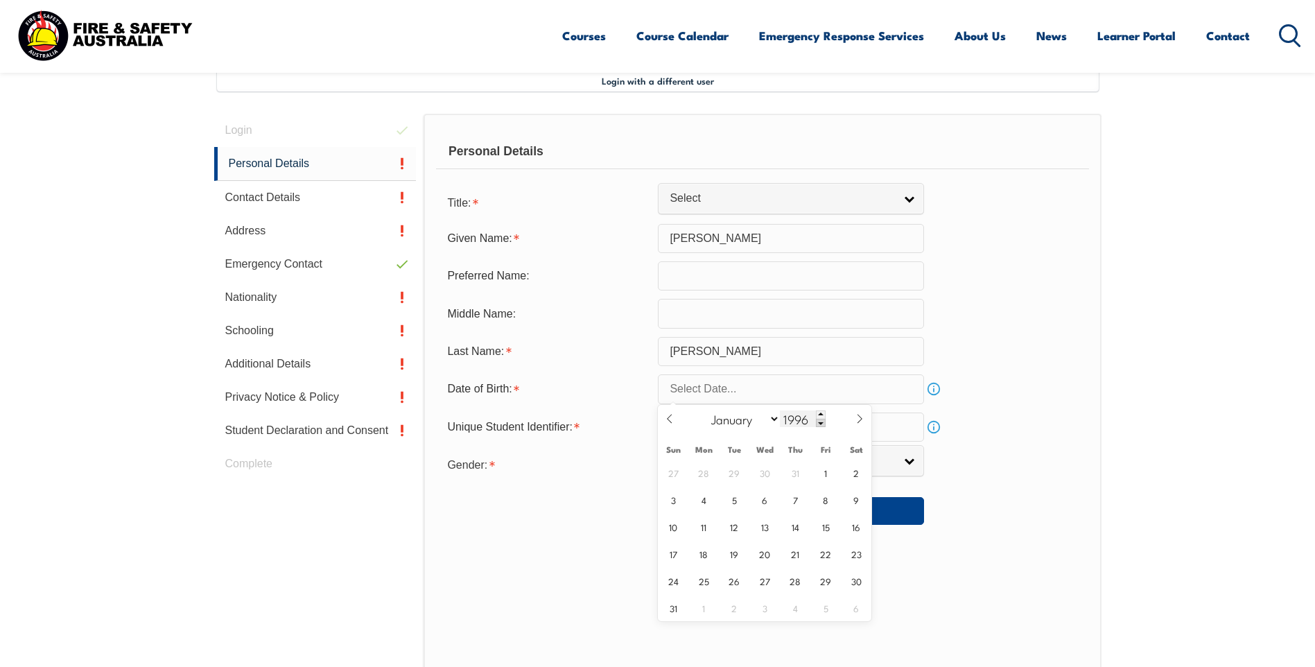
click at [817, 424] on span at bounding box center [821, 423] width 10 height 8
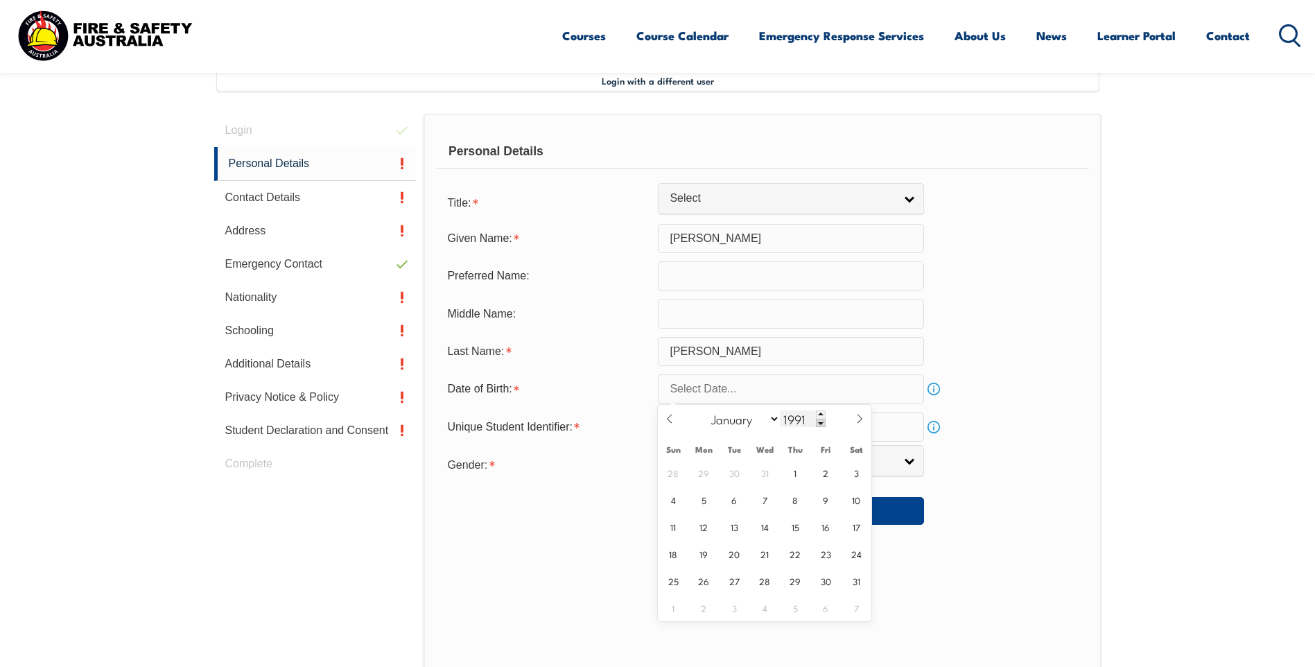
click at [817, 424] on span at bounding box center [821, 423] width 10 height 8
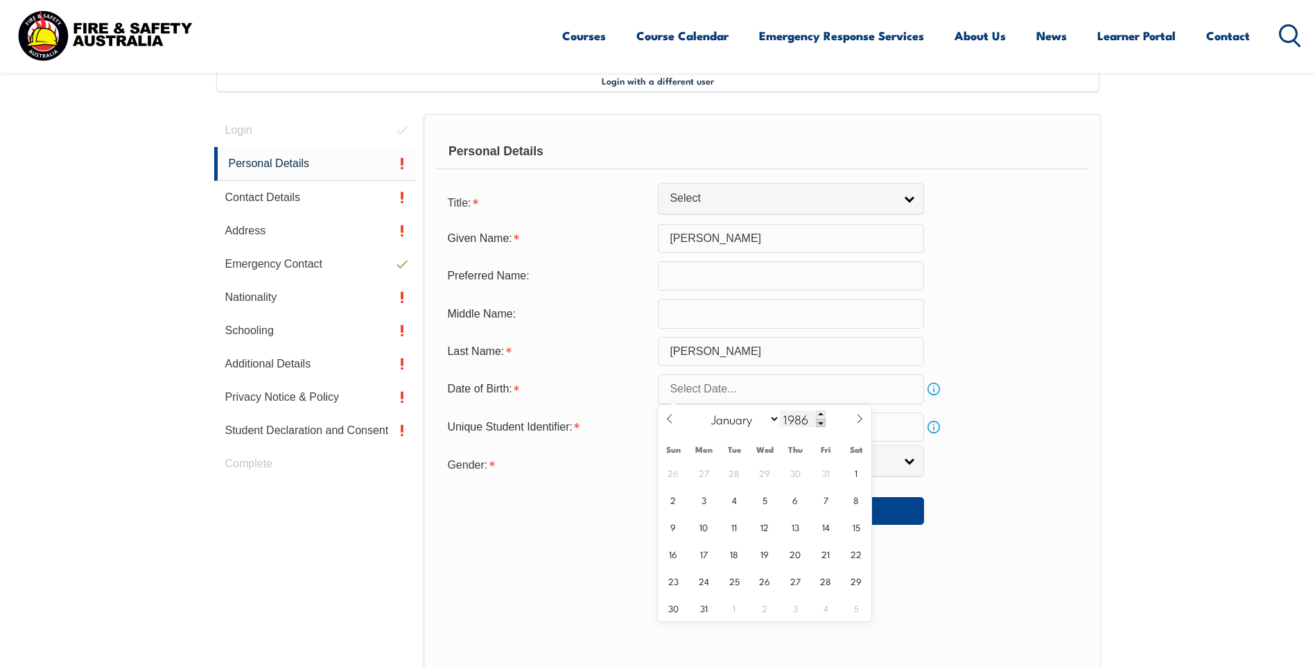
click at [817, 424] on span at bounding box center [821, 423] width 10 height 8
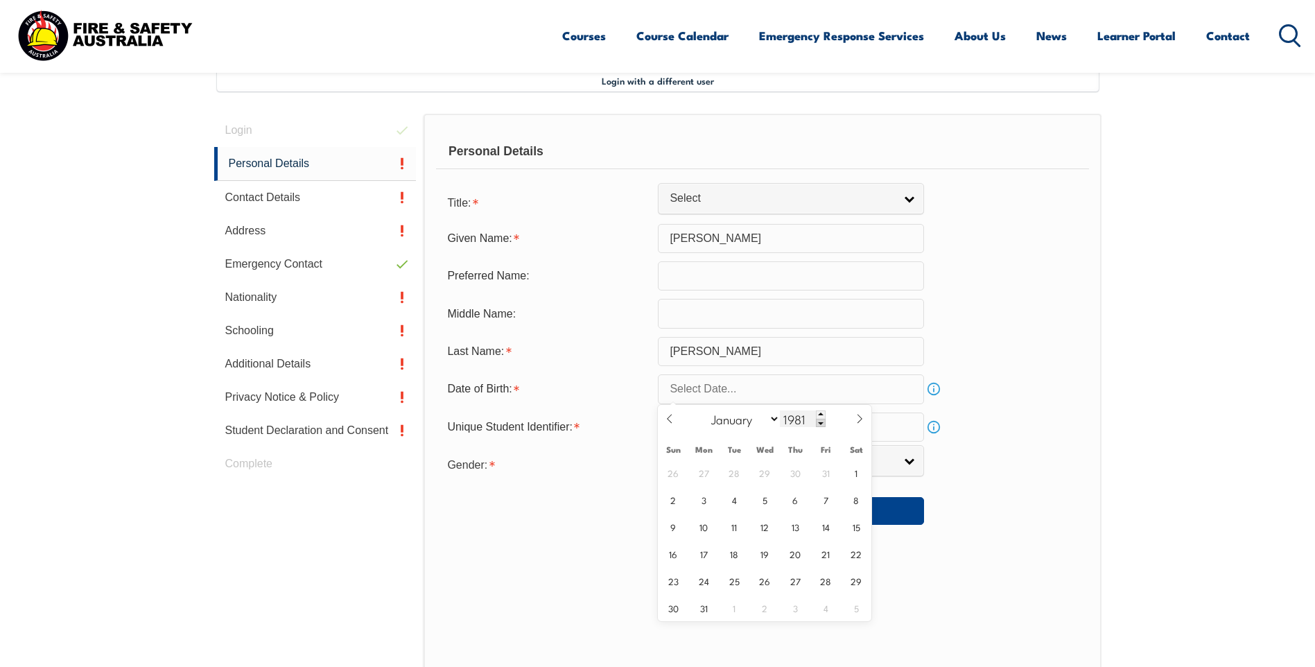
click at [817, 424] on span at bounding box center [821, 423] width 10 height 8
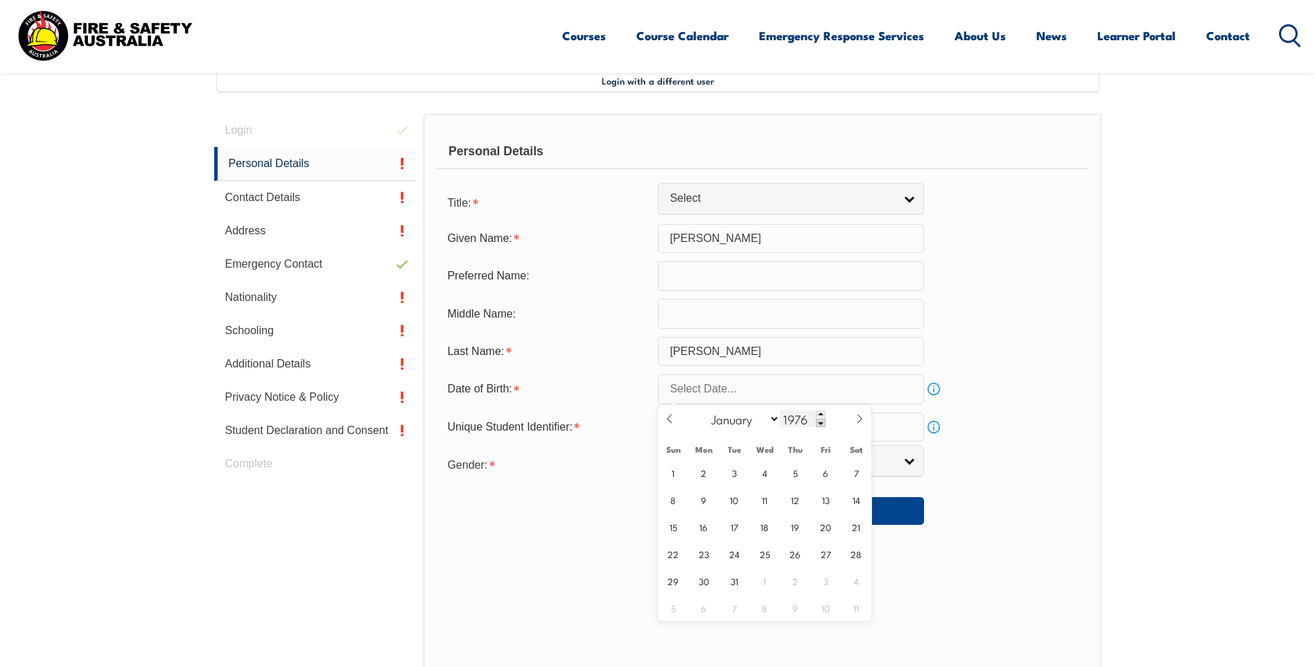
click at [817, 424] on span at bounding box center [821, 423] width 10 height 8
type input "1974"
click at [773, 417] on select "January February March April May June July August September October November De…" at bounding box center [742, 419] width 76 height 18
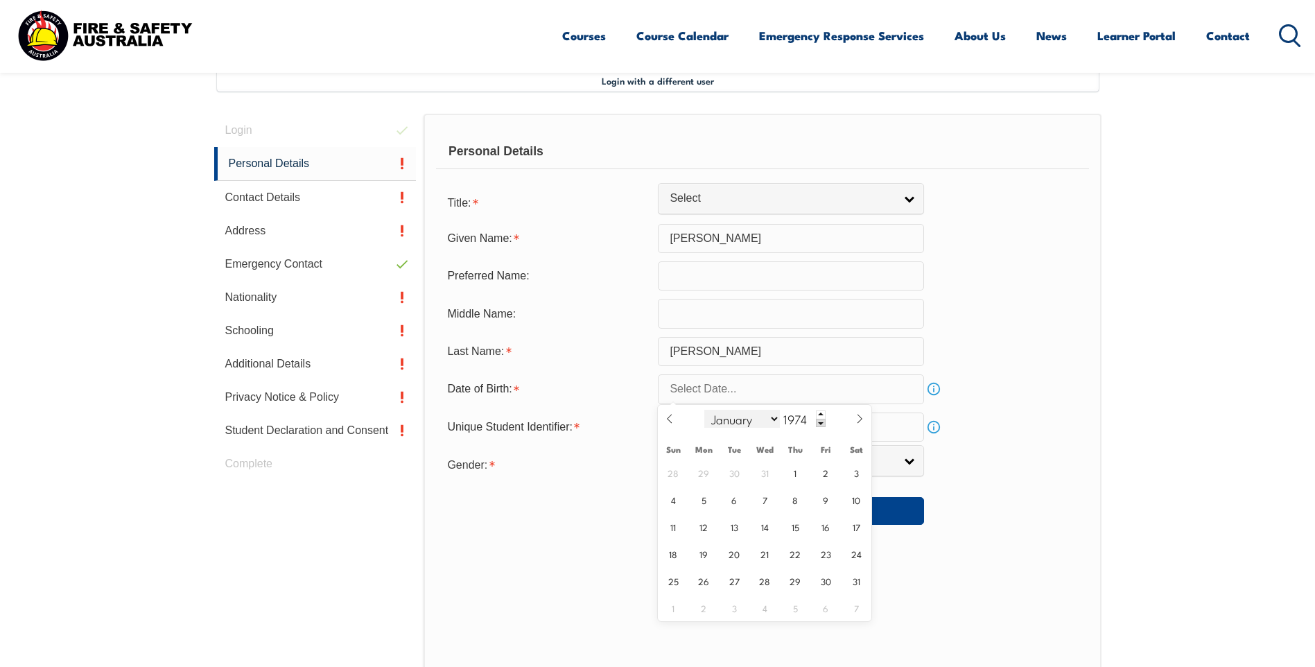
click at [773, 417] on select "January February March April May June July August September October November De…" at bounding box center [742, 419] width 76 height 18
select select "11"
click at [705, 410] on select "January February March April May June July August September October November De…" at bounding box center [742, 419] width 76 height 18
click at [708, 469] on span "2" at bounding box center [703, 472] width 27 height 27
type input "[DATE]"
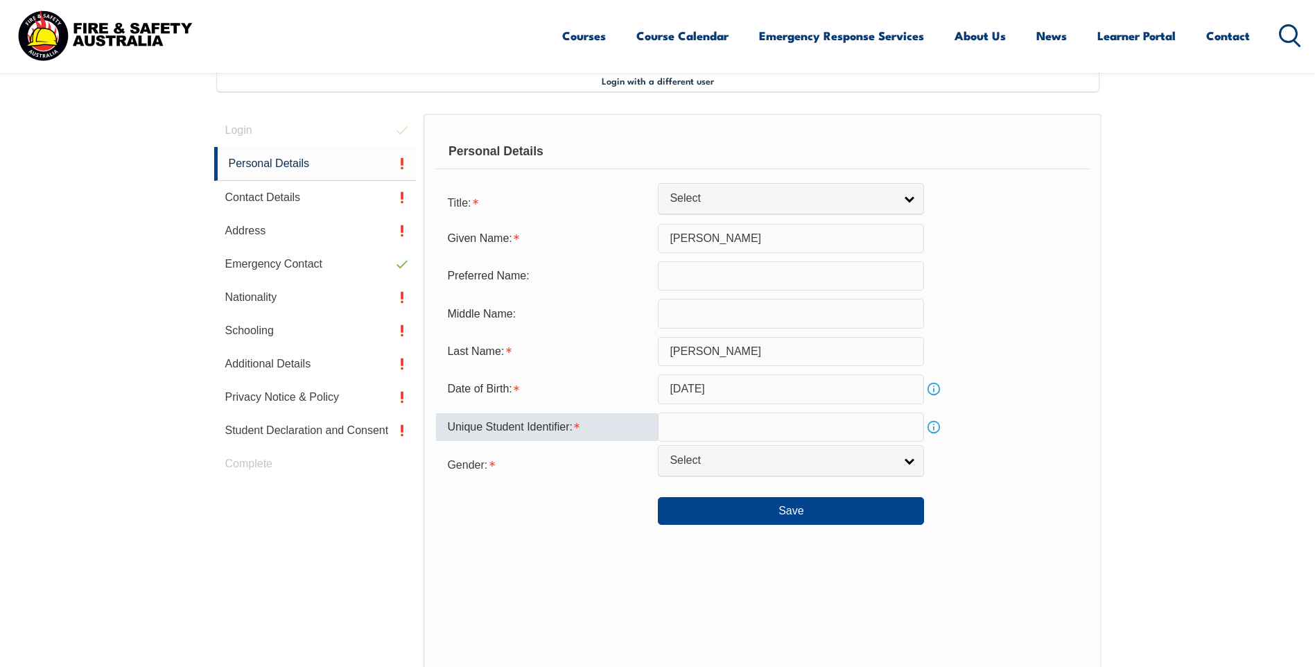
click at [799, 429] on input "text" at bounding box center [791, 426] width 266 height 29
type input "LXF3LWSDL3"
click at [913, 465] on link "Select" at bounding box center [791, 460] width 266 height 31
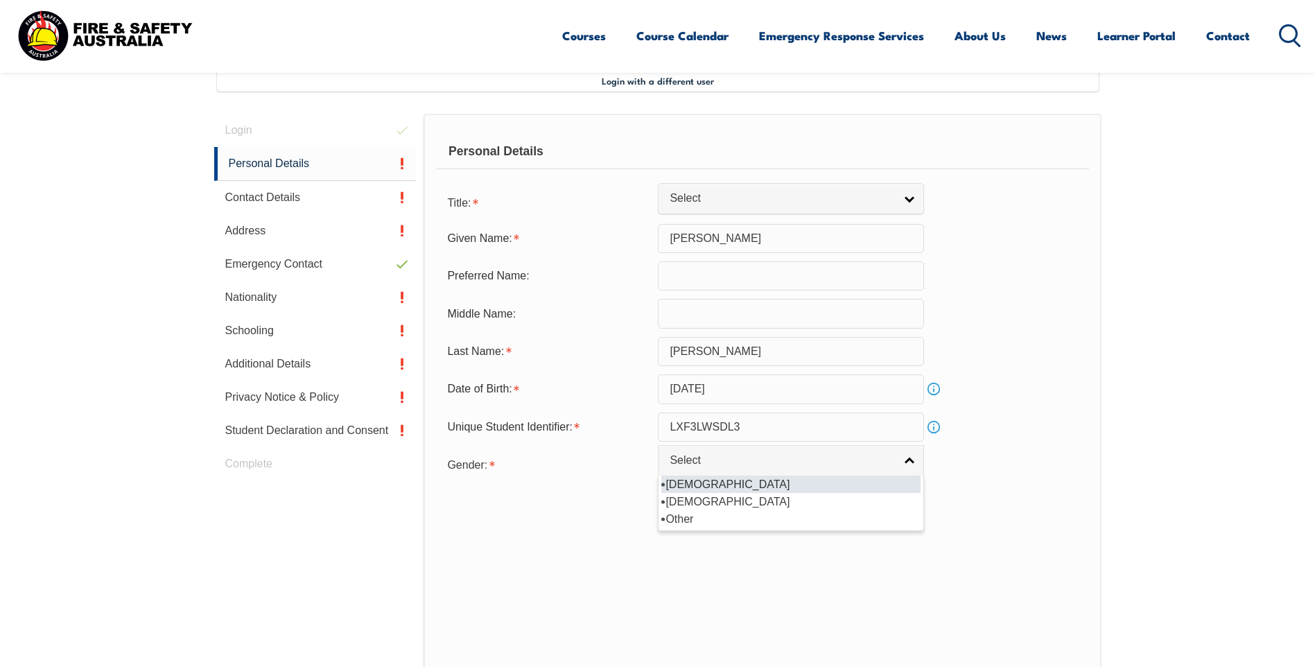
click at [684, 487] on li "[DEMOGRAPHIC_DATA]" at bounding box center [790, 484] width 259 height 17
select select "M"
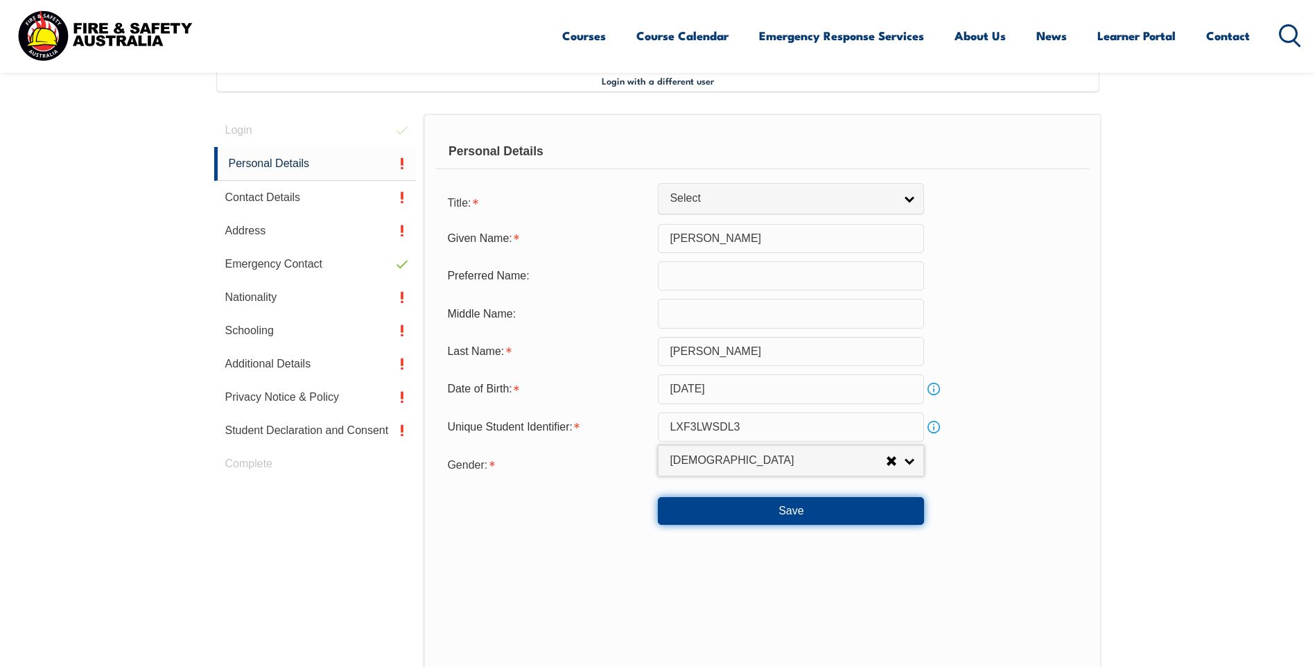
click at [860, 515] on button "Save" at bounding box center [791, 511] width 266 height 28
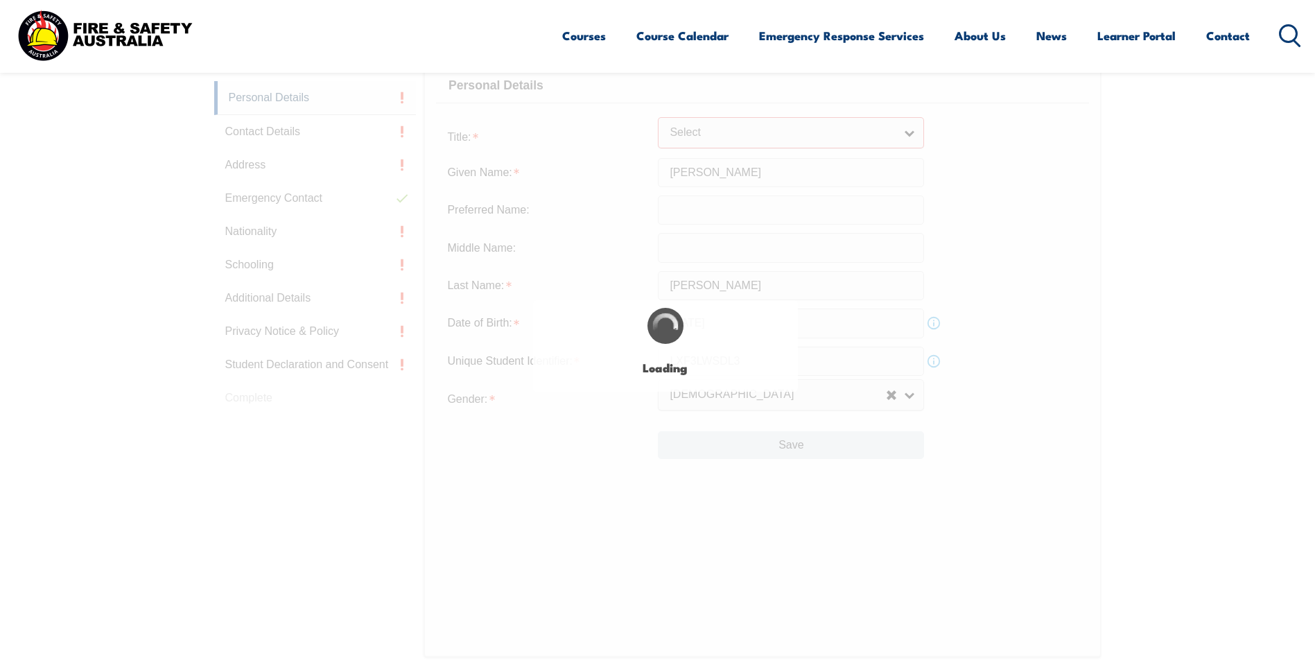
scroll to position [490, 0]
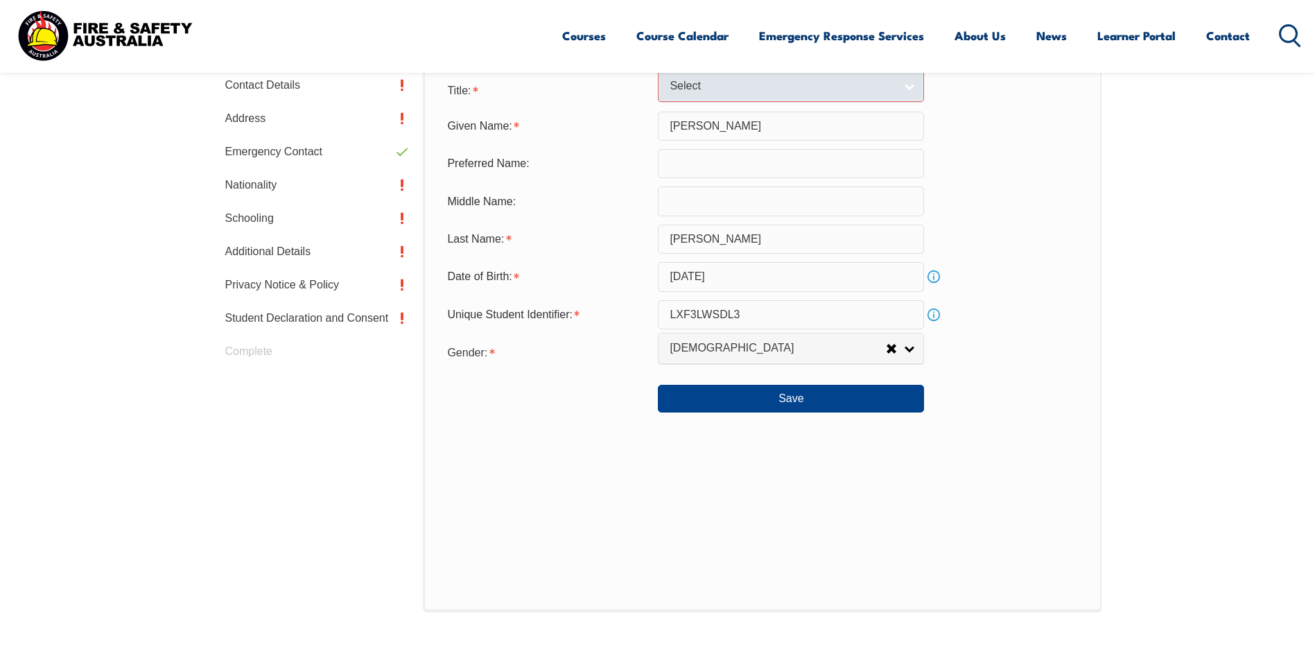
click at [906, 83] on link "Select" at bounding box center [791, 86] width 266 height 31
click at [668, 107] on li "Mr" at bounding box center [790, 109] width 259 height 17
select select "Mr"
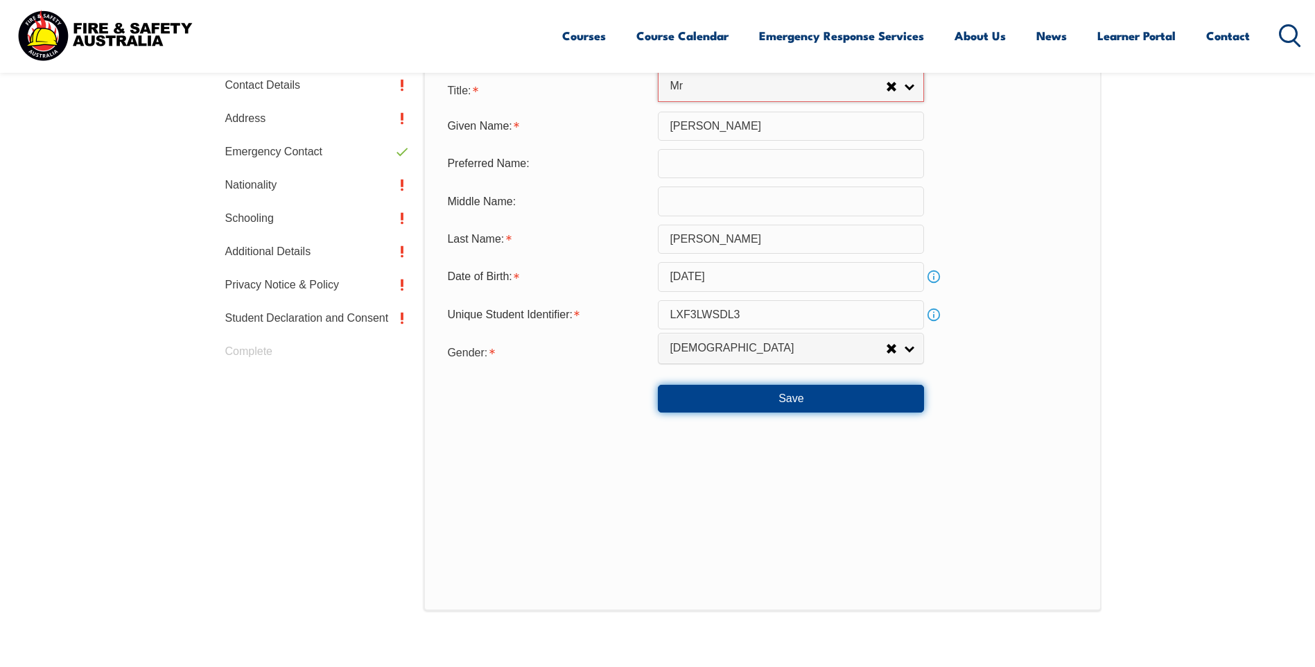
click at [807, 398] on button "Save" at bounding box center [791, 399] width 266 height 28
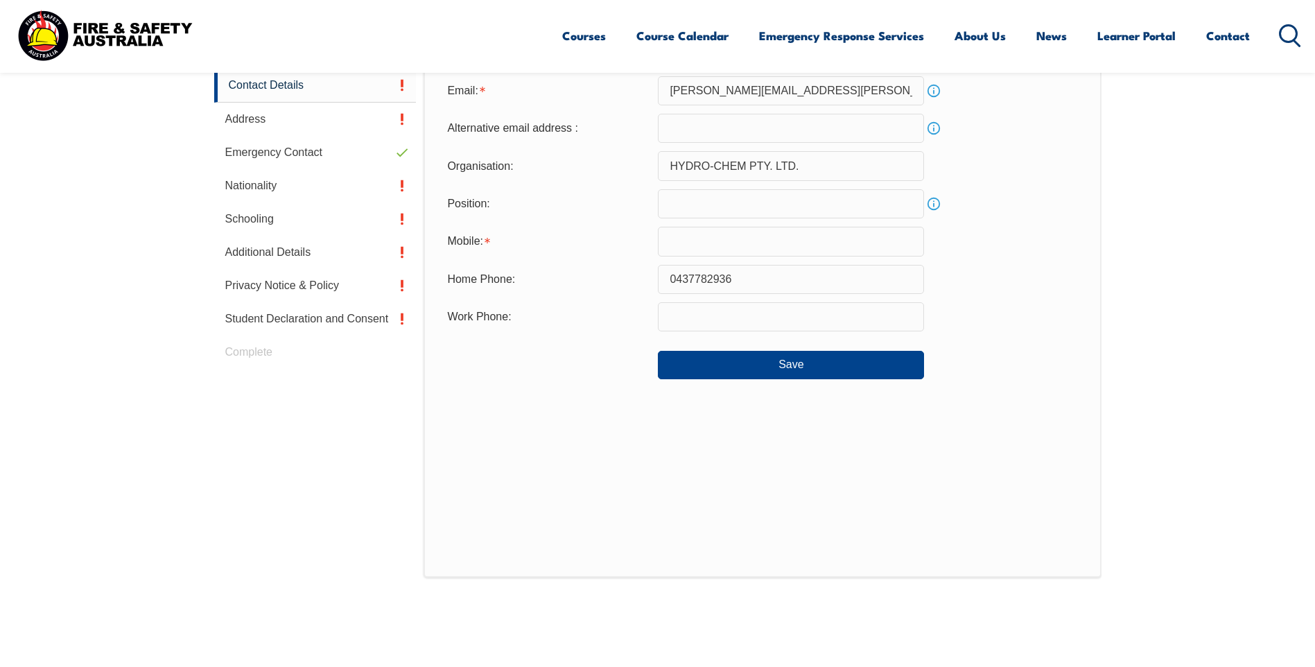
scroll to position [378, 0]
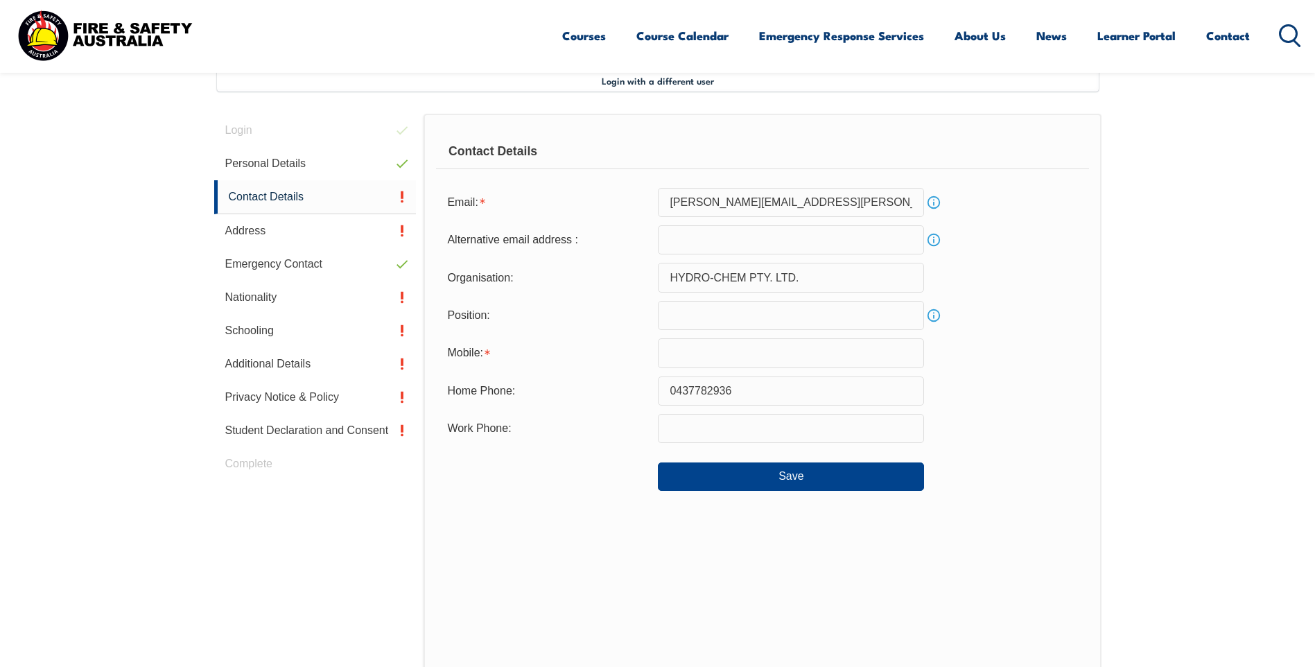
click at [722, 351] on input "text" at bounding box center [791, 352] width 266 height 29
type input "0437782936"
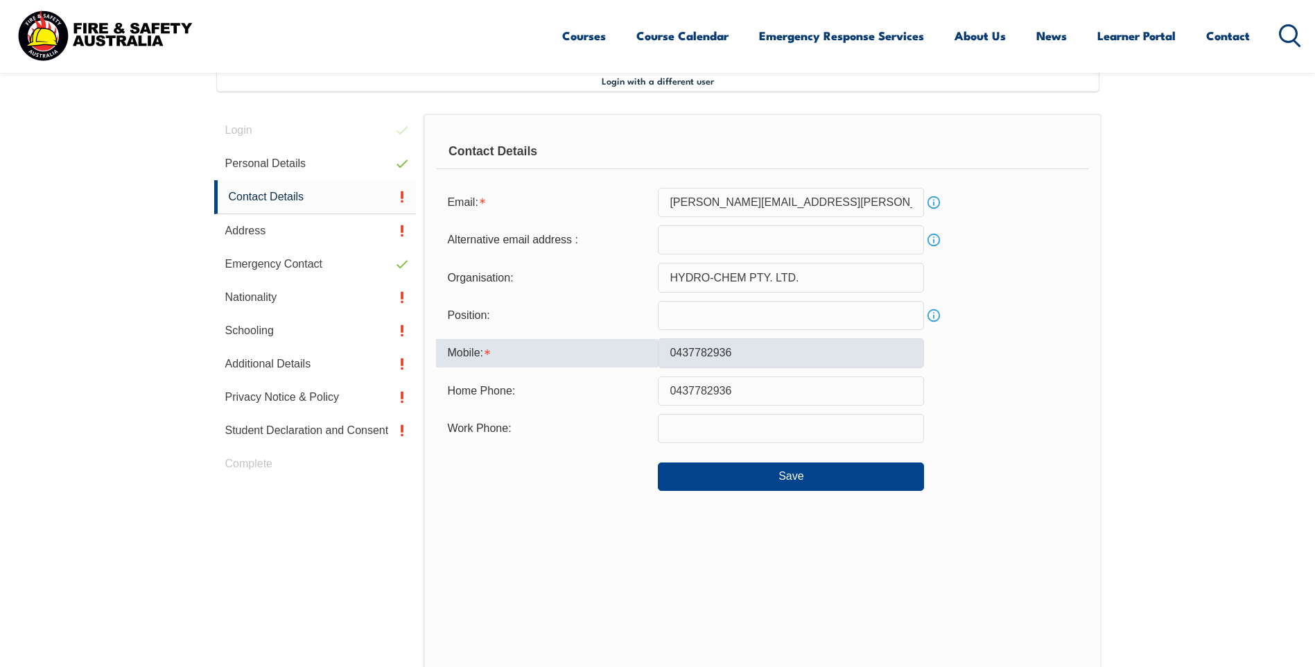
type input "[PERSON_NAME][EMAIL_ADDRESS][PERSON_NAME][DOMAIN_NAME]"
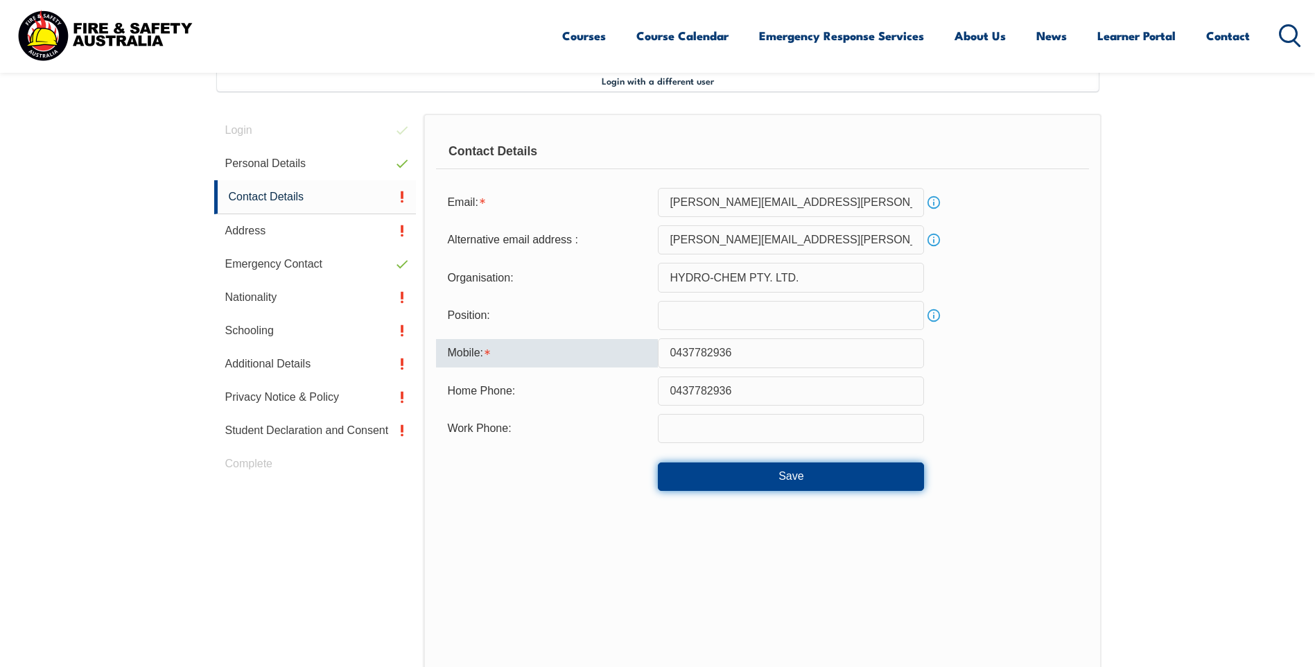
click at [819, 482] on button "Save" at bounding box center [791, 476] width 266 height 28
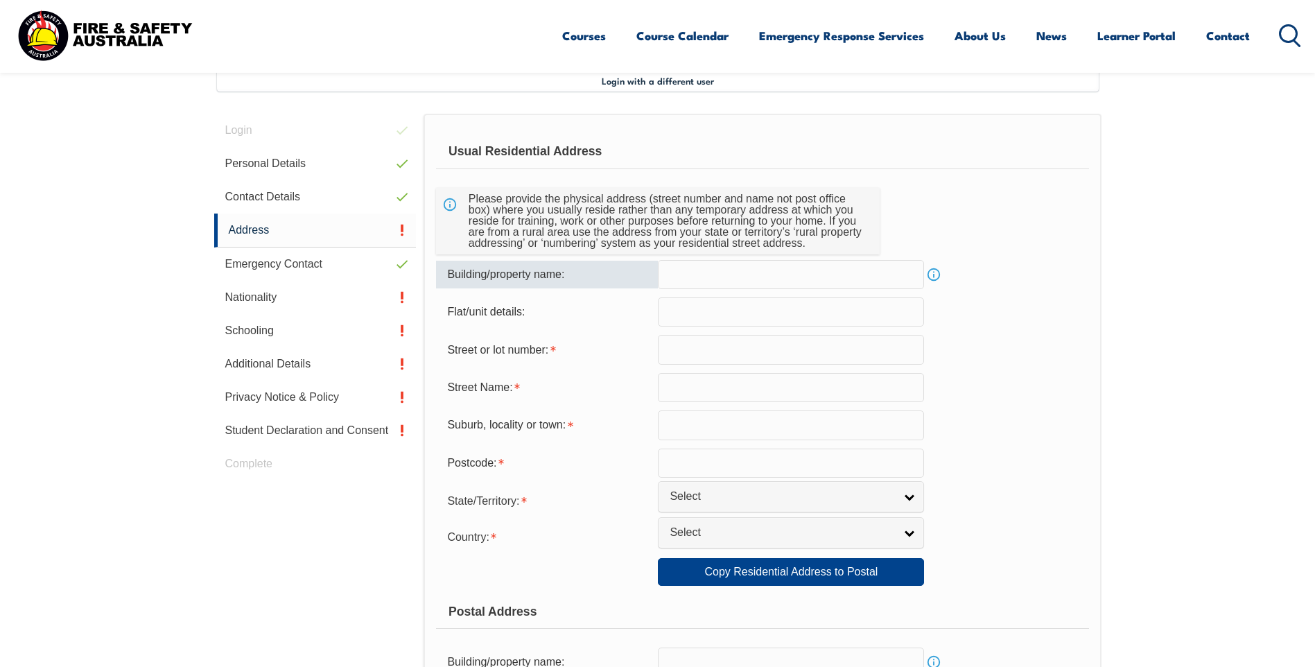
click at [753, 279] on input "text" at bounding box center [791, 274] width 266 height 29
click at [930, 277] on link "Info" at bounding box center [933, 274] width 19 height 19
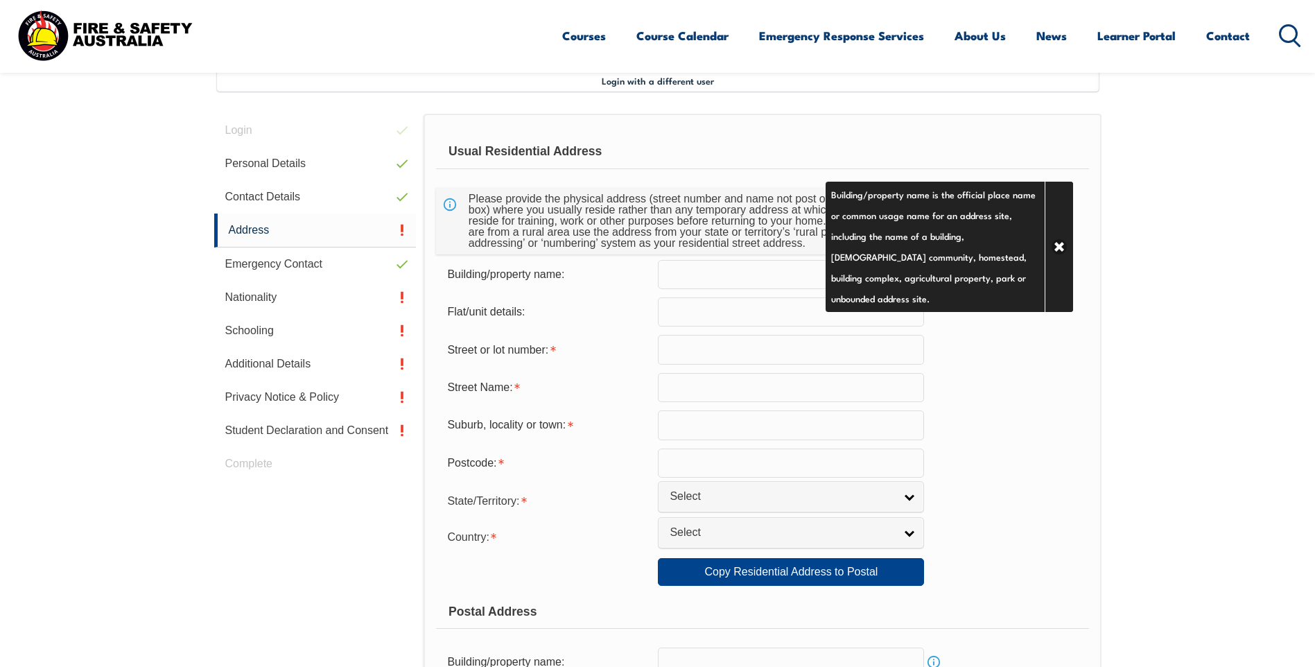
click at [960, 351] on div "Street or lot number:" at bounding box center [762, 349] width 652 height 29
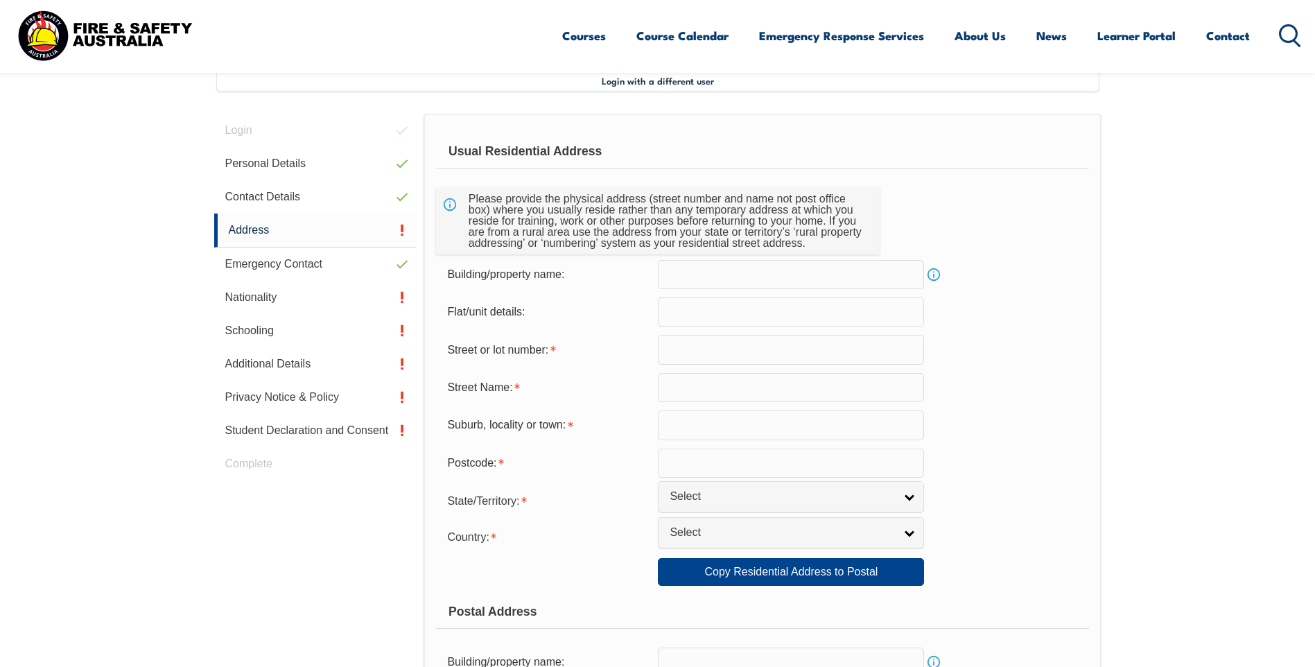
click at [738, 271] on input "text" at bounding box center [791, 274] width 266 height 29
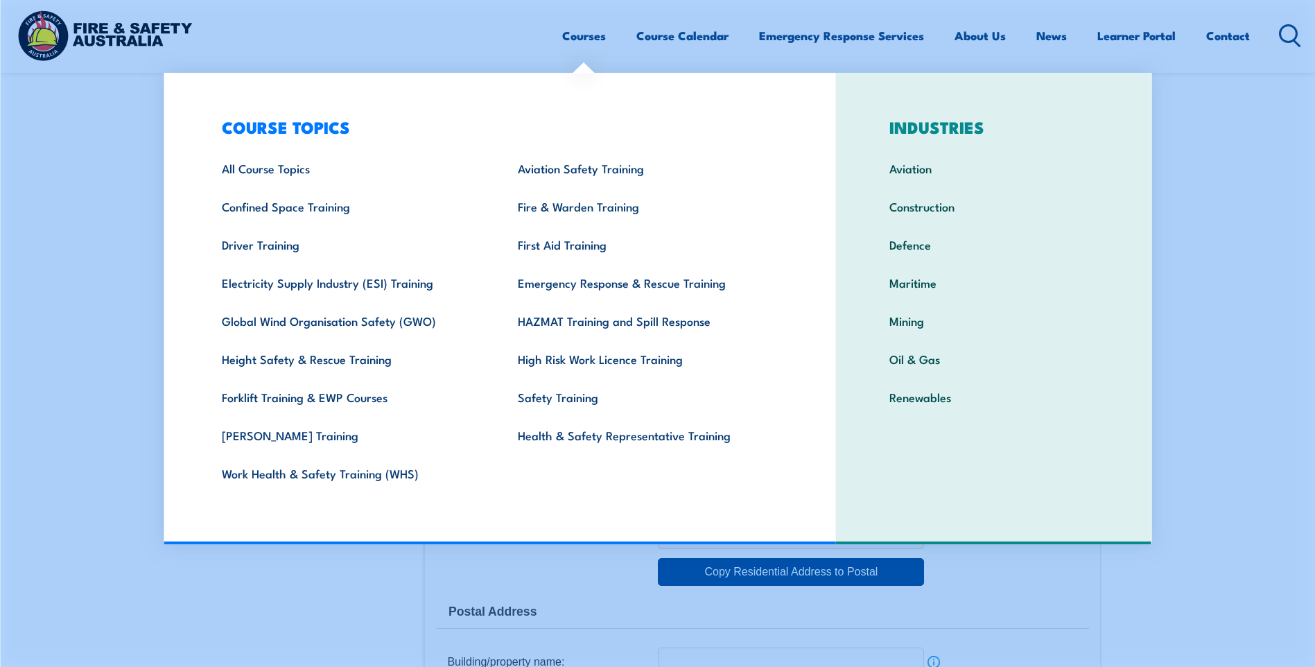
click at [498, 34] on div "Courses Course Calendar Emergency Response Services Services Overview Emergency…" at bounding box center [657, 36] width 1287 height 60
